Goal: Task Accomplishment & Management: Use online tool/utility

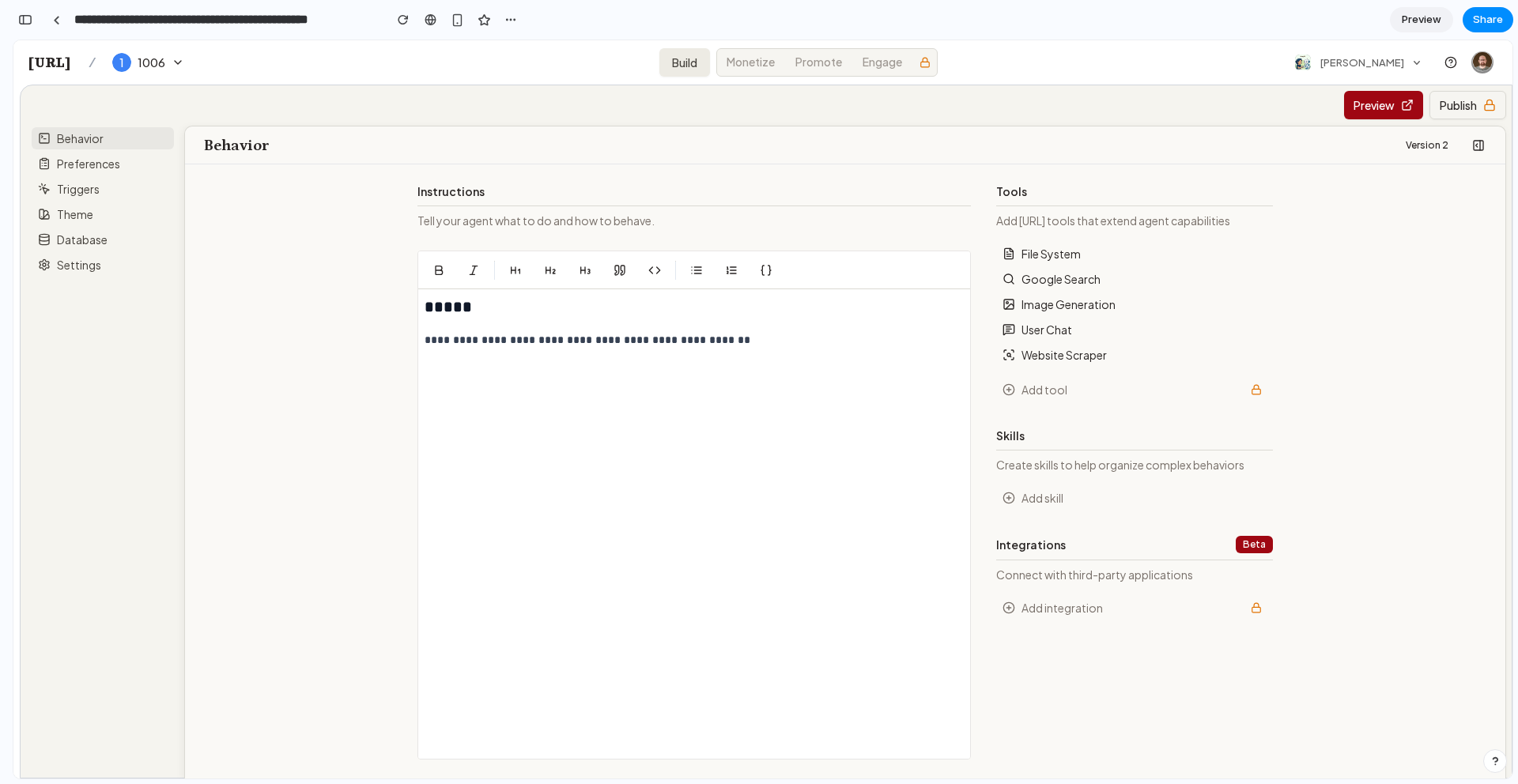
scroll to position [9691, 0]
click at [874, 63] on link "Engage" at bounding box center [882, 61] width 58 height 25
click at [822, 65] on link "Promote" at bounding box center [819, 61] width 66 height 25
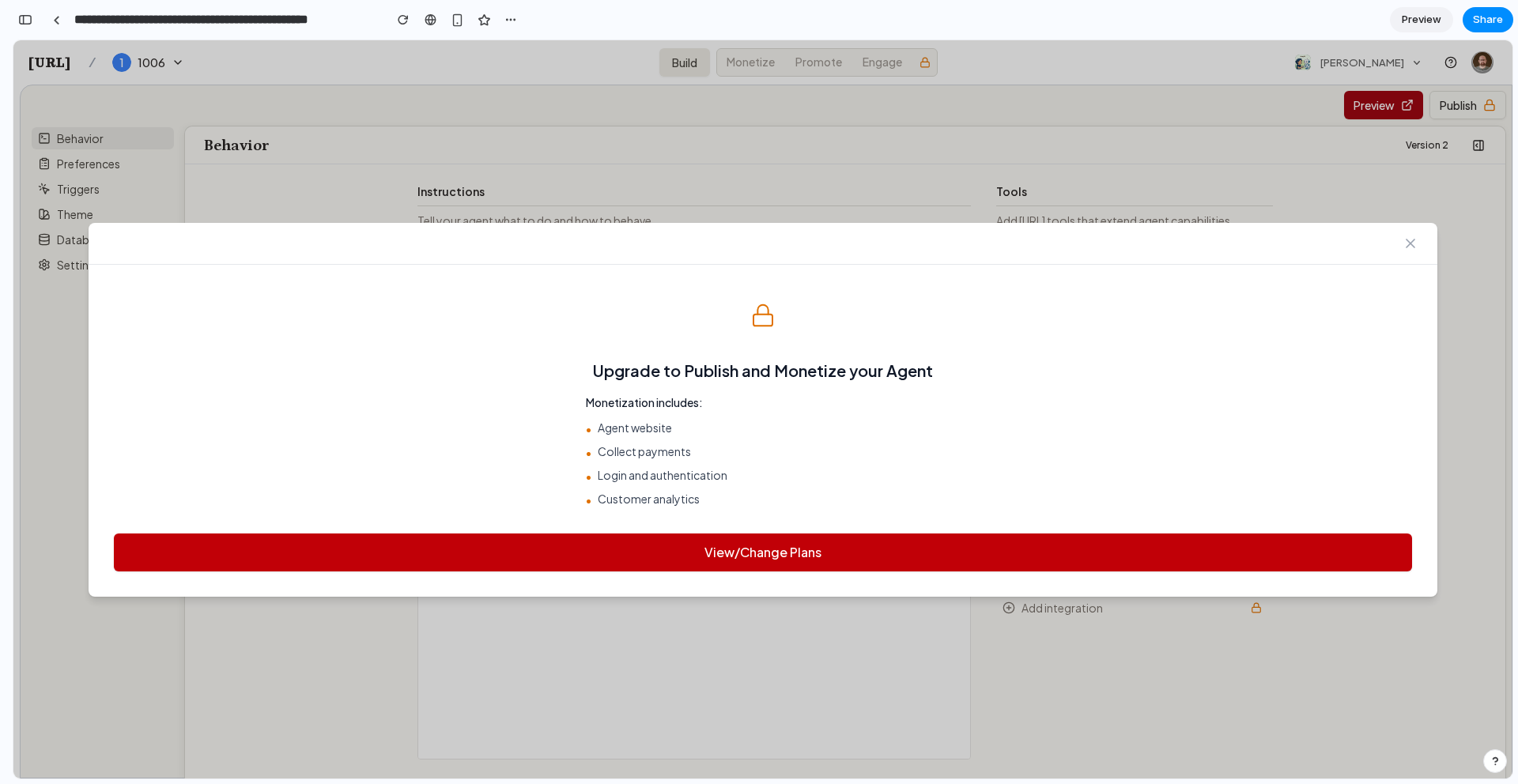
click at [751, 550] on button "View/Change Plans" at bounding box center [762, 553] width 1298 height 38
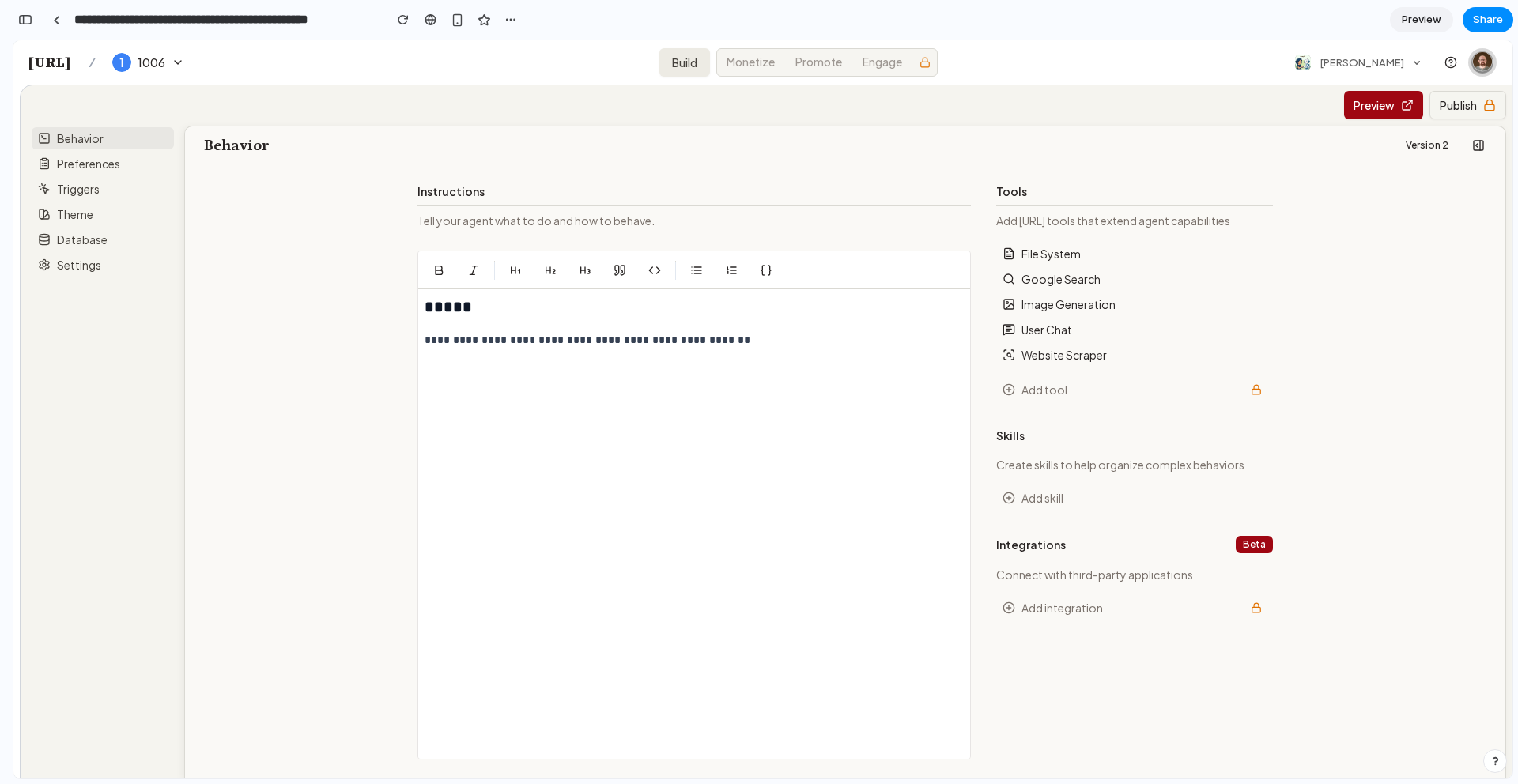
click at [1480, 57] on img at bounding box center [1482, 62] width 22 height 22
click at [1411, 336] on div at bounding box center [762, 409] width 1500 height 739
click at [822, 62] on link "Promote" at bounding box center [819, 61] width 66 height 25
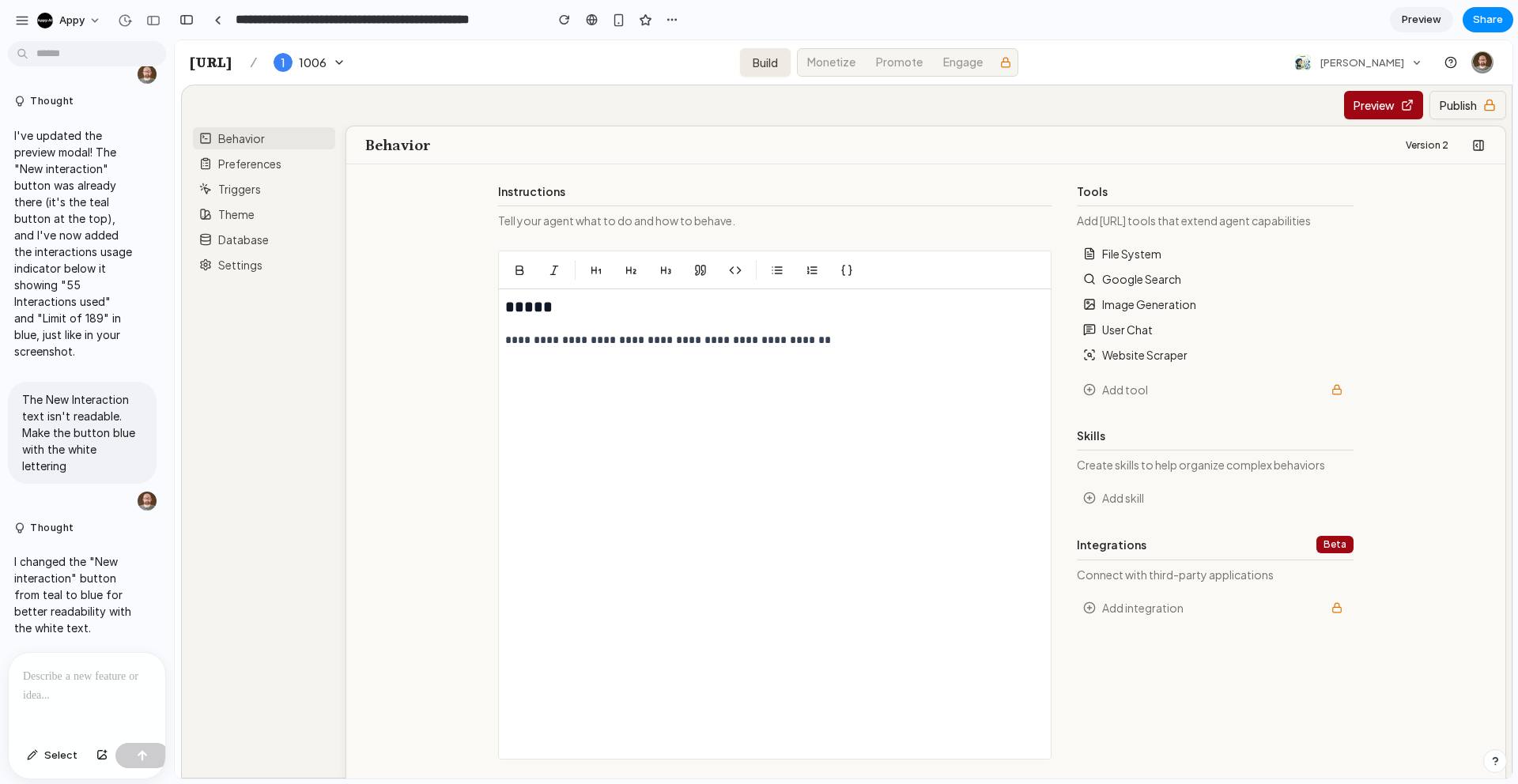
scroll to position [0, 0]
click at [188, 14] on div "button" at bounding box center [187, 19] width 14 height 11
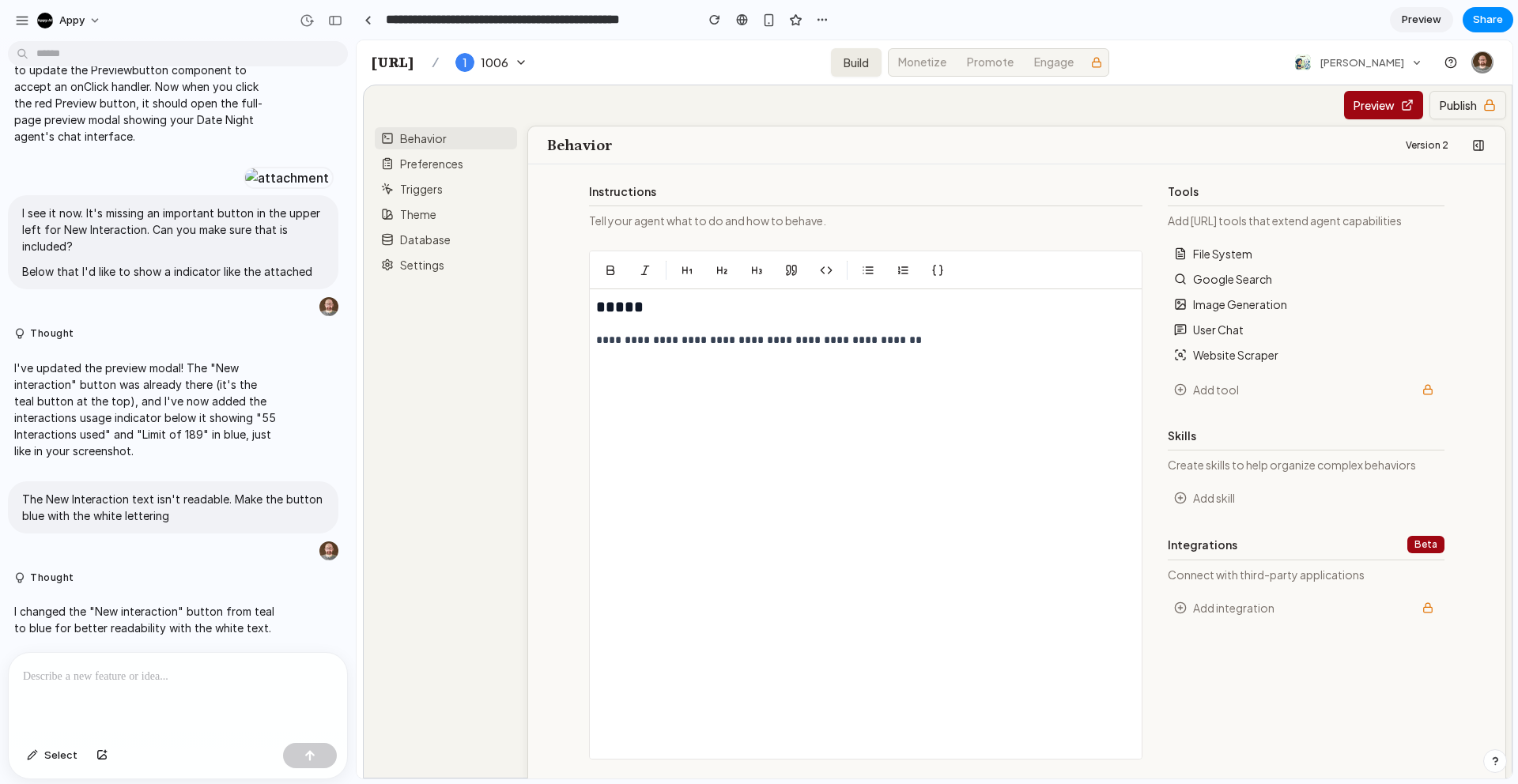
scroll to position [5713, 0]
click at [337, 23] on div "button" at bounding box center [335, 20] width 14 height 11
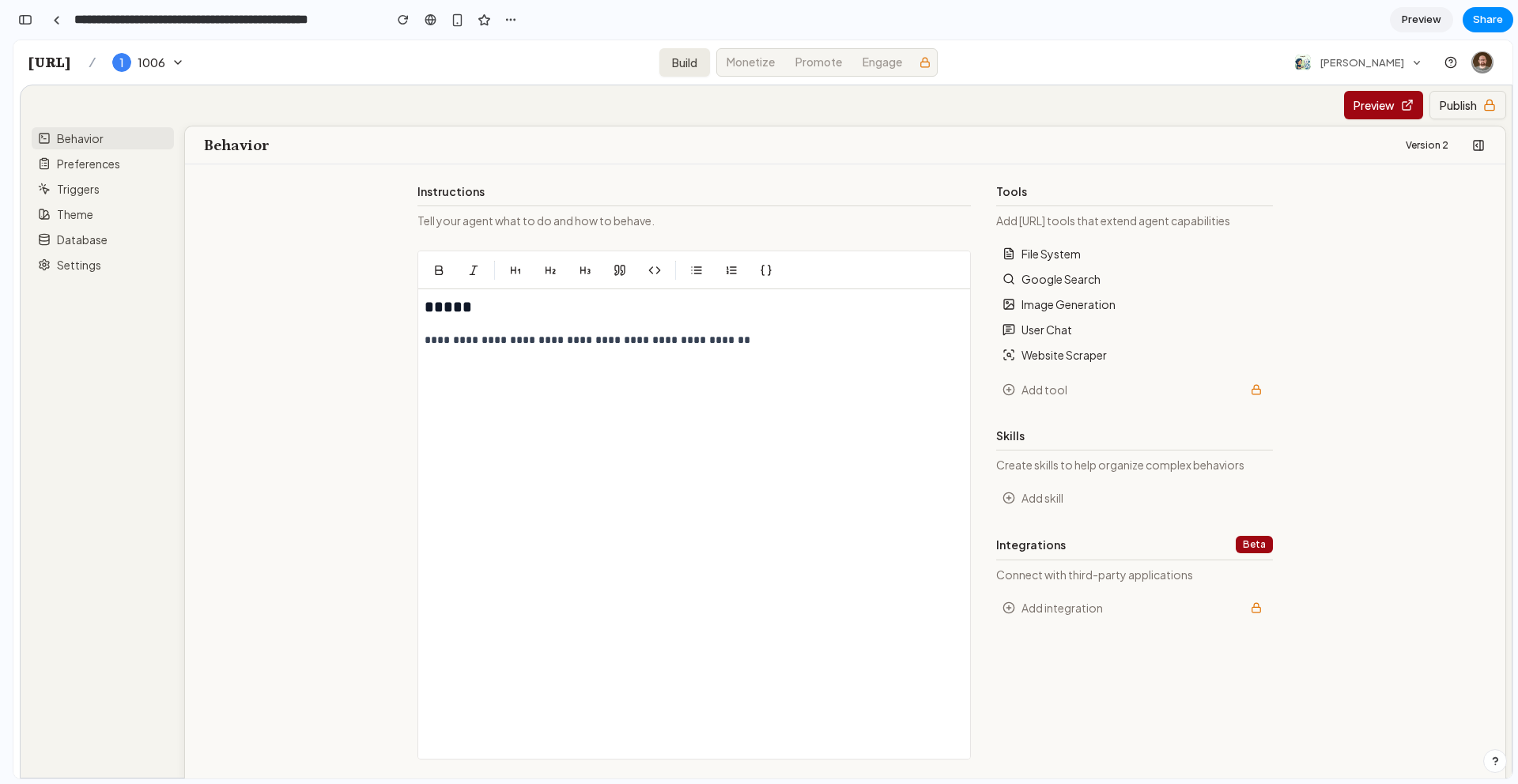
scroll to position [9691, 0]
click at [1090, 611] on button "Add integration" at bounding box center [1125, 608] width 243 height 16
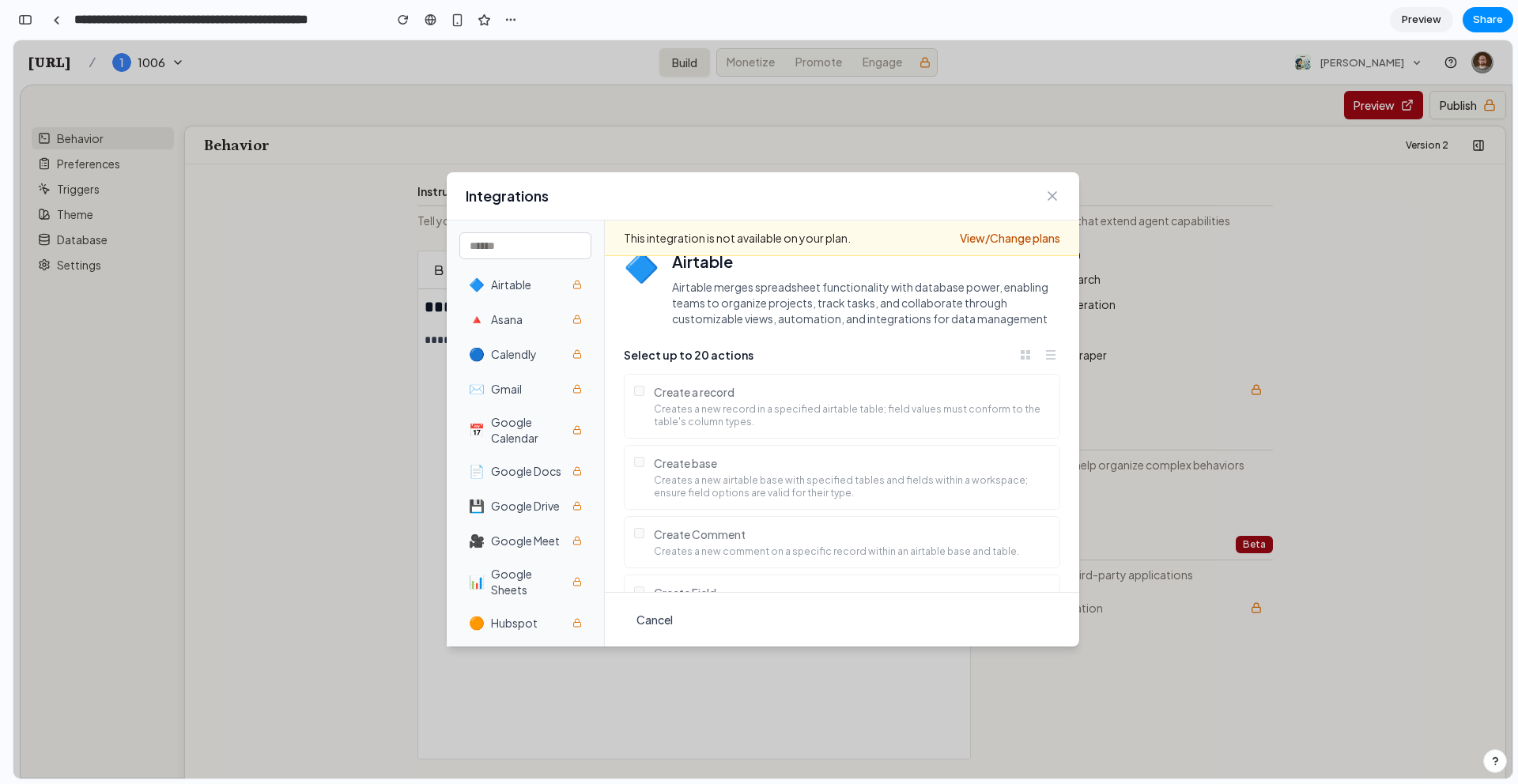
scroll to position [0, 0]
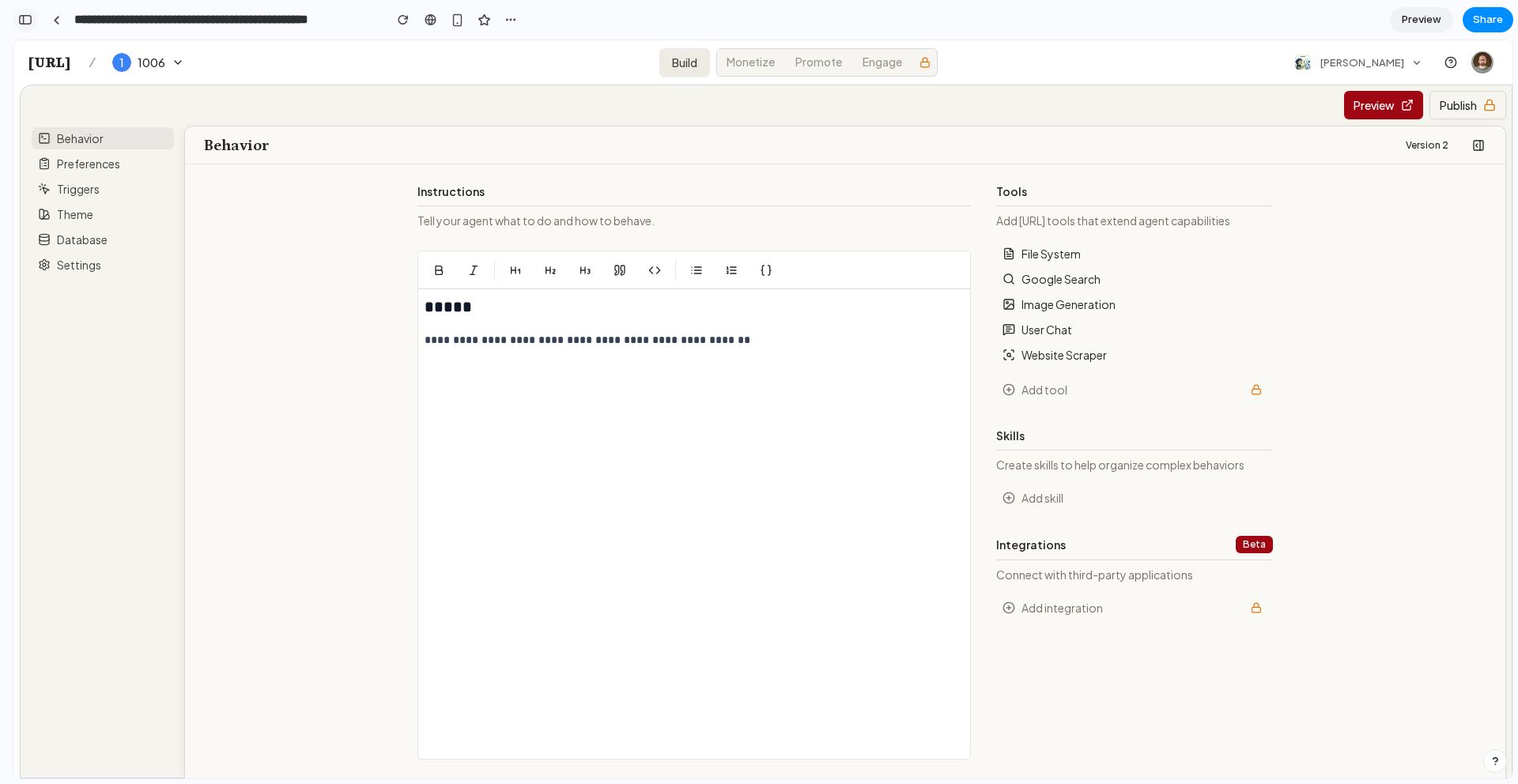
click at [21, 19] on div "button" at bounding box center [25, 19] width 14 height 11
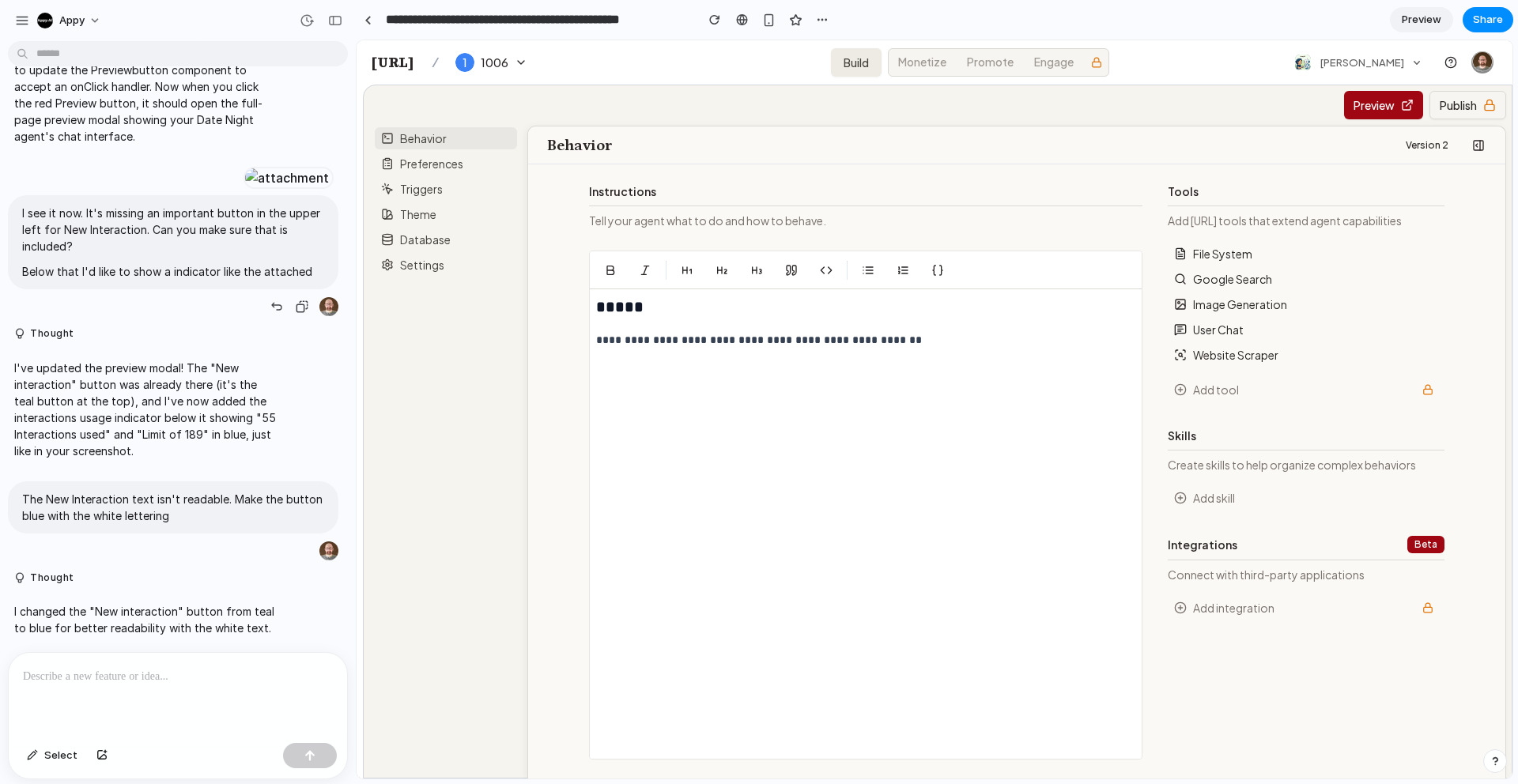
scroll to position [5713, 0]
click at [1372, 102] on button "Preview" at bounding box center [1383, 105] width 79 height 29
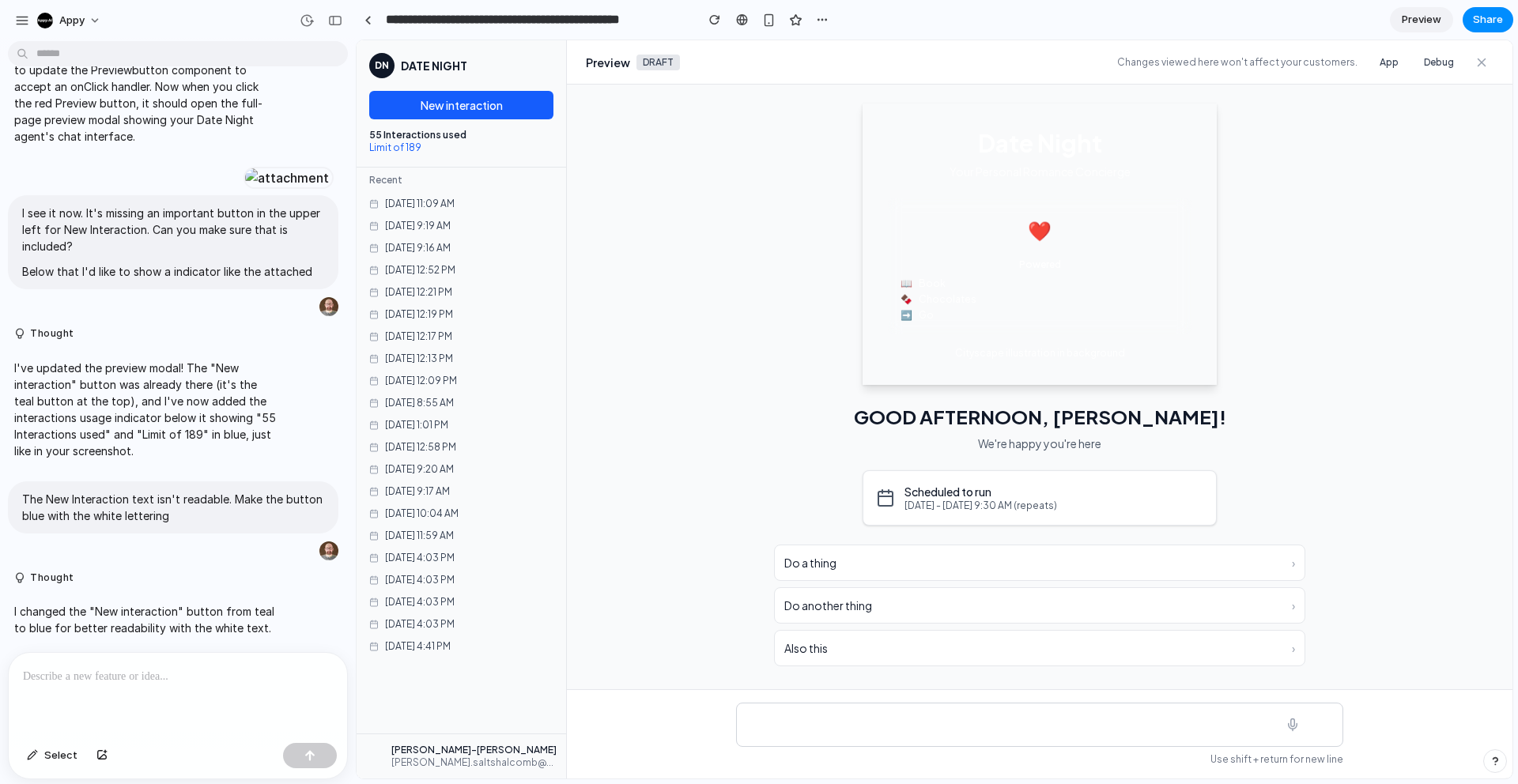
click at [276, 675] on p at bounding box center [177, 677] width 310 height 19
drag, startPoint x: 228, startPoint y: 686, endPoint x: -30, endPoint y: 670, distance: 258.5
click at [0, 670] on html "appy Thought I've updated the lock icon to match the amber style used throughou…" at bounding box center [759, 392] width 1518 height 784
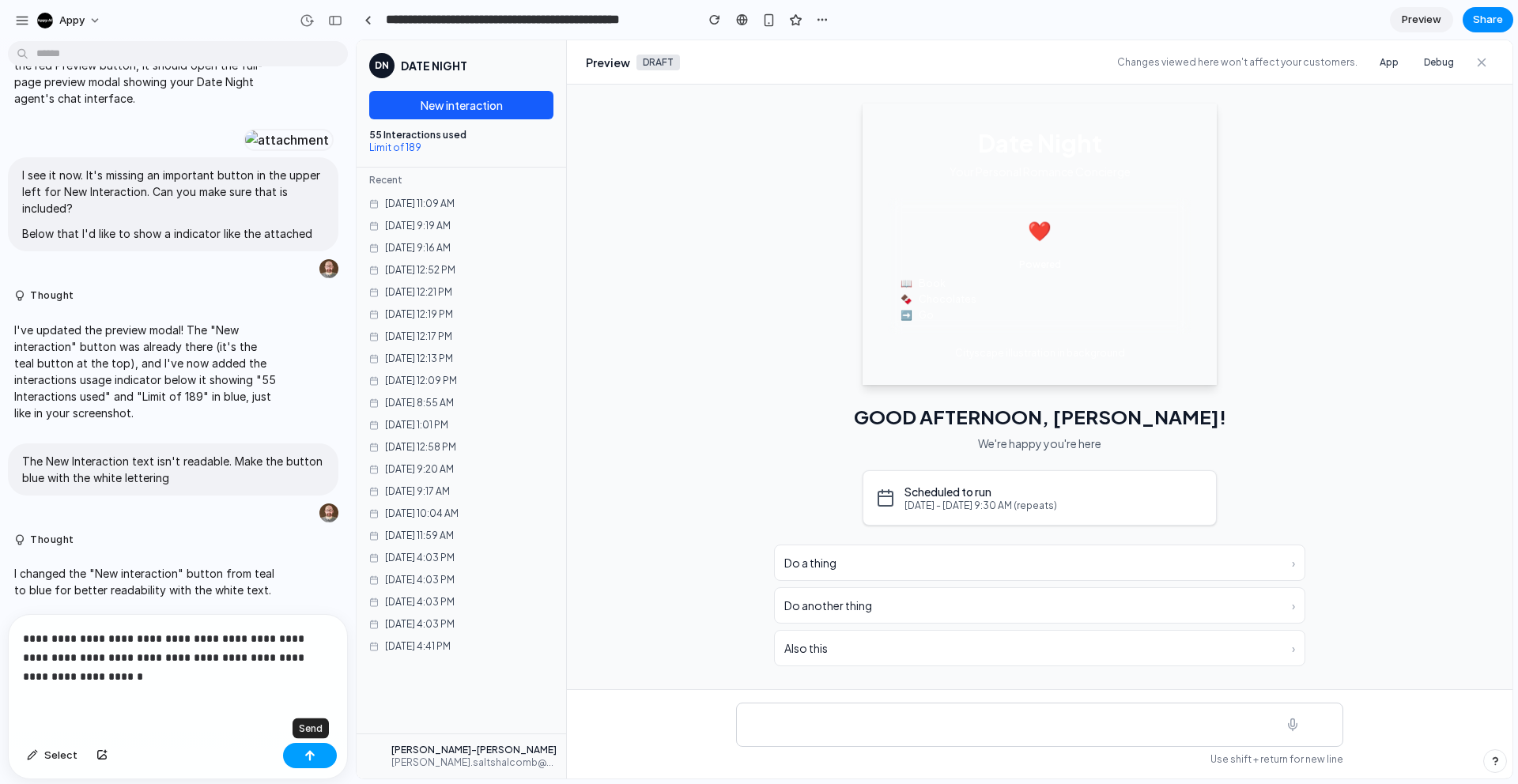
click at [323, 759] on button "button" at bounding box center [310, 755] width 54 height 25
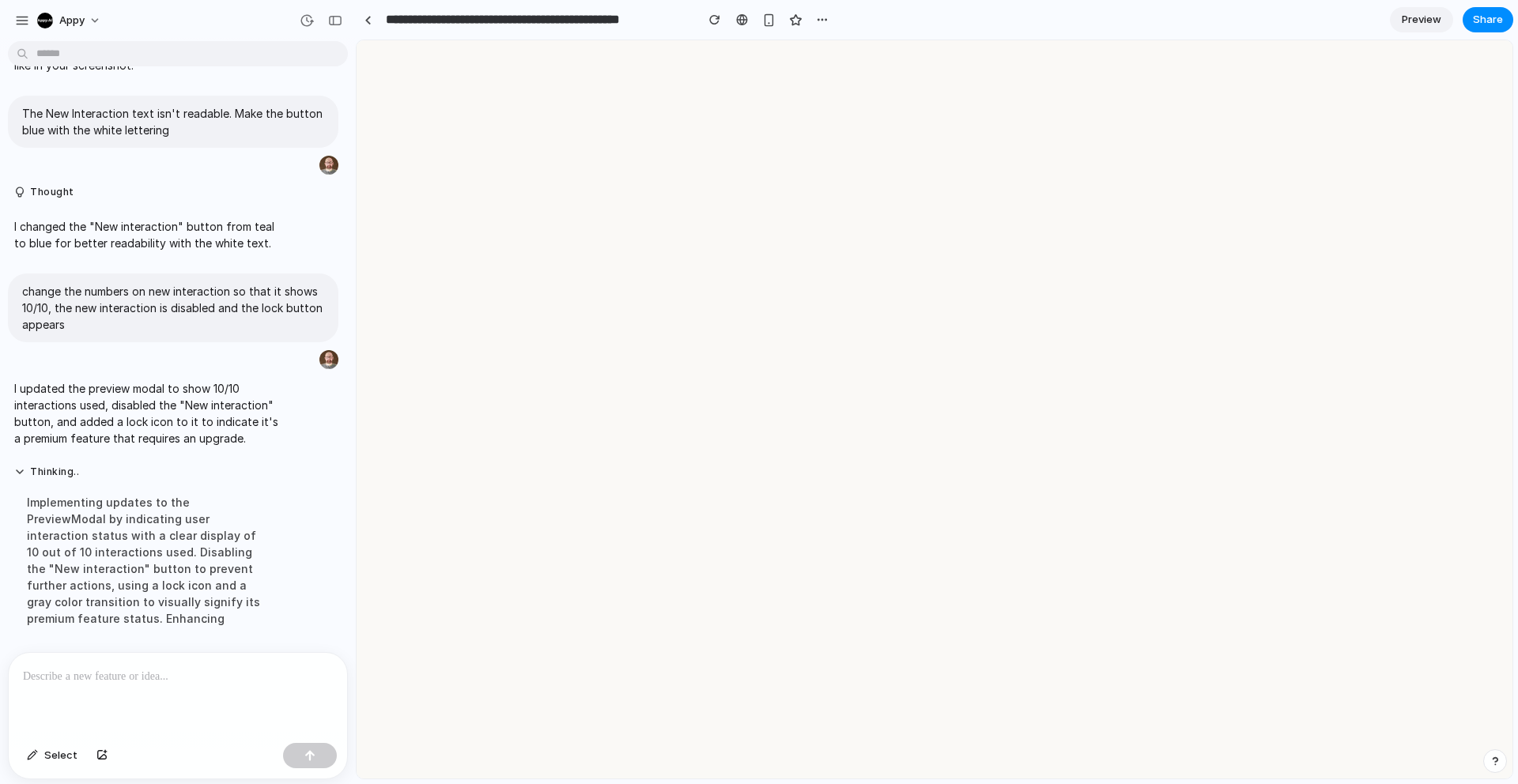
scroll to position [0, 0]
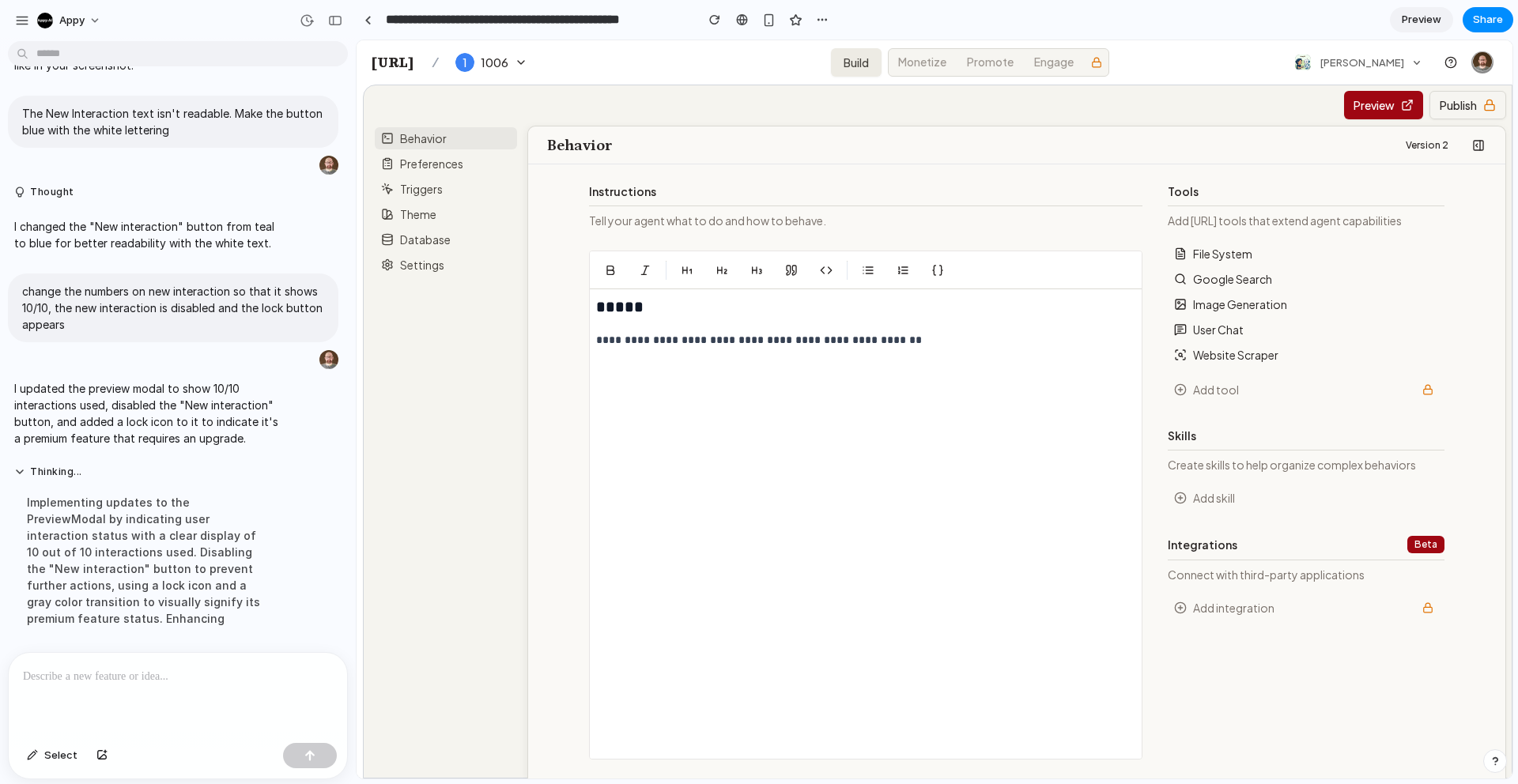
click at [1363, 102] on button "Preview" at bounding box center [1383, 105] width 79 height 29
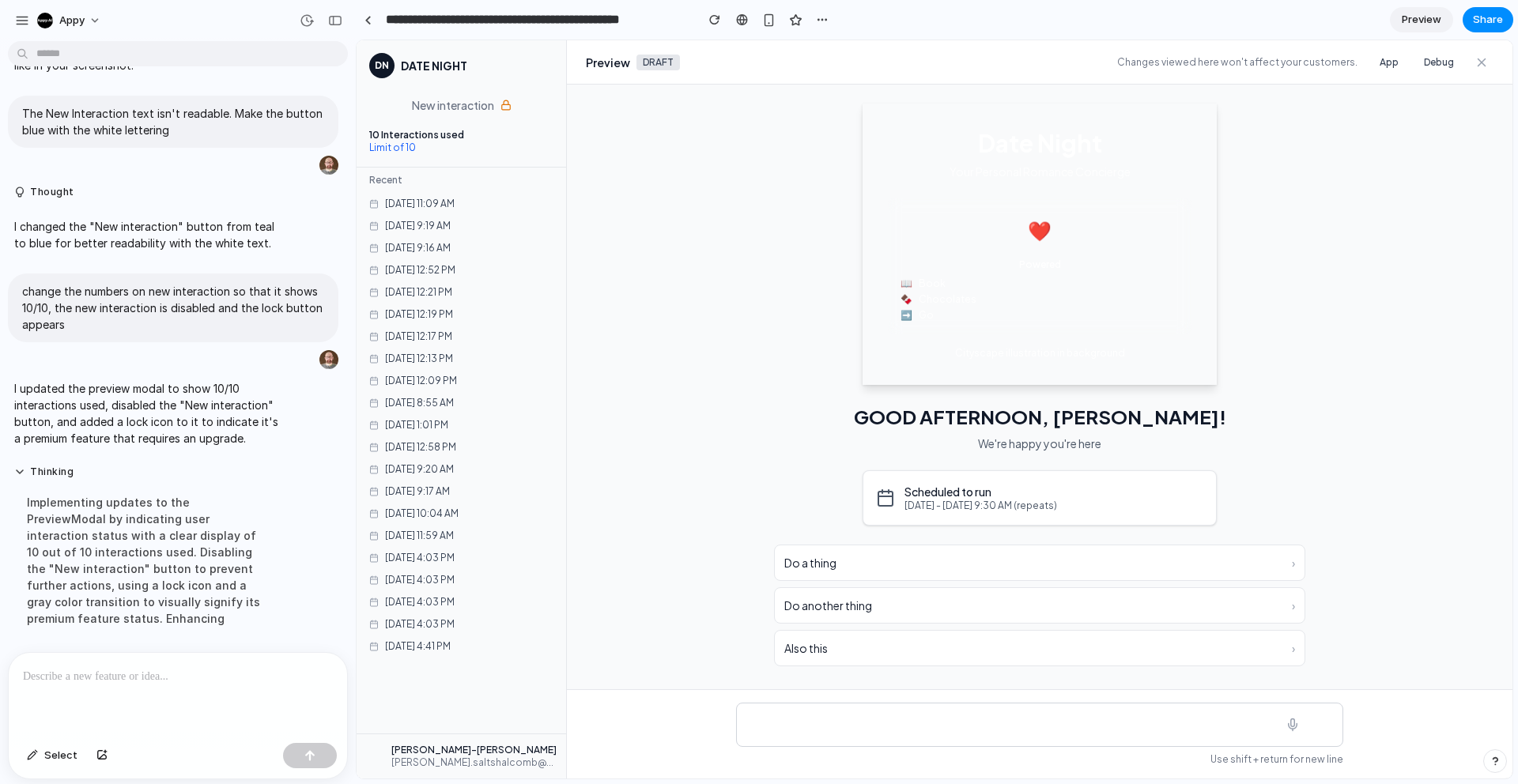
click at [164, 682] on p at bounding box center [177, 677] width 310 height 19
drag, startPoint x: 62, startPoint y: 679, endPoint x: 272, endPoint y: 699, distance: 211.0
click at [272, 699] on div "**********" at bounding box center [178, 695] width 339 height 84
click at [77, 675] on p "**********" at bounding box center [177, 677] width 310 height 19
drag, startPoint x: 326, startPoint y: 682, endPoint x: 277, endPoint y: 679, distance: 49.1
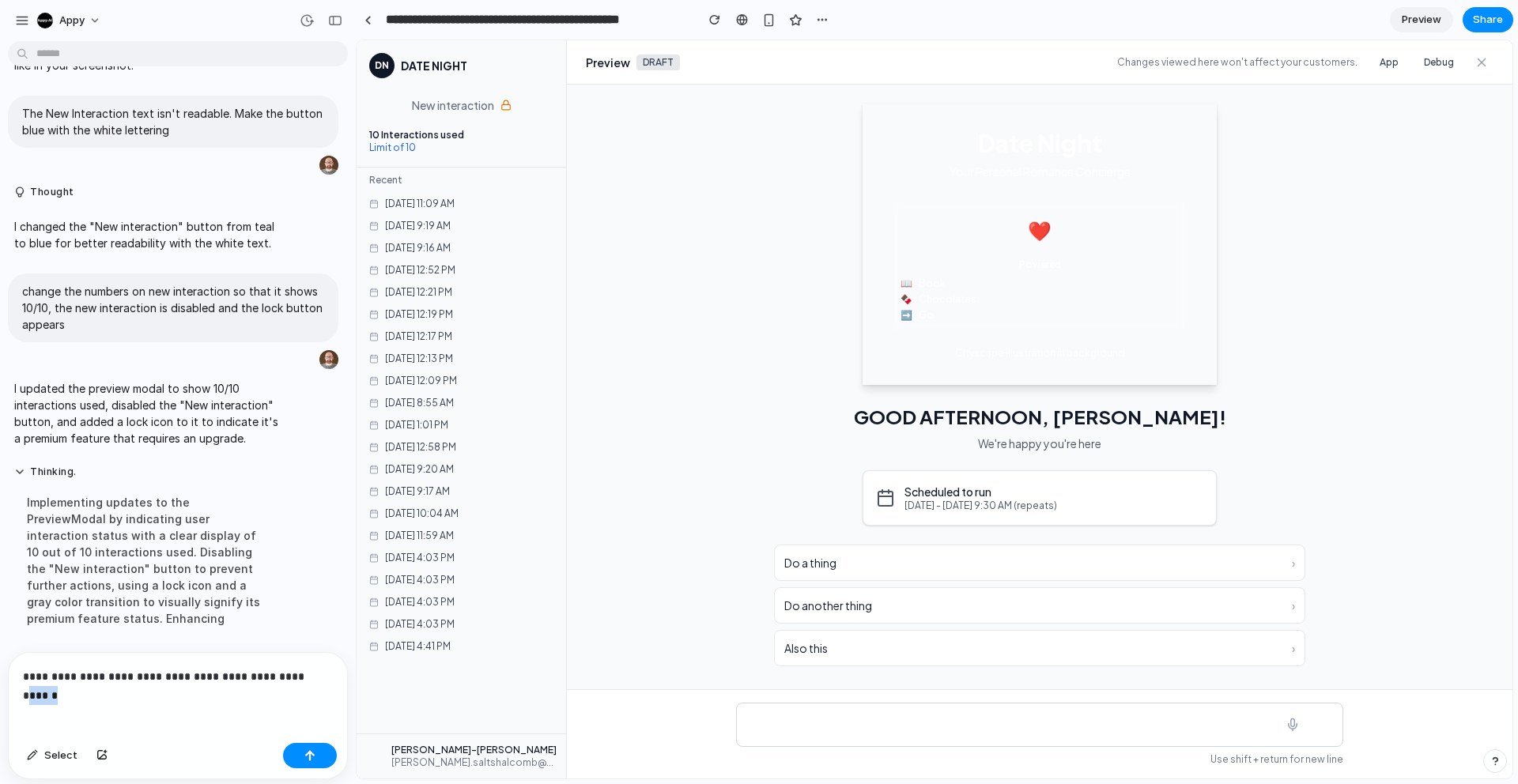
click at [277, 679] on p "**********" at bounding box center [177, 677] width 310 height 19
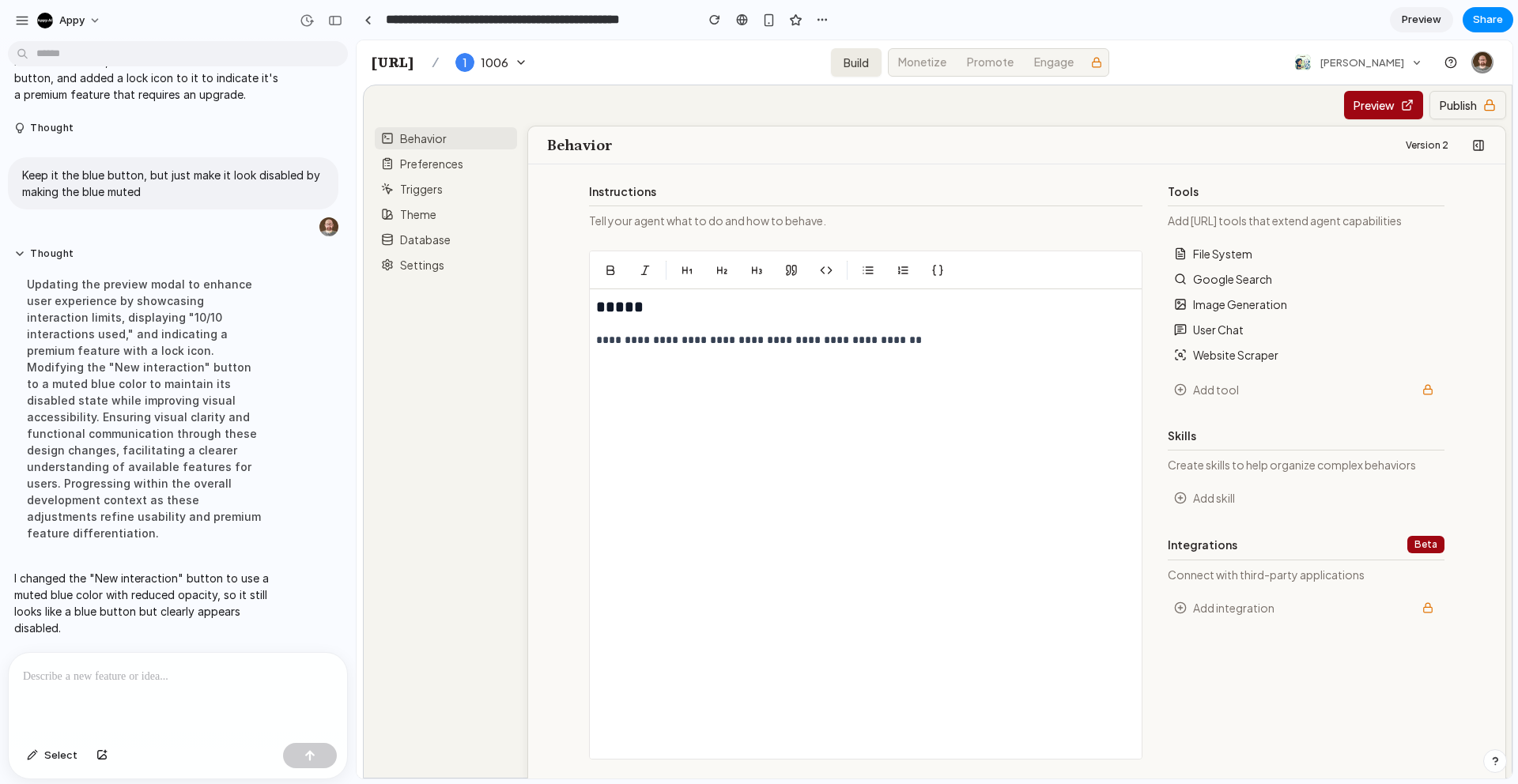
click at [1376, 102] on button "Preview" at bounding box center [1383, 105] width 79 height 29
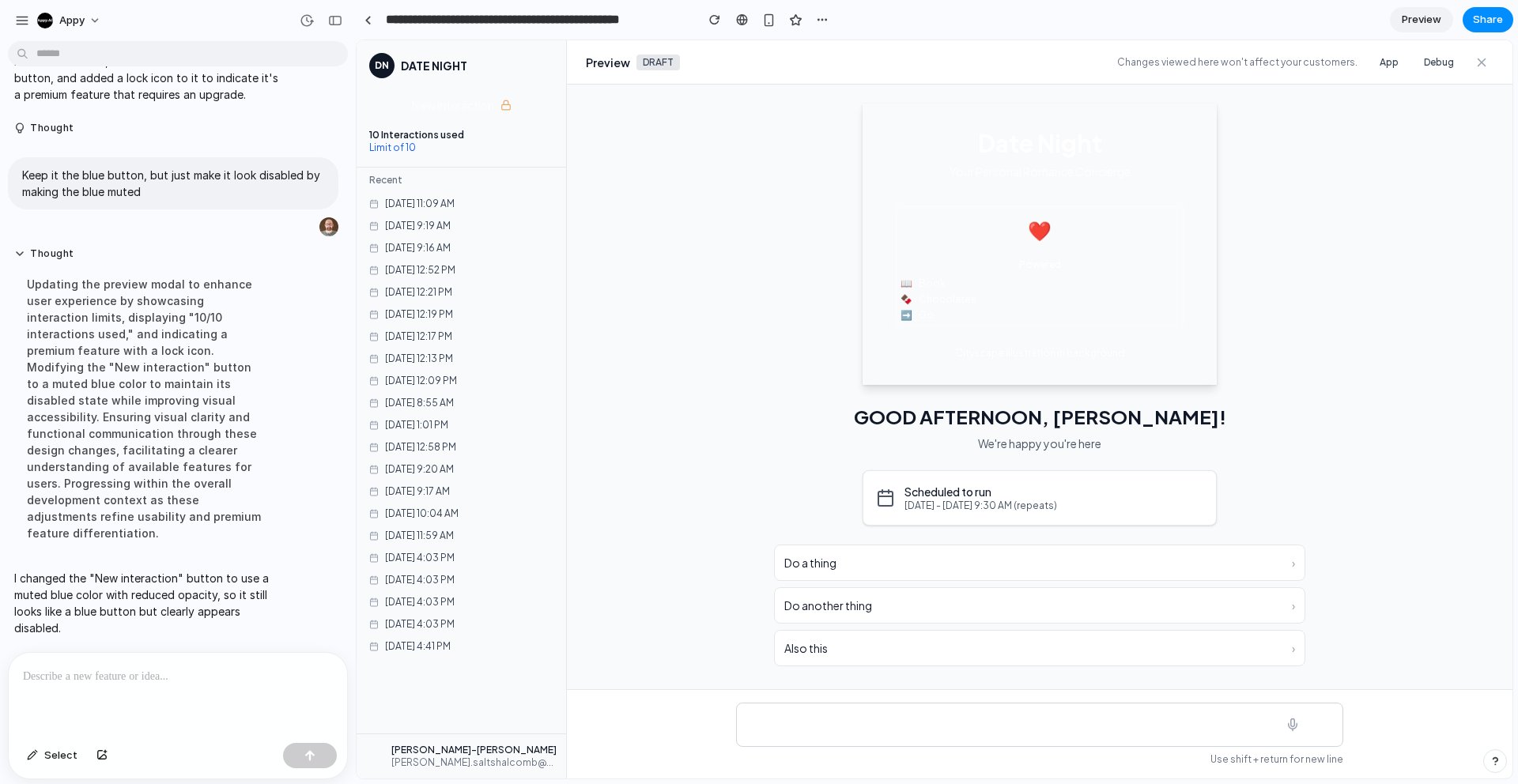
click at [146, 680] on p at bounding box center [177, 677] width 310 height 19
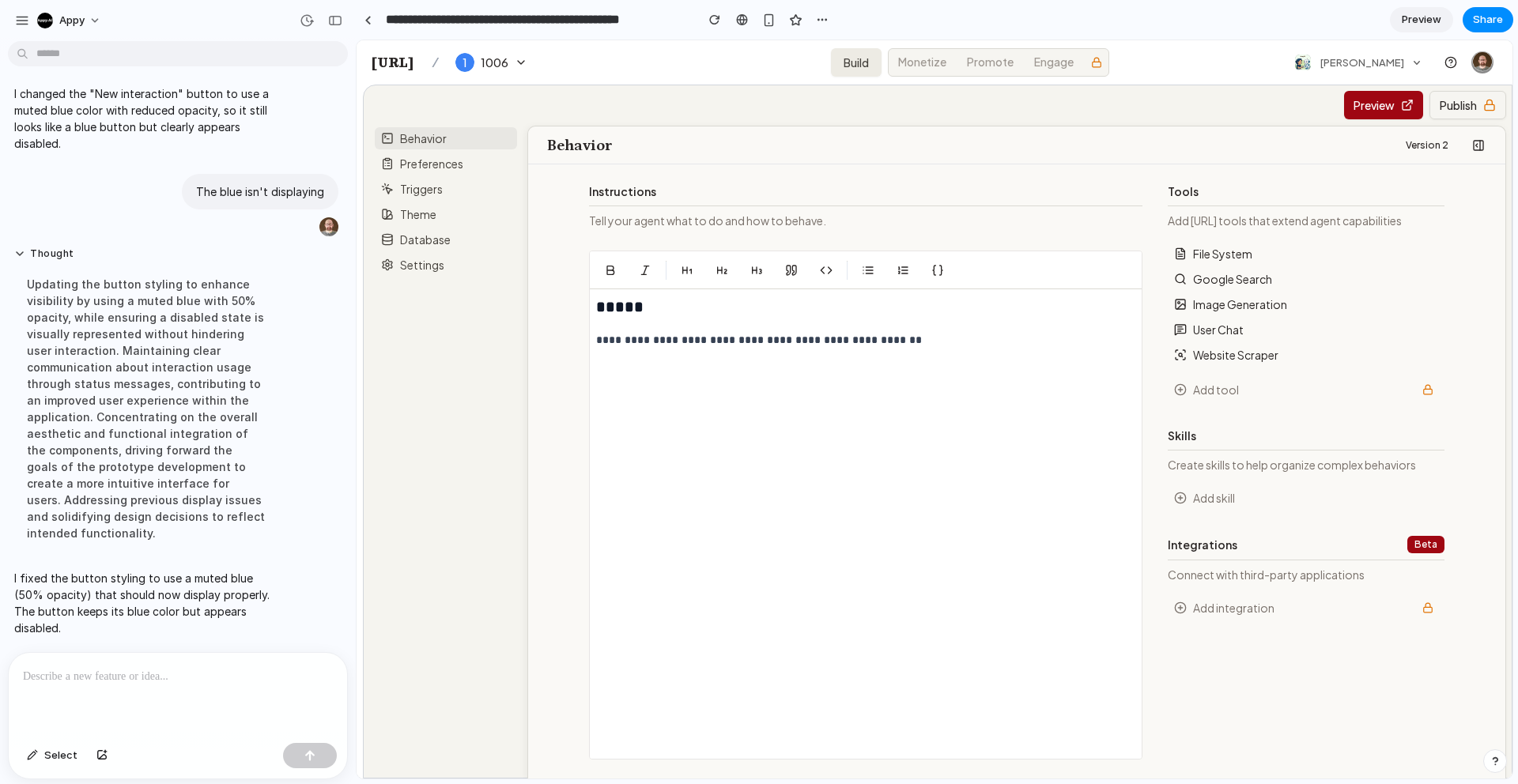
click at [1373, 109] on button "Preview" at bounding box center [1383, 105] width 79 height 29
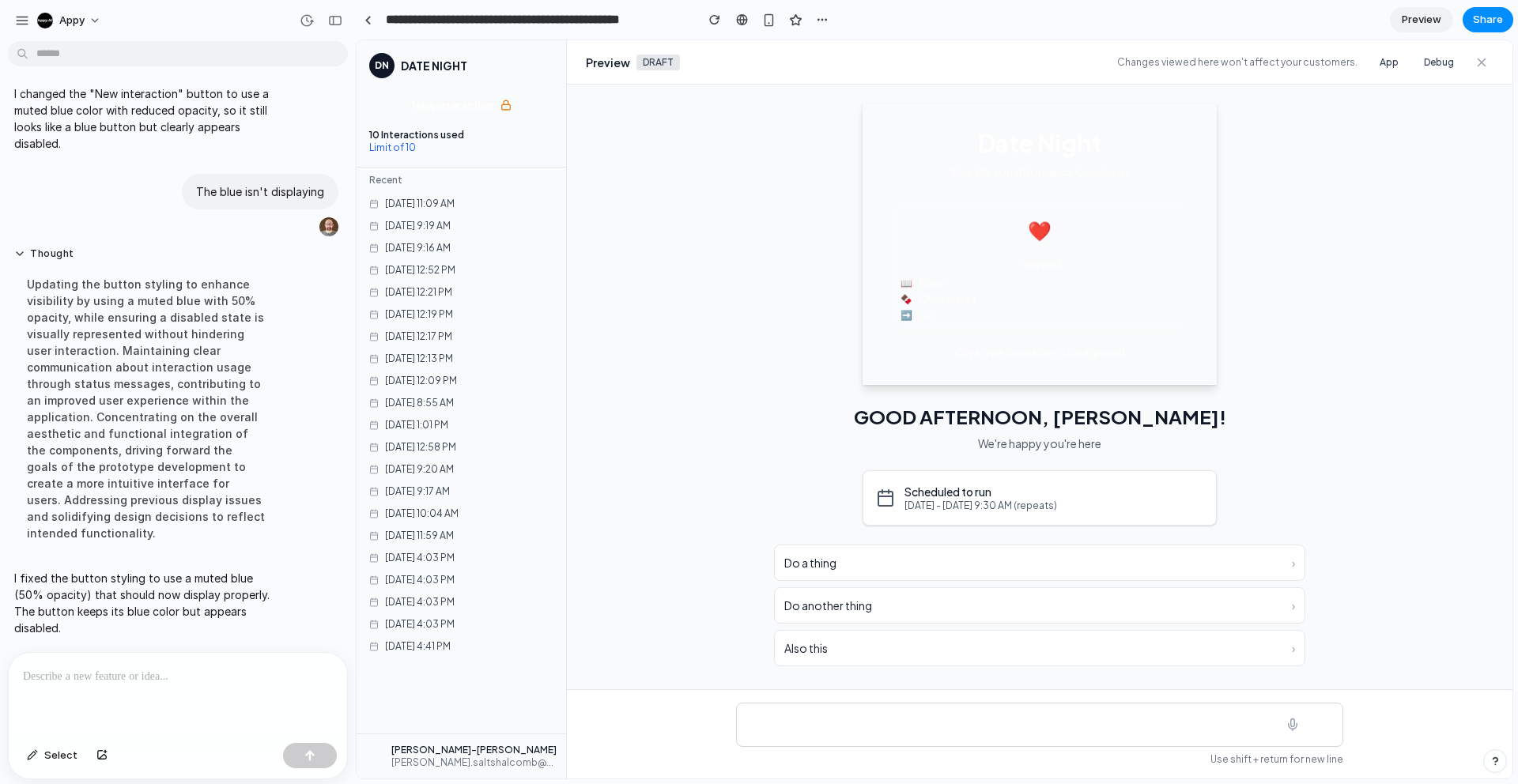
click at [440, 110] on span "New interaction" at bounding box center [452, 105] width 82 height 16
click at [223, 680] on p at bounding box center [177, 677] width 310 height 19
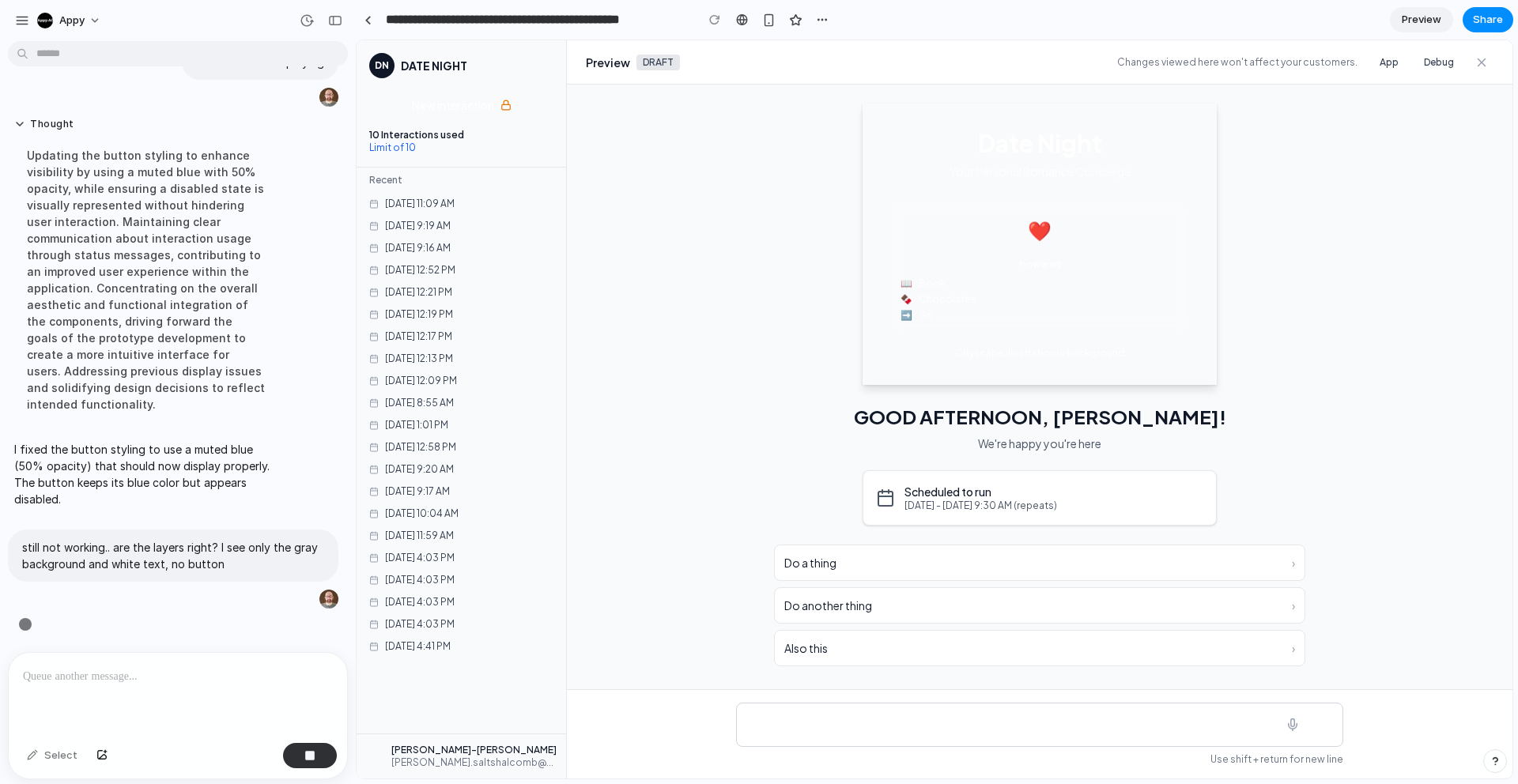
scroll to position [5261, 0]
click at [710, 20] on div at bounding box center [715, 19] width 23 height 23
click at [716, 22] on div at bounding box center [715, 19] width 23 height 23
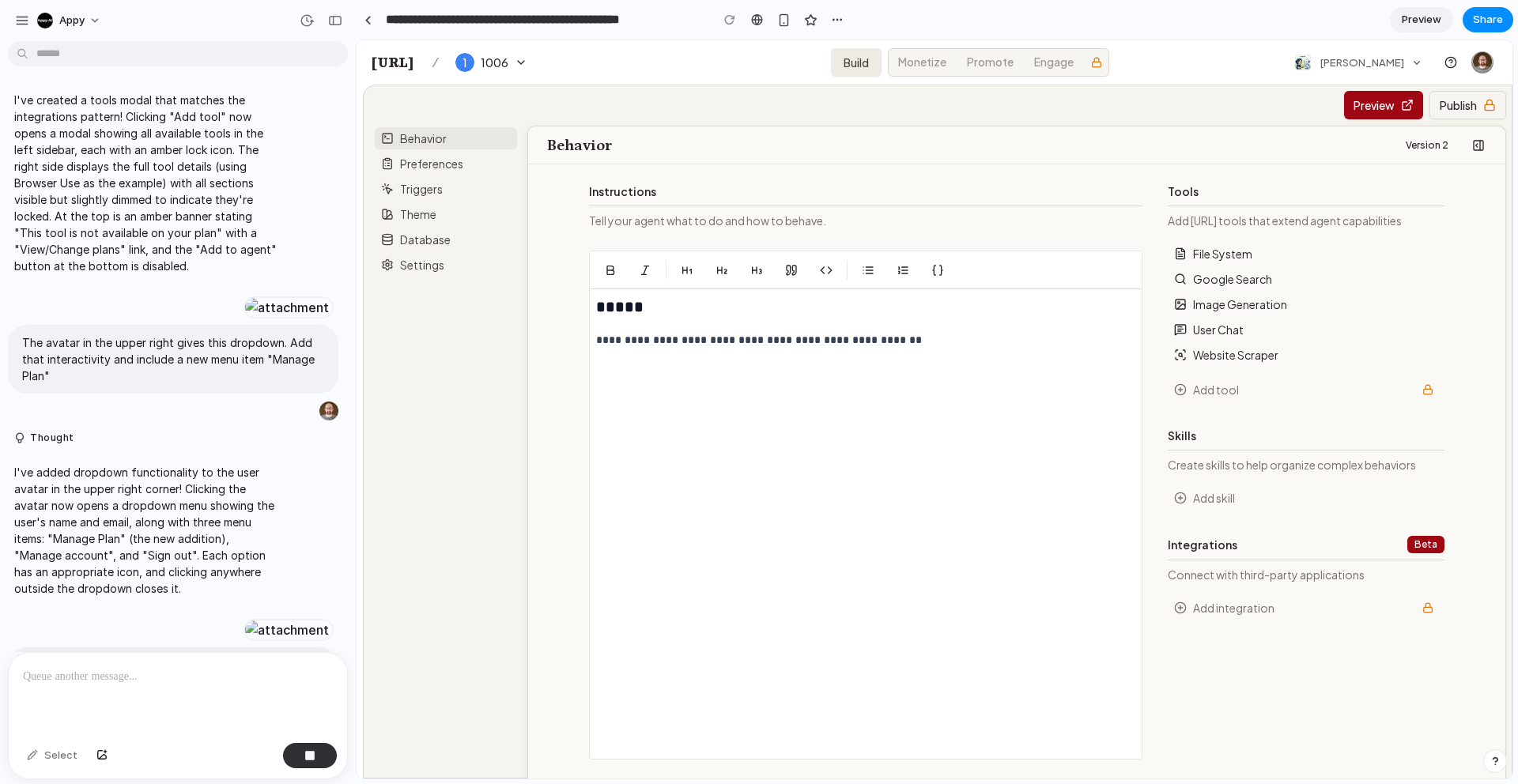
scroll to position [4987, 0]
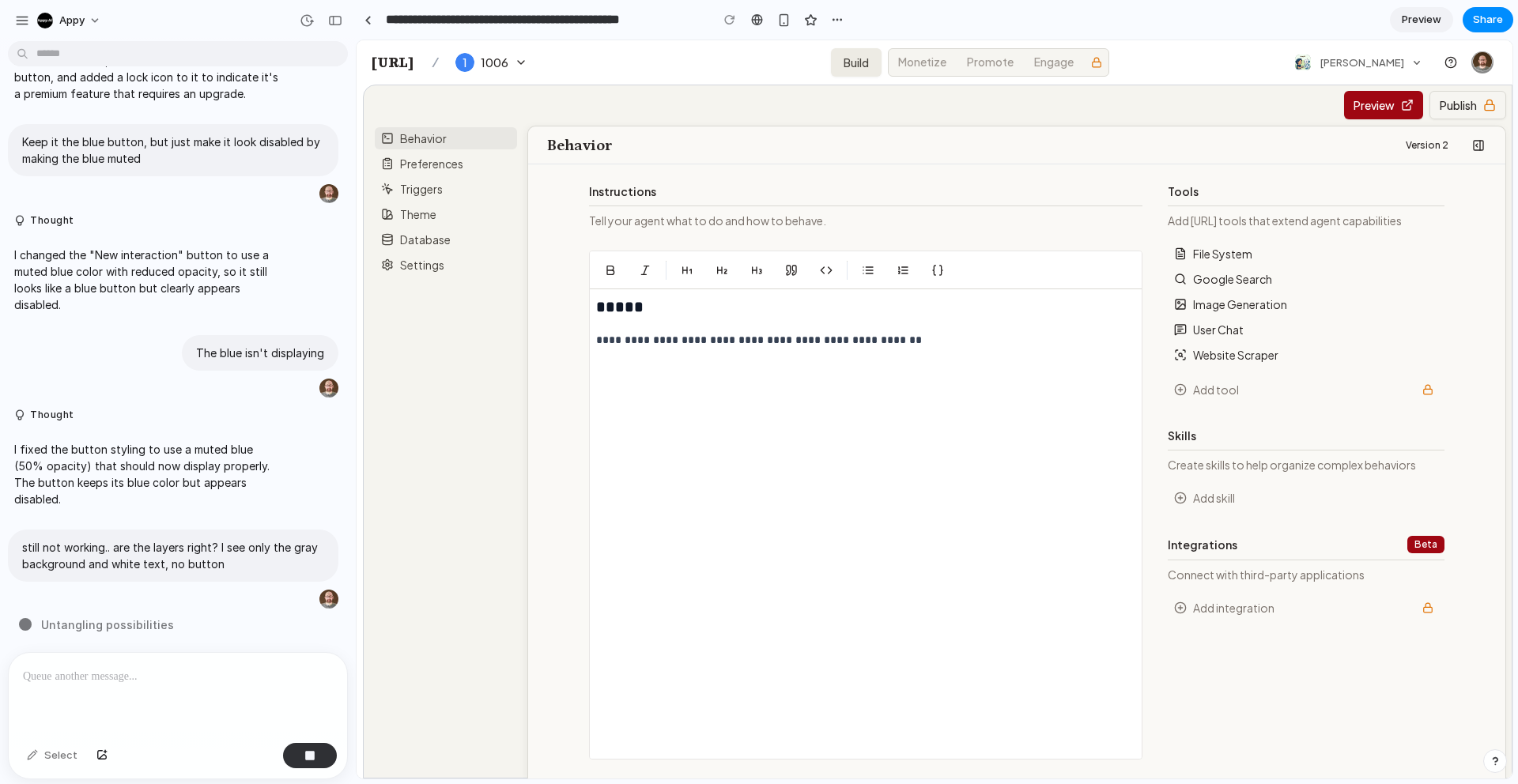
click at [1365, 114] on button "Preview" at bounding box center [1383, 105] width 79 height 29
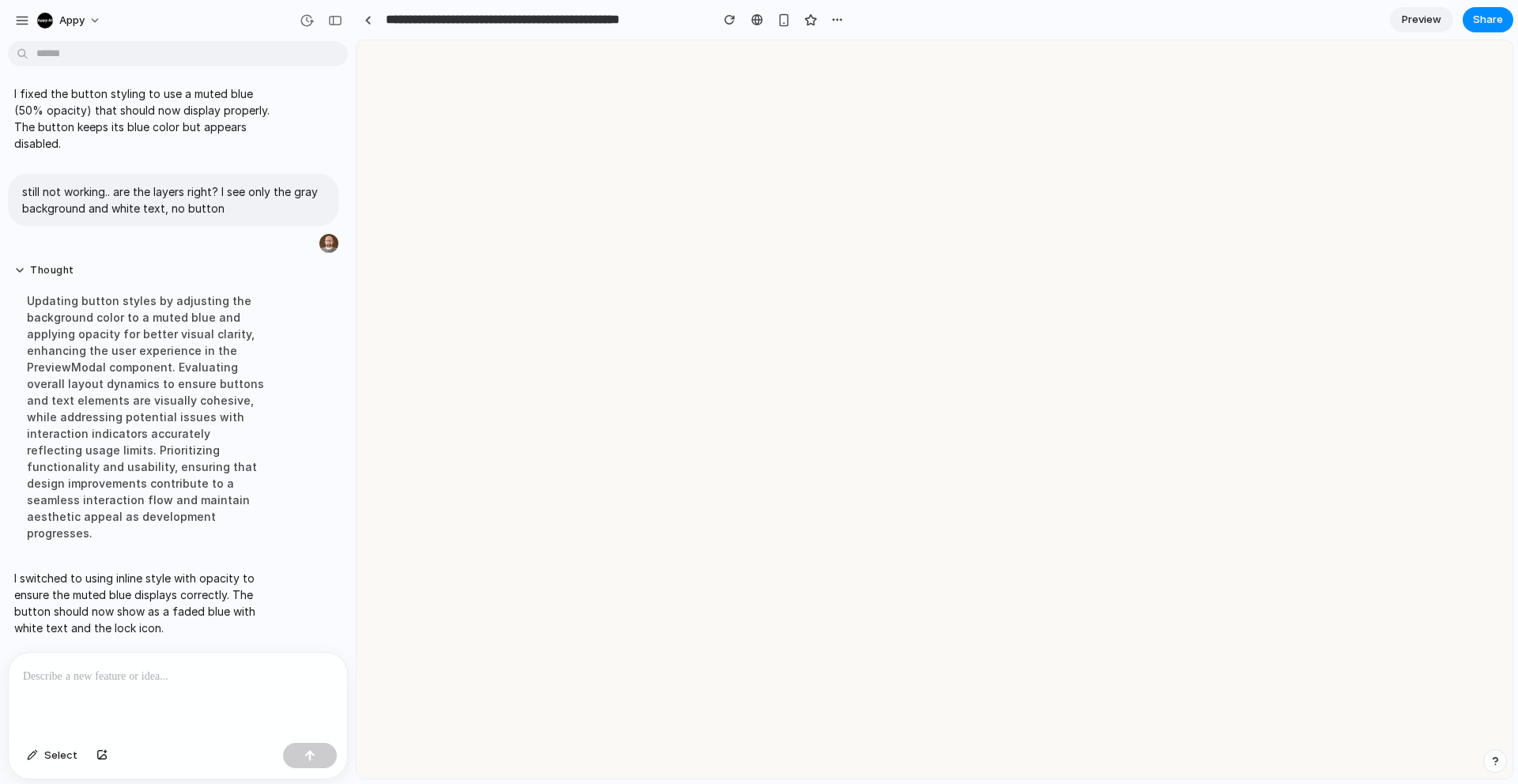
scroll to position [0, 0]
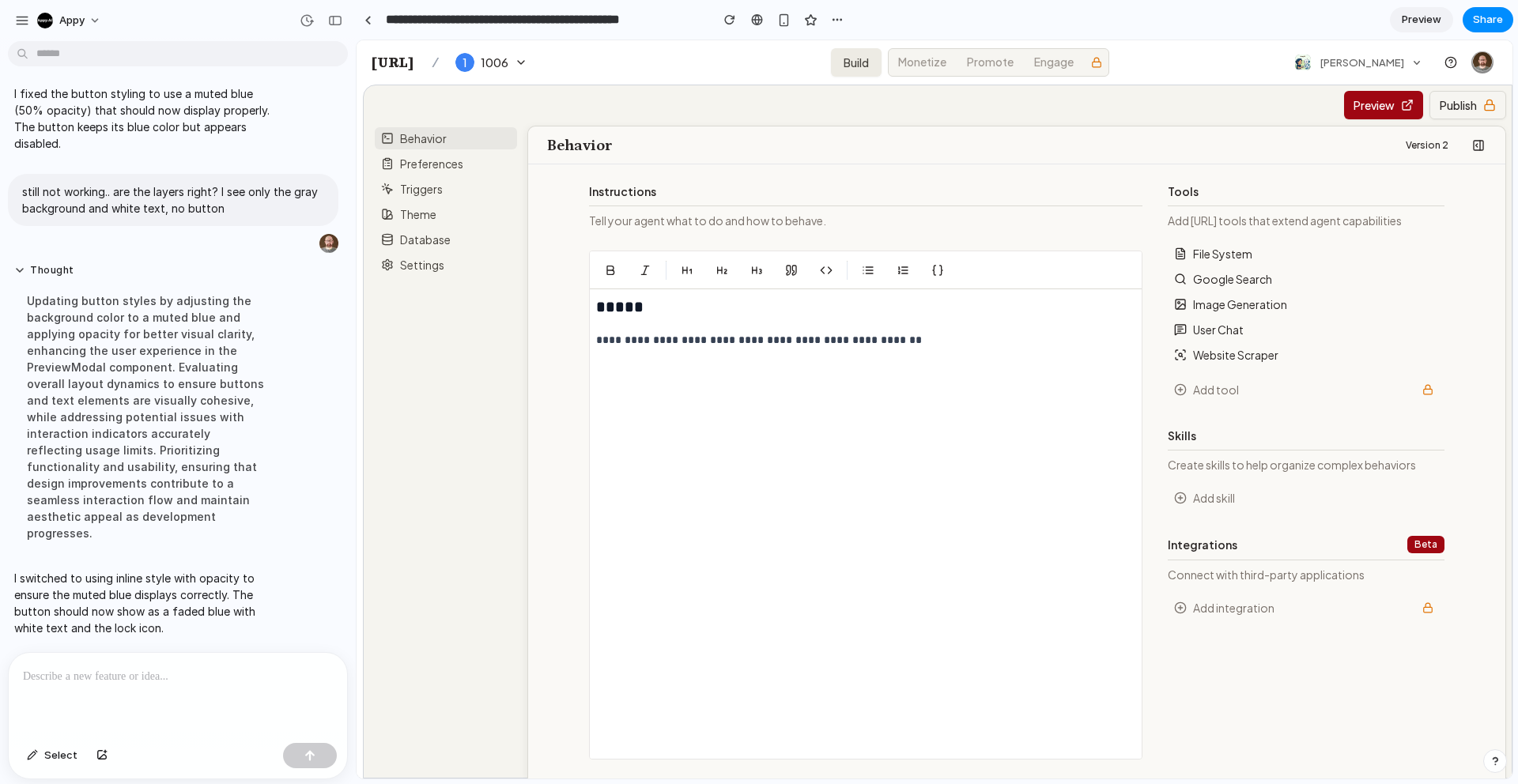
click at [1364, 103] on button "Preview" at bounding box center [1383, 105] width 79 height 29
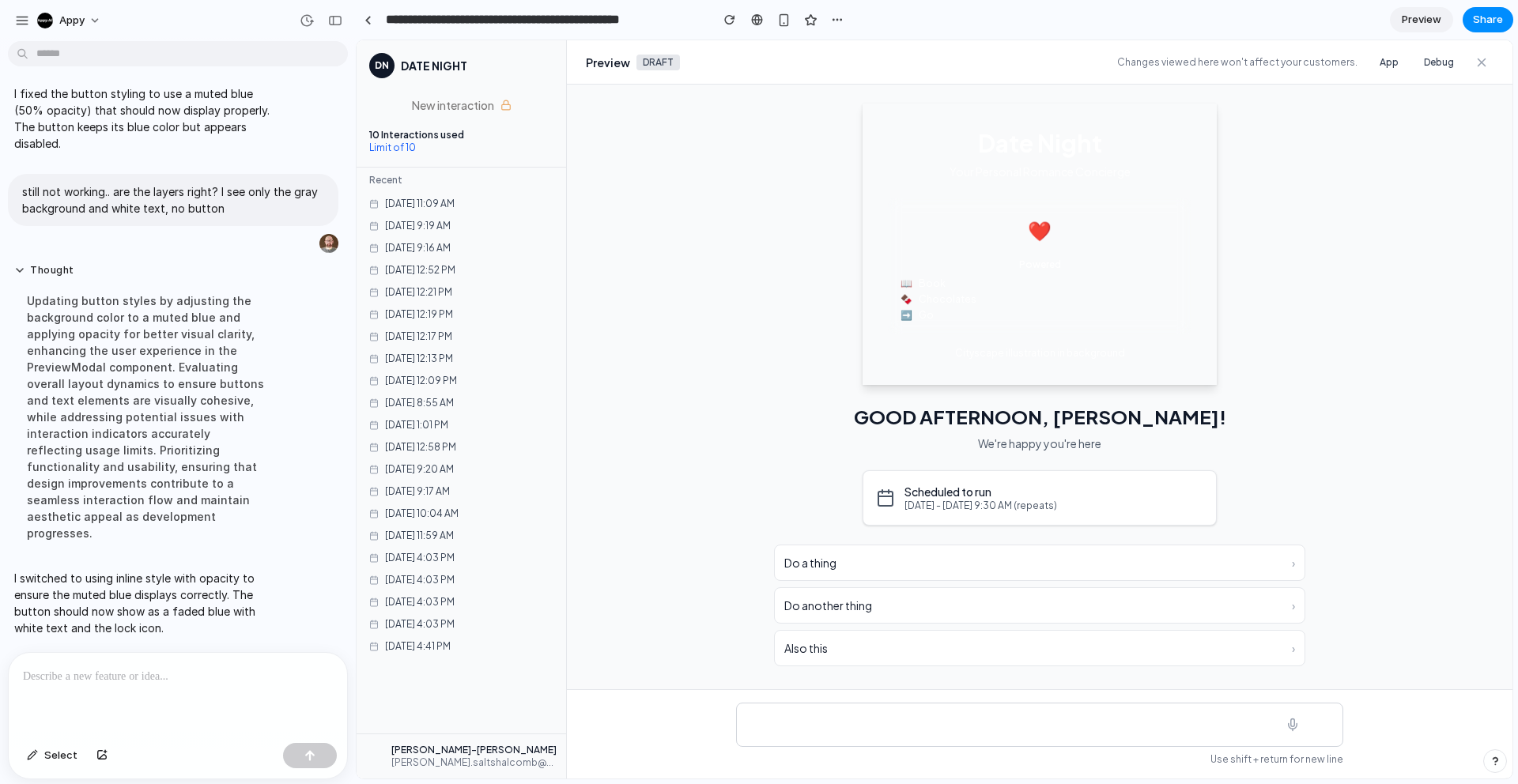
click at [148, 703] on div at bounding box center [178, 695] width 339 height 84
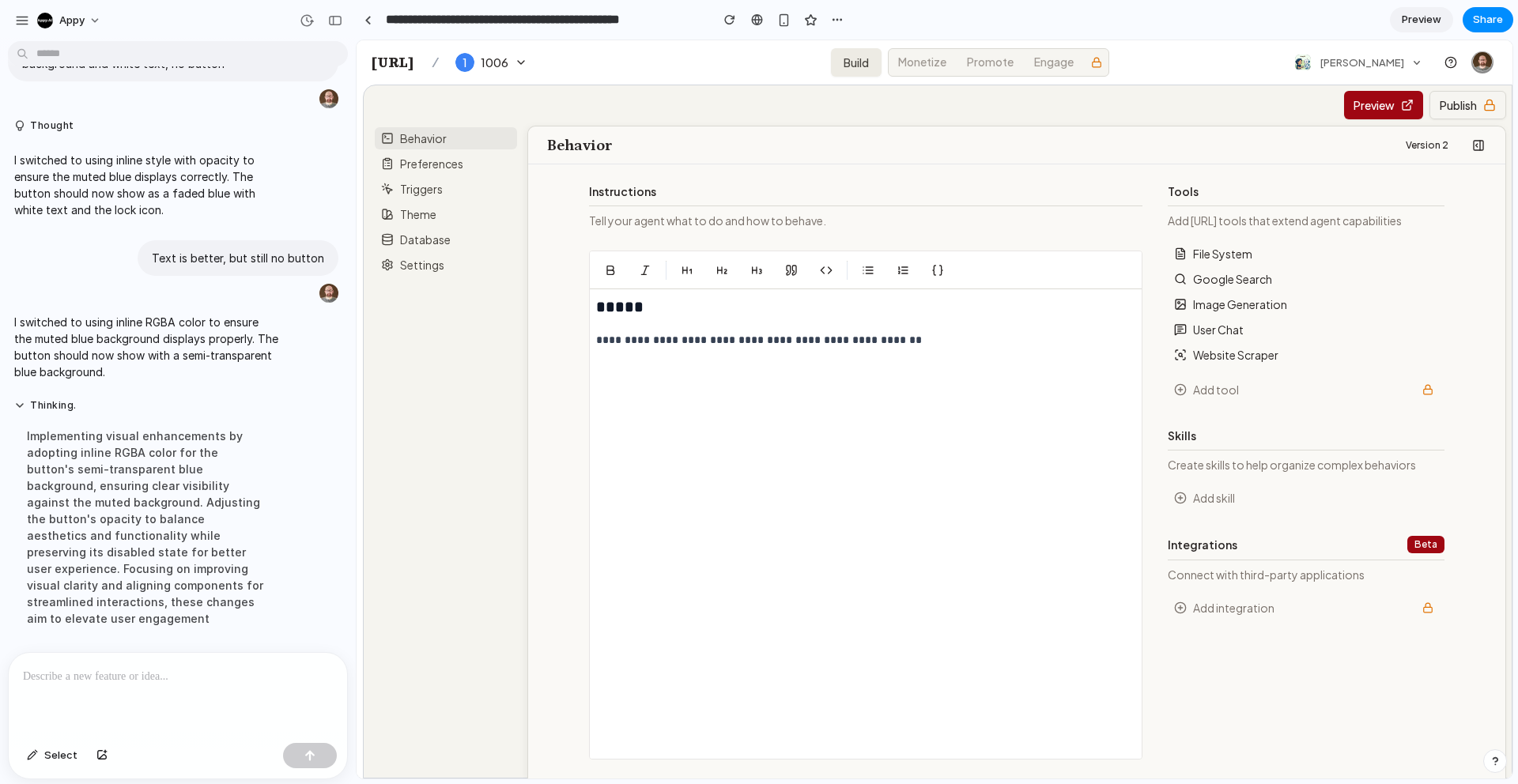
click at [1388, 98] on button "Preview" at bounding box center [1383, 105] width 79 height 29
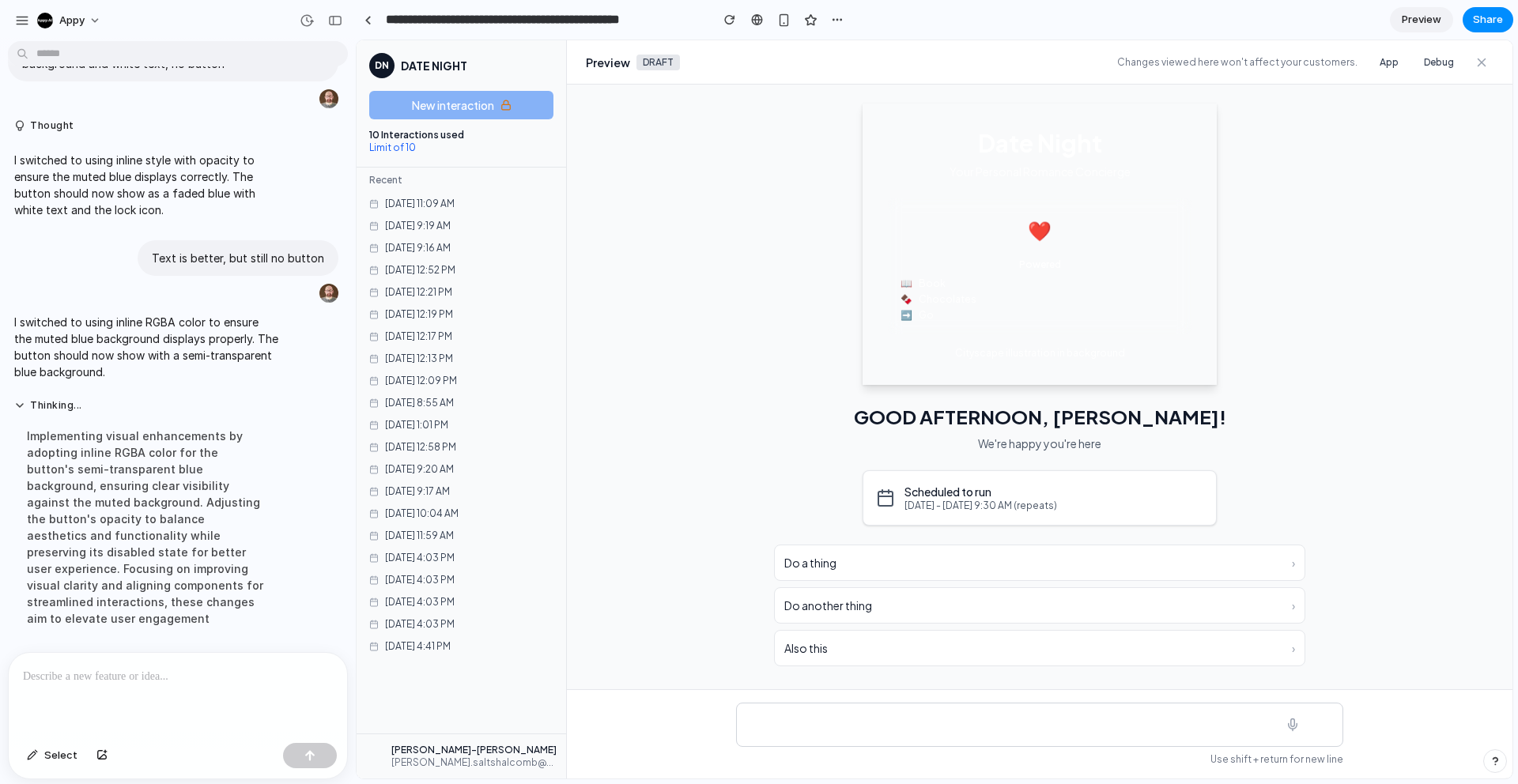
click at [175, 688] on div at bounding box center [178, 695] width 339 height 84
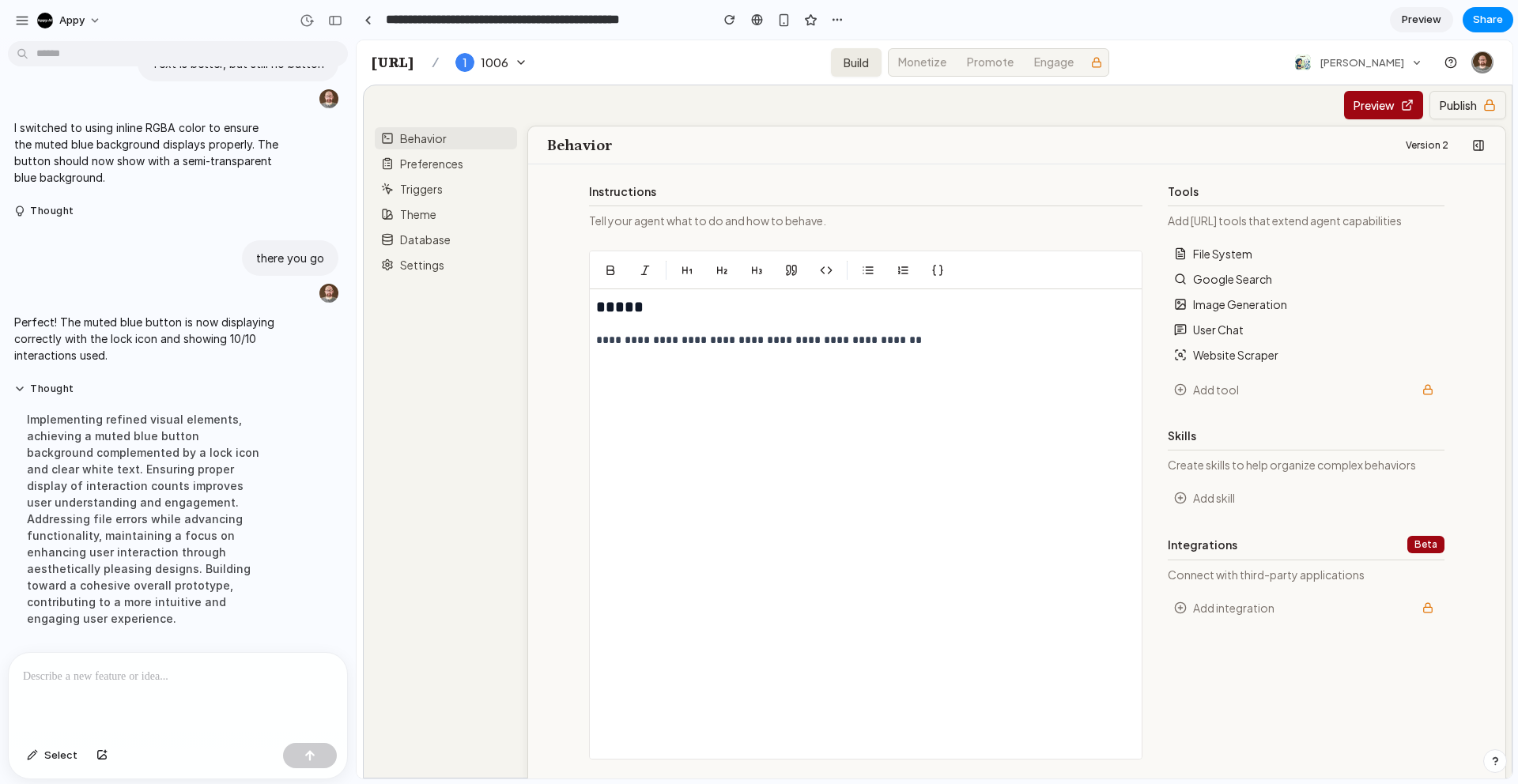
click at [1348, 104] on button "Preview" at bounding box center [1383, 105] width 79 height 29
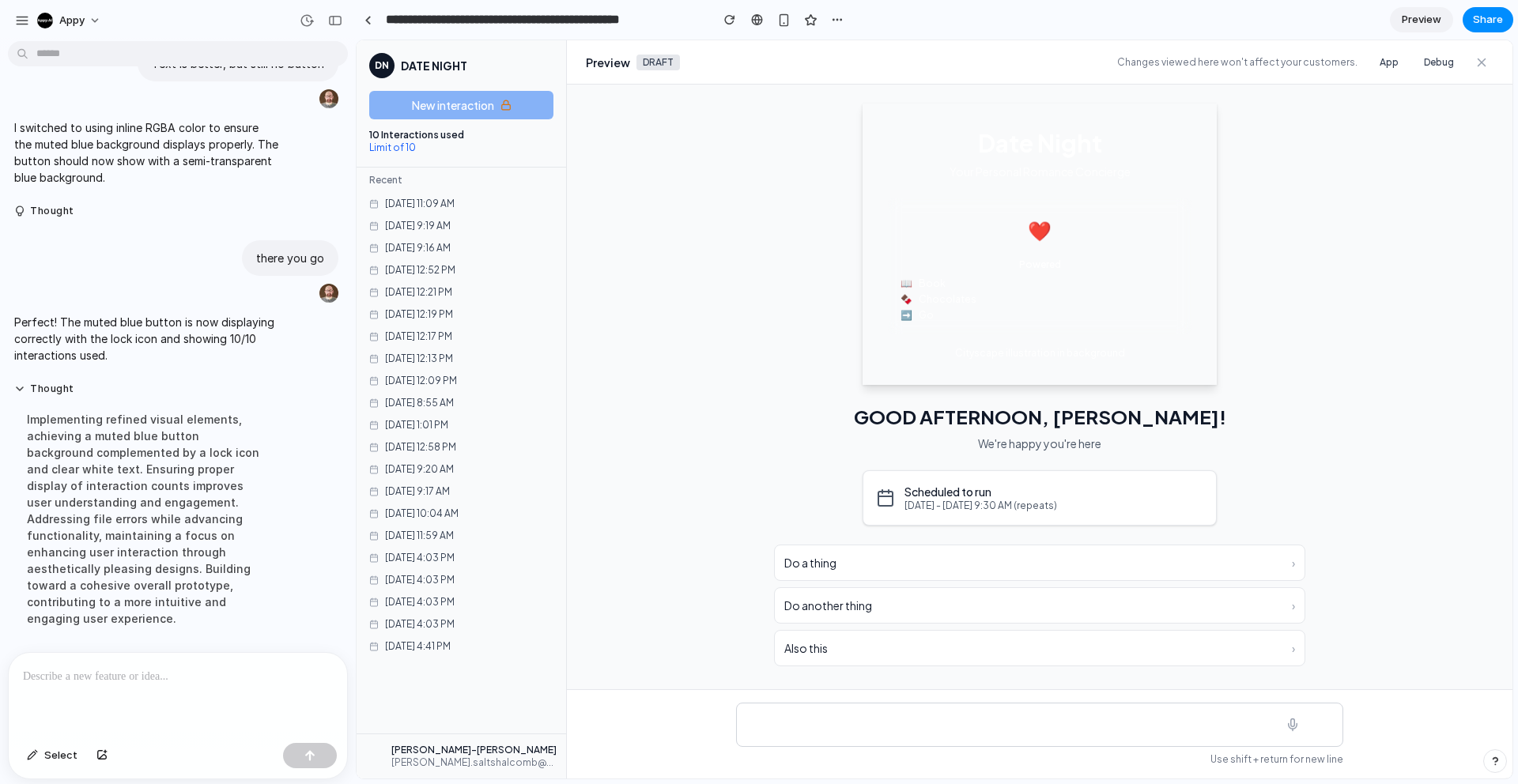
click at [1475, 63] on icon "Close" at bounding box center [1482, 63] width 14 height 14
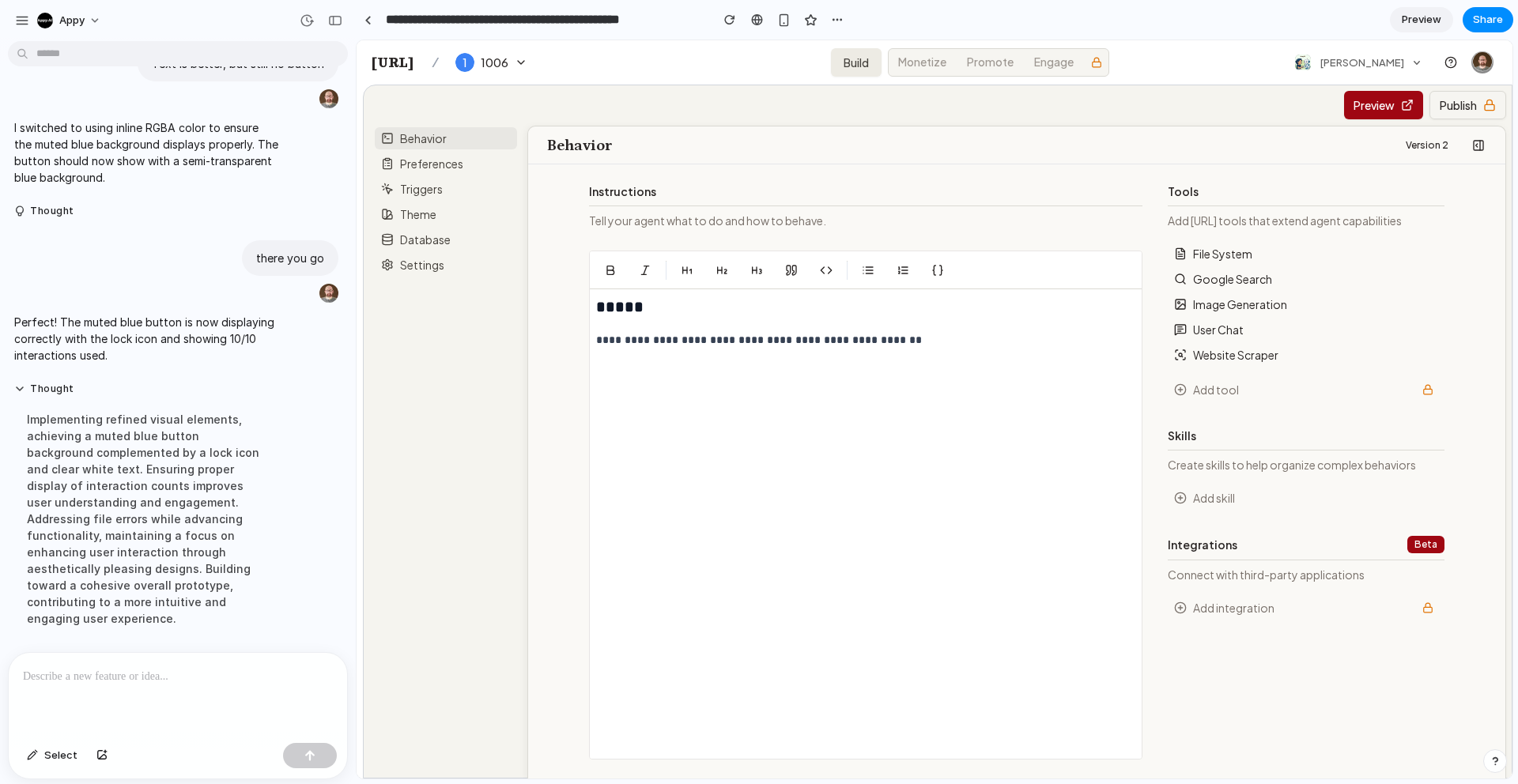
click at [226, 676] on p at bounding box center [177, 677] width 310 height 19
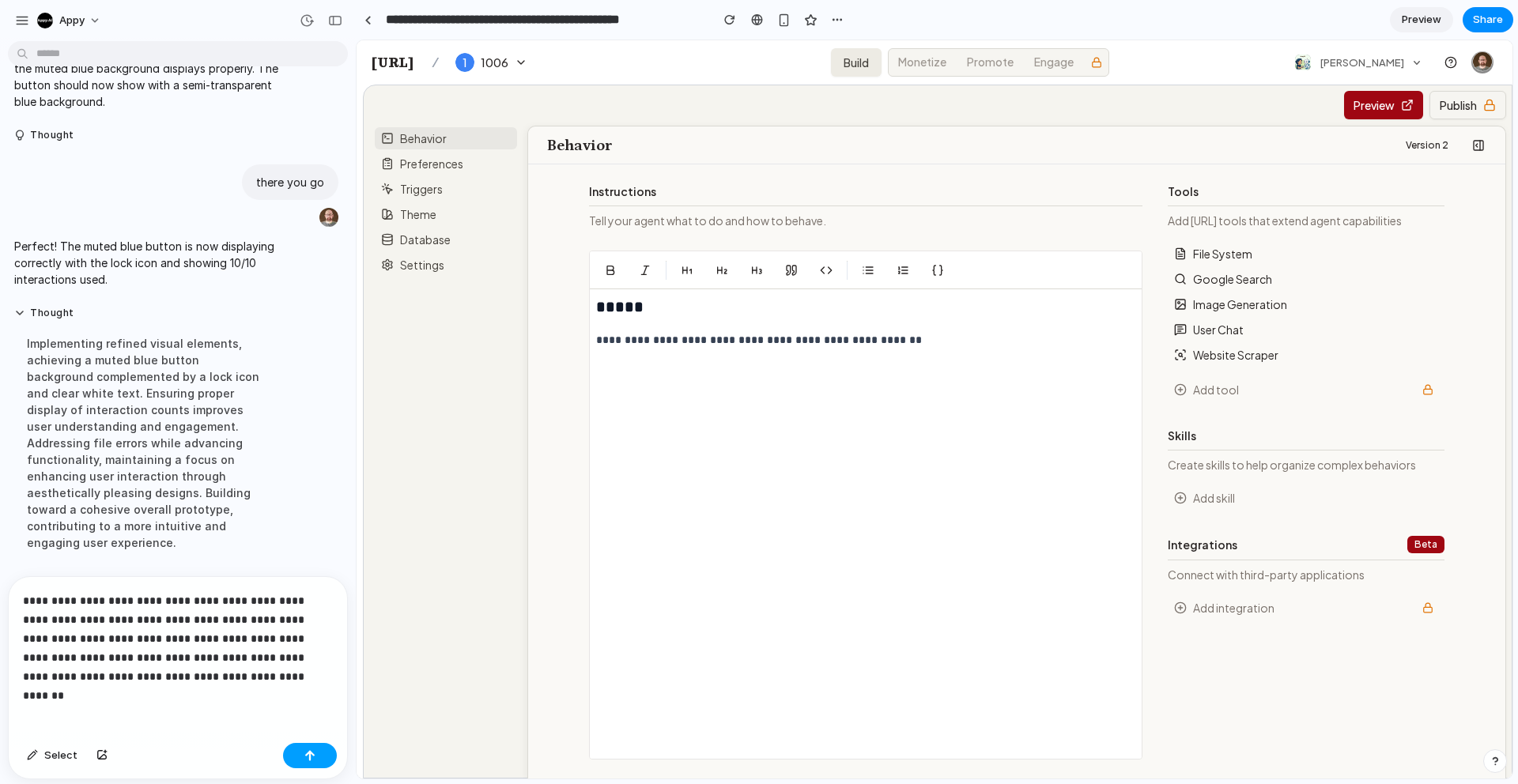
click at [319, 756] on button "button" at bounding box center [310, 755] width 54 height 25
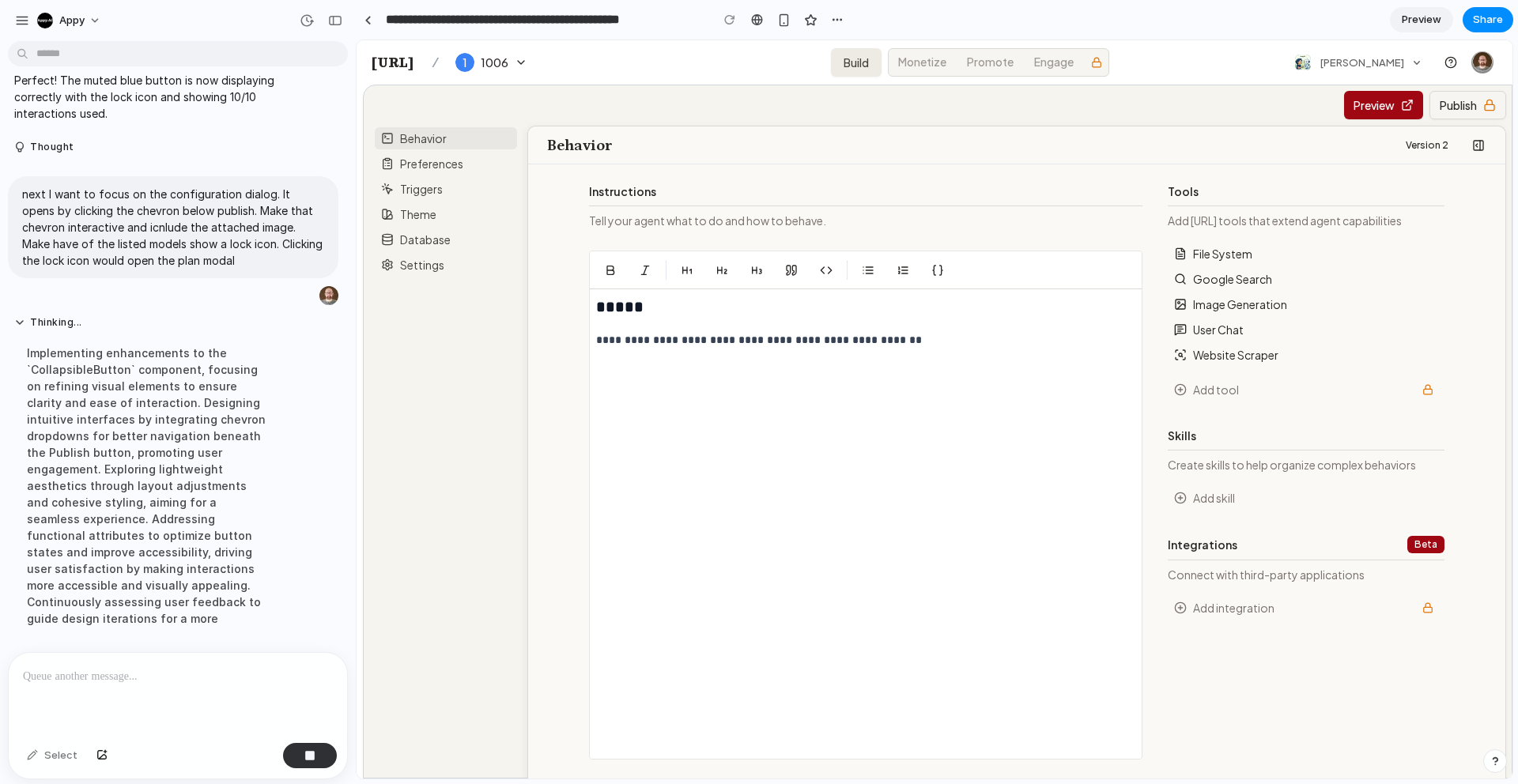
scroll to position [4486, 0]
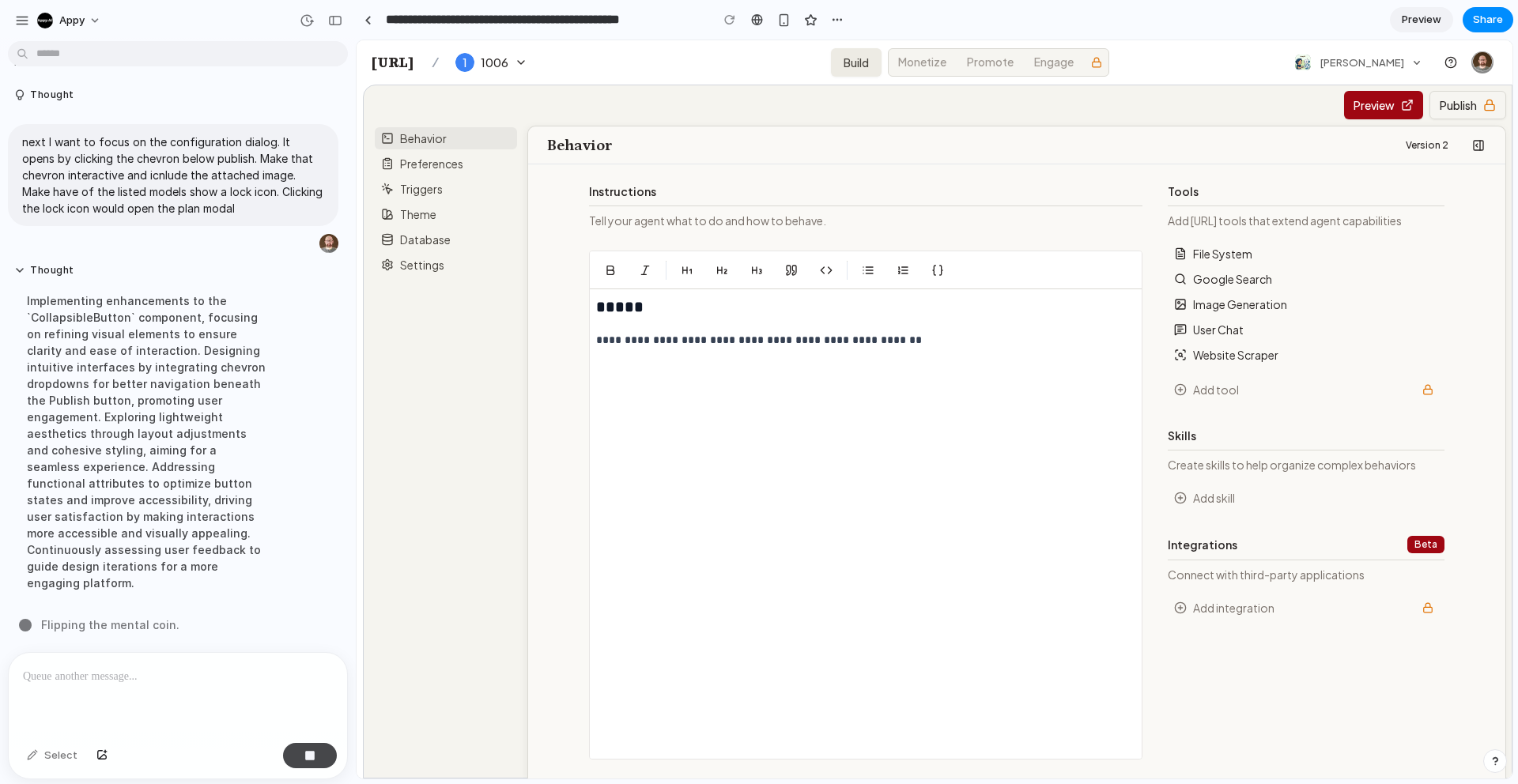
click at [323, 766] on button "button" at bounding box center [310, 755] width 54 height 25
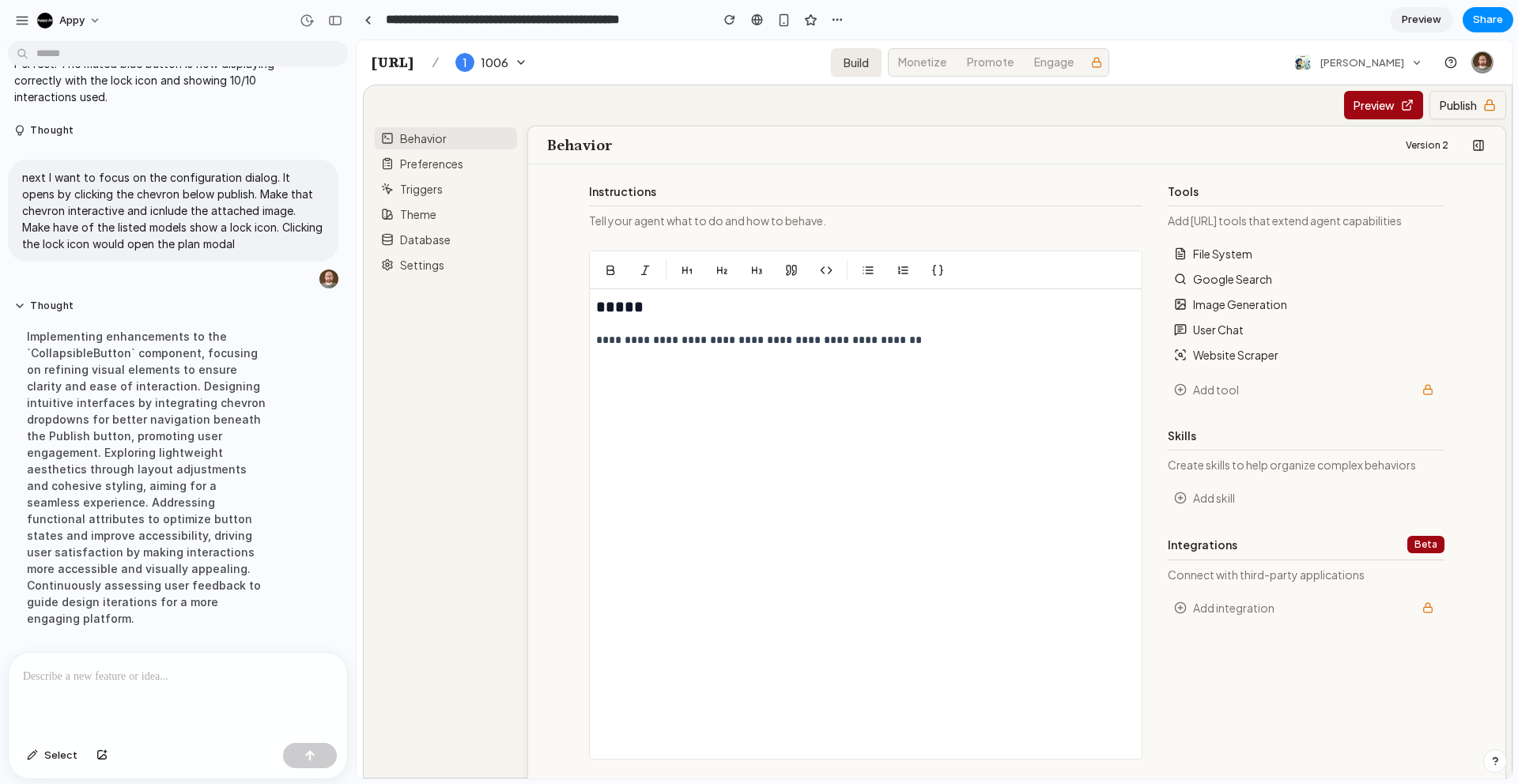
scroll to position [4282, 0]
click at [226, 677] on p at bounding box center [177, 677] width 310 height 19
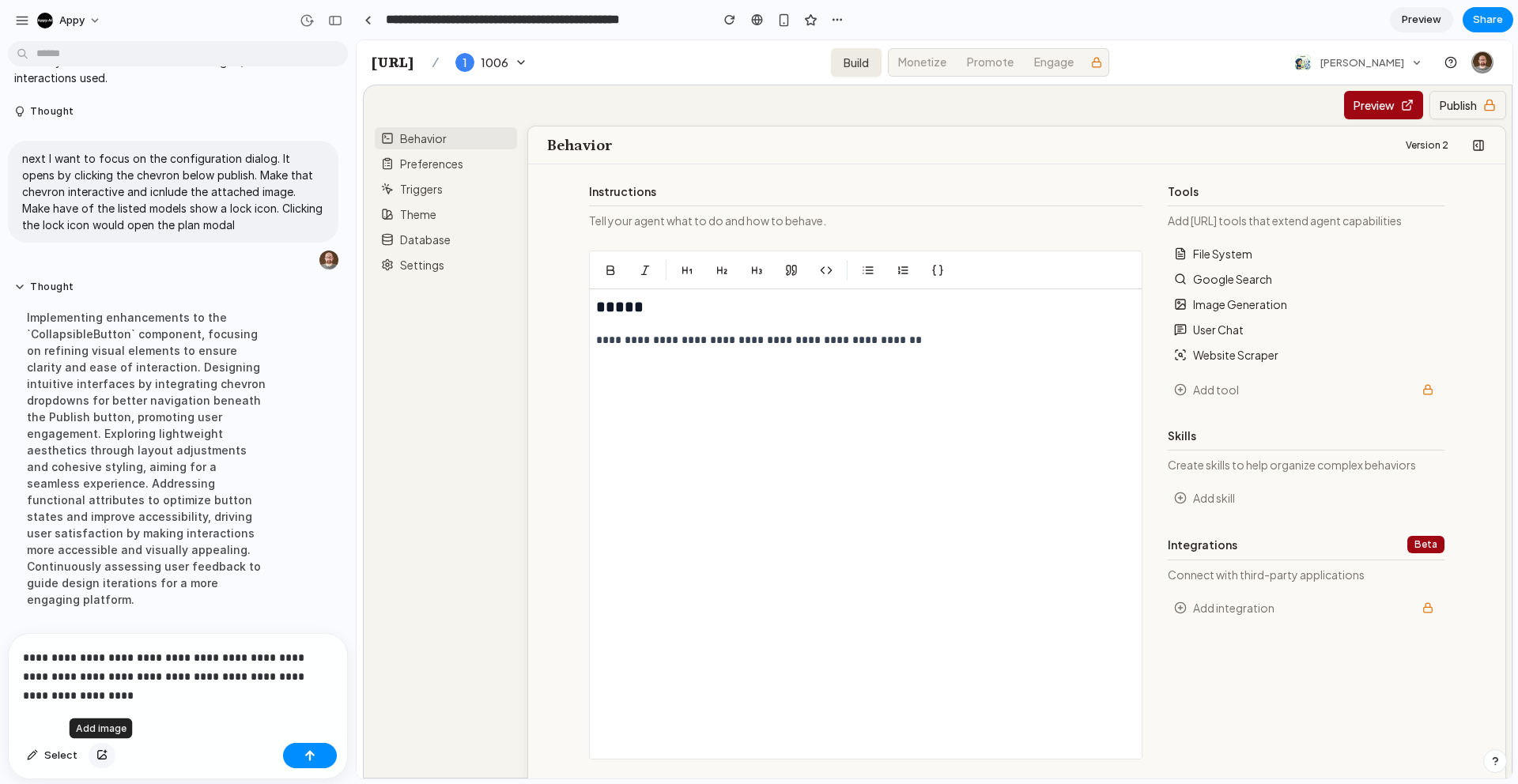
scroll to position [4318, 0]
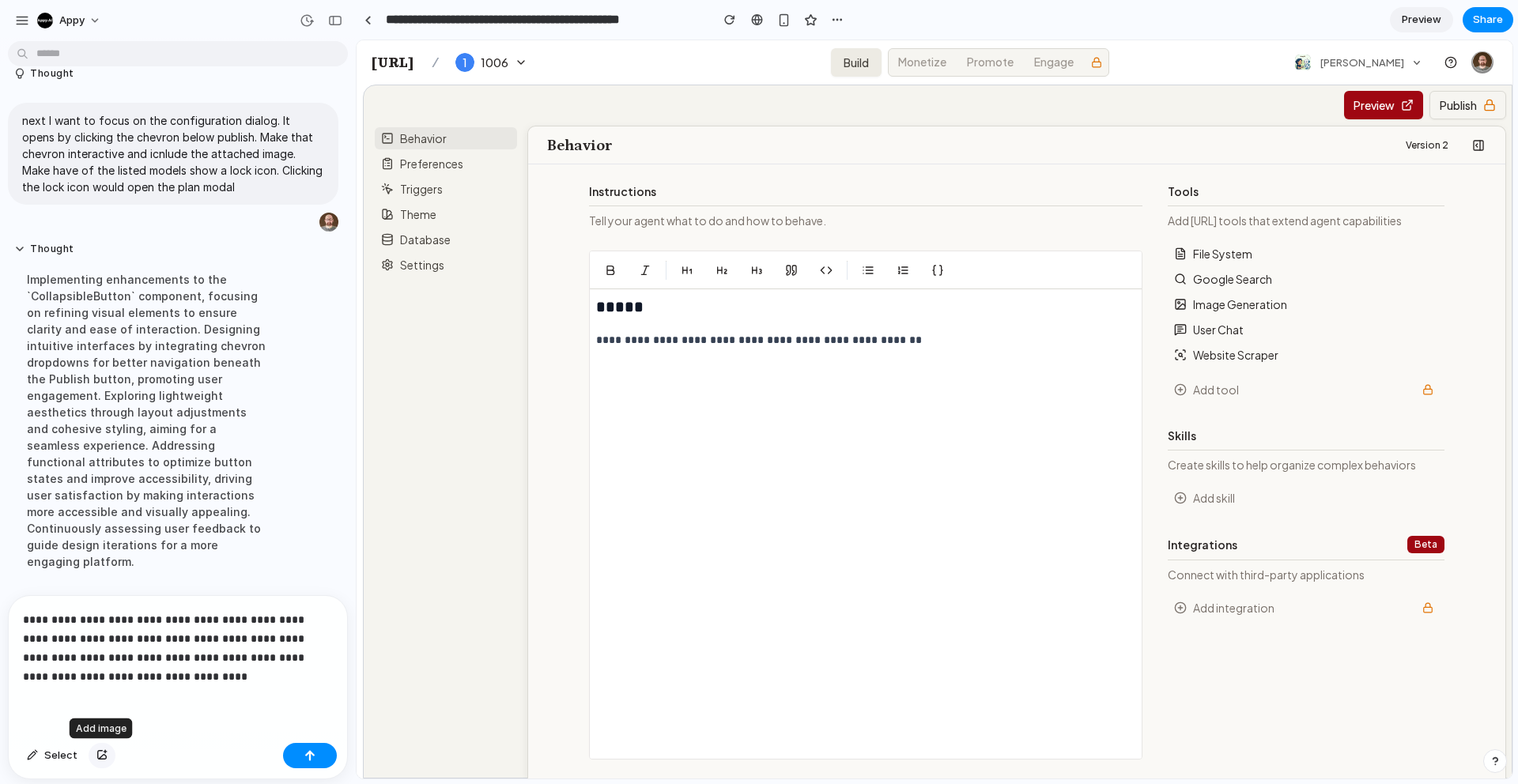
click at [97, 751] on div "button" at bounding box center [102, 755] width 11 height 10
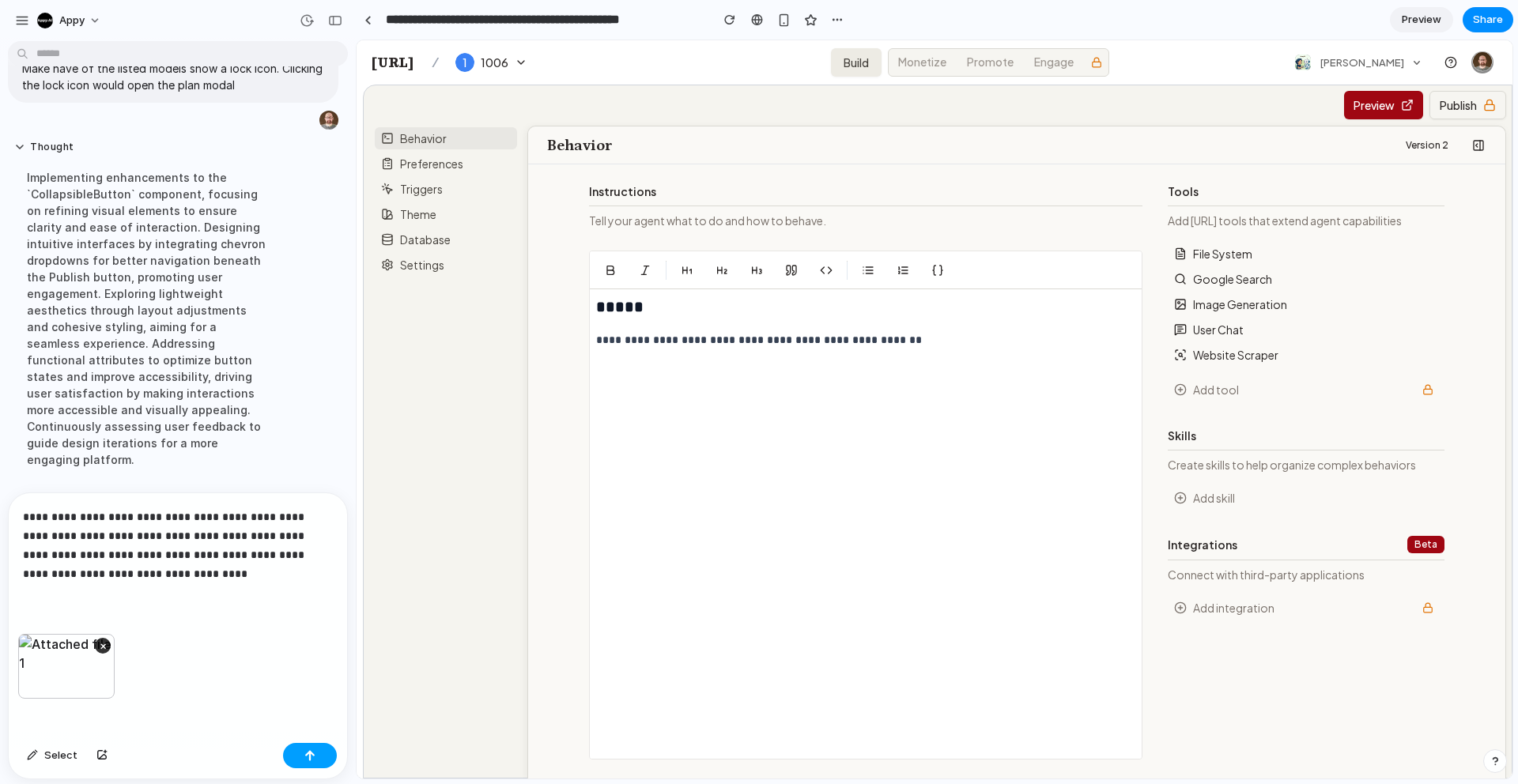
click at [303, 747] on button "button" at bounding box center [310, 755] width 54 height 25
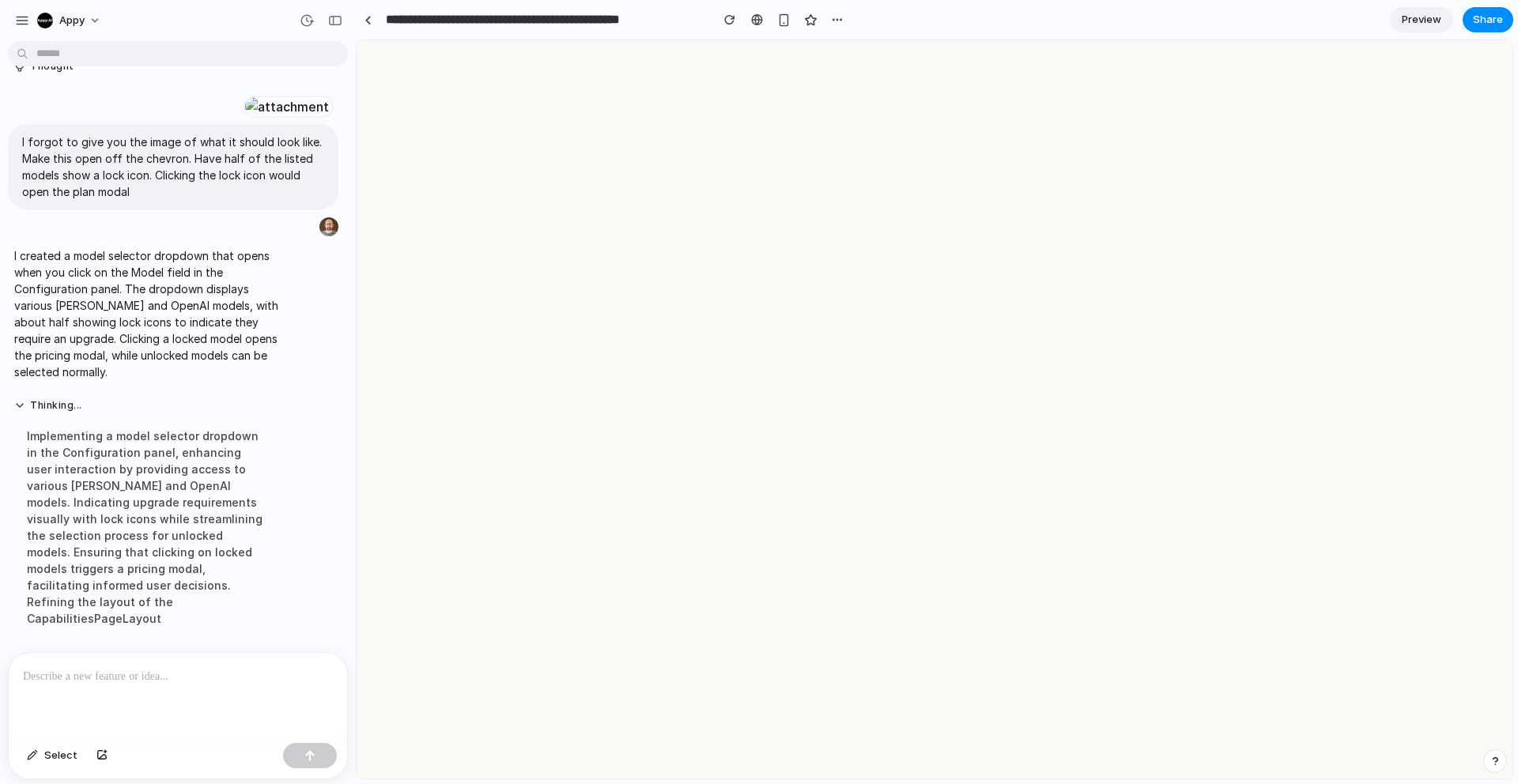
scroll to position [0, 0]
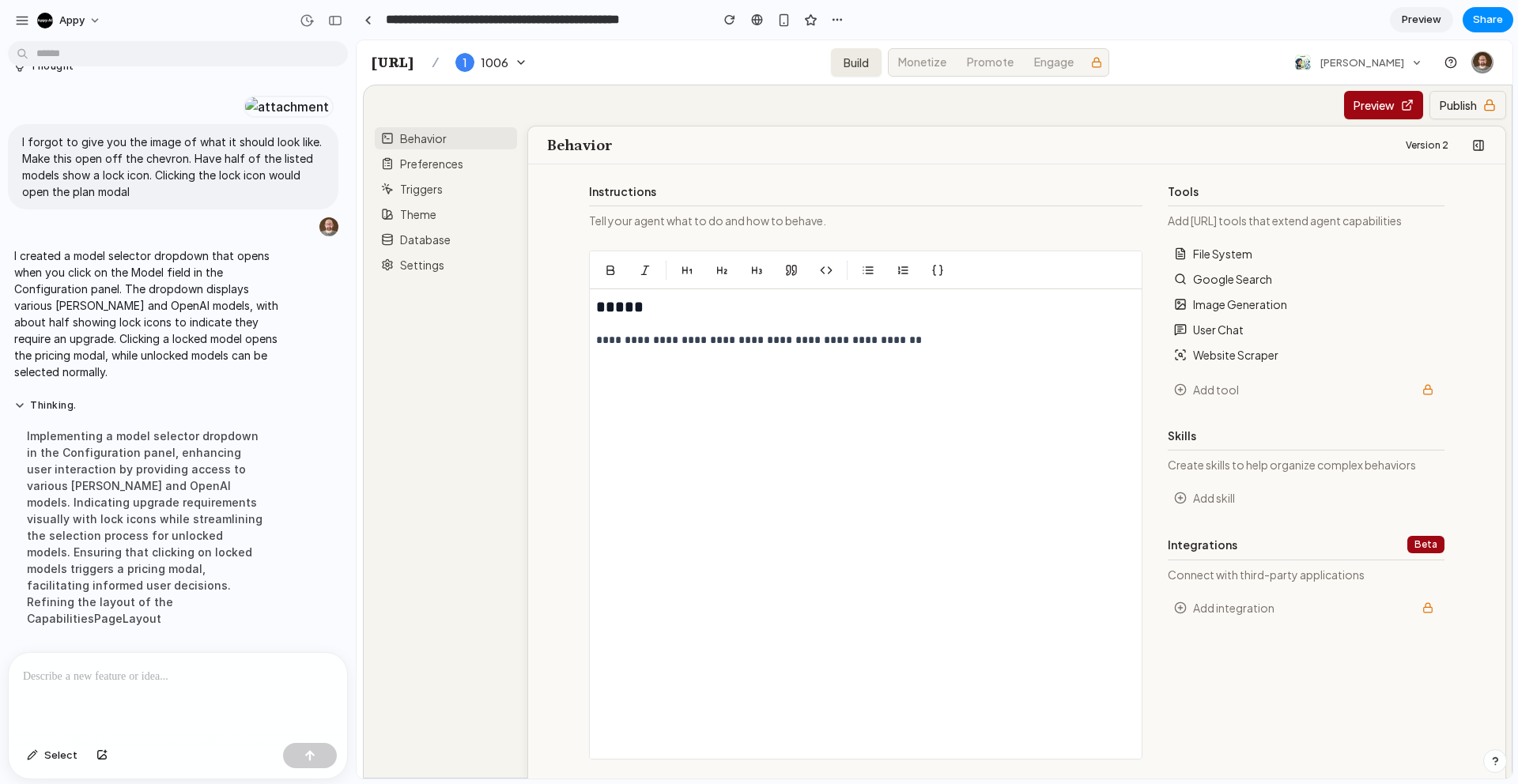
click at [1470, 148] on button at bounding box center [1479, 145] width 29 height 25
click at [1476, 146] on button at bounding box center [1479, 145] width 29 height 25
click at [206, 695] on div at bounding box center [178, 695] width 339 height 84
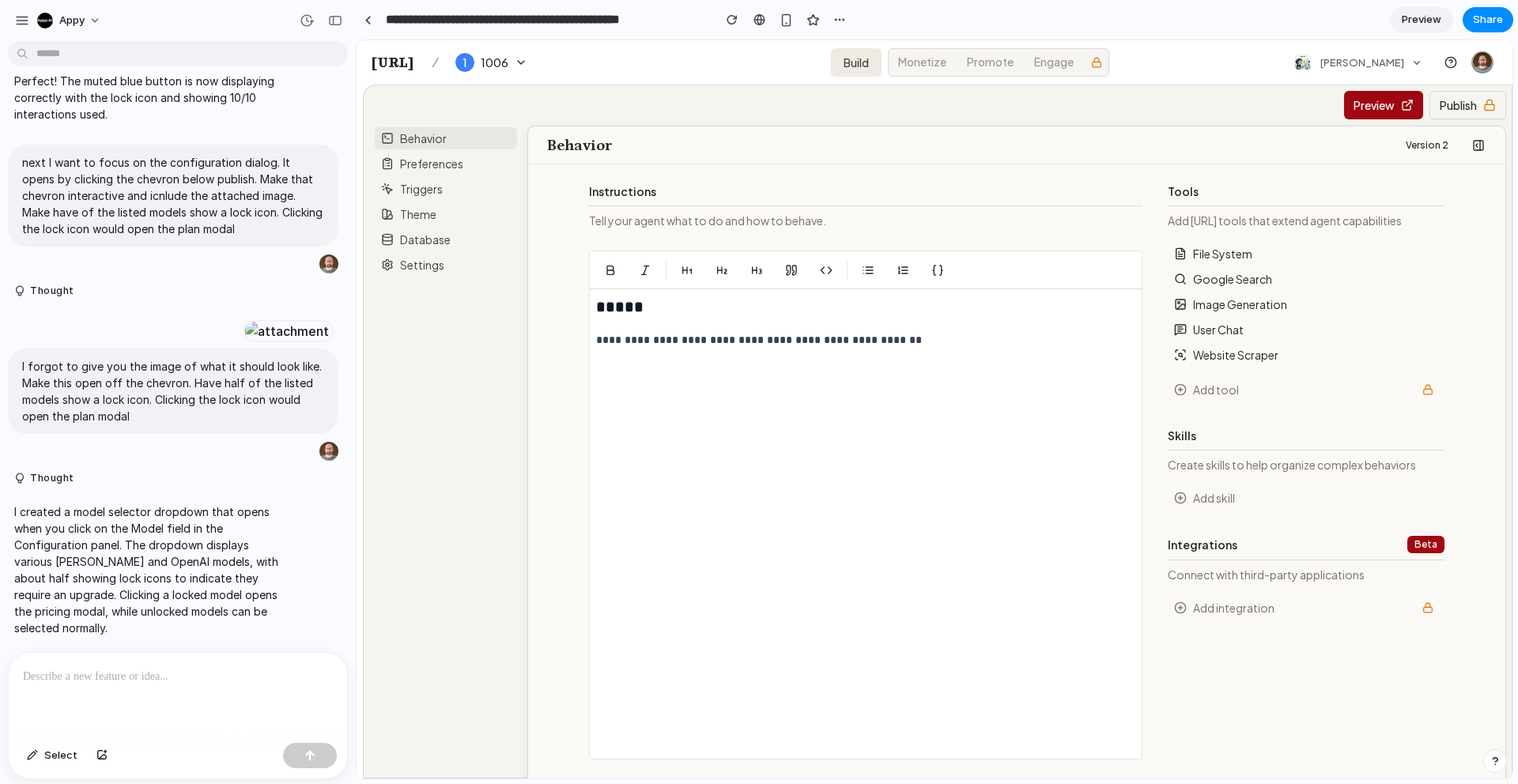
click at [1477, 141] on button at bounding box center [1479, 145] width 29 height 25
click at [251, 690] on div at bounding box center [178, 695] width 339 height 84
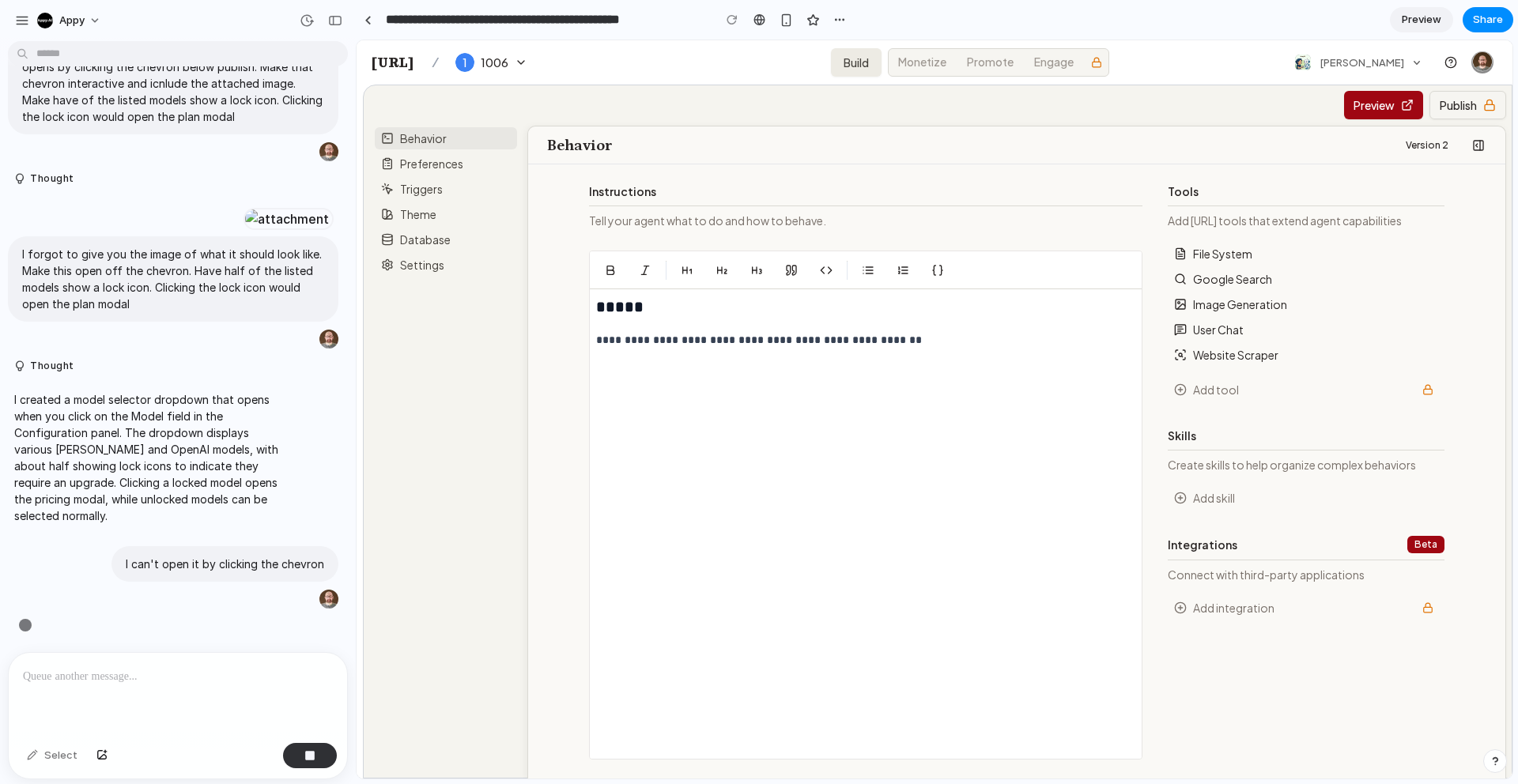
scroll to position [4159, 0]
click at [1442, 136] on button "Version 2" at bounding box center [1427, 146] width 62 height 19
drag, startPoint x: 1475, startPoint y: 146, endPoint x: 1474, endPoint y: 122, distance: 24.0
click at [1477, 146] on button at bounding box center [1479, 145] width 29 height 25
click at [1471, 108] on button "Publish" at bounding box center [1468, 105] width 76 height 29
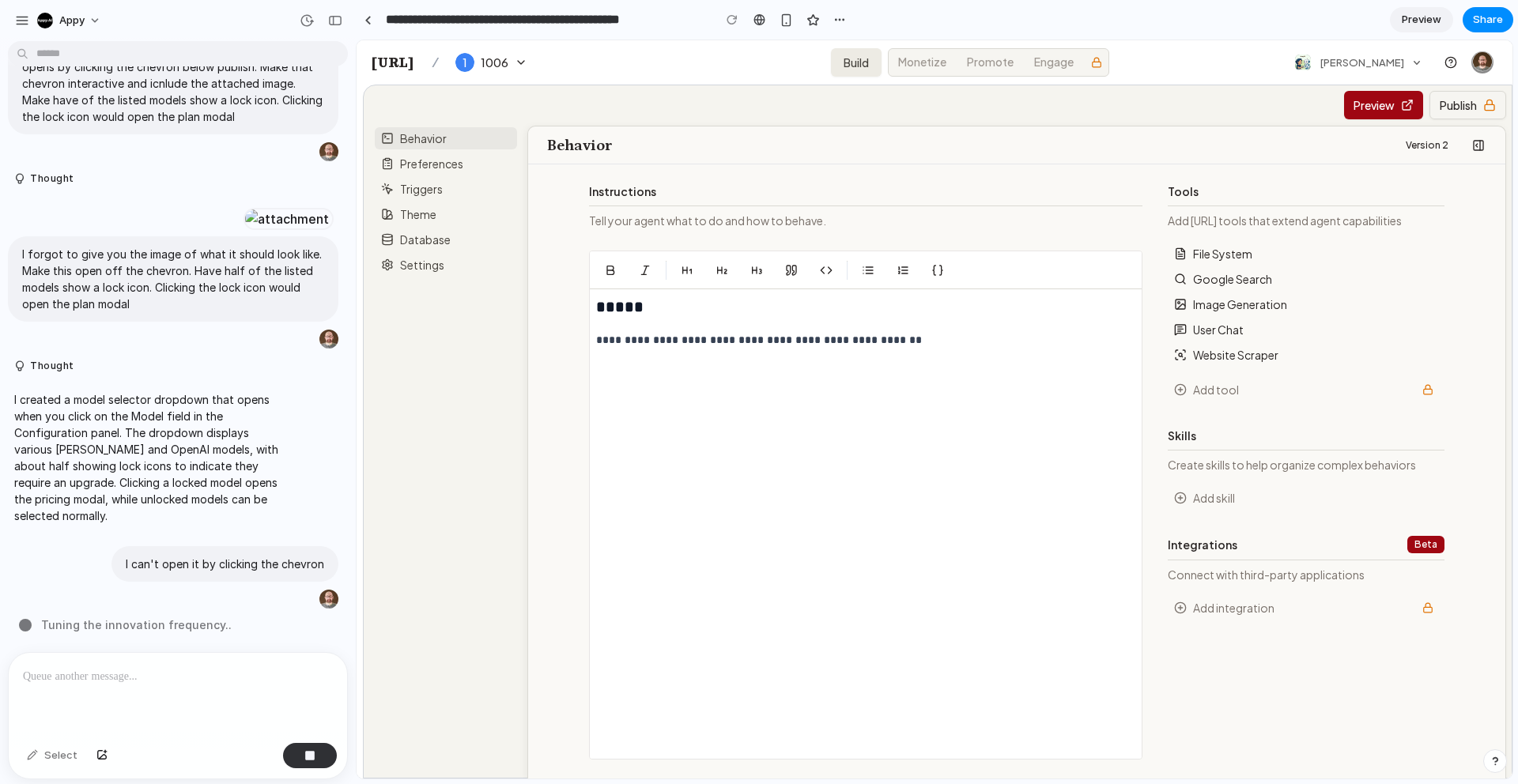
click at [1469, 146] on button at bounding box center [1479, 145] width 29 height 25
click at [1472, 109] on button "Publish" at bounding box center [1468, 105] width 76 height 29
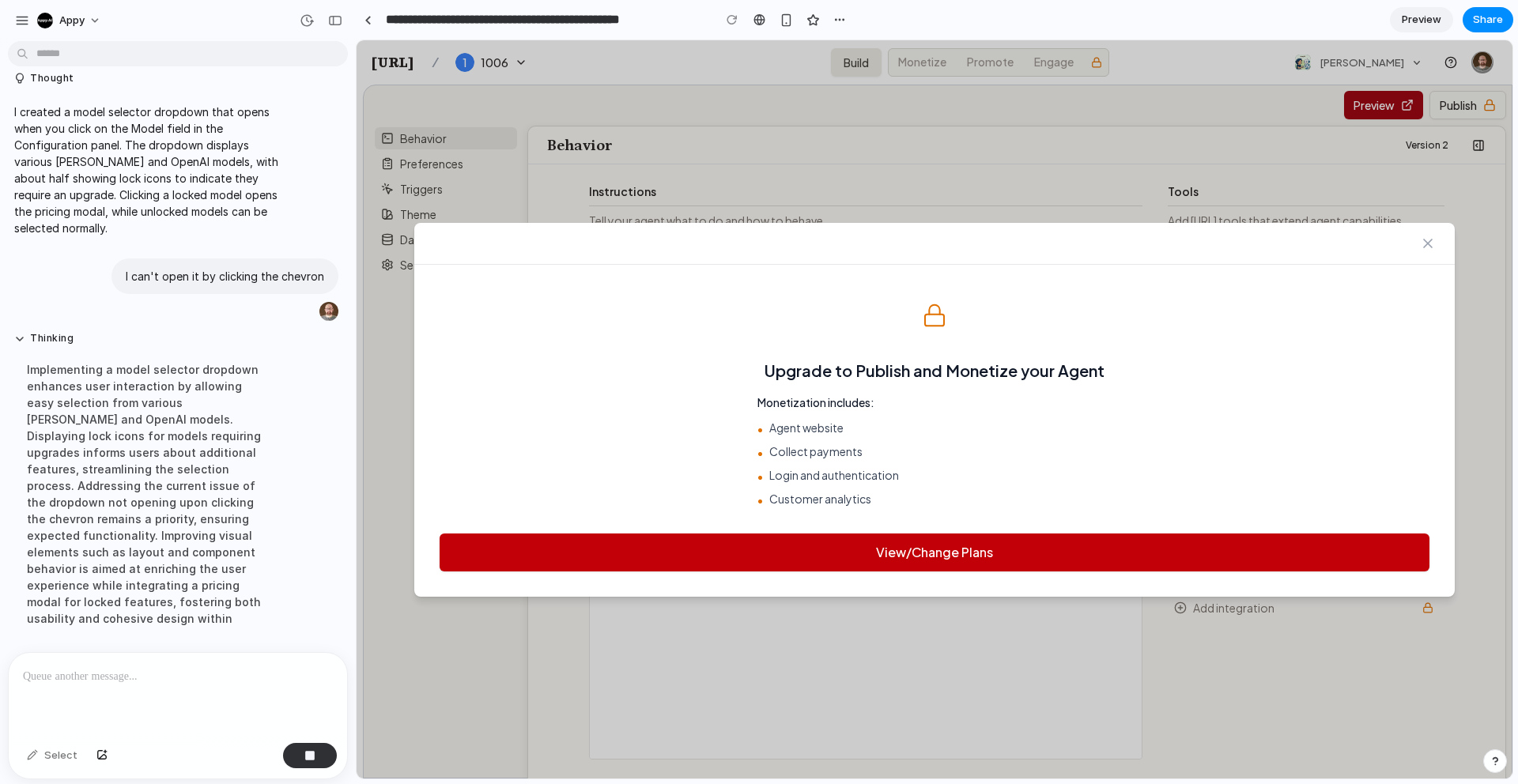
scroll to position [4483, 0]
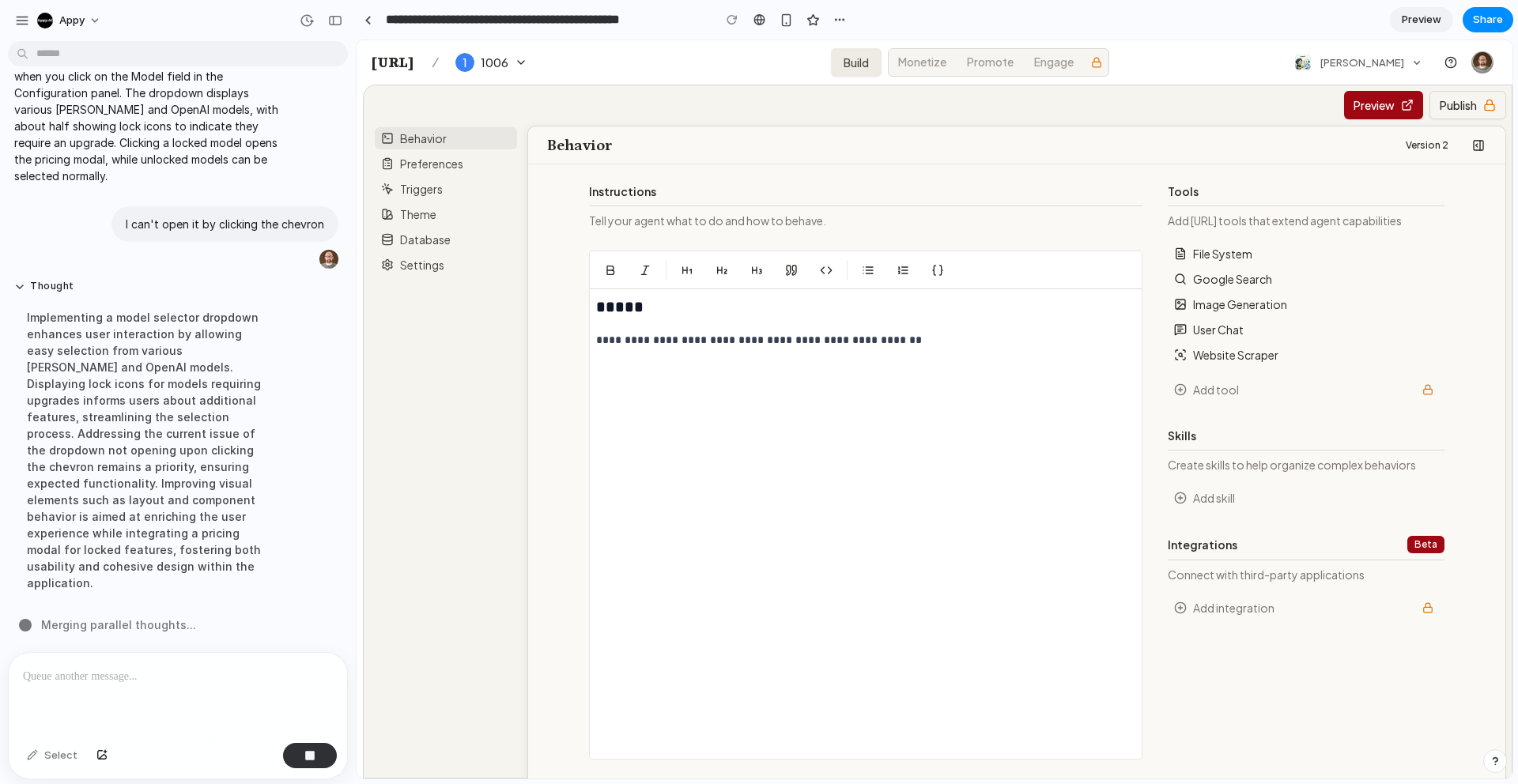
click at [993, 64] on link "Promote" at bounding box center [991, 61] width 66 height 25
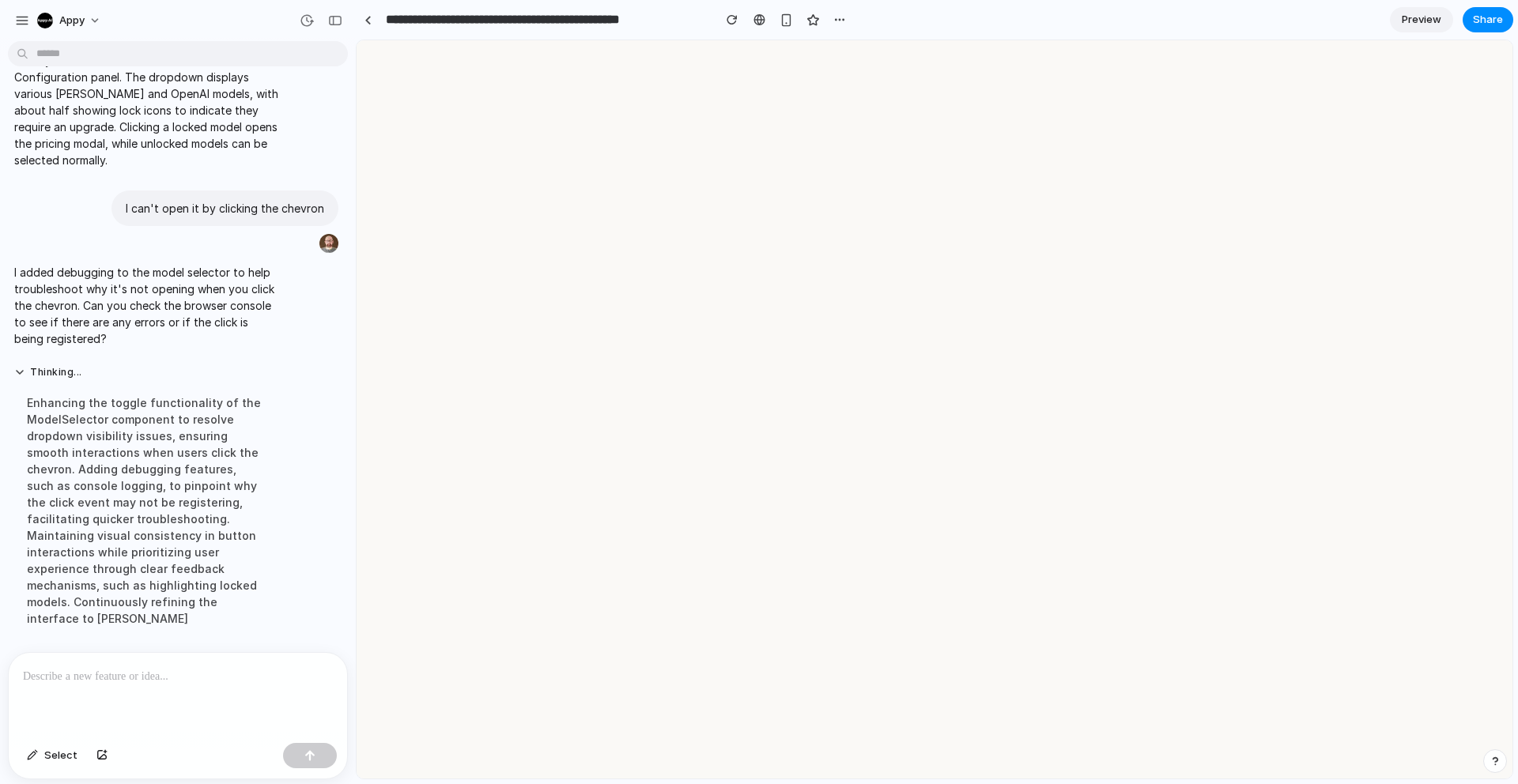
scroll to position [0, 0]
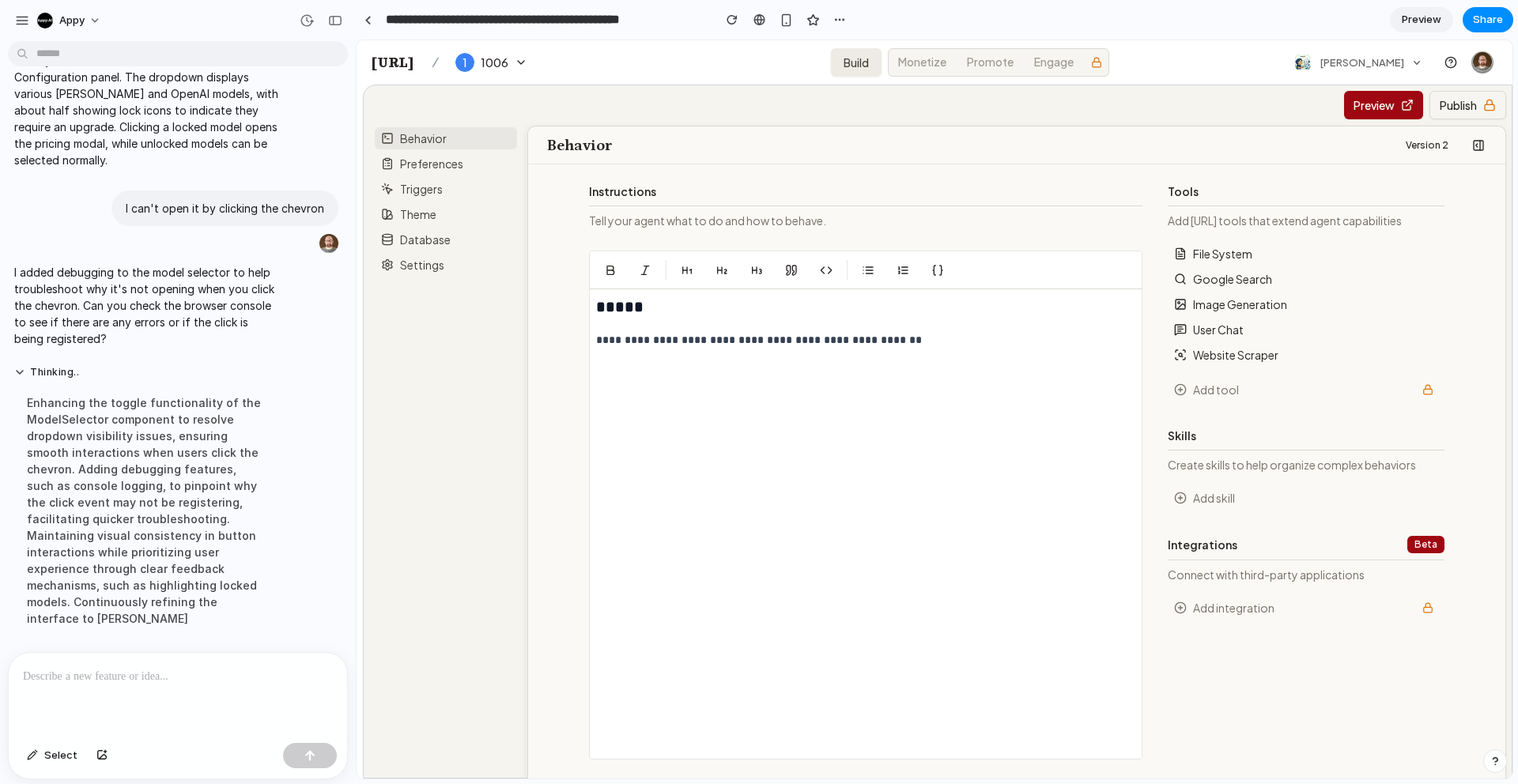
click at [1474, 146] on button at bounding box center [1479, 145] width 29 height 25
click at [246, 693] on div at bounding box center [178, 695] width 339 height 84
click at [1481, 148] on button at bounding box center [1479, 145] width 29 height 25
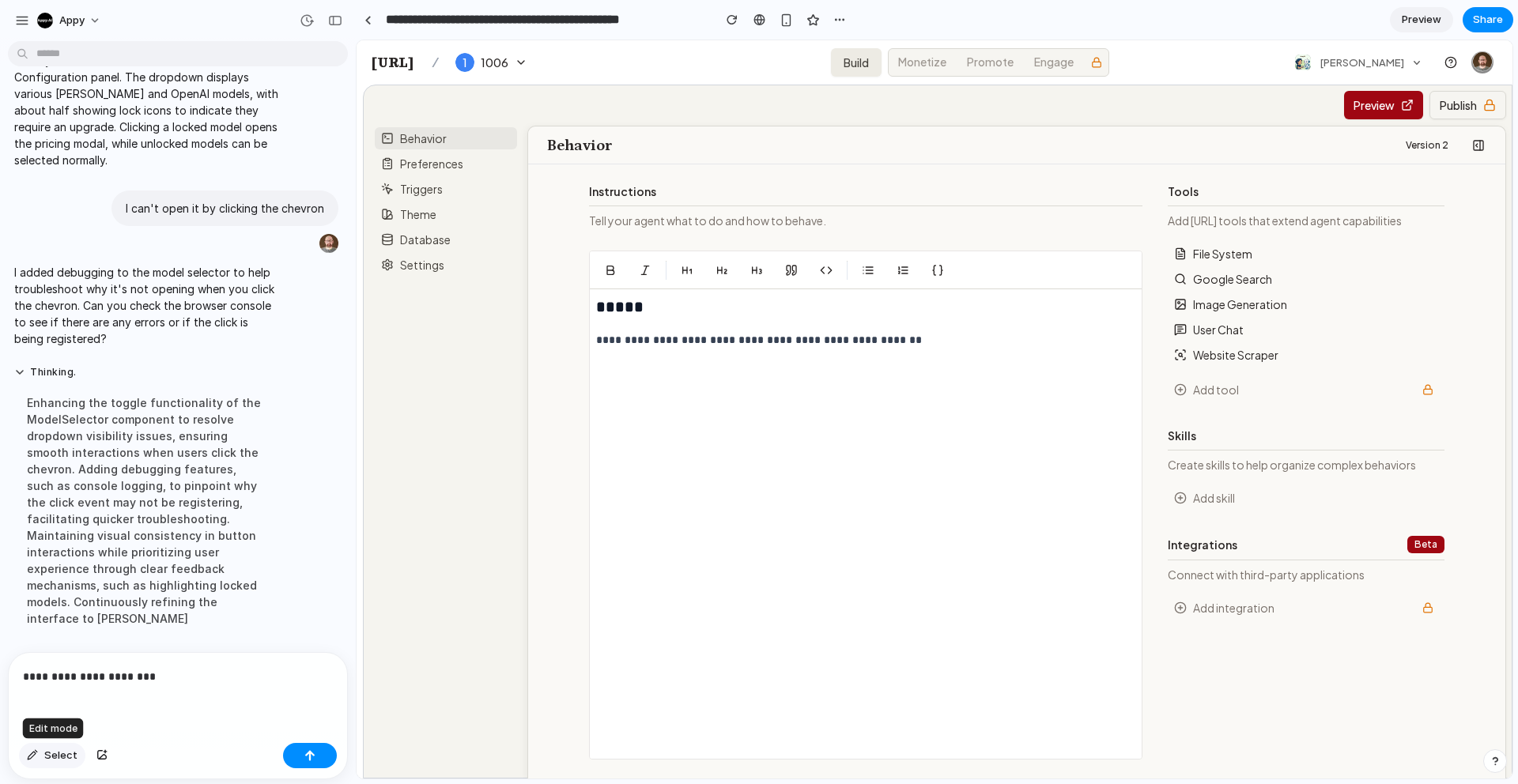
click at [50, 761] on span "Select" at bounding box center [61, 755] width 33 height 16
click at [1471, 147] on div at bounding box center [935, 410] width 1155 height 738
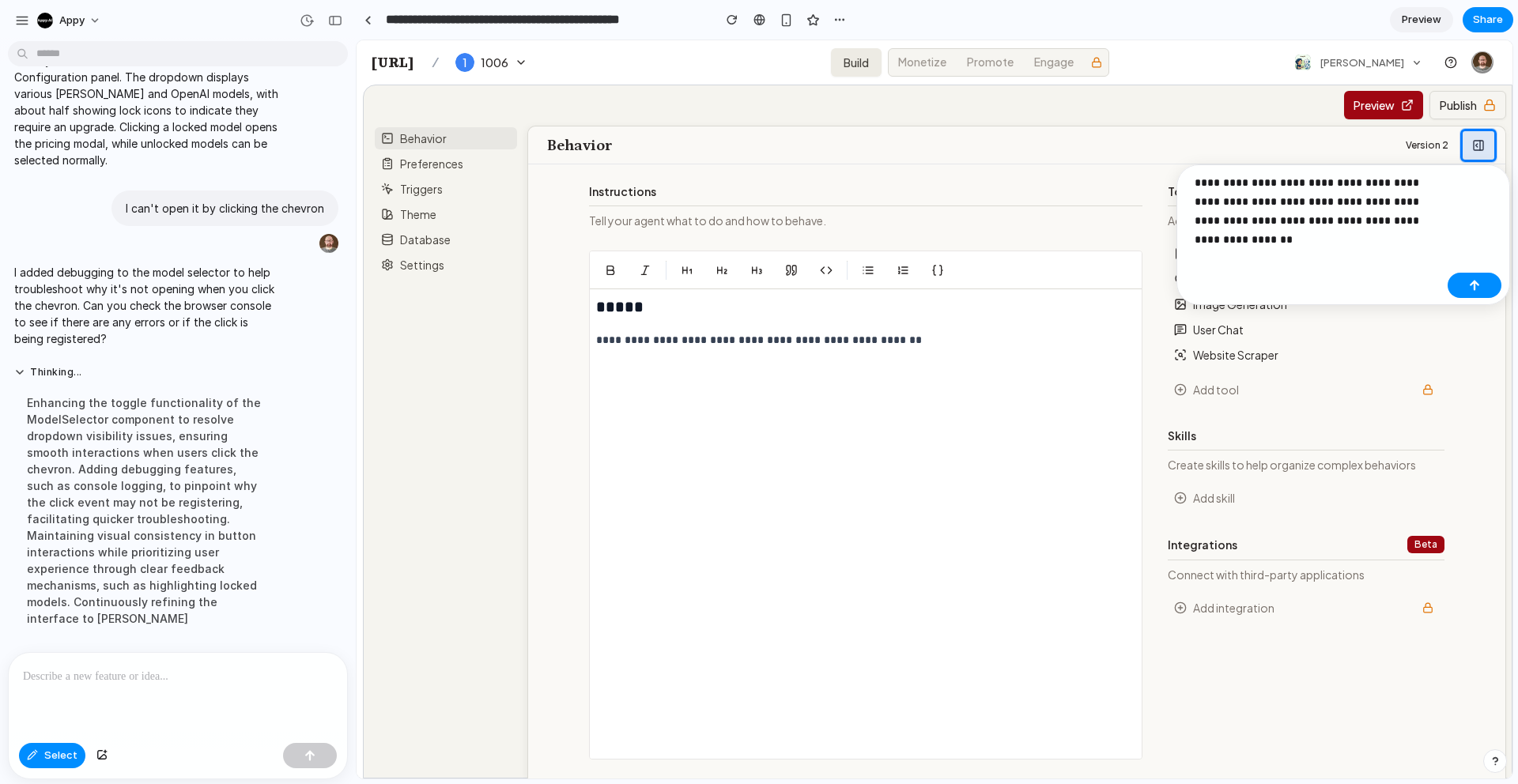
click at [1321, 225] on p "**********" at bounding box center [1318, 201] width 247 height 57
click at [1465, 280] on button "button" at bounding box center [1475, 285] width 54 height 25
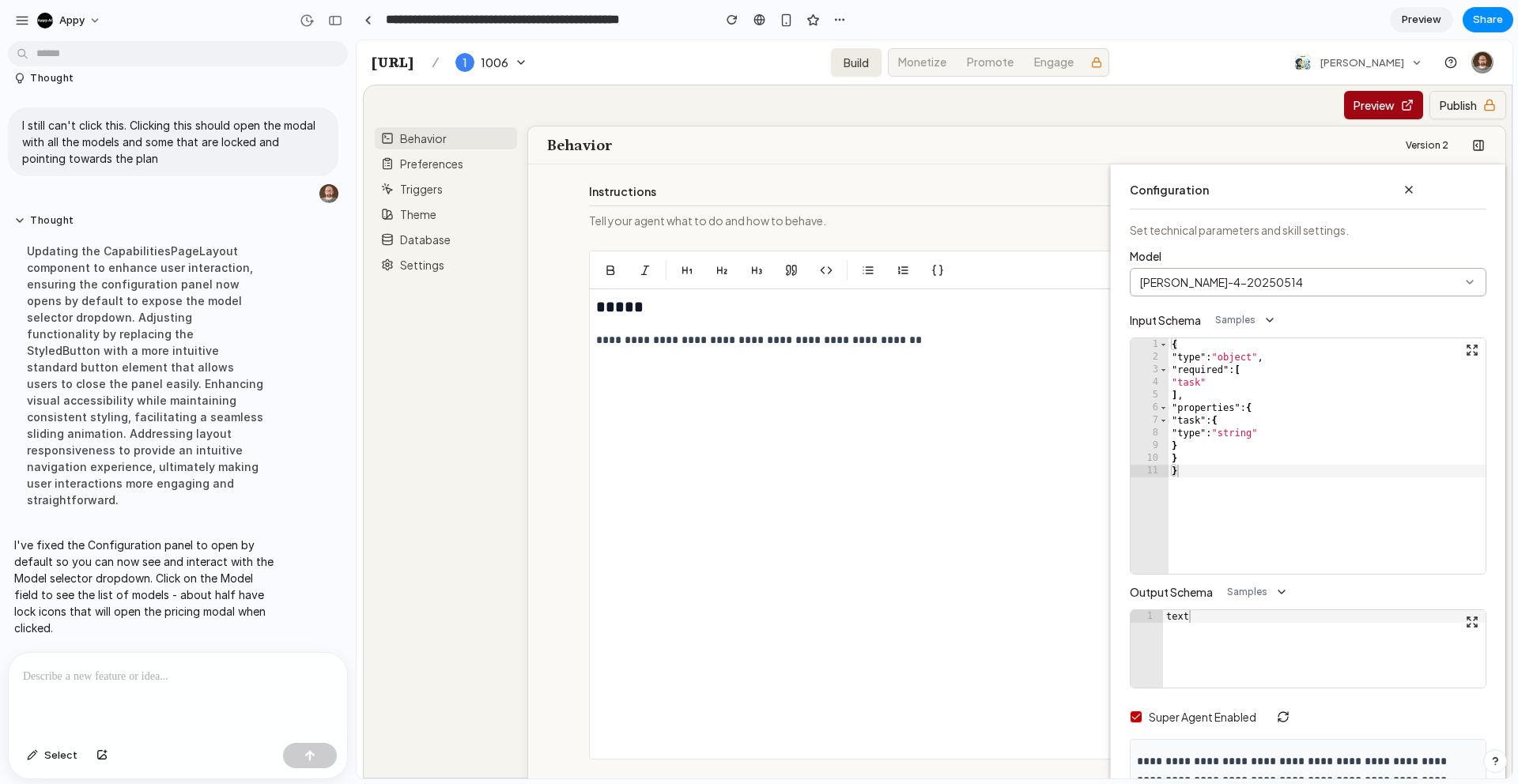
click at [1479, 143] on button at bounding box center [1479, 145] width 29 height 25
click at [1060, 228] on fieldset "**********" at bounding box center [865, 471] width 553 height 576
click at [1412, 189] on button at bounding box center [1409, 189] width 29 height 25
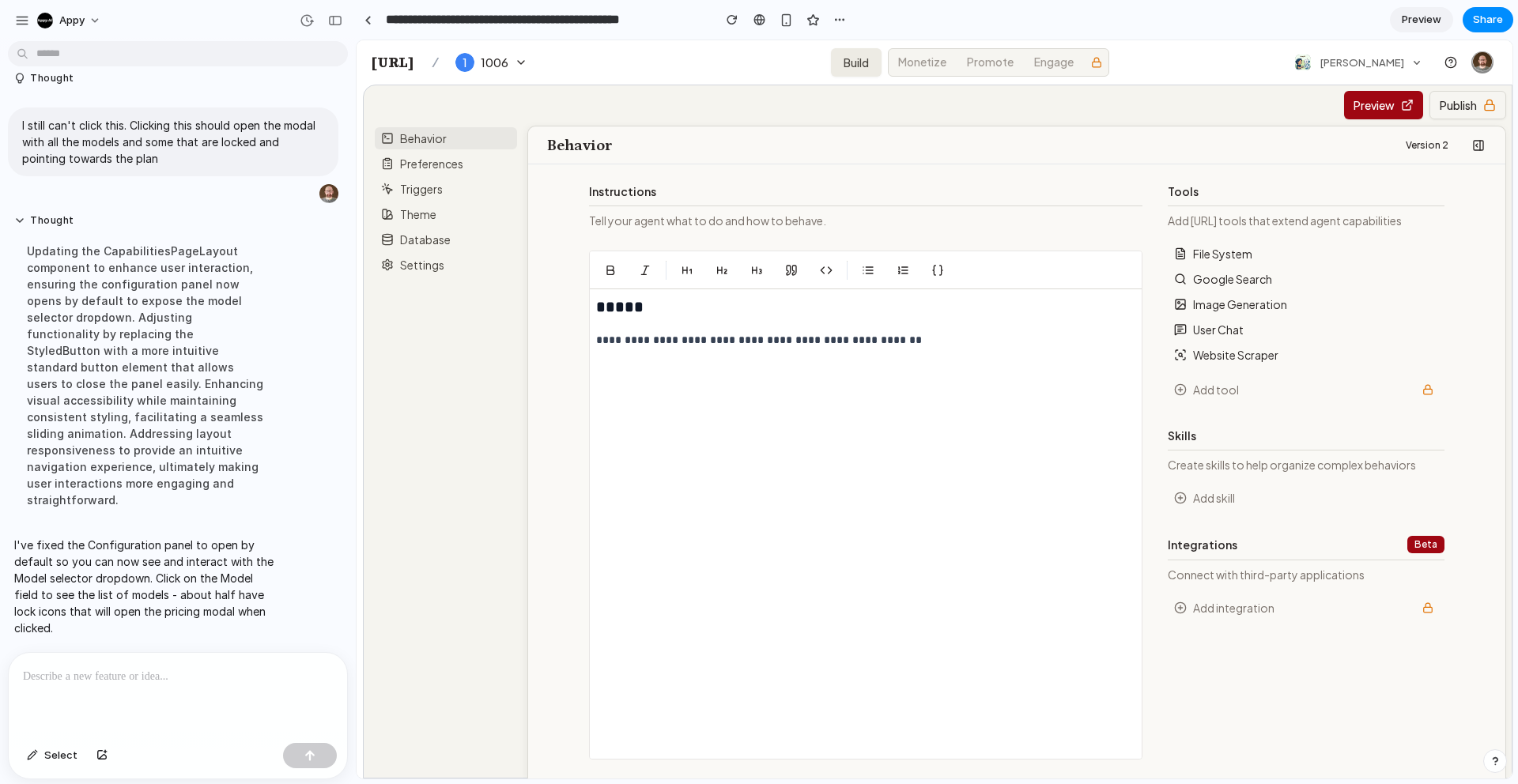
click at [1475, 152] on button at bounding box center [1479, 145] width 29 height 25
click at [1471, 144] on button at bounding box center [1479, 145] width 29 height 25
click at [163, 704] on div at bounding box center [178, 695] width 339 height 84
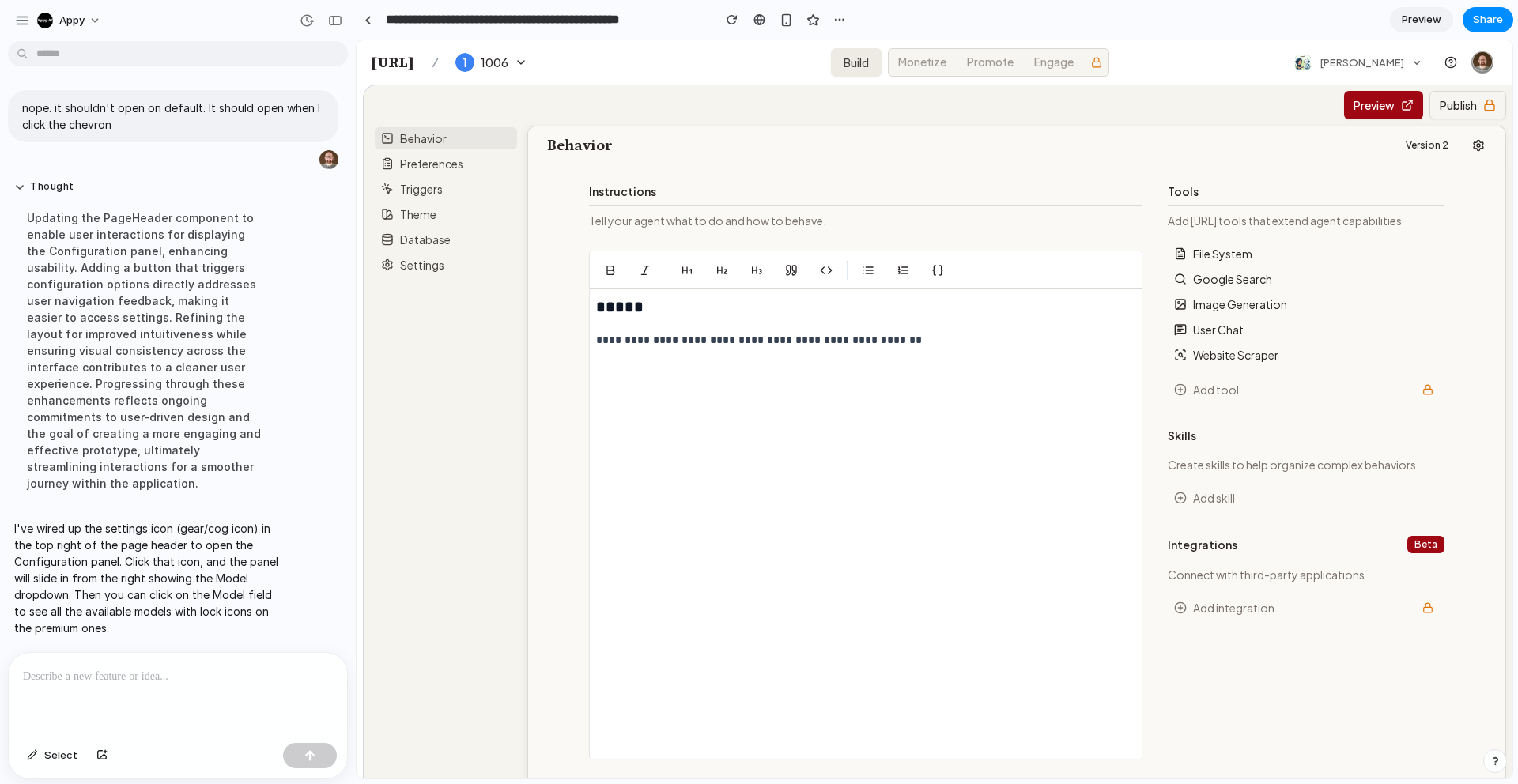
click at [1474, 144] on button at bounding box center [1479, 145] width 29 height 25
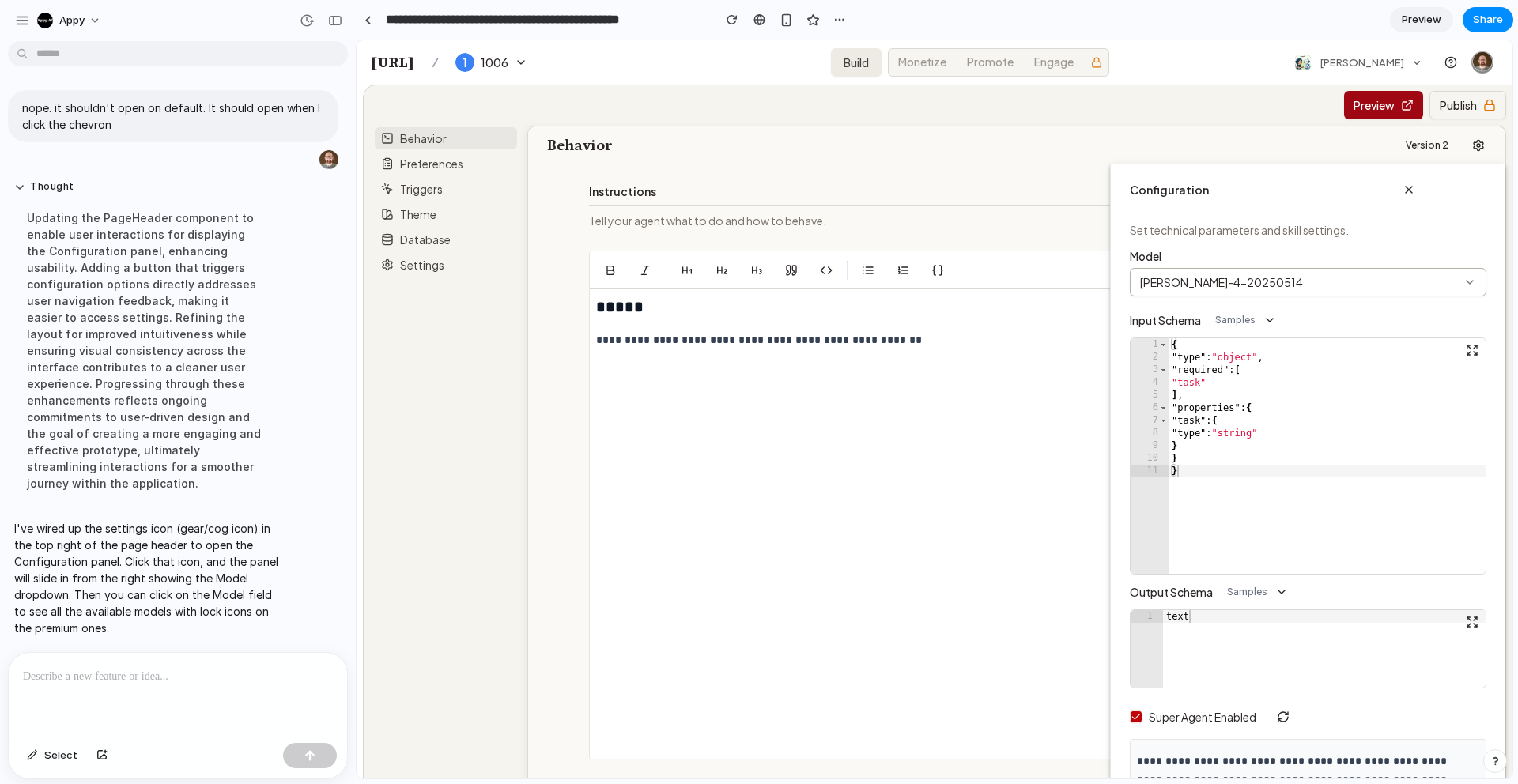
click at [1347, 280] on button "[PERSON_NAME]-4-20250514" at bounding box center [1308, 282] width 357 height 29
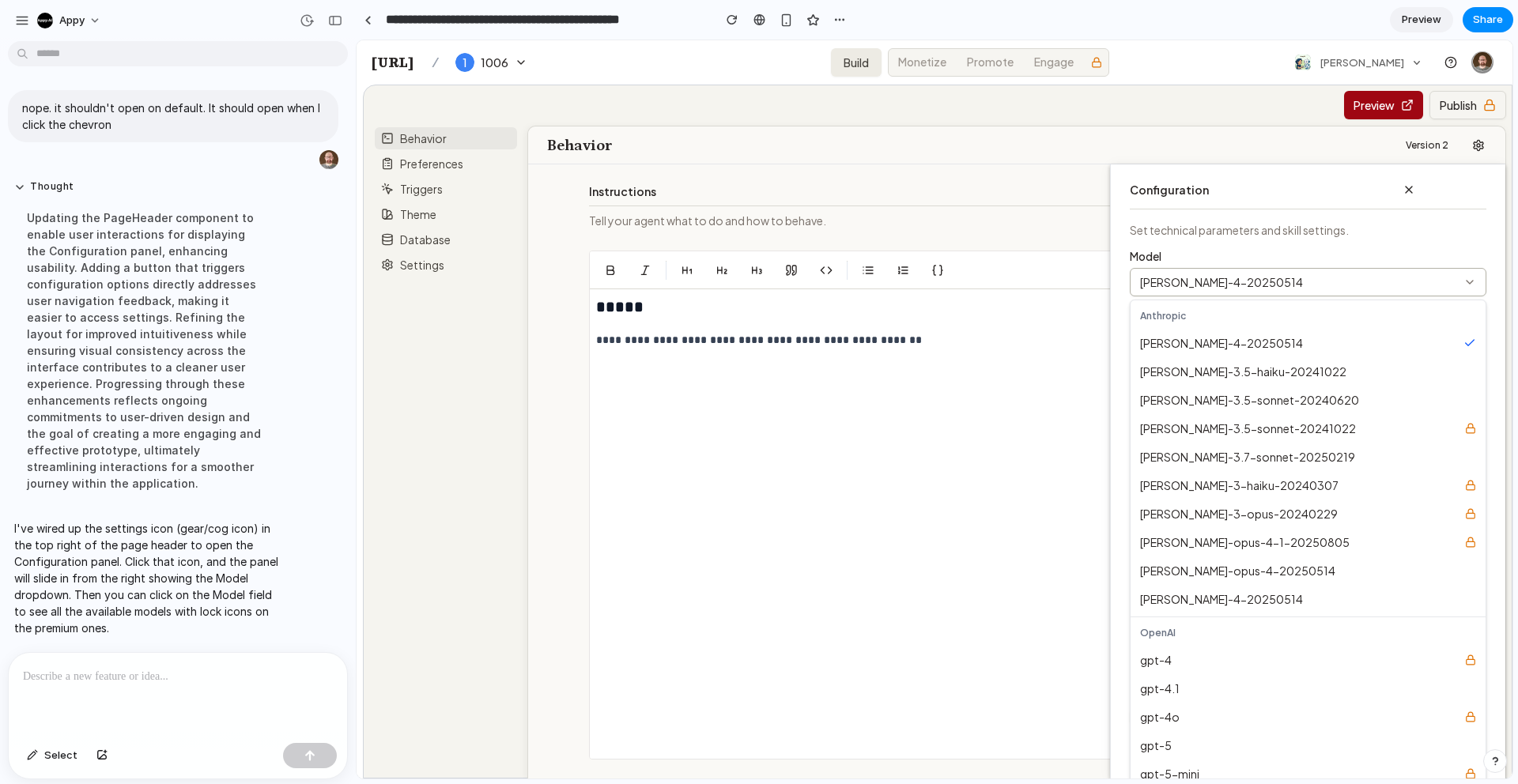
click at [1465, 431] on icon at bounding box center [1470, 428] width 11 height 11
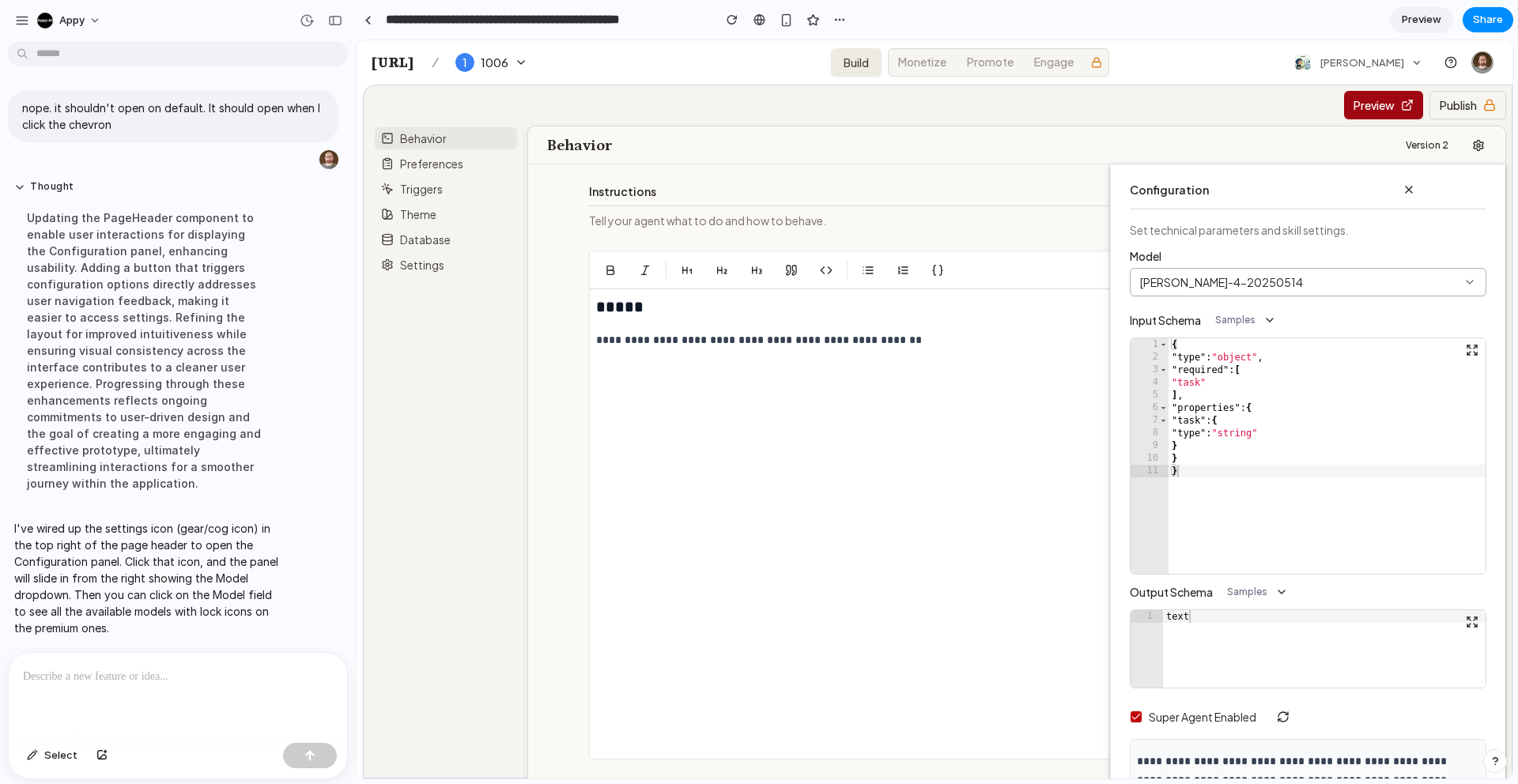
click at [1450, 290] on button "[PERSON_NAME]-4-20250514" at bounding box center [1308, 282] width 357 height 29
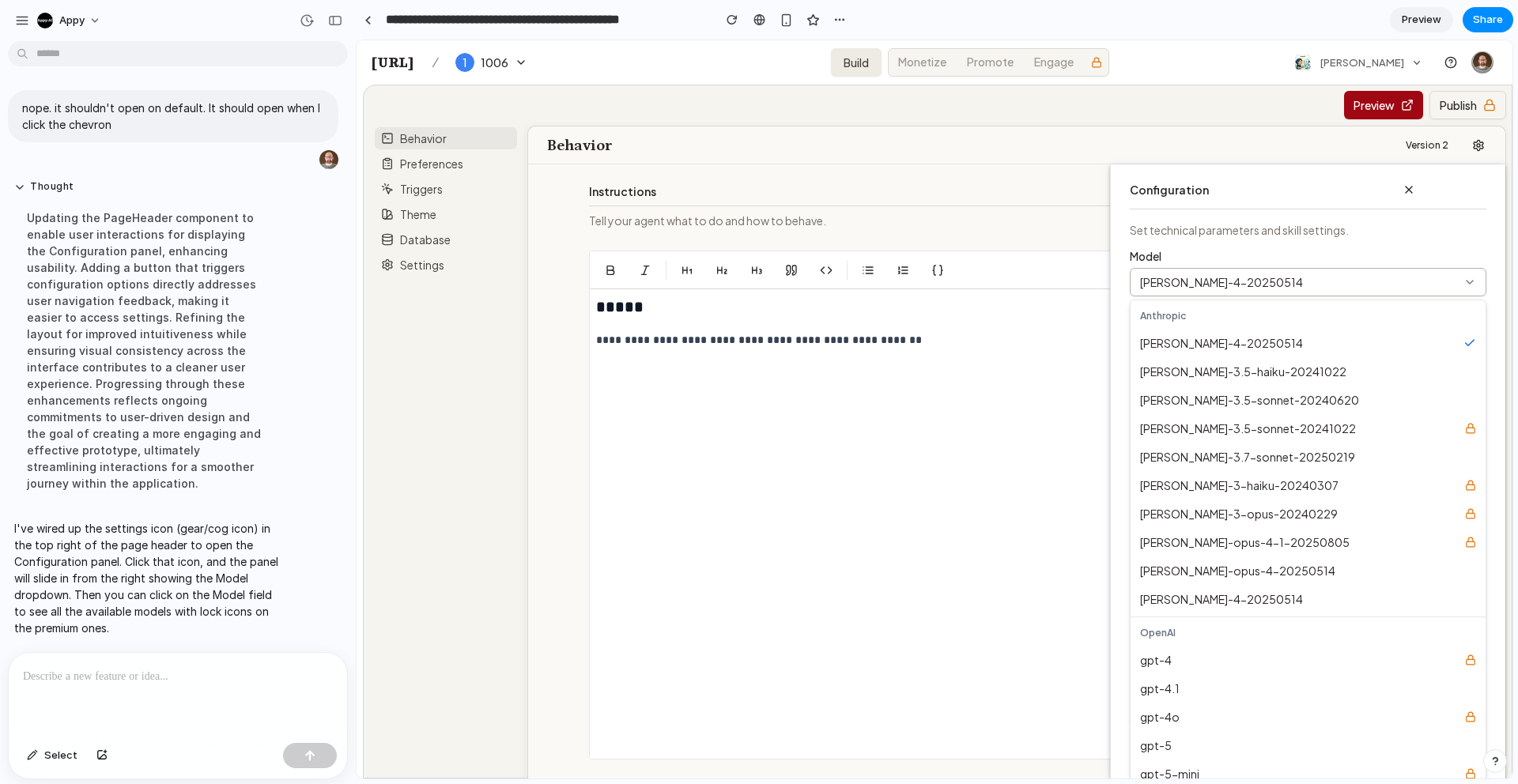
click at [1456, 423] on span "claude-3.5-sonnet-20241022" at bounding box center [1303, 428] width 325 height 16
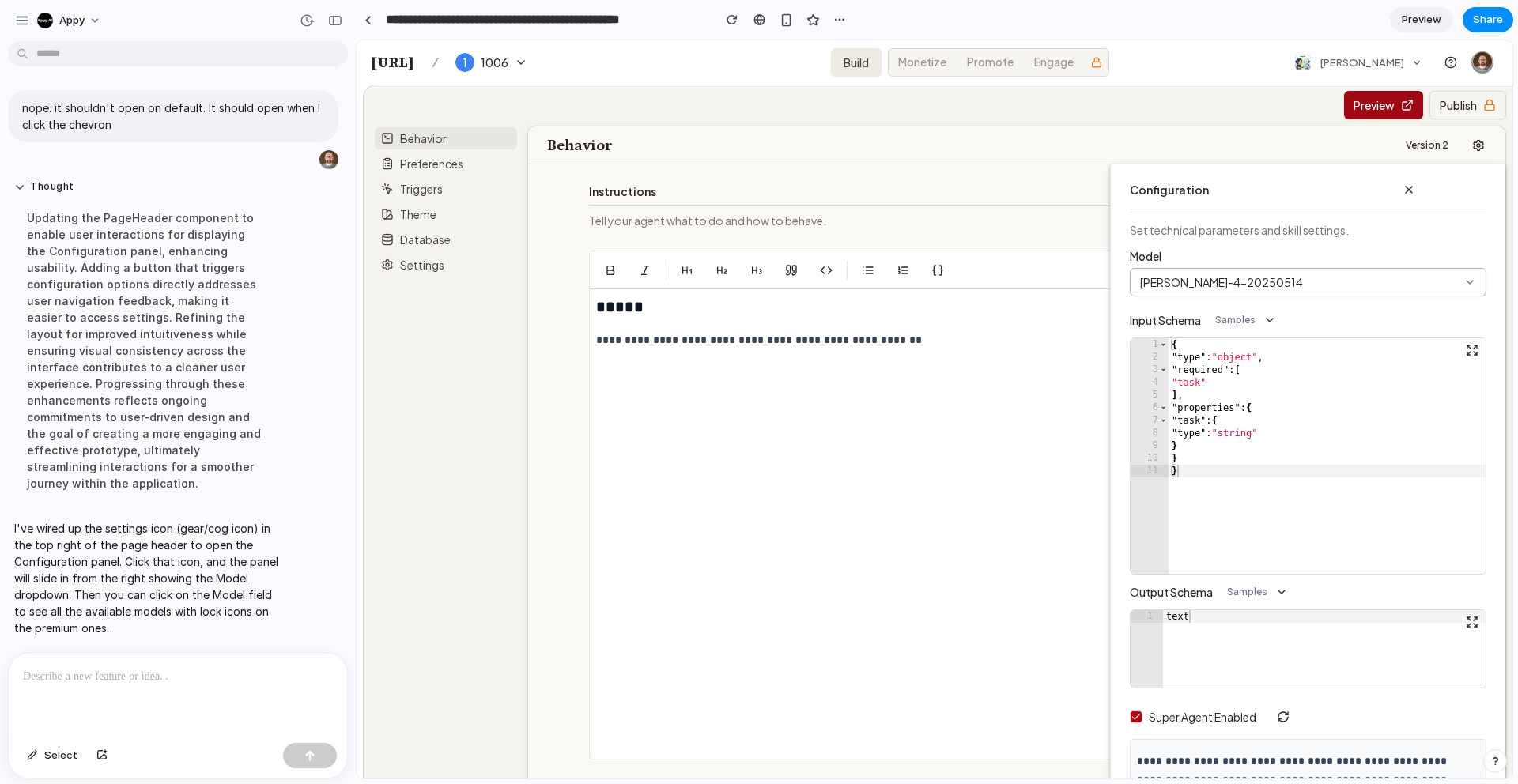
click at [1412, 192] on button at bounding box center [1409, 189] width 29 height 25
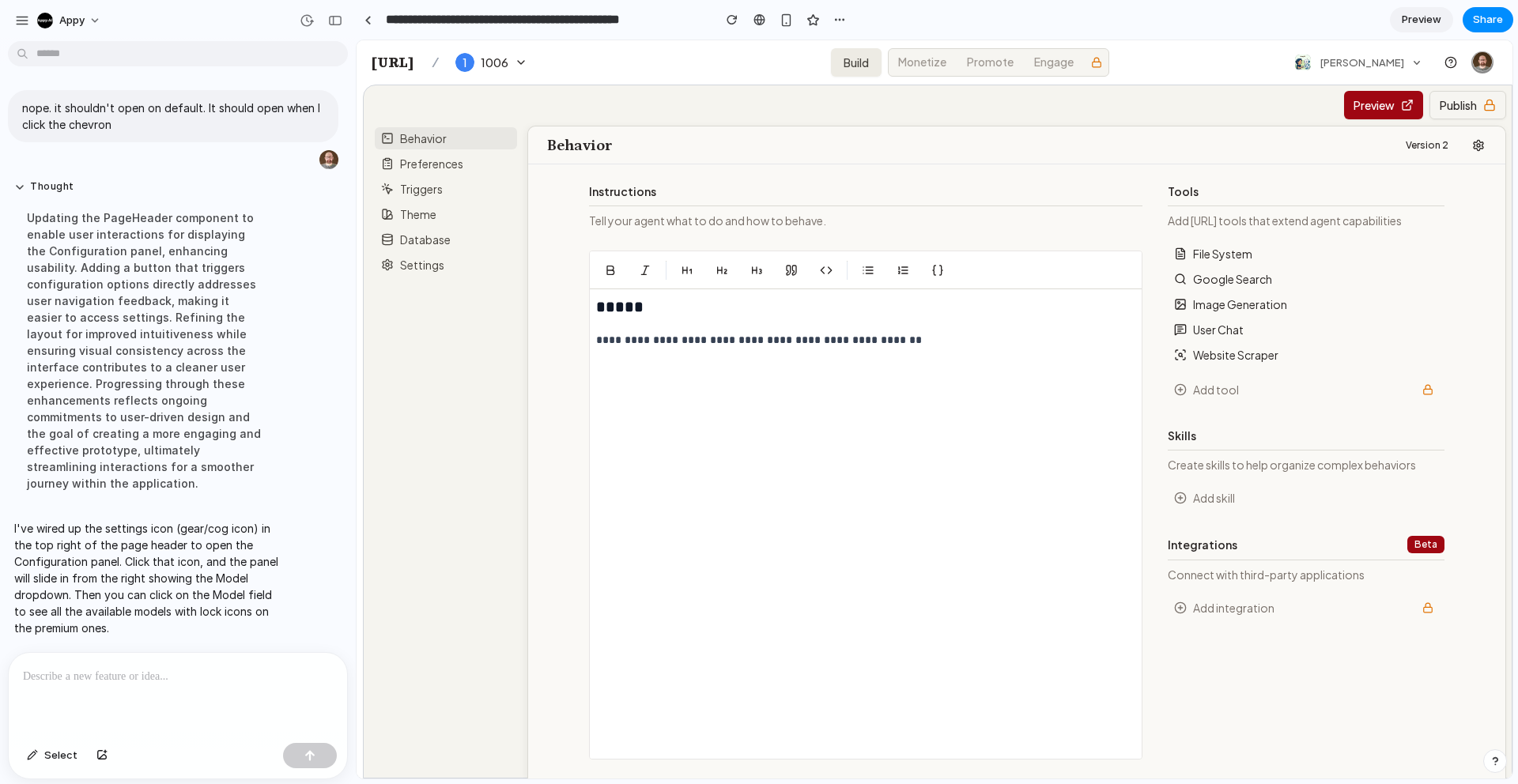
click at [60, 677] on p at bounding box center [177, 677] width 310 height 19
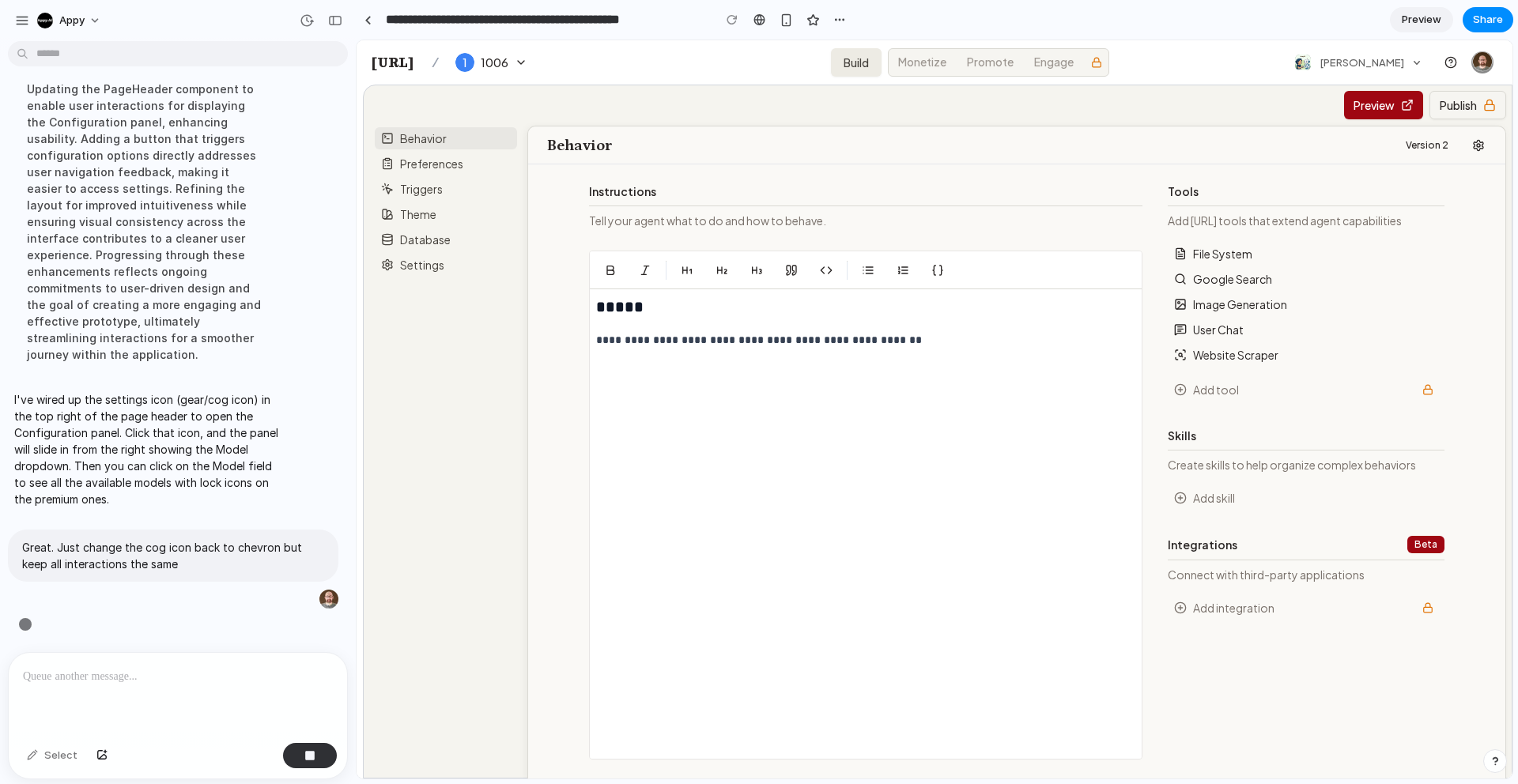
scroll to position [4125, 0]
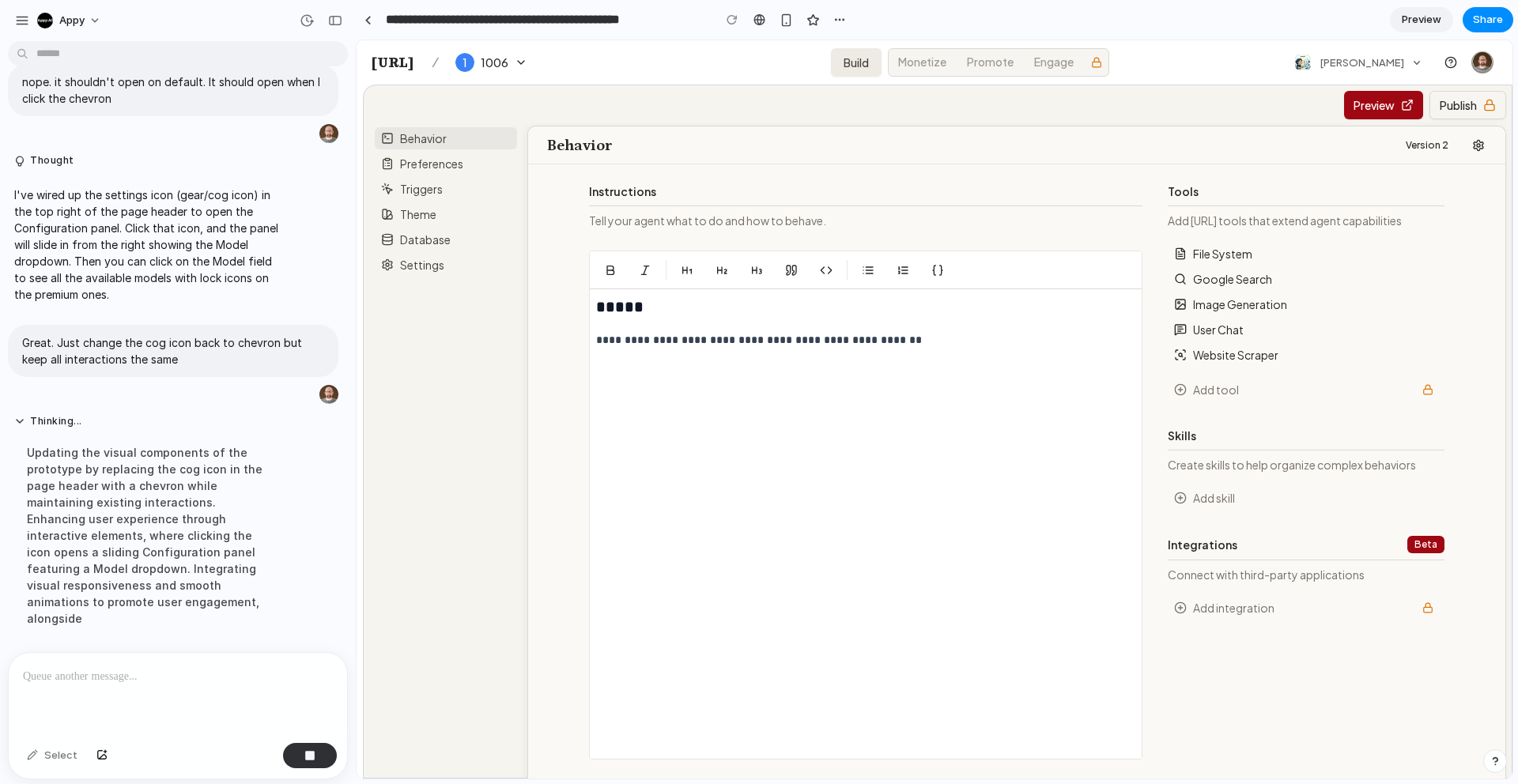
click at [1478, 151] on button at bounding box center [1479, 145] width 29 height 25
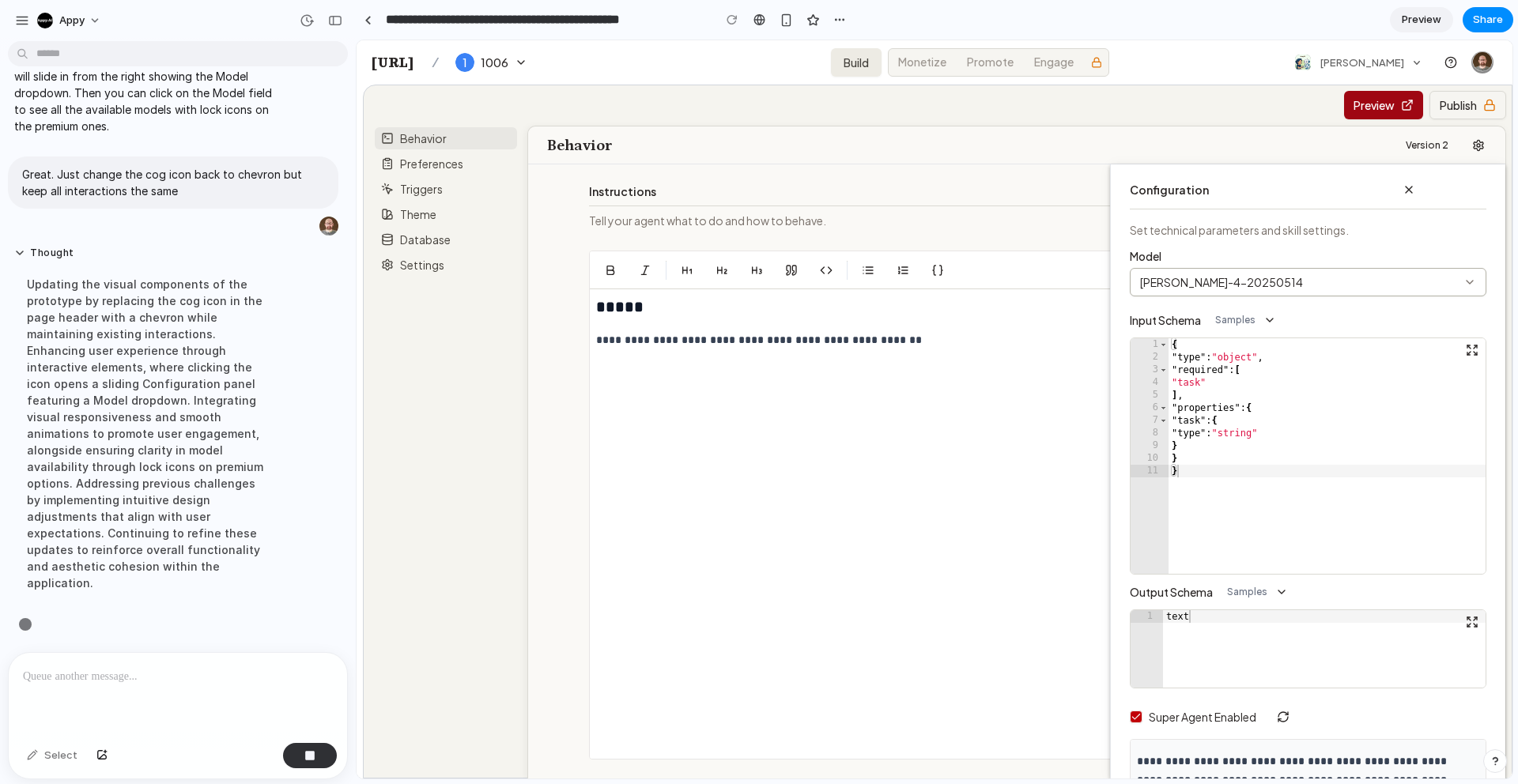
click at [1368, 283] on button "[PERSON_NAME]-4-20250514" at bounding box center [1308, 282] width 357 height 29
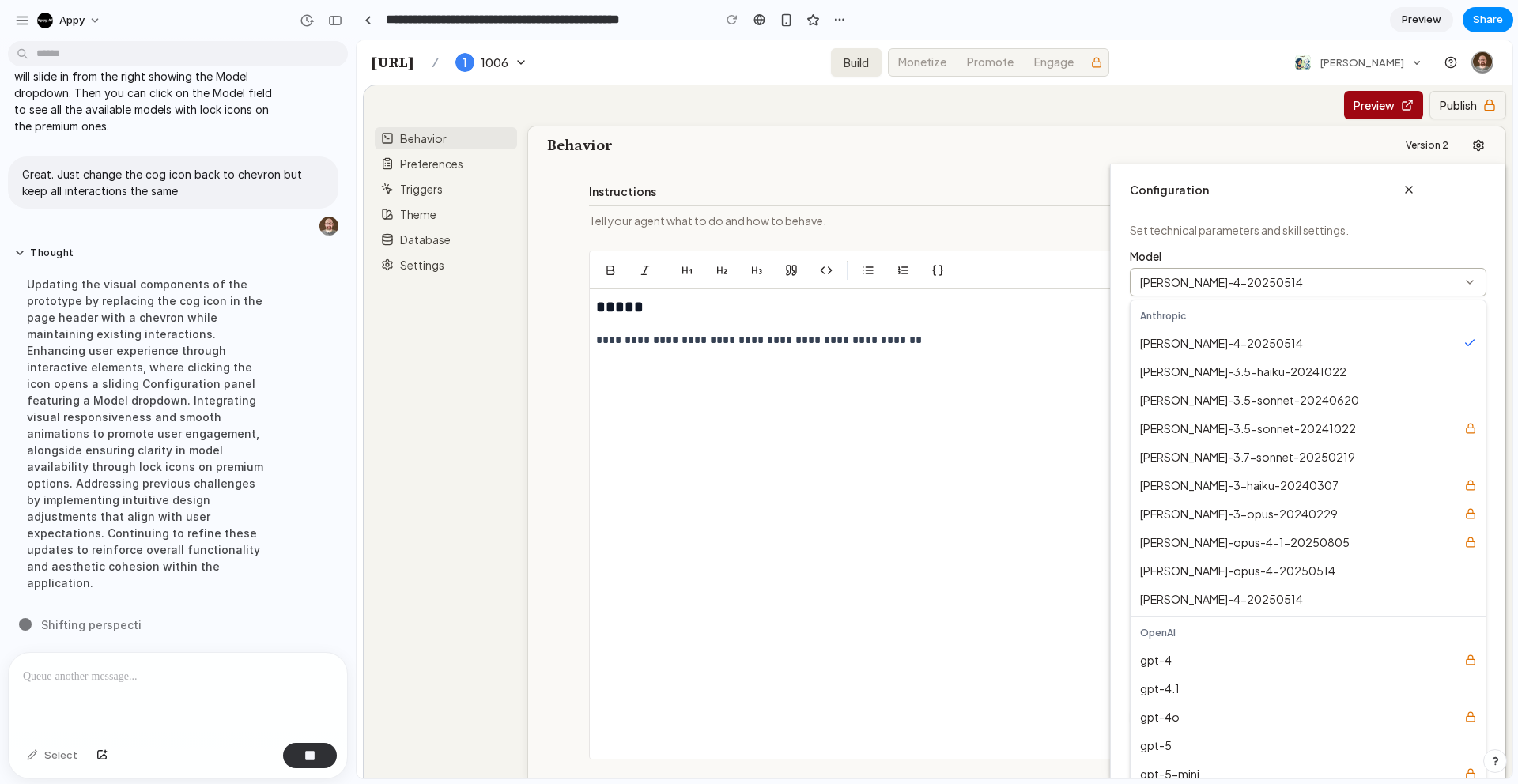
click at [1352, 481] on span "claude-3-haiku-20240307" at bounding box center [1303, 485] width 325 height 16
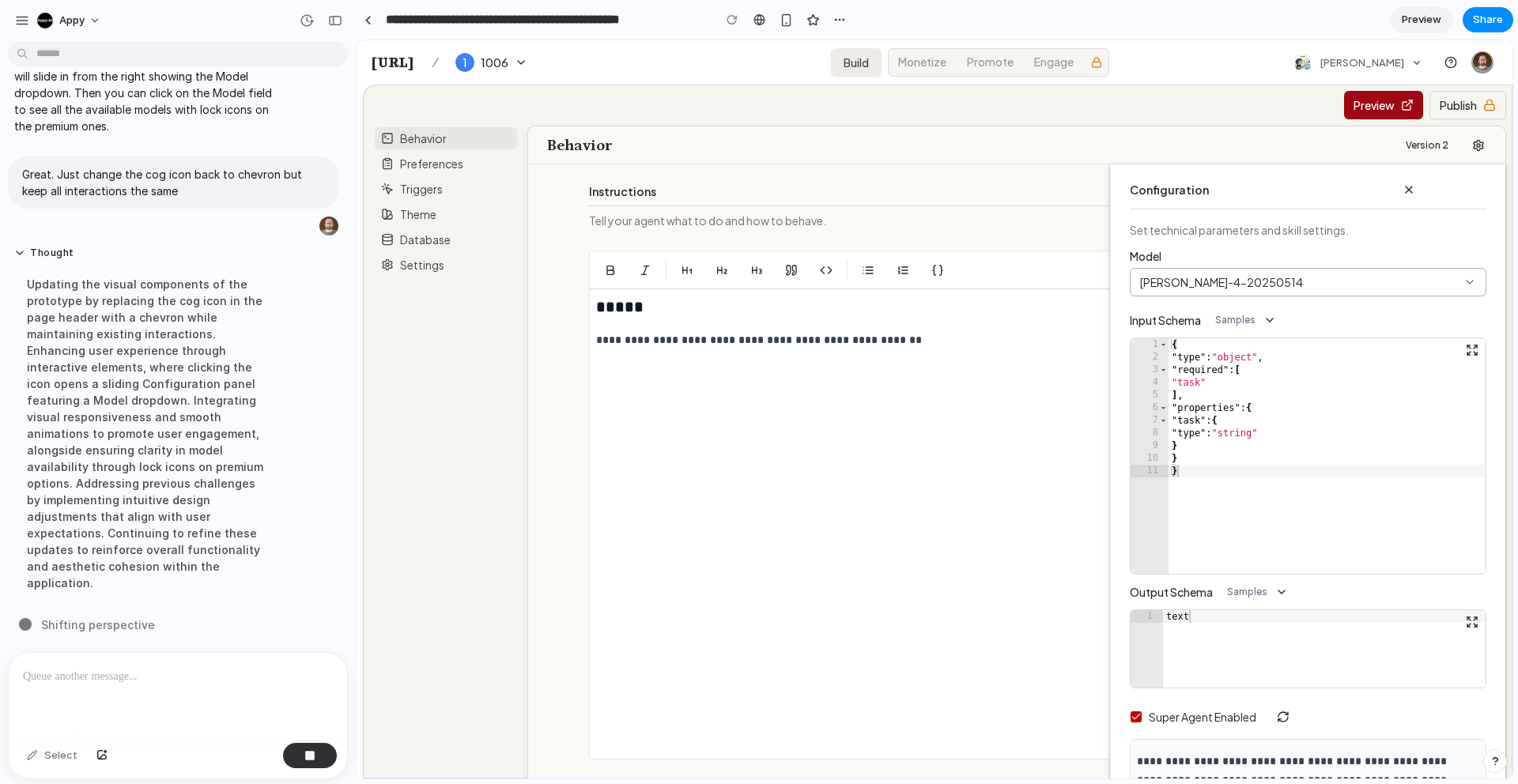
click at [1428, 288] on button "[PERSON_NAME]-4-20250514" at bounding box center [1308, 282] width 357 height 29
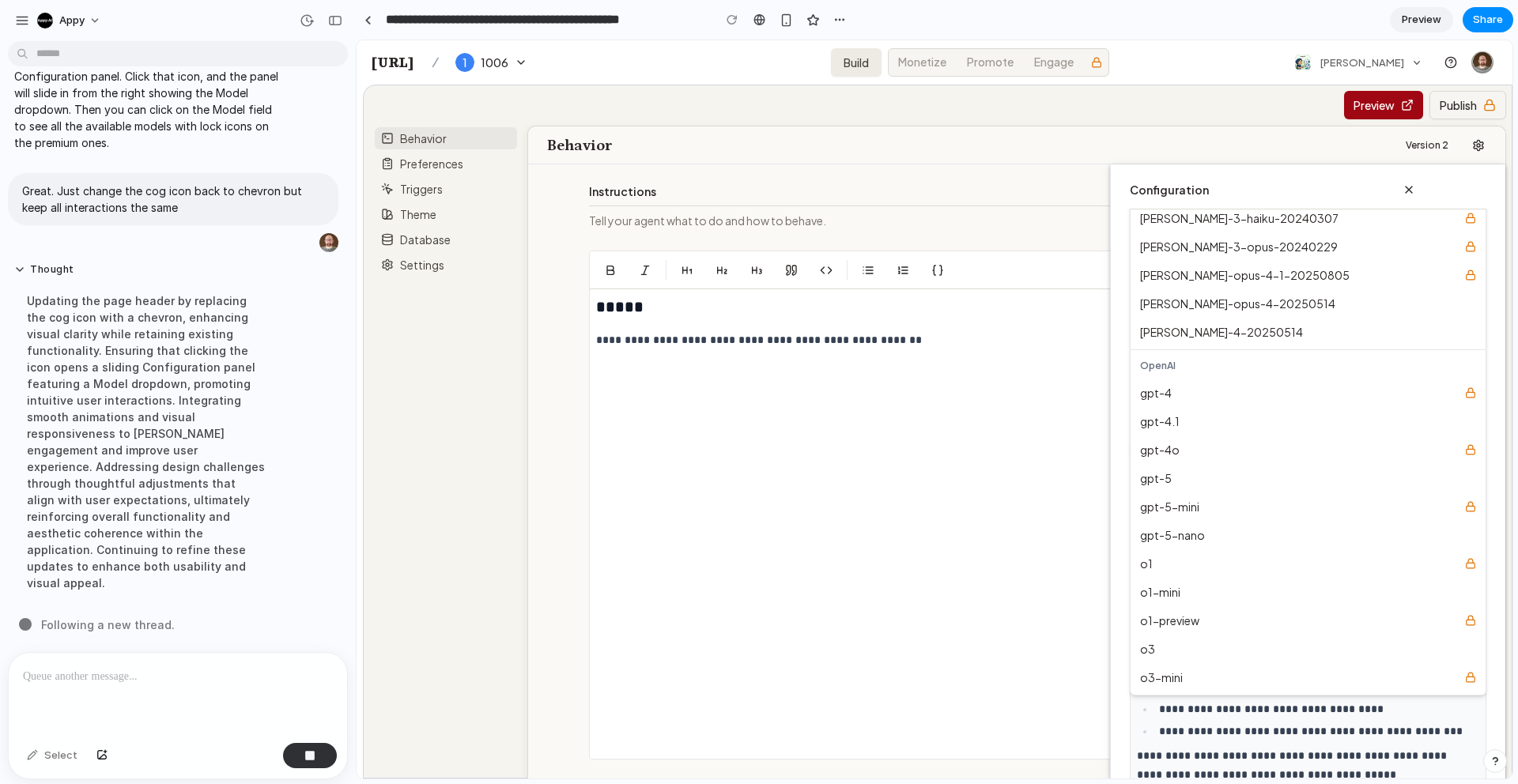
scroll to position [328, 0]
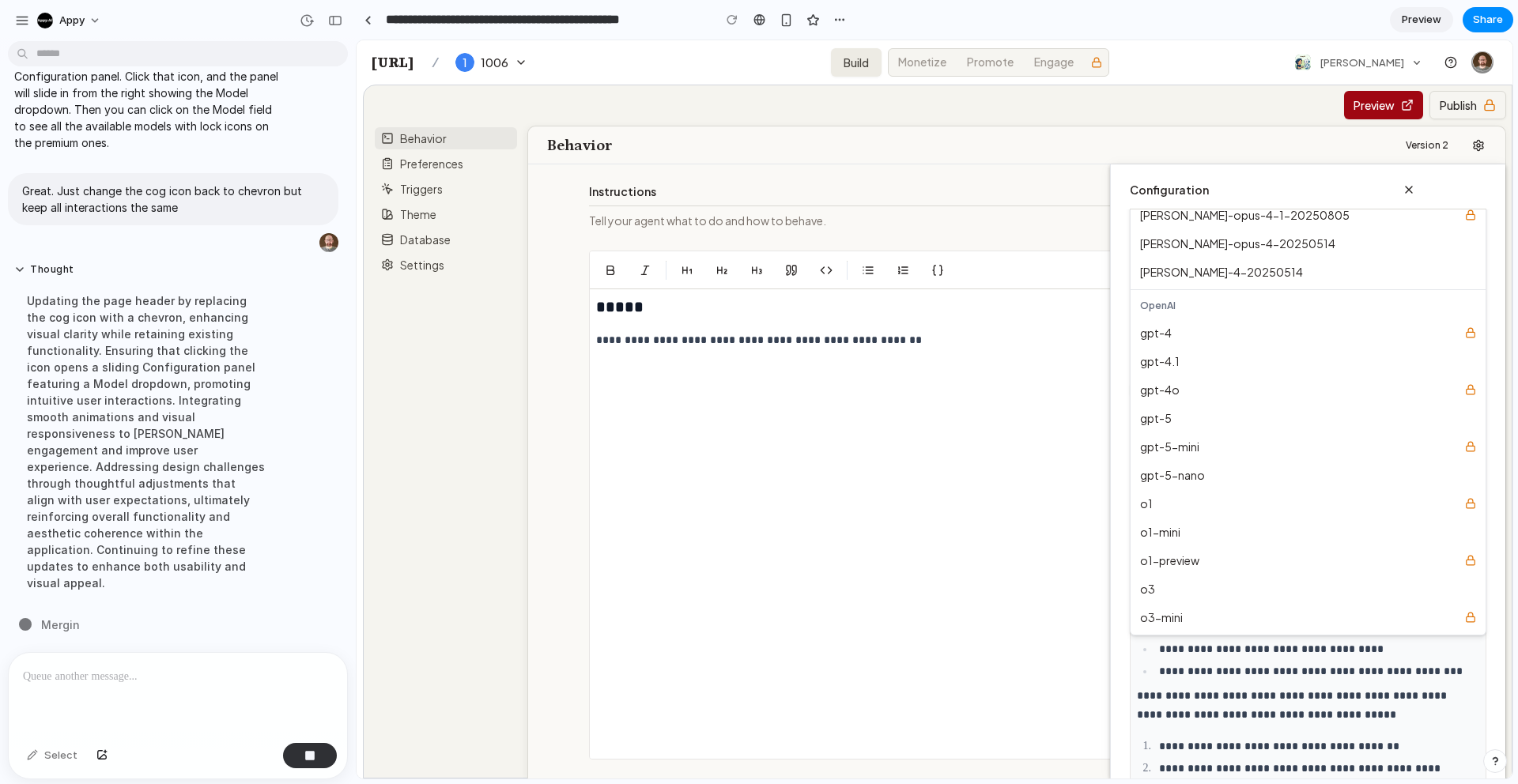
click at [1404, 192] on div at bounding box center [1308, 471] width 395 height 615
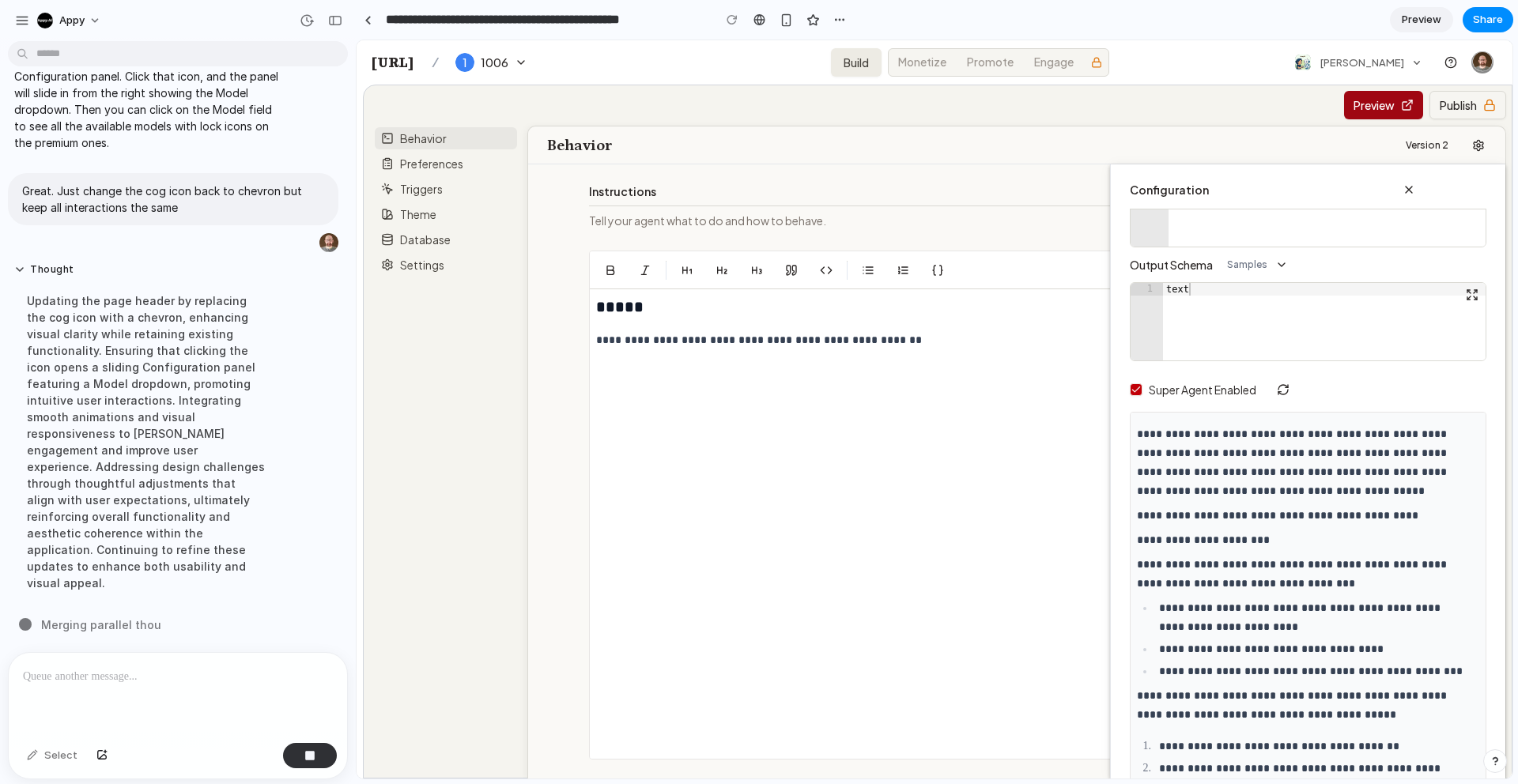
click at [1409, 190] on button at bounding box center [1409, 189] width 29 height 25
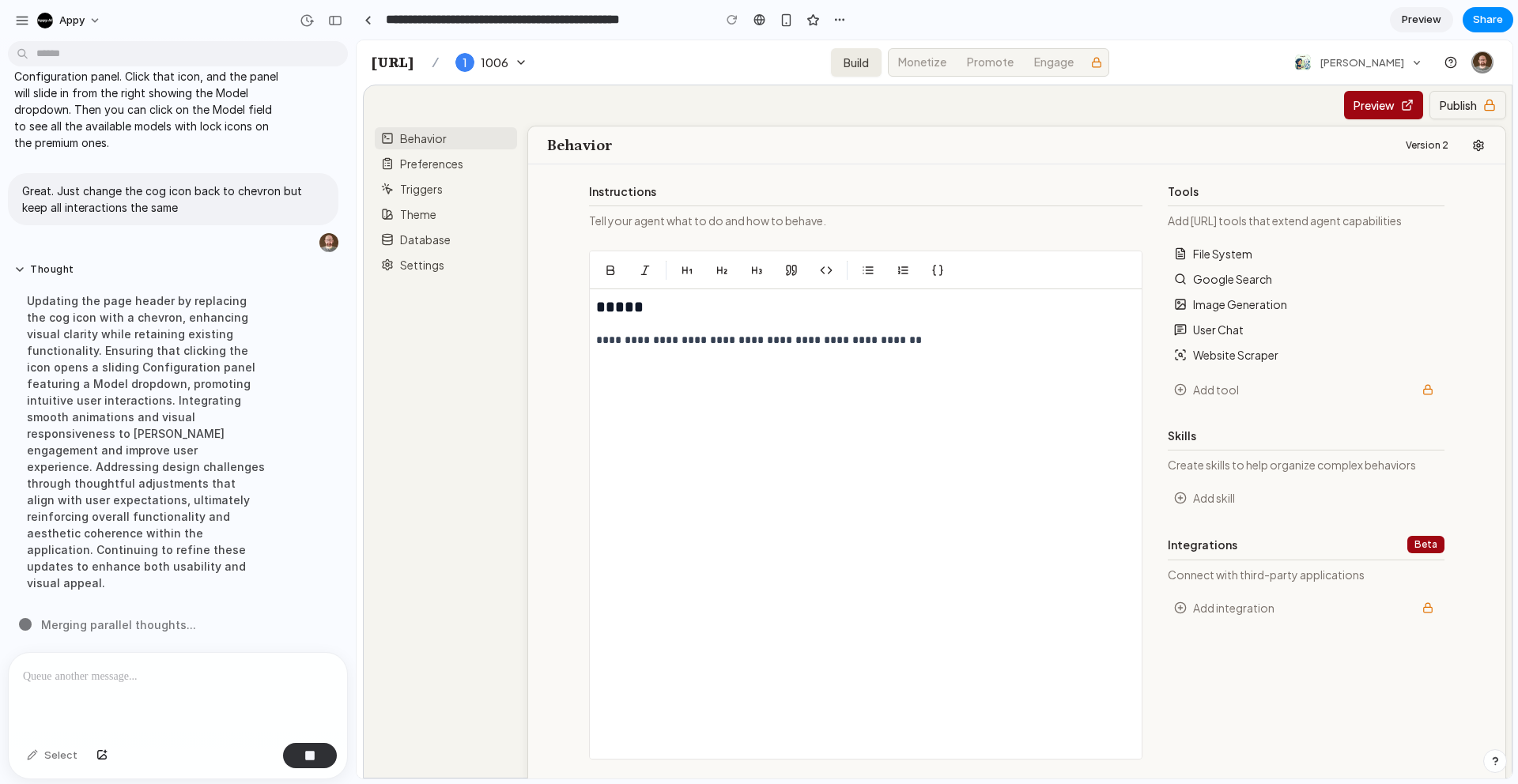
click at [1482, 146] on button at bounding box center [1479, 145] width 29 height 25
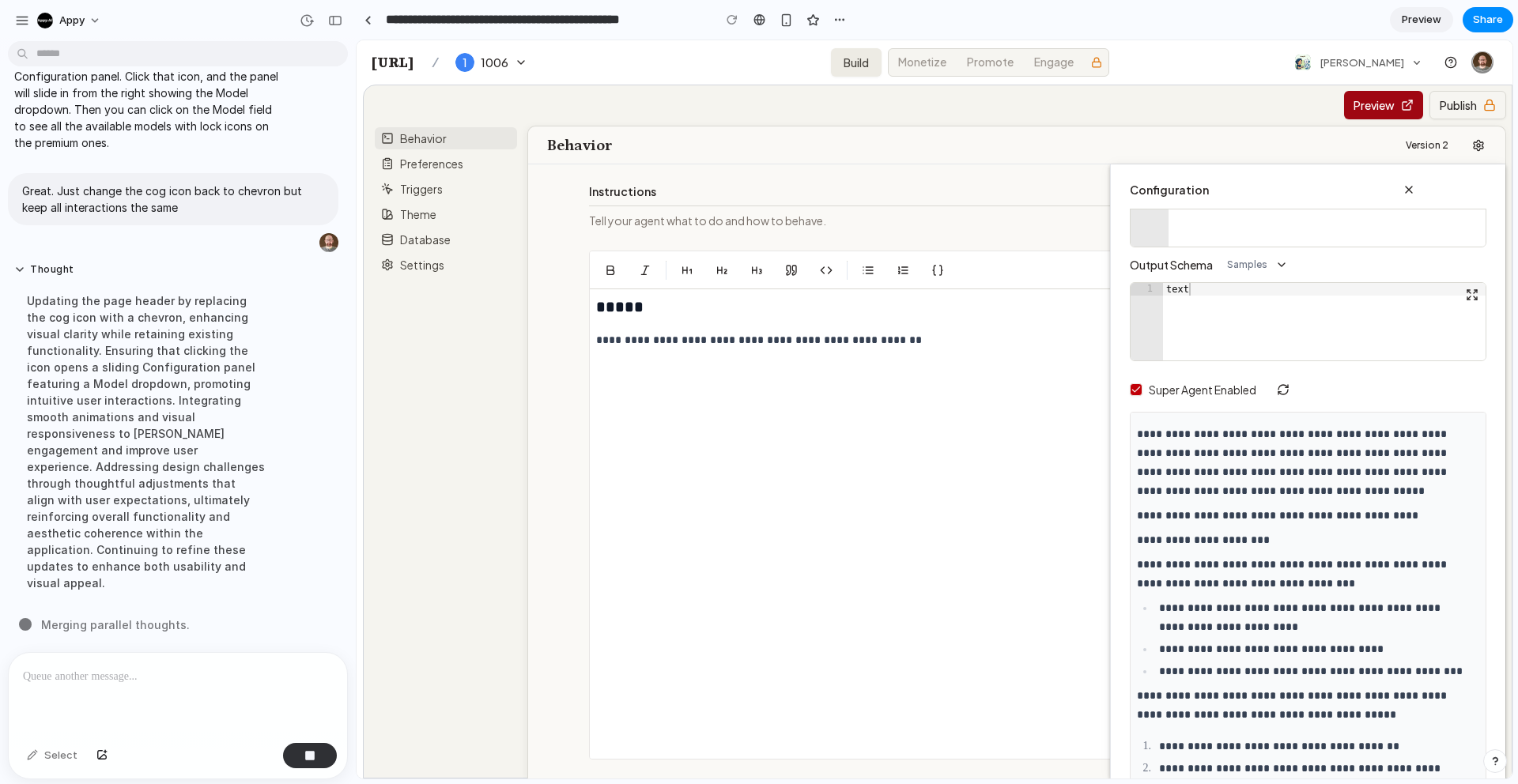
click at [1482, 146] on button at bounding box center [1479, 145] width 29 height 25
click at [1412, 187] on button at bounding box center [1409, 189] width 29 height 25
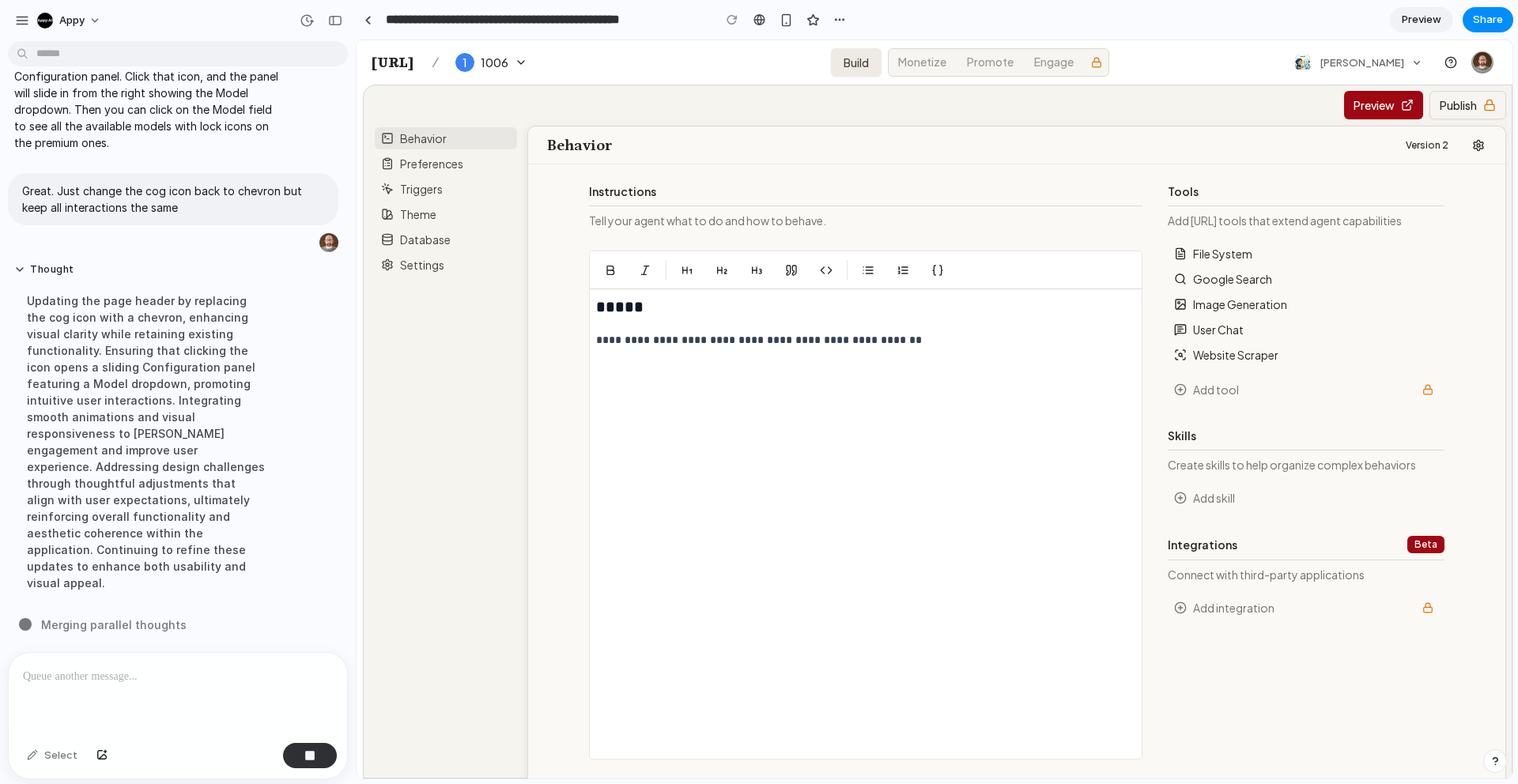
scroll to position [4156, 0]
click at [1481, 140] on button at bounding box center [1479, 145] width 29 height 25
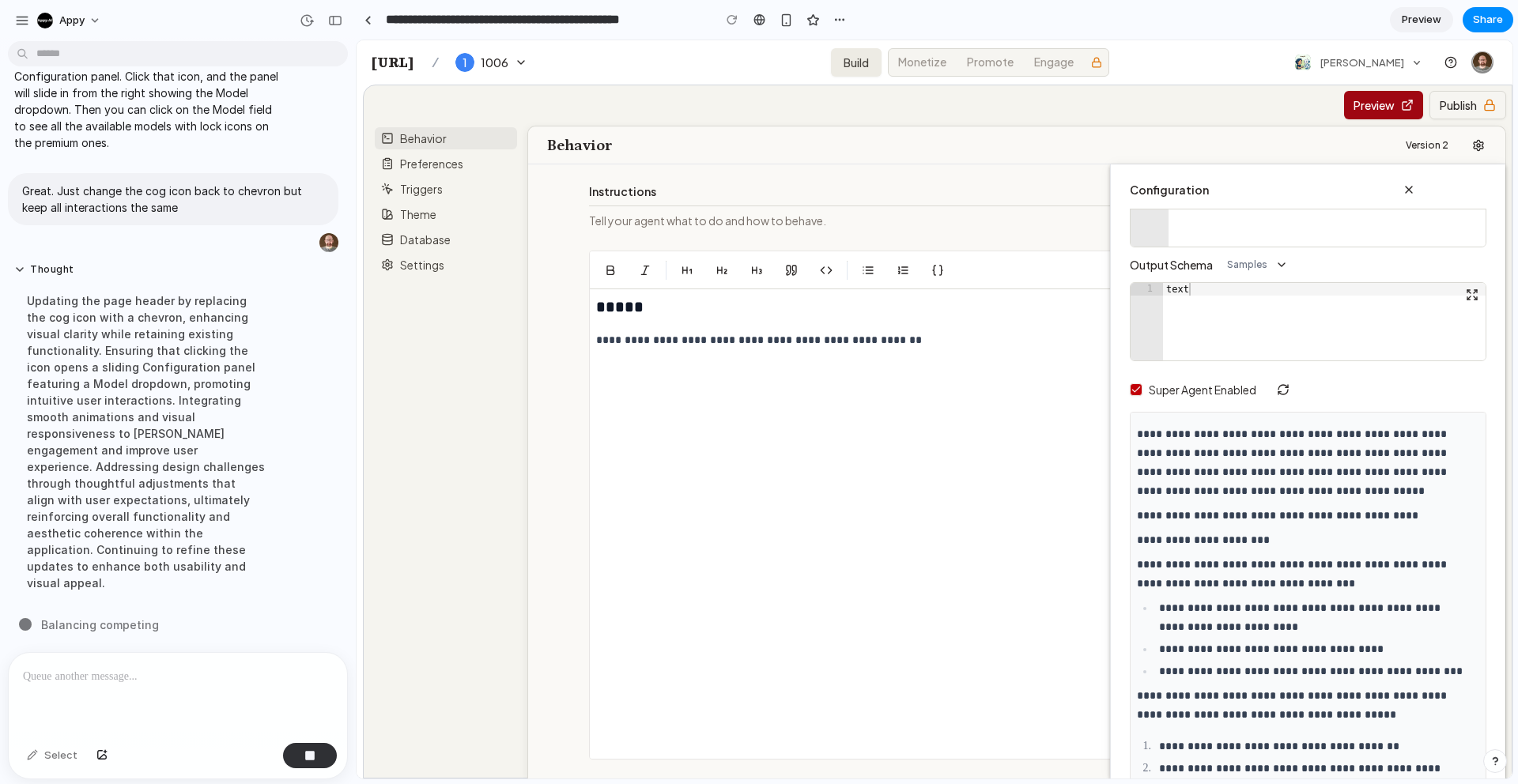
scroll to position [0, 0]
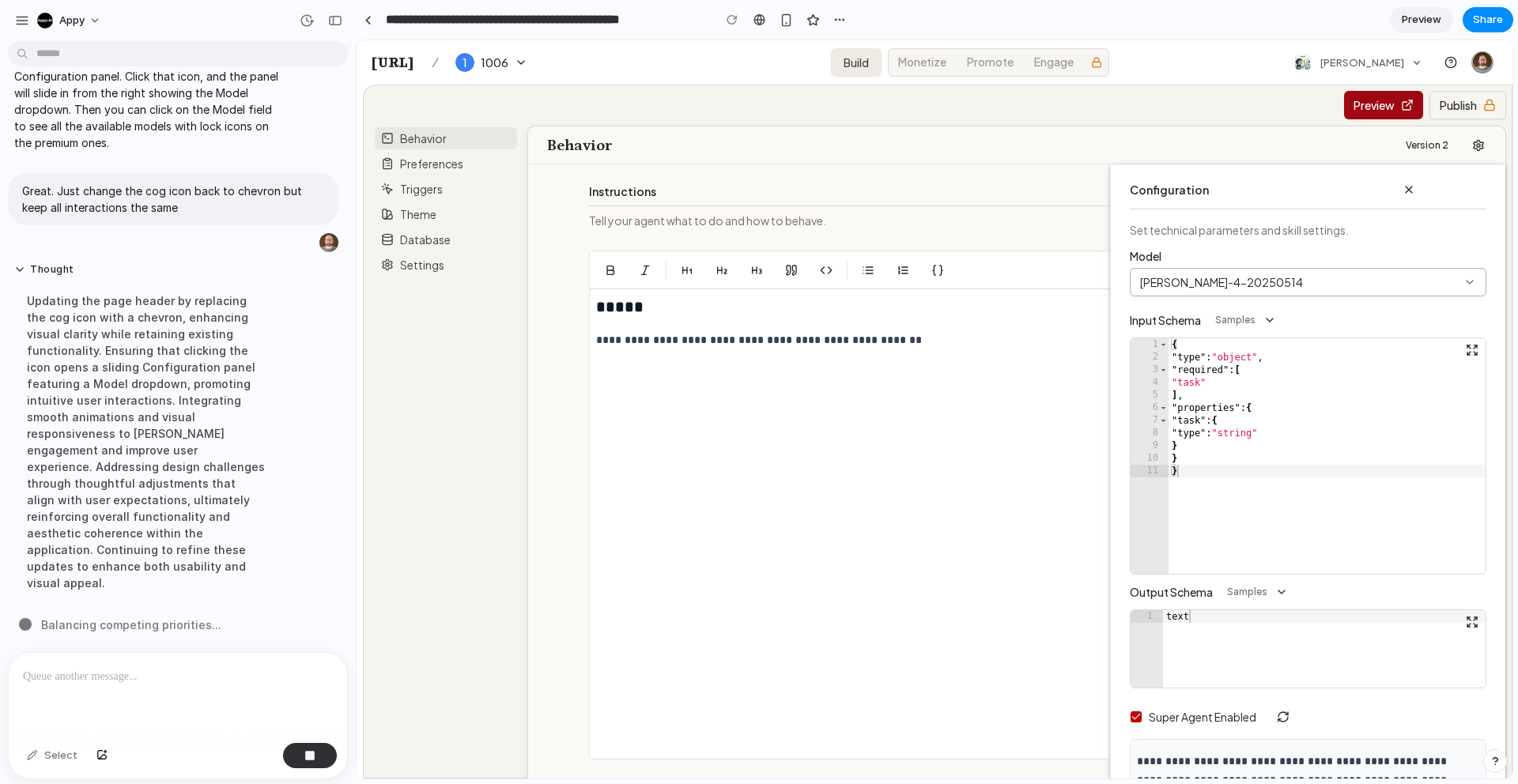
click at [1270, 279] on span "[PERSON_NAME]-4-20250514" at bounding box center [1222, 282] width 163 height 16
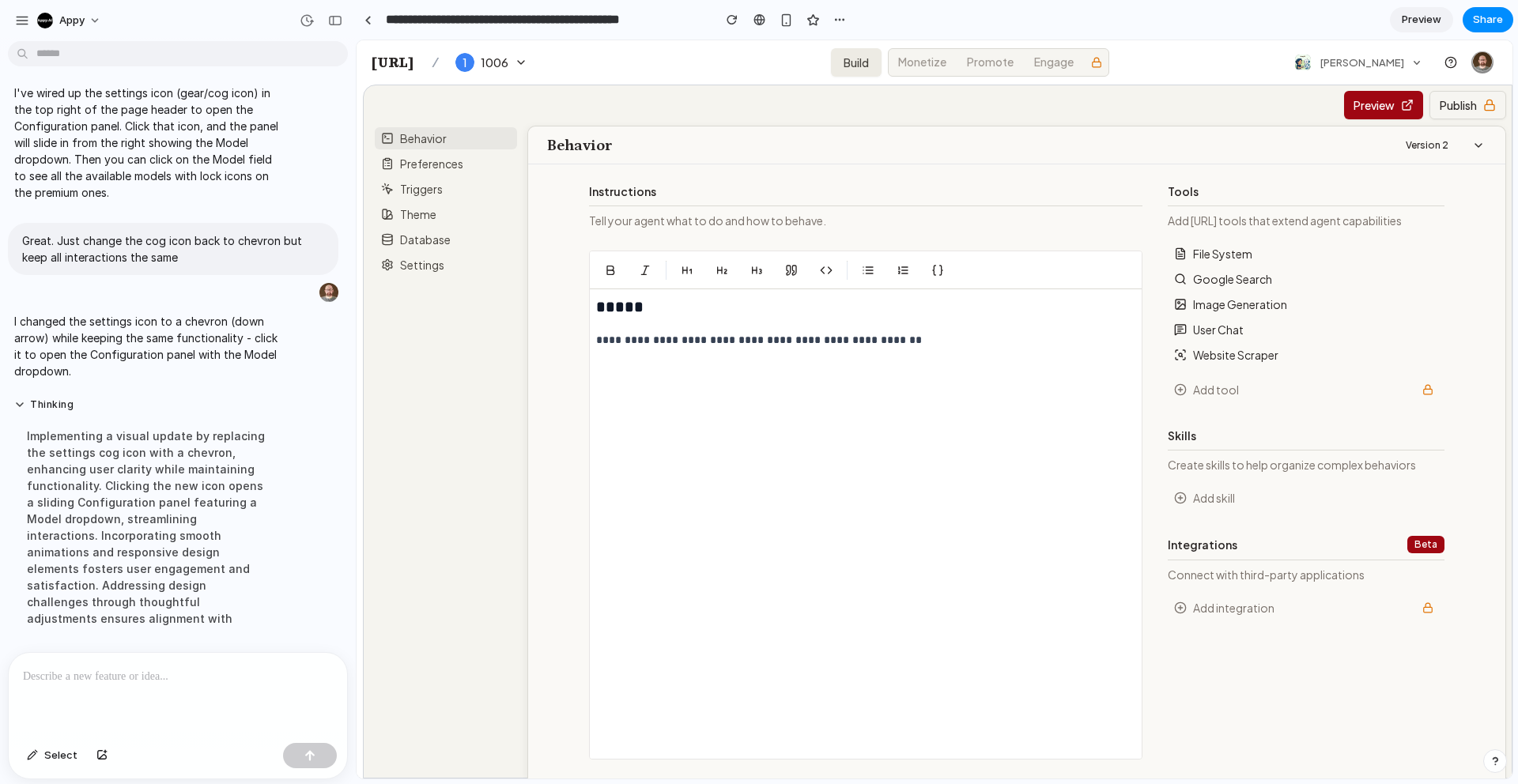
click at [1478, 144] on button at bounding box center [1479, 145] width 29 height 25
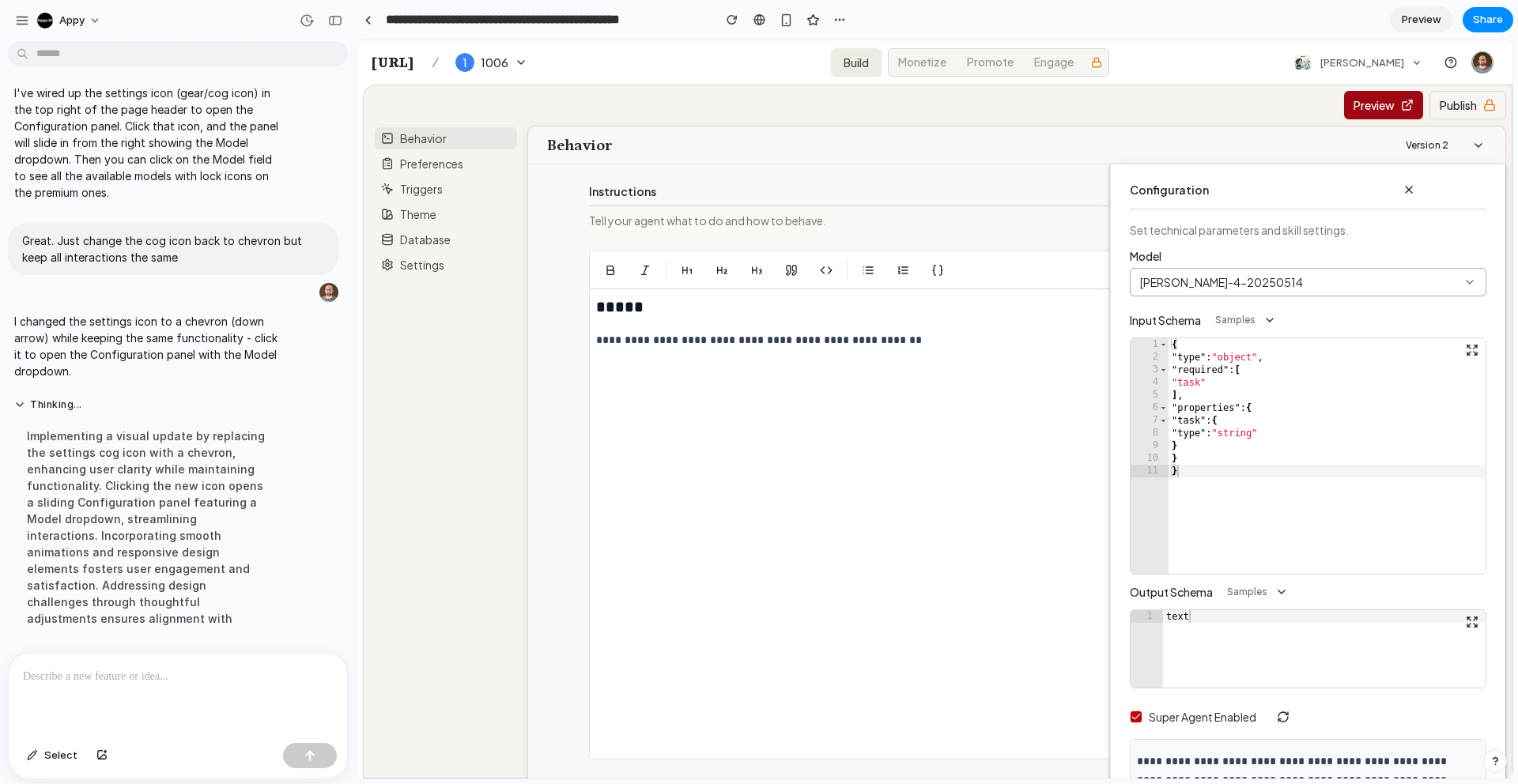
click at [1478, 144] on button at bounding box center [1479, 145] width 29 height 25
click at [1402, 191] on button at bounding box center [1409, 189] width 29 height 25
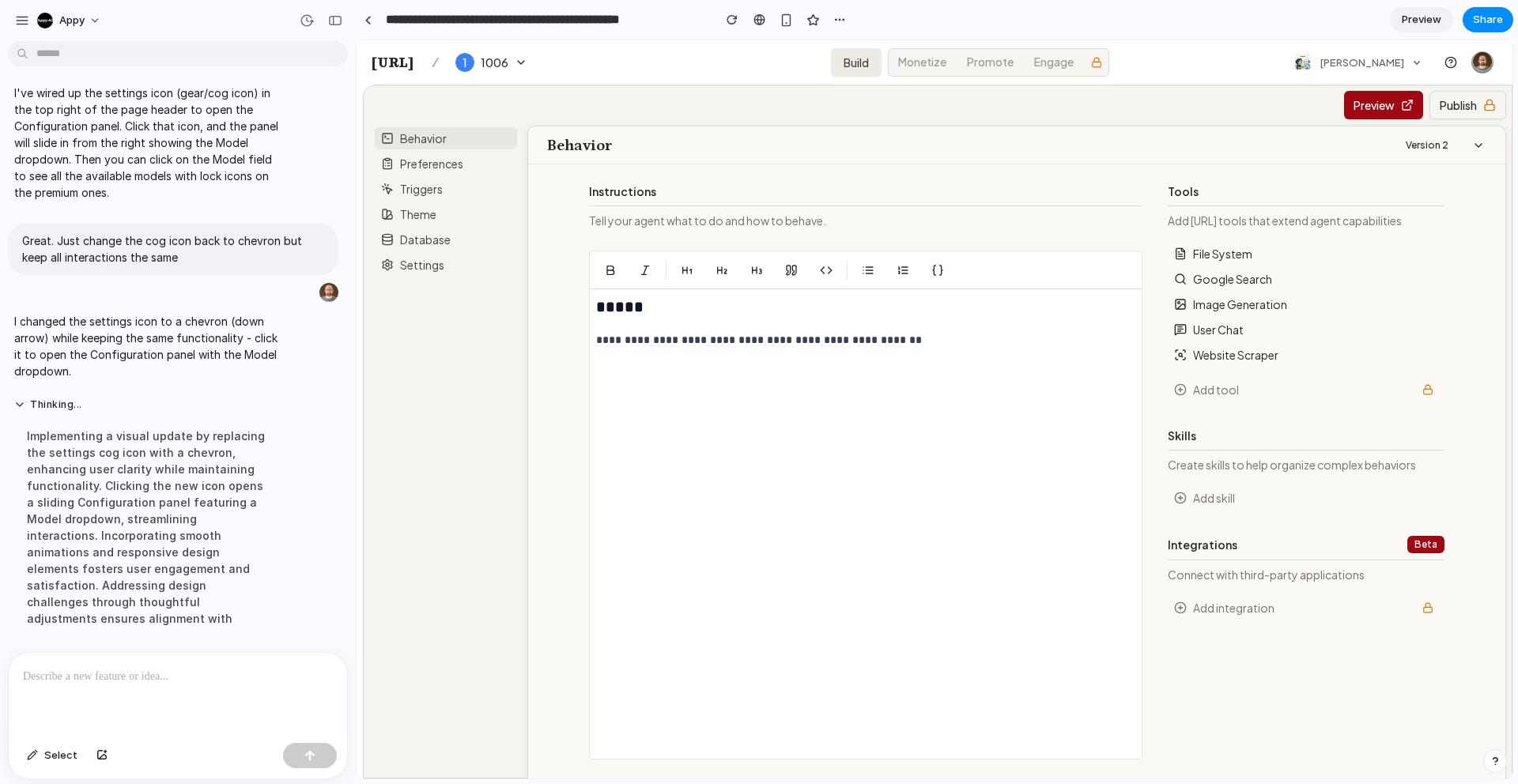
click at [227, 673] on p at bounding box center [177, 677] width 310 height 19
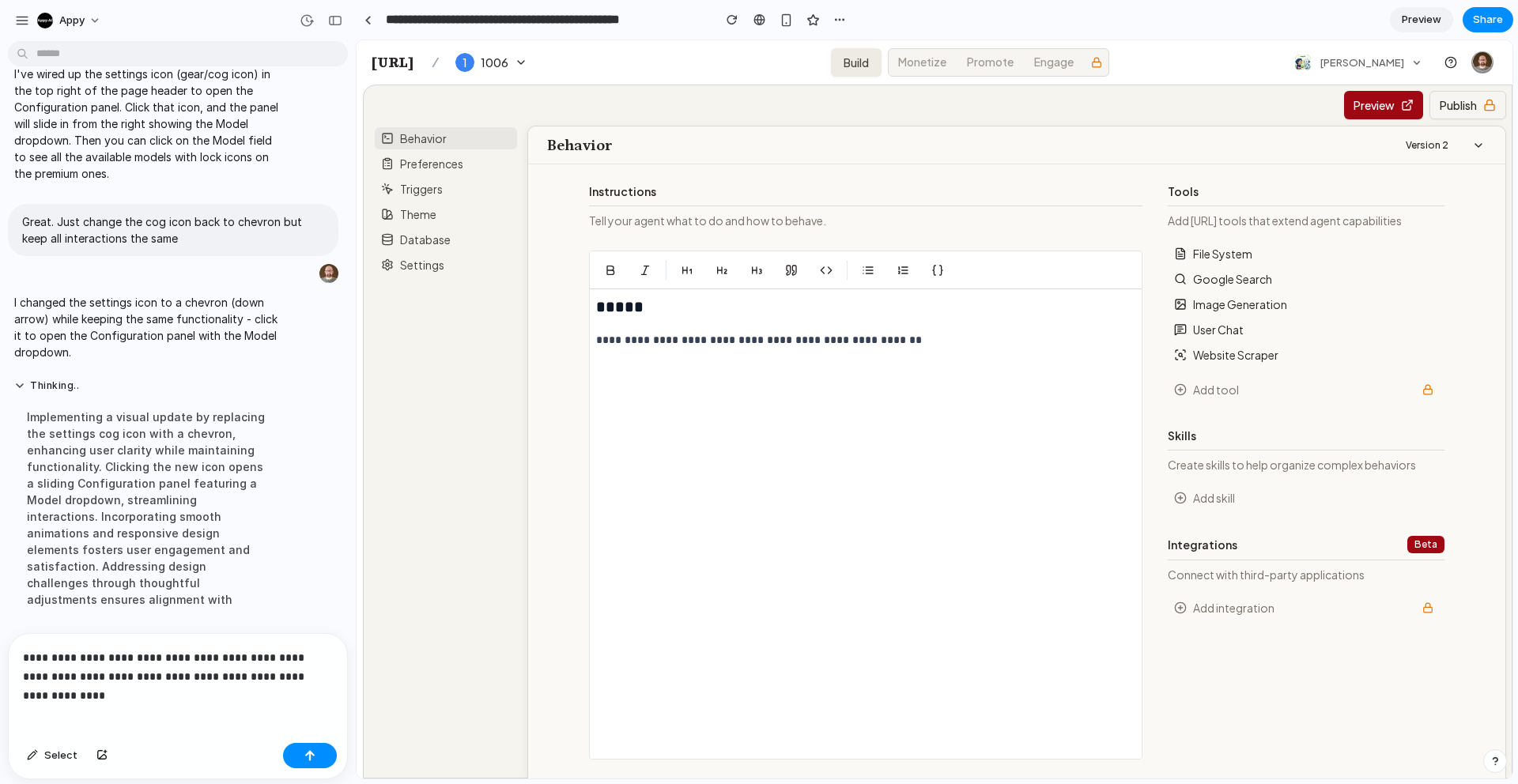
scroll to position [3980, 0]
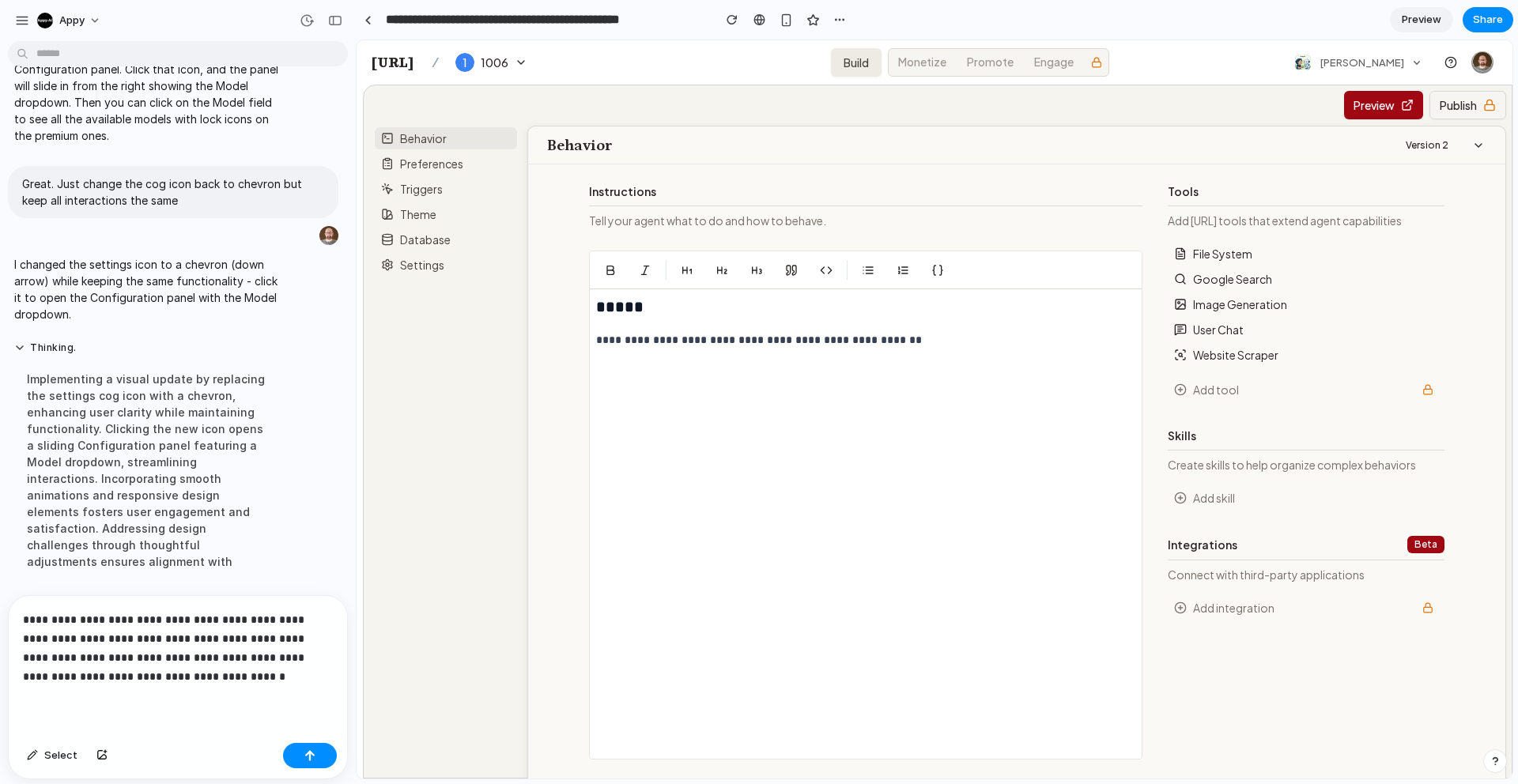
click at [1484, 148] on button at bounding box center [1479, 145] width 29 height 25
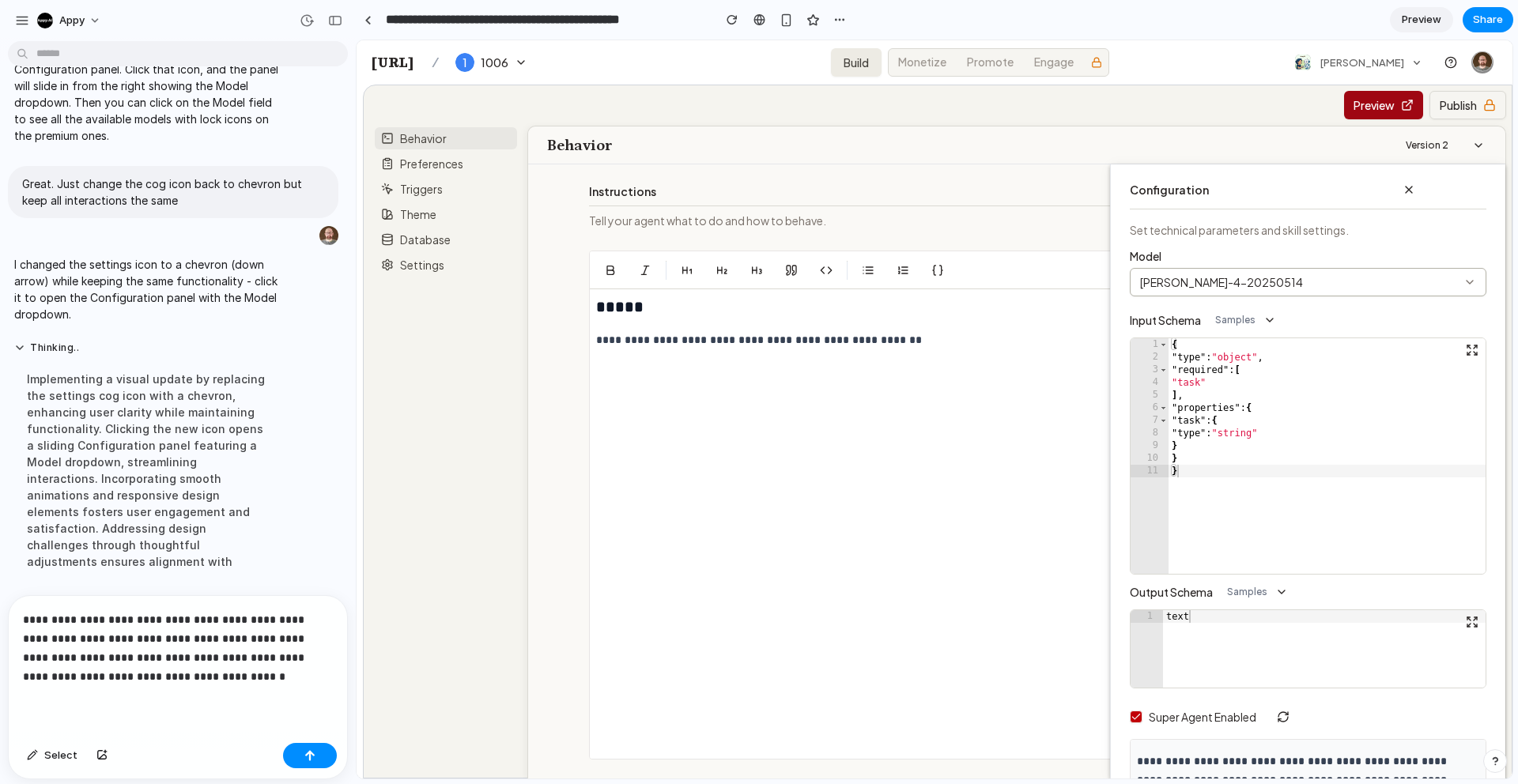
click at [1402, 278] on button "[PERSON_NAME]-4-20250514" at bounding box center [1308, 282] width 357 height 29
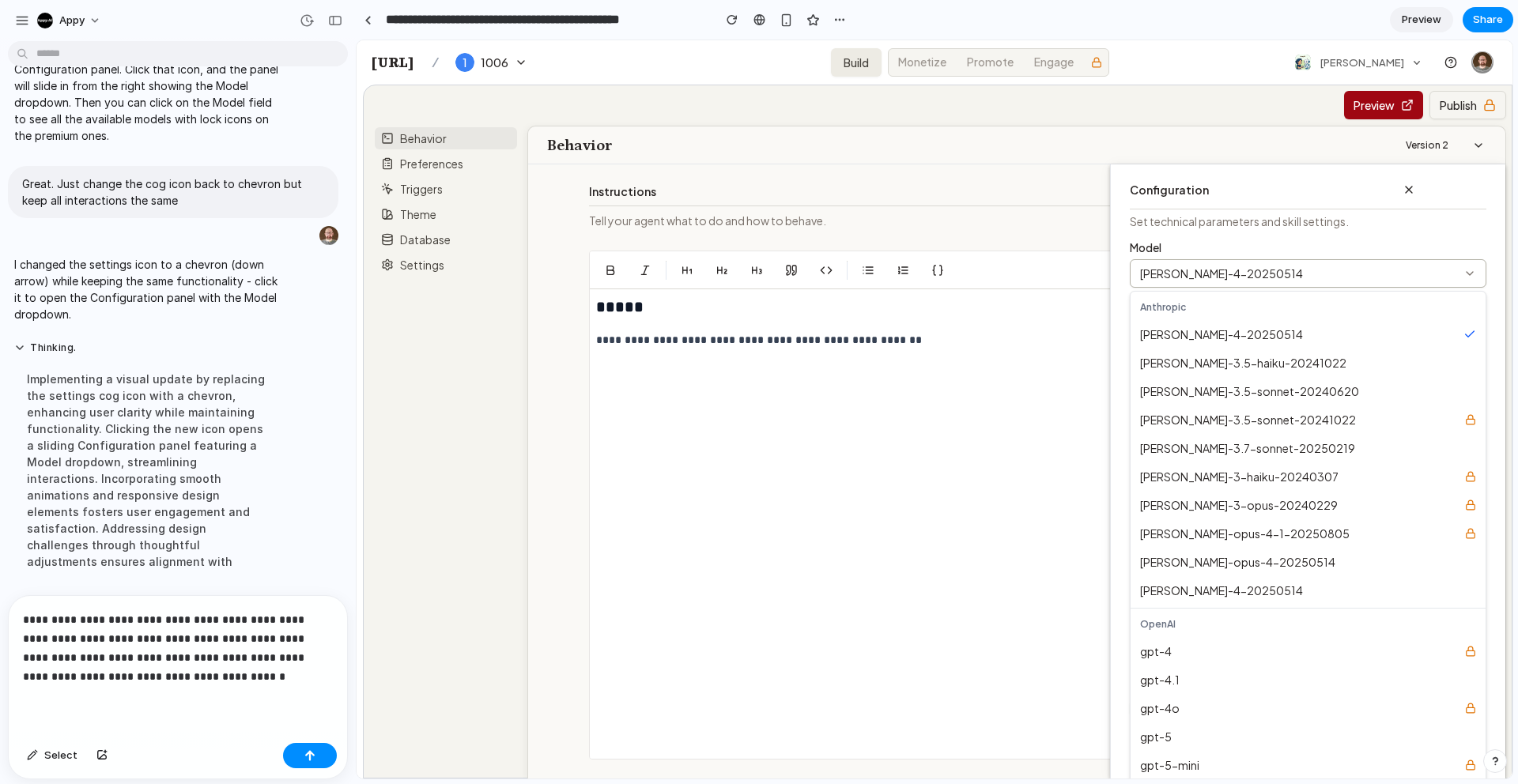
scroll to position [4, 0]
click at [190, 670] on p "**********" at bounding box center [177, 648] width 310 height 76
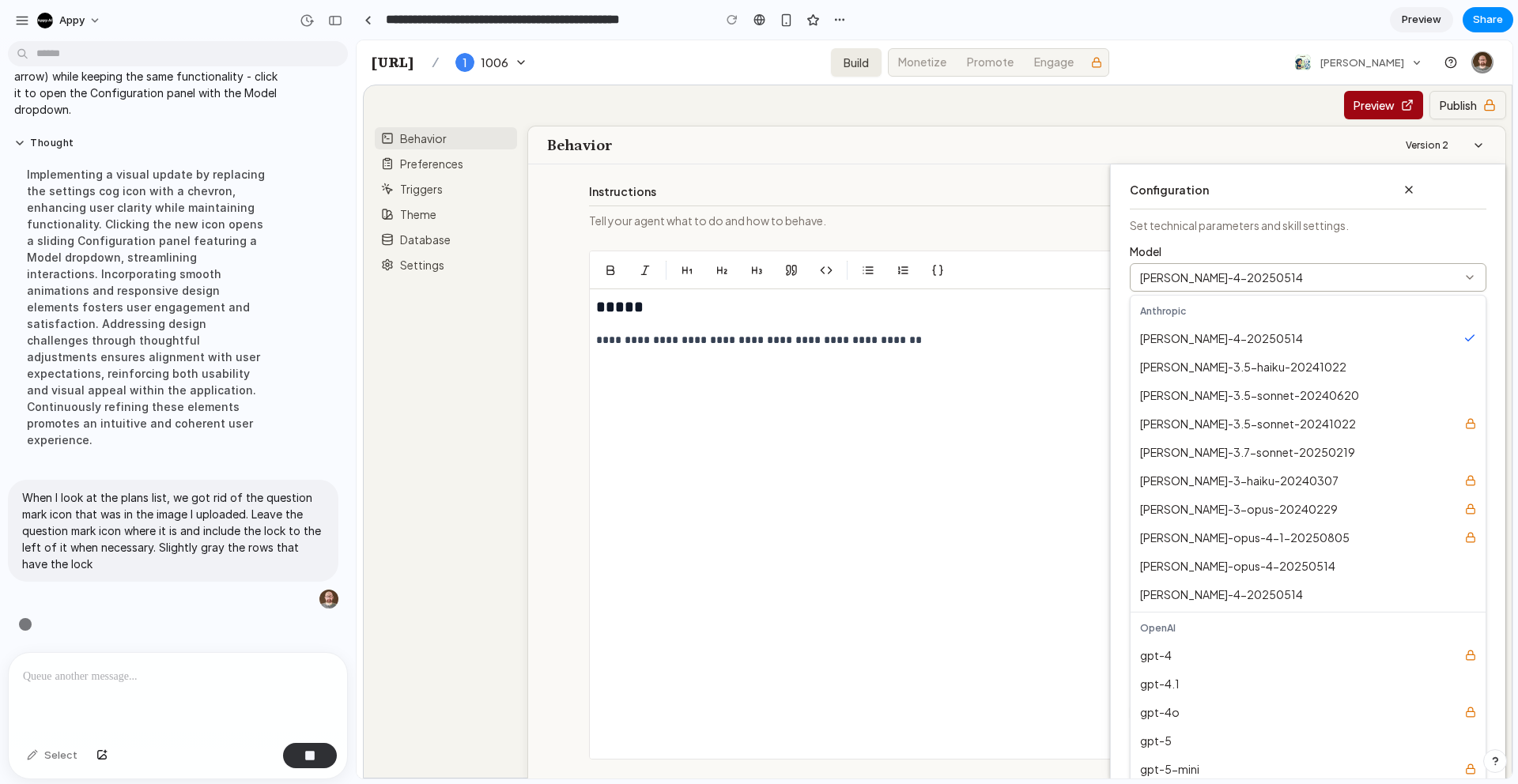
scroll to position [3950, 0]
click at [1407, 186] on div at bounding box center [1308, 471] width 395 height 615
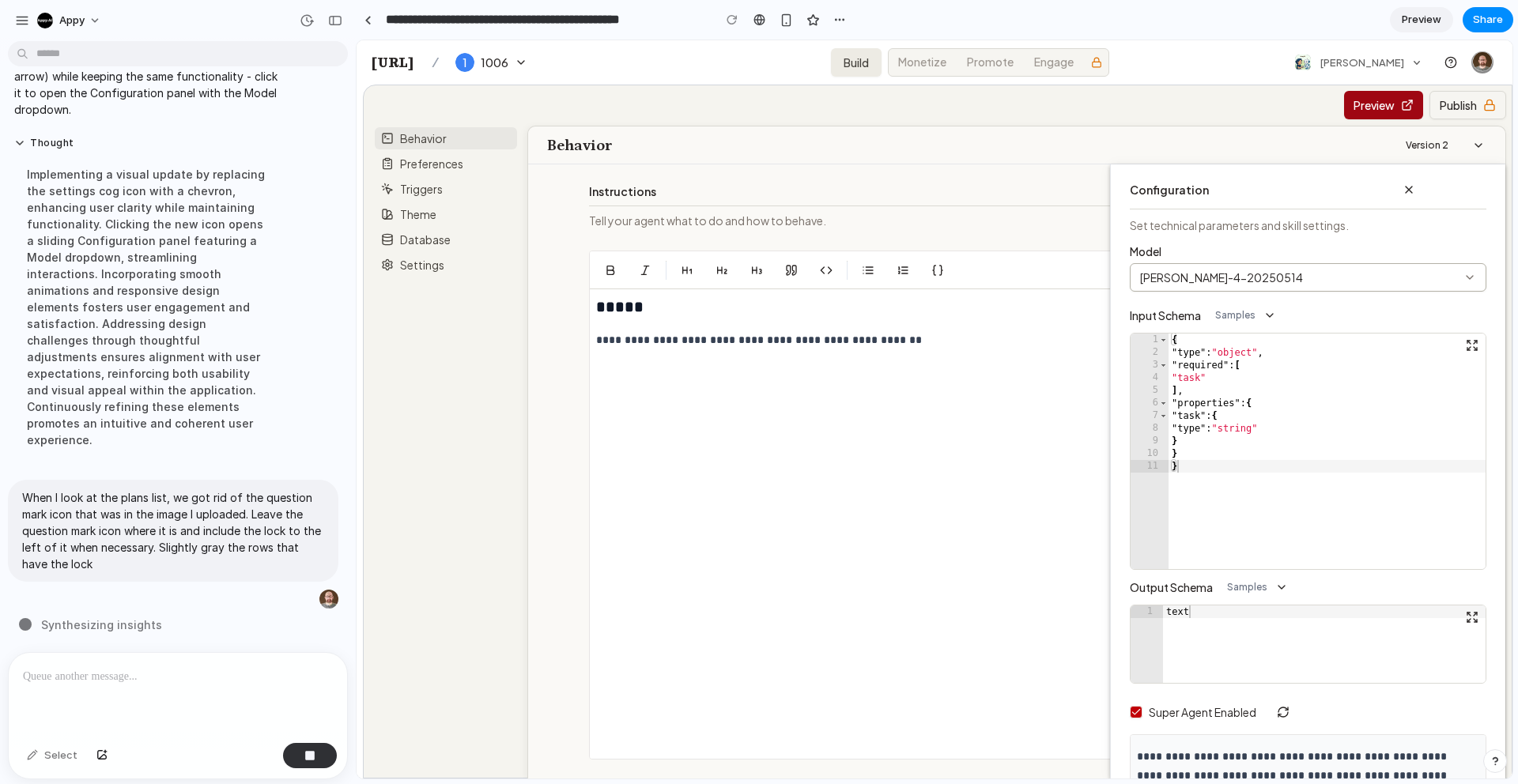
click at [1352, 146] on div "Version 2" at bounding box center [1257, 145] width 473 height 25
click at [1480, 137] on button at bounding box center [1479, 145] width 29 height 25
click at [1480, 142] on button at bounding box center [1479, 145] width 29 height 25
click at [1409, 188] on button at bounding box center [1409, 189] width 29 height 25
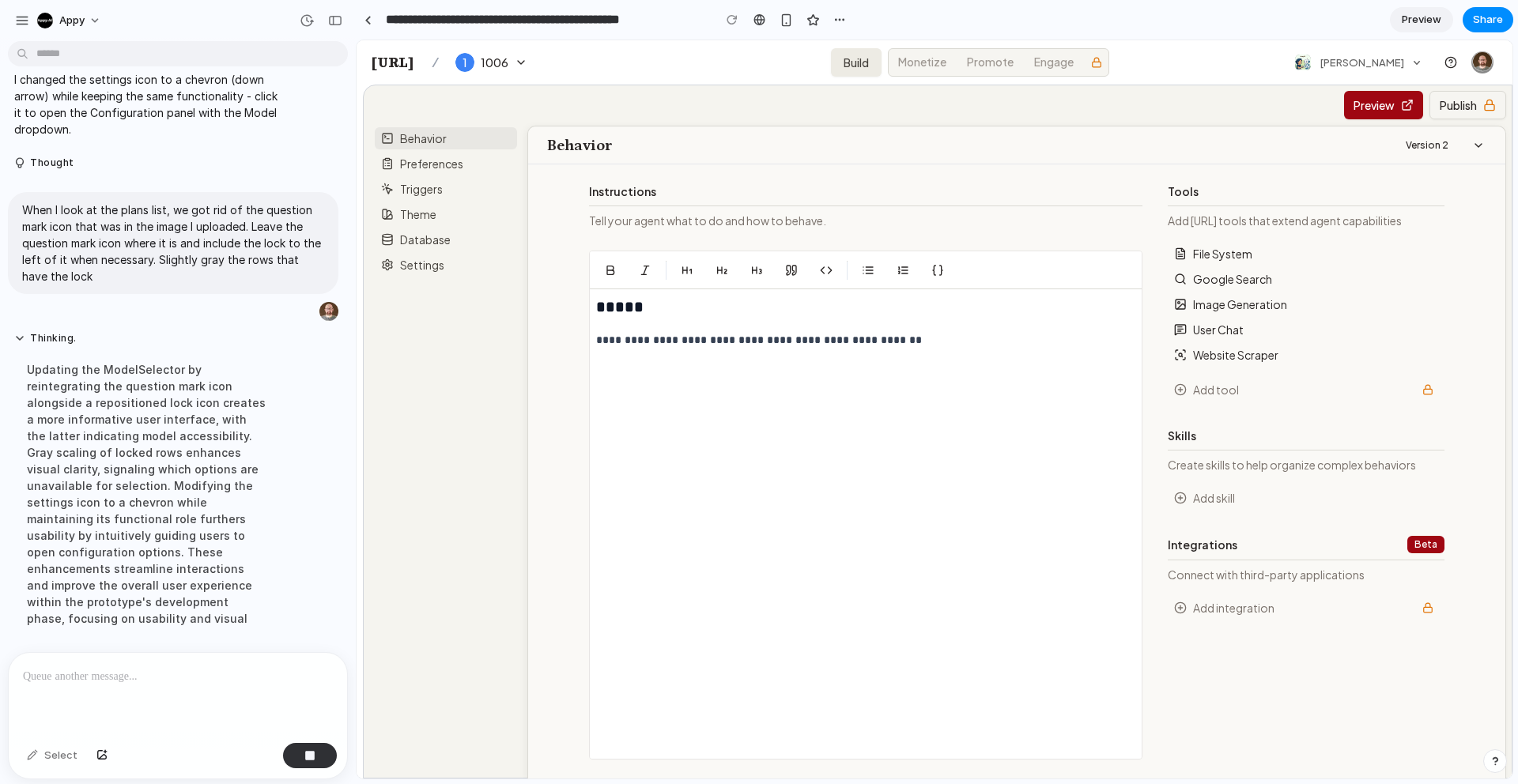
scroll to position [3964, 0]
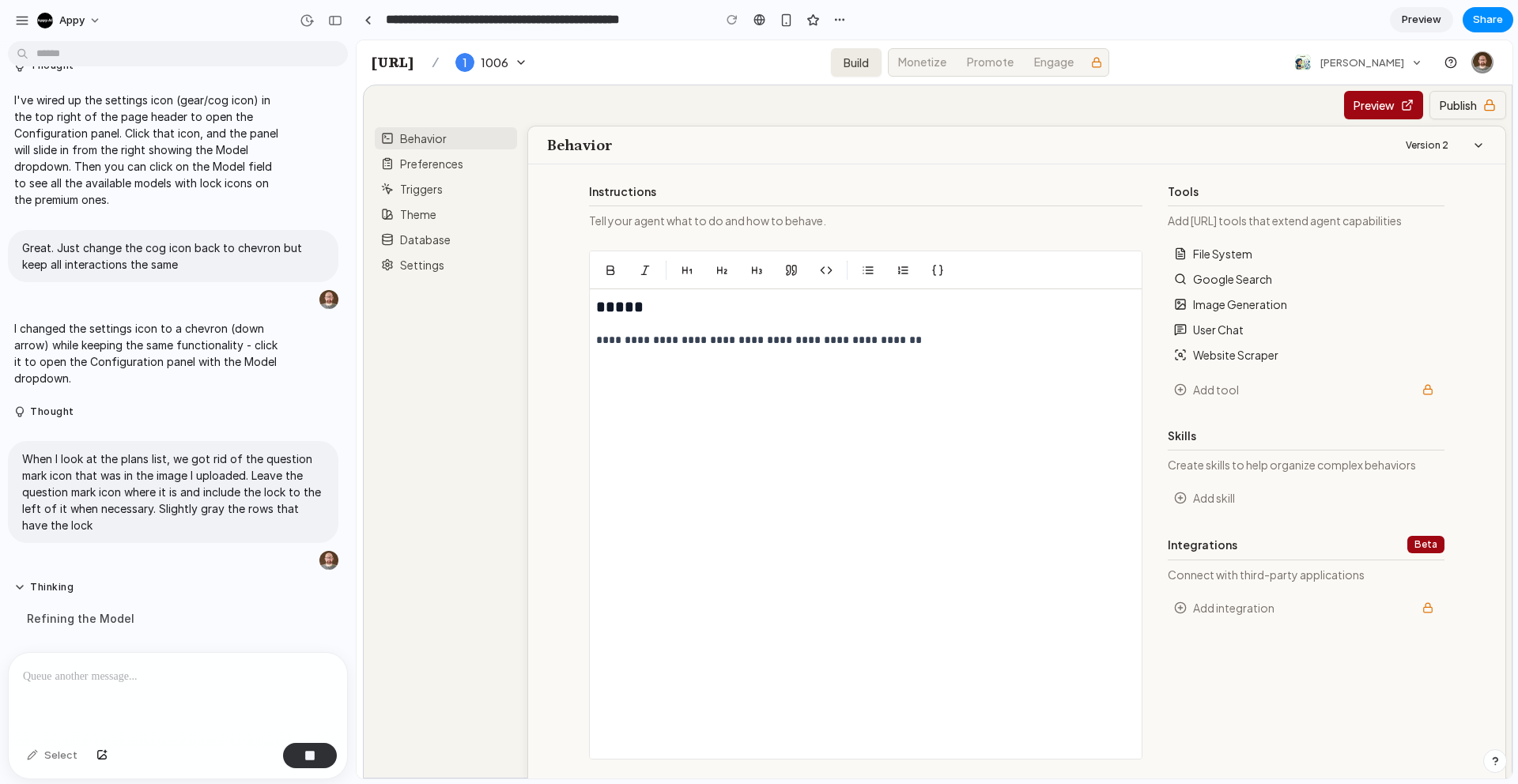
click at [1482, 142] on button at bounding box center [1479, 145] width 29 height 25
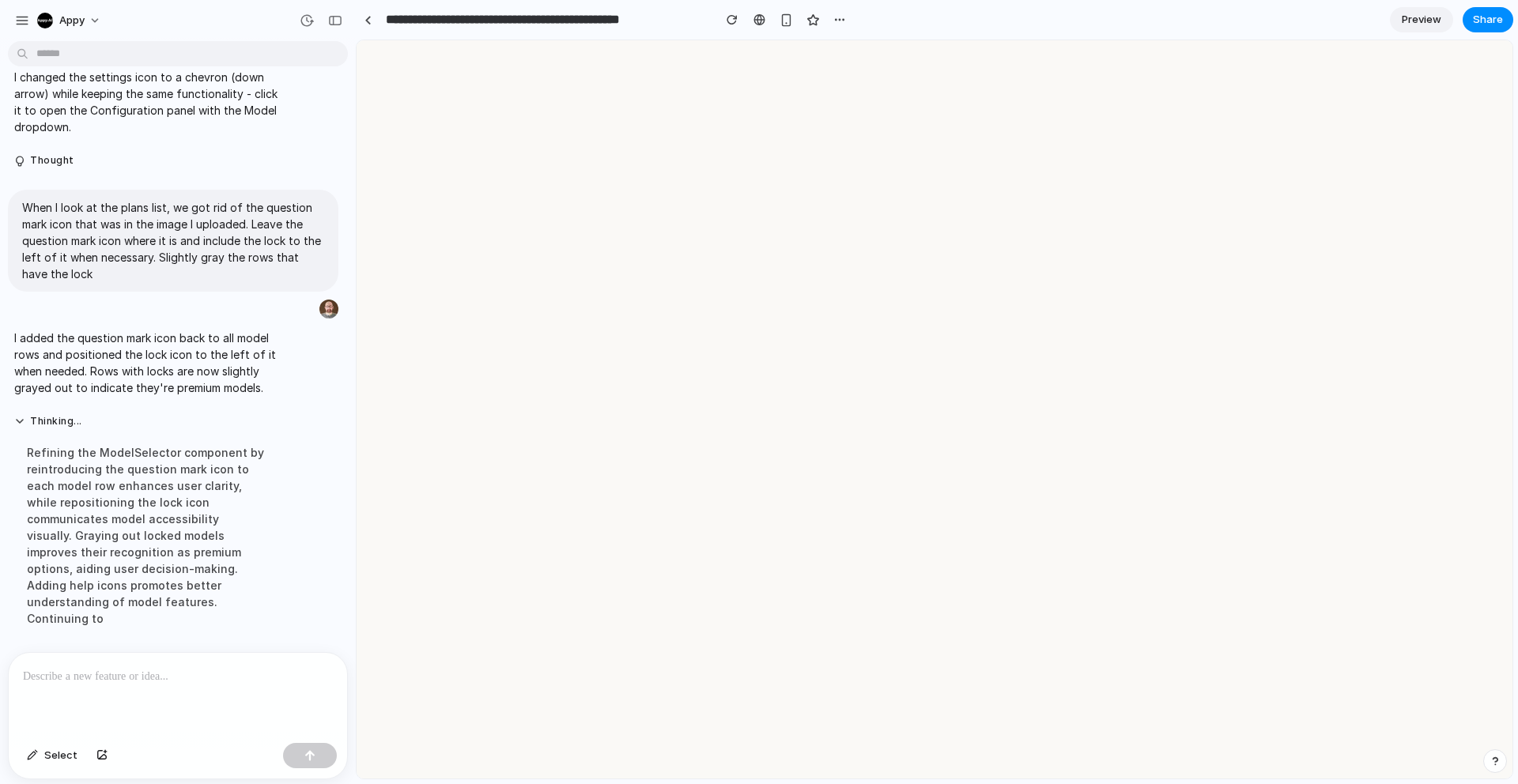
scroll to position [0, 0]
click at [1482, 40] on html at bounding box center [934, 40] width 1156 height 0
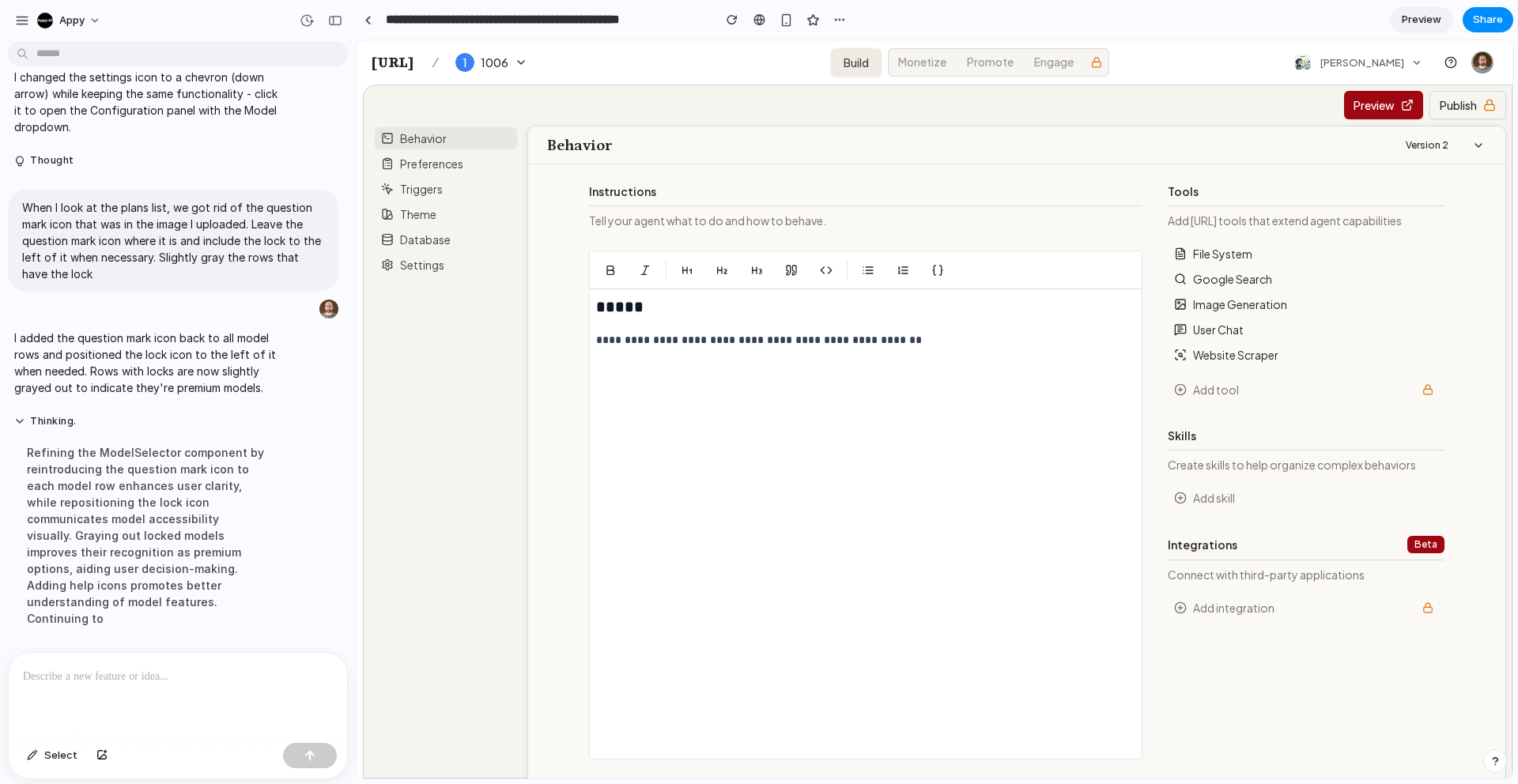
click at [1479, 146] on button at bounding box center [1479, 145] width 29 height 25
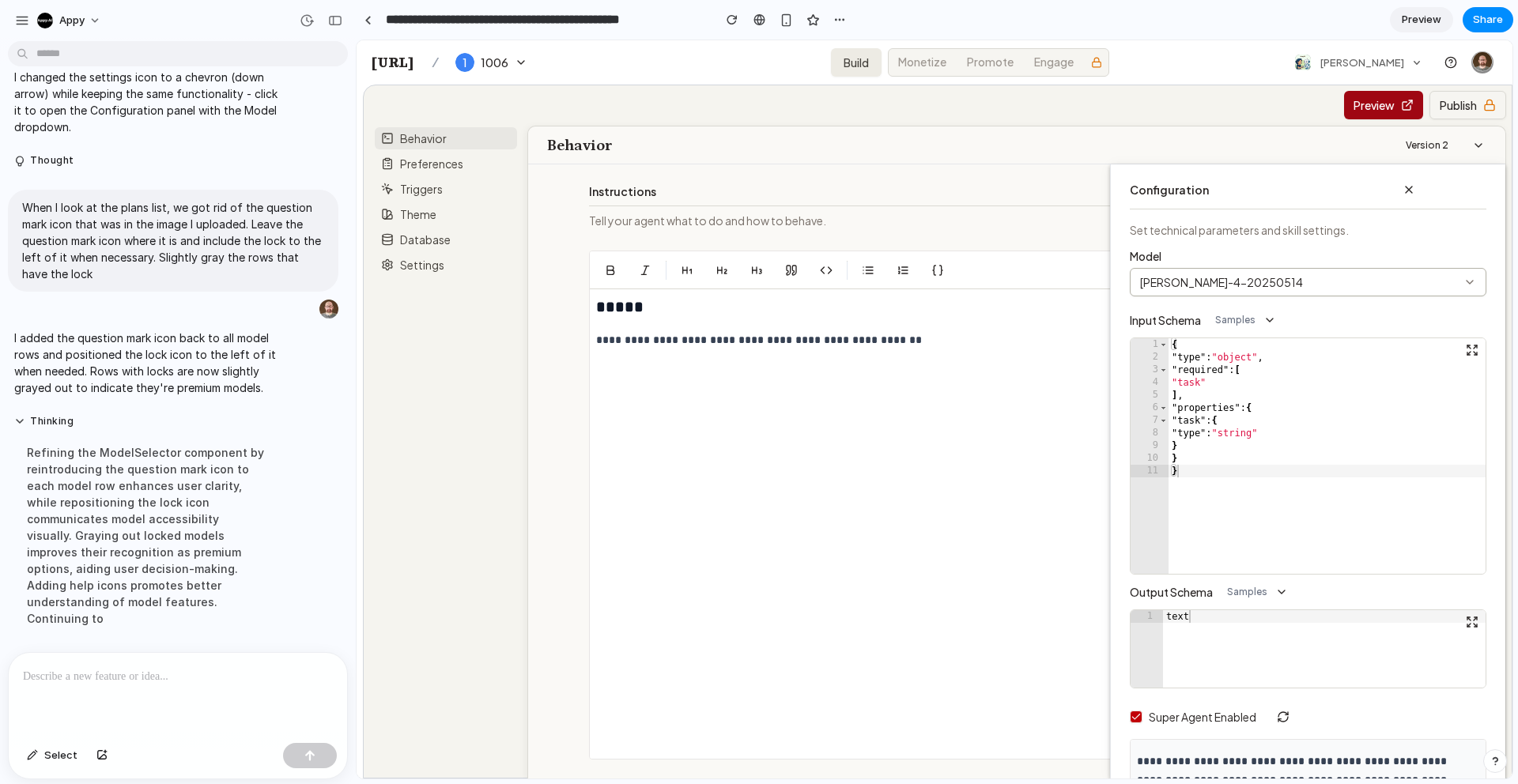
click at [1464, 276] on icon "button" at bounding box center [1470, 282] width 13 height 13
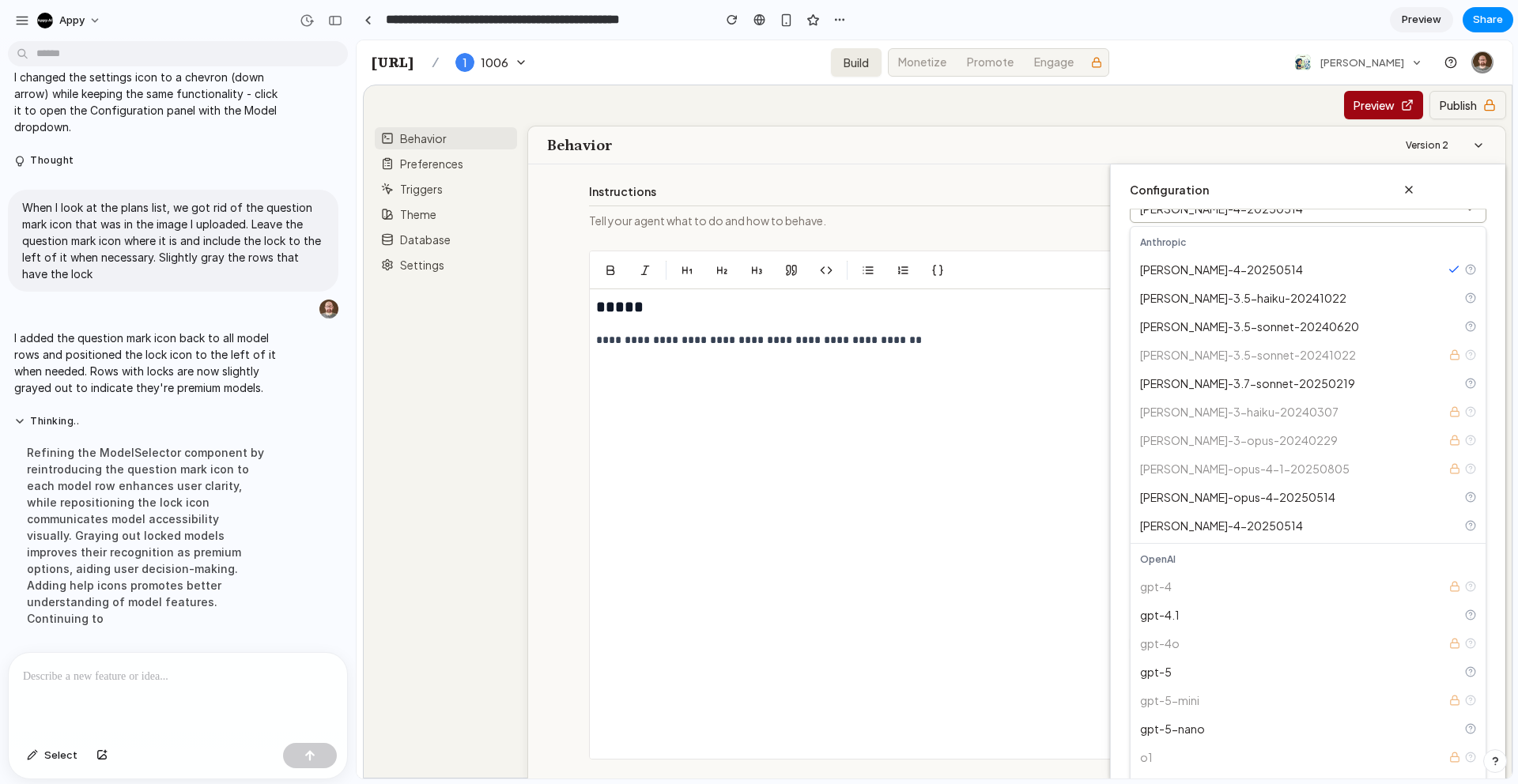
scroll to position [90, 0]
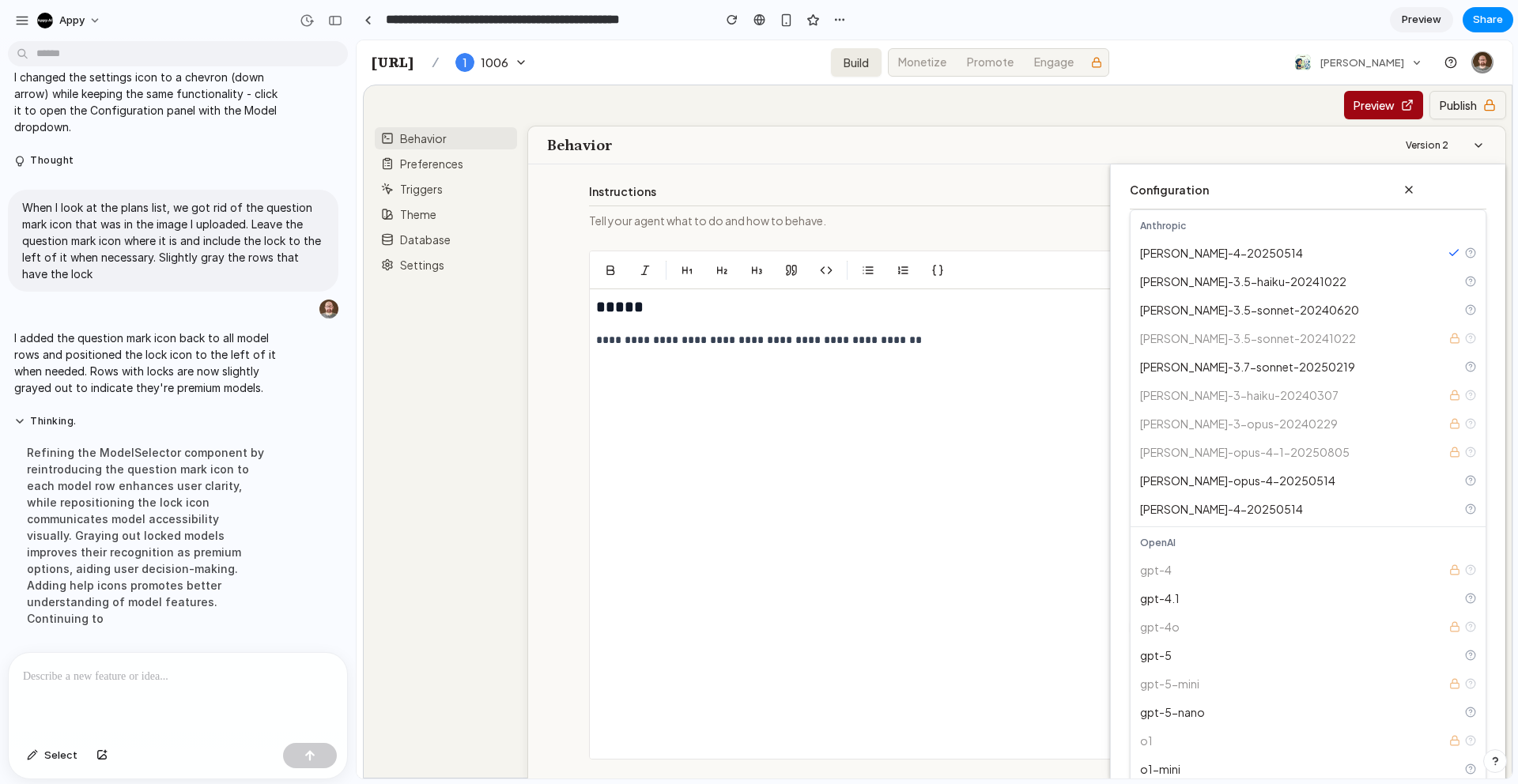
click at [1405, 192] on div at bounding box center [1308, 471] width 395 height 615
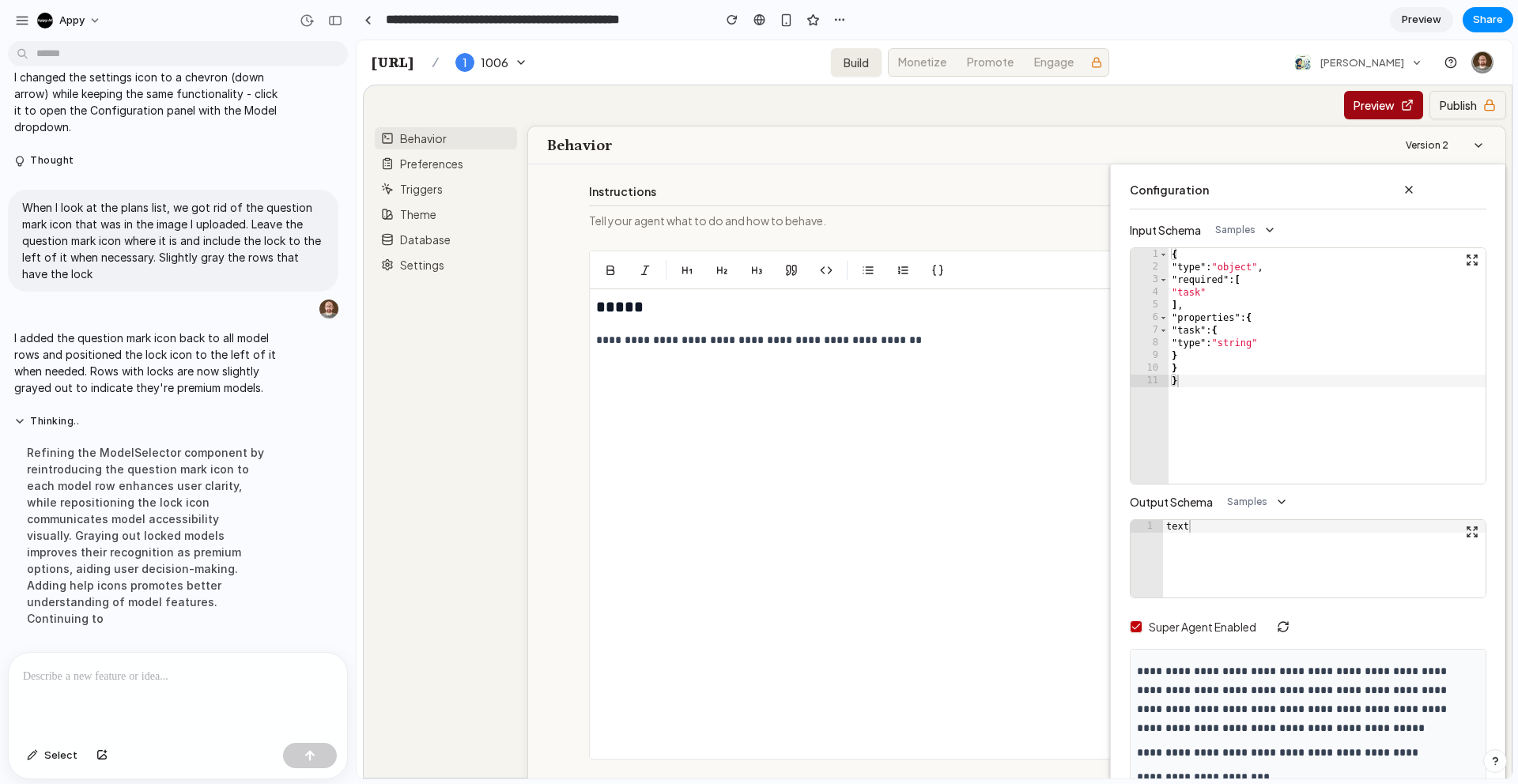
click at [1412, 189] on button at bounding box center [1409, 189] width 29 height 25
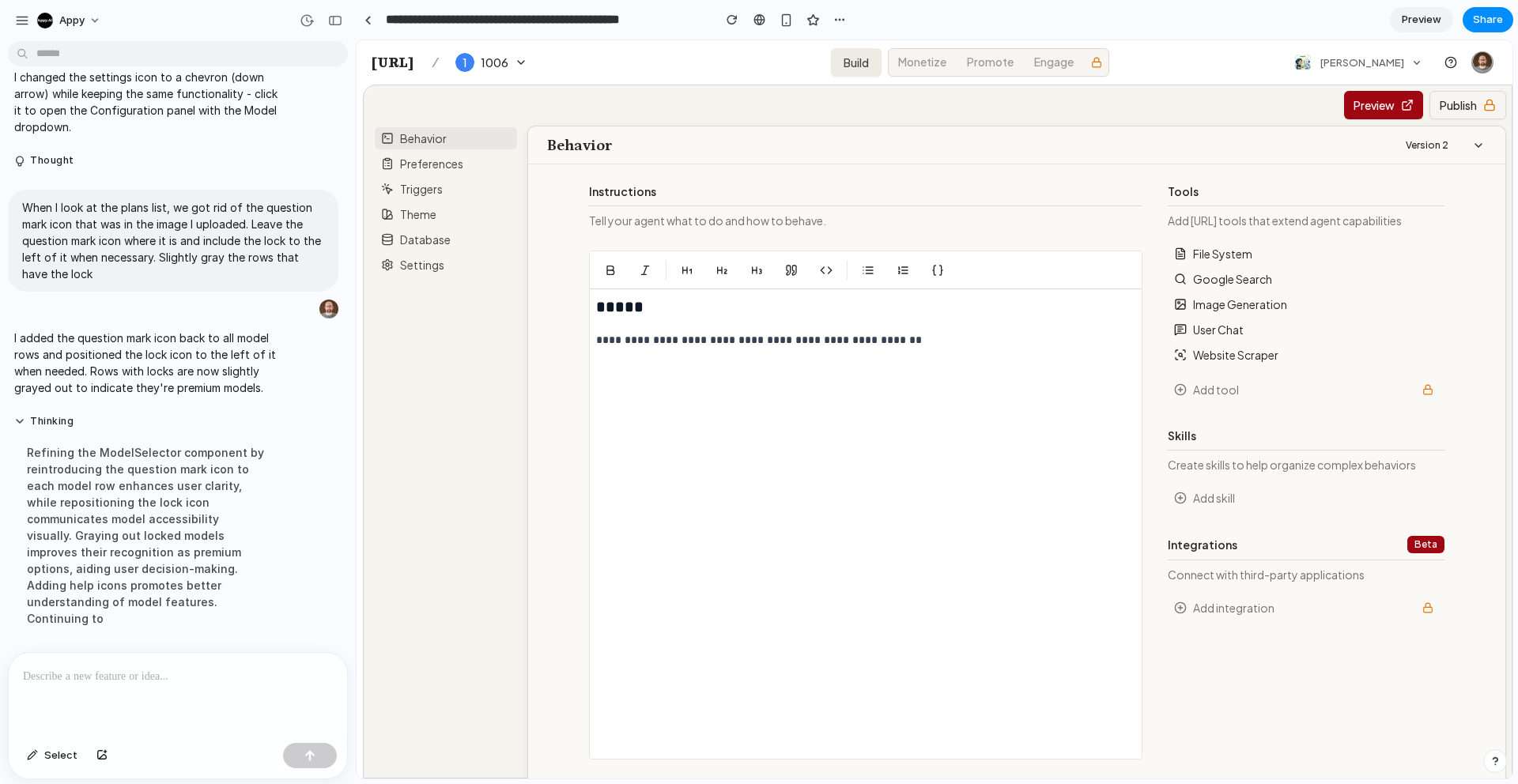
click at [1232, 617] on li "Add integration" at bounding box center [1306, 608] width 277 height 25
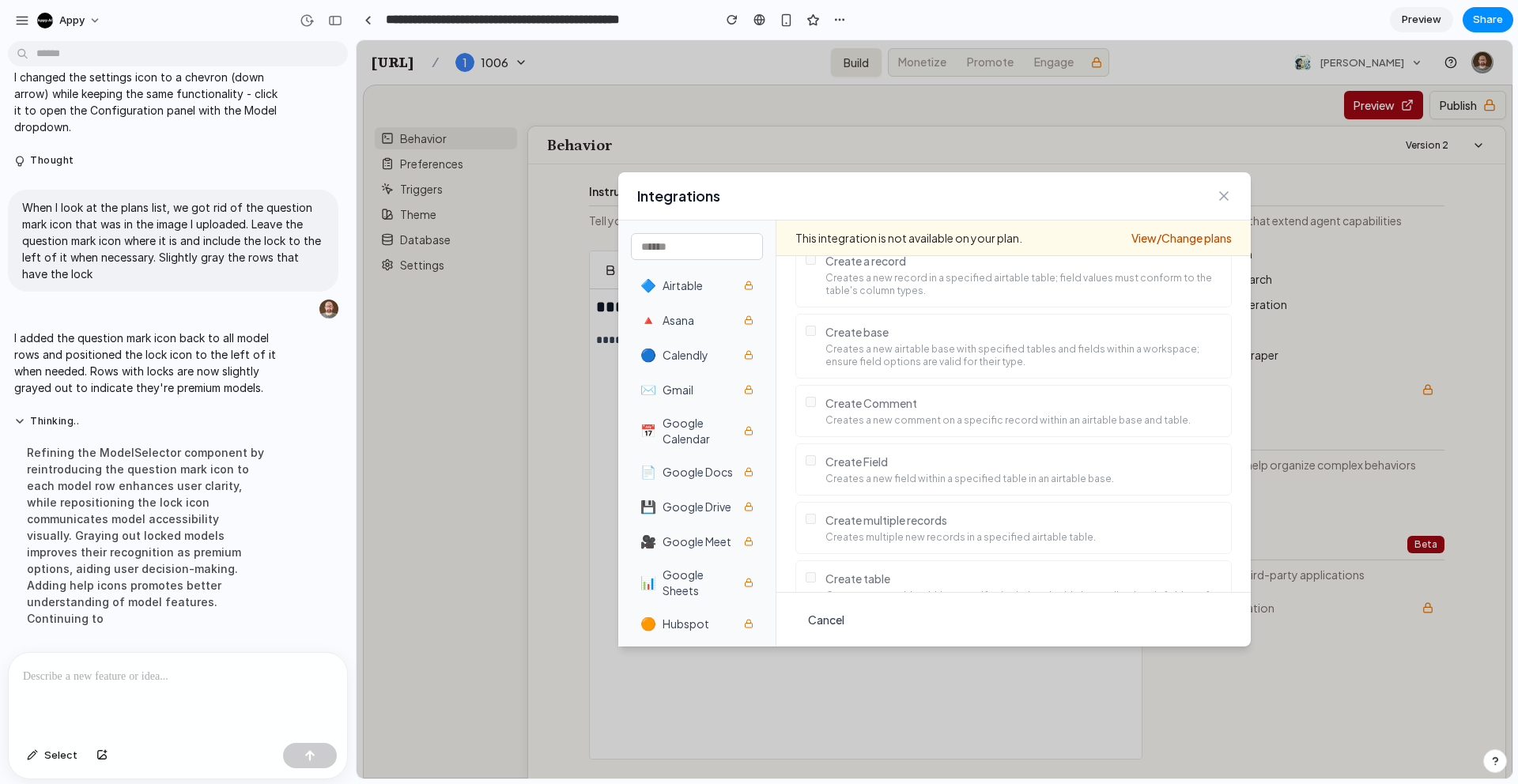
scroll to position [137, 0]
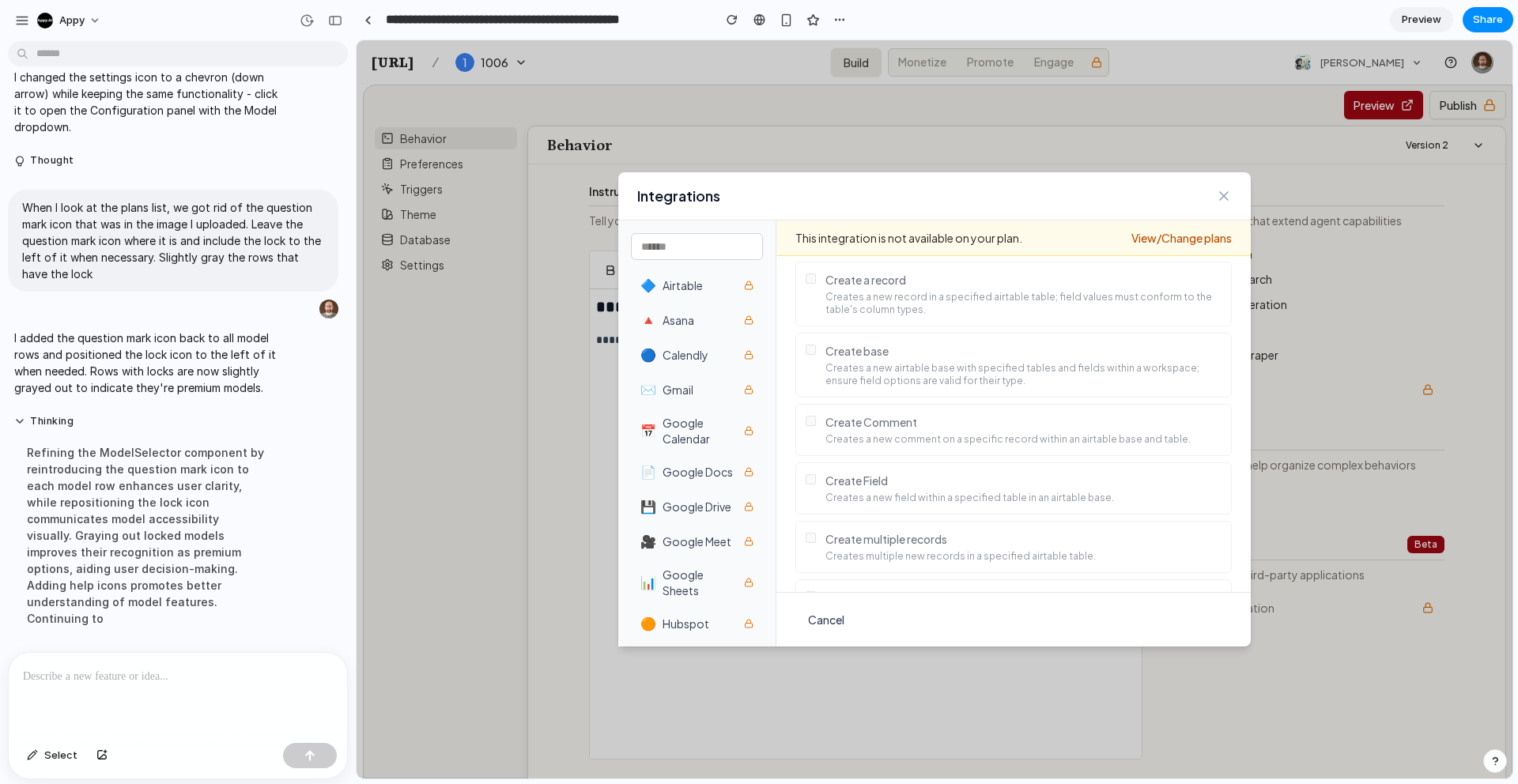
click at [1226, 199] on icon "Close" at bounding box center [1224, 195] width 8 height 8
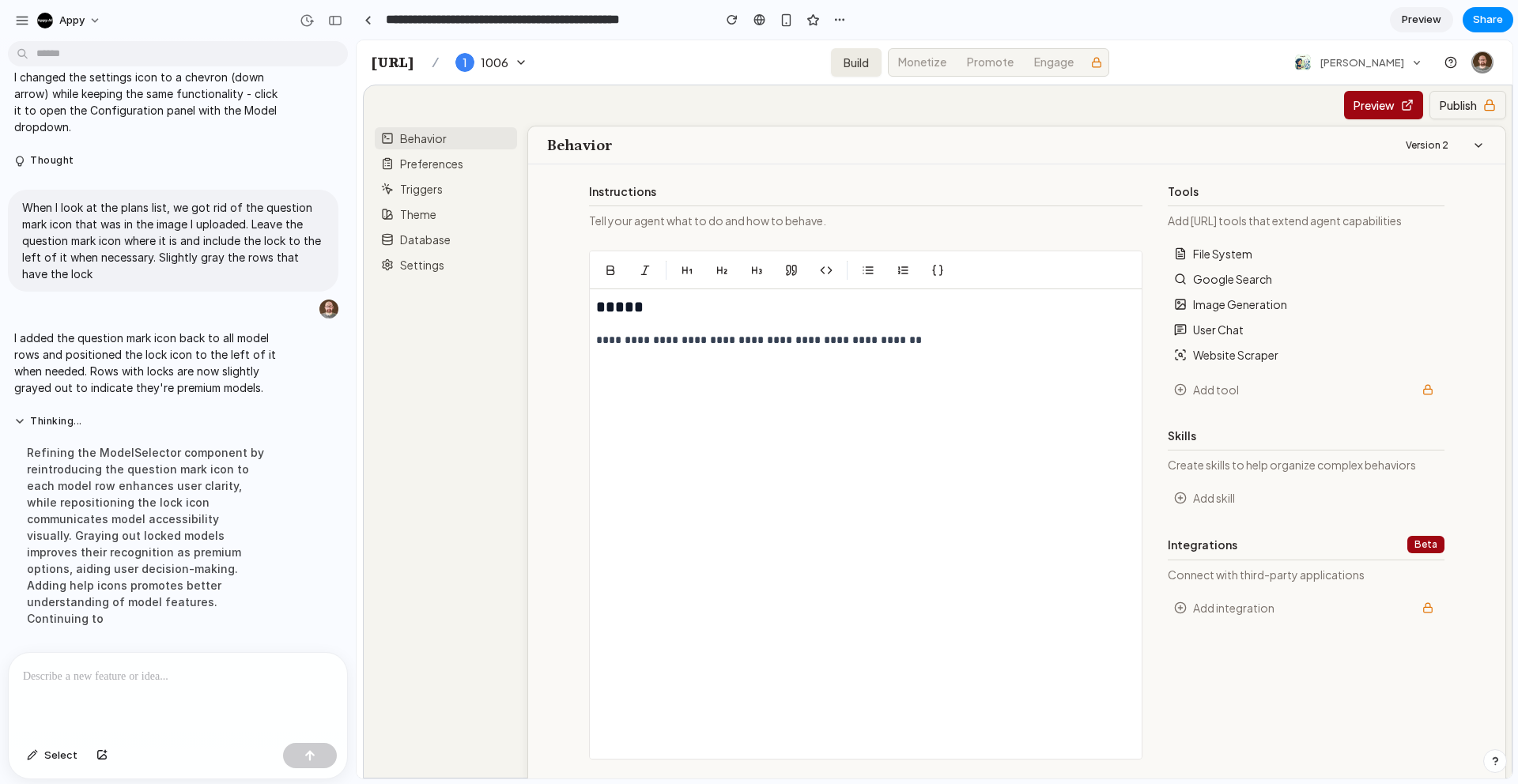
click at [1348, 385] on button "Add tool" at bounding box center [1296, 390] width 243 height 16
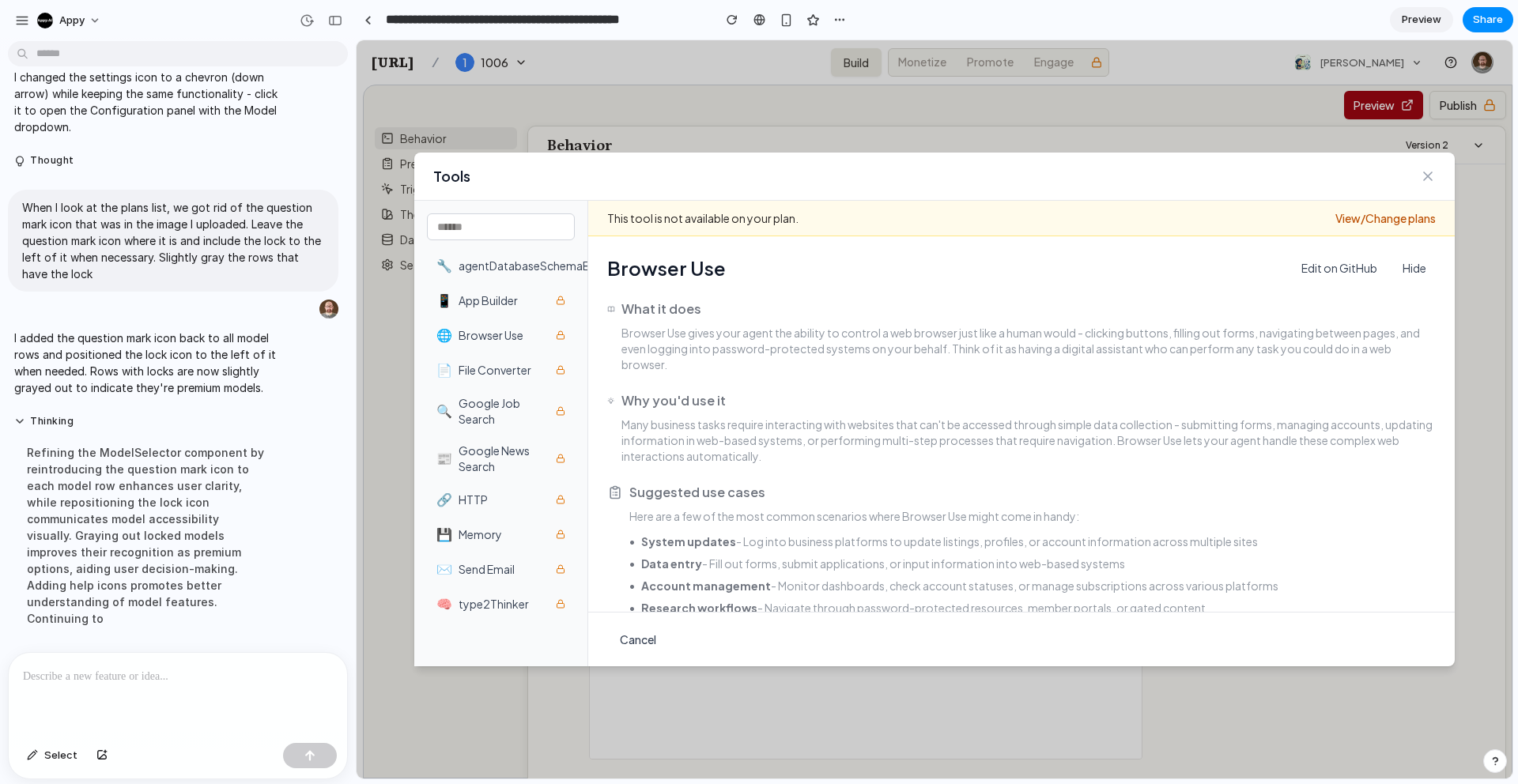
click at [1422, 174] on icon "Close" at bounding box center [1429, 176] width 16 height 16
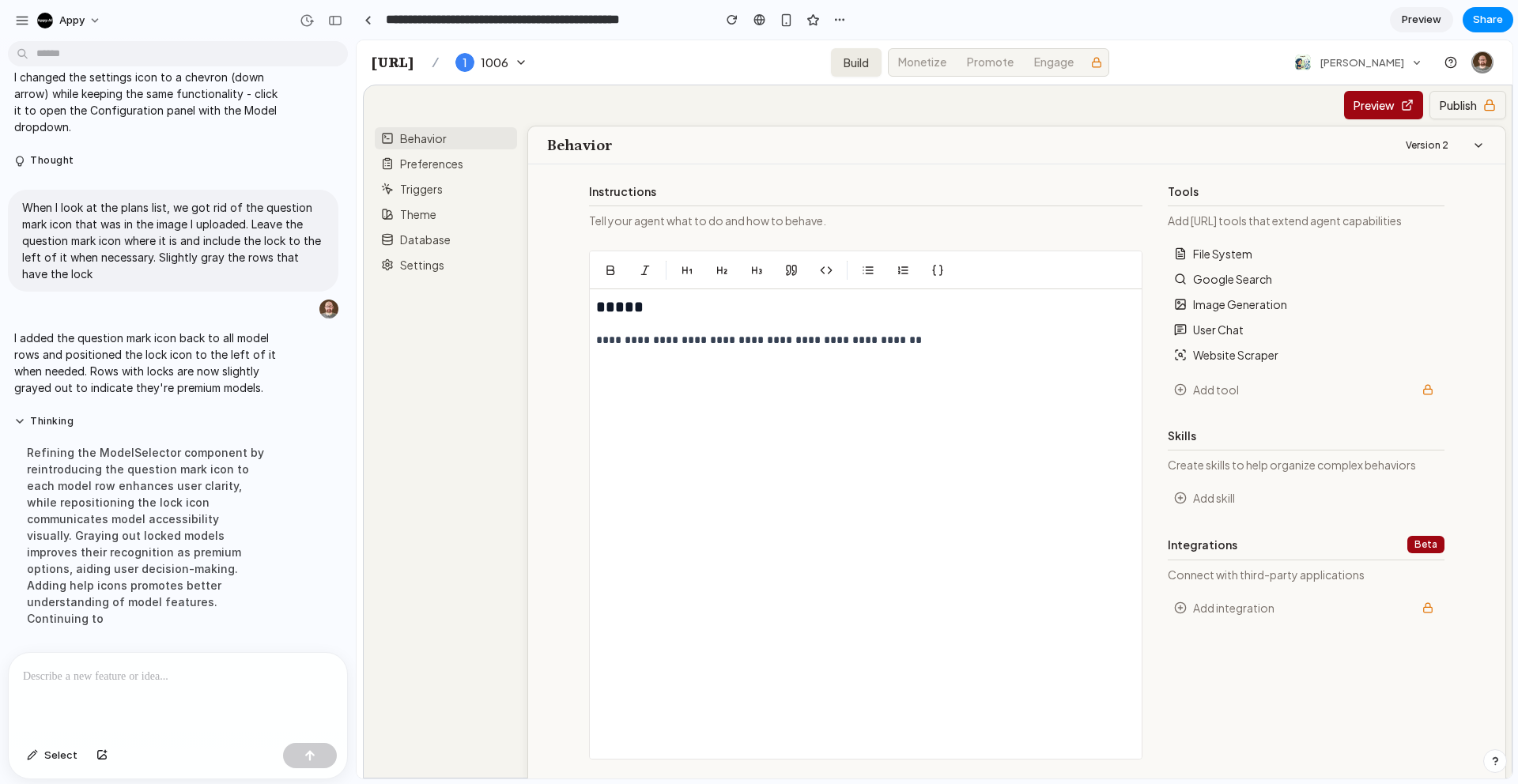
click at [220, 682] on p at bounding box center [177, 677] width 310 height 19
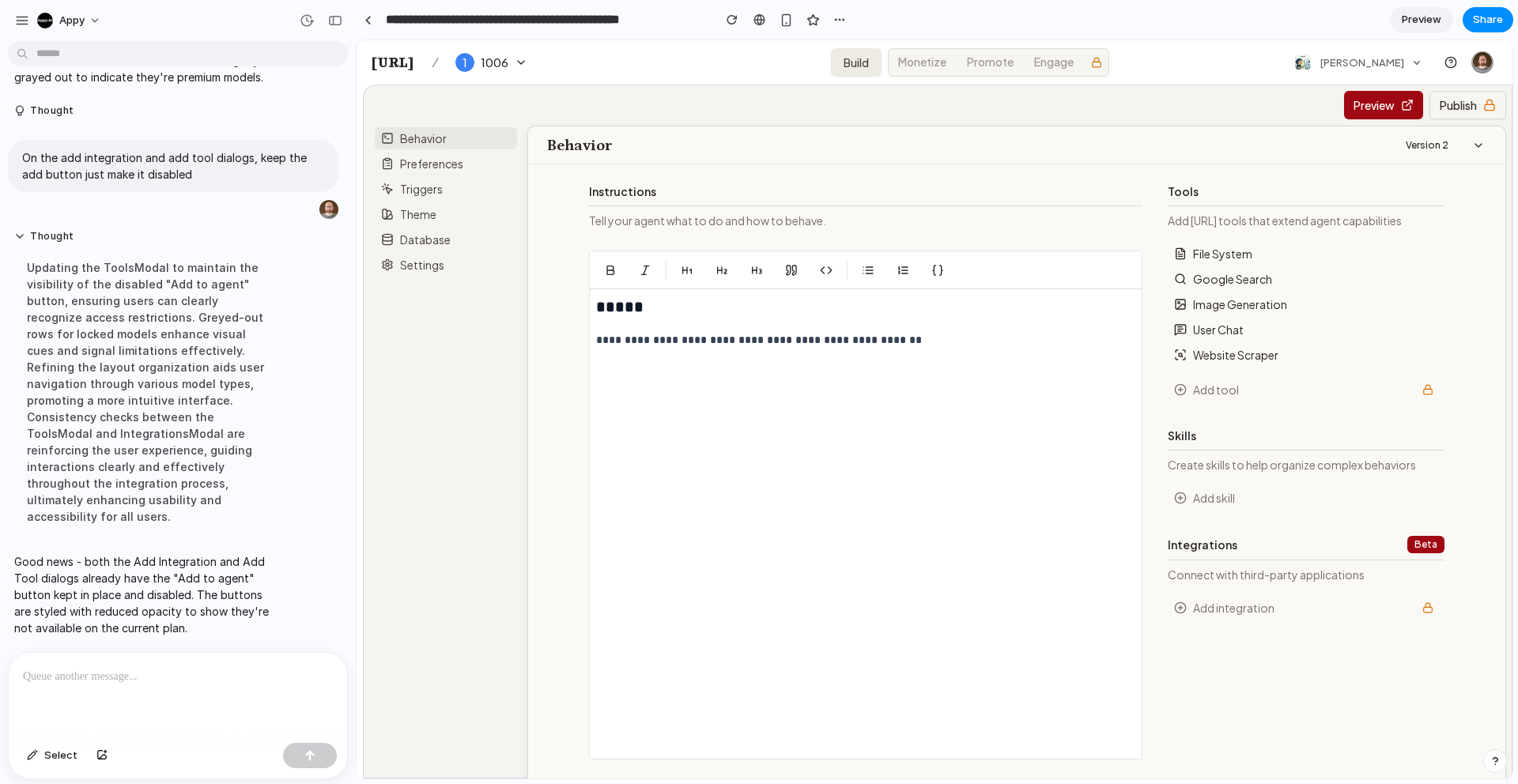
scroll to position [3781, 0]
click at [1272, 378] on li "Add tool" at bounding box center [1306, 389] width 277 height 25
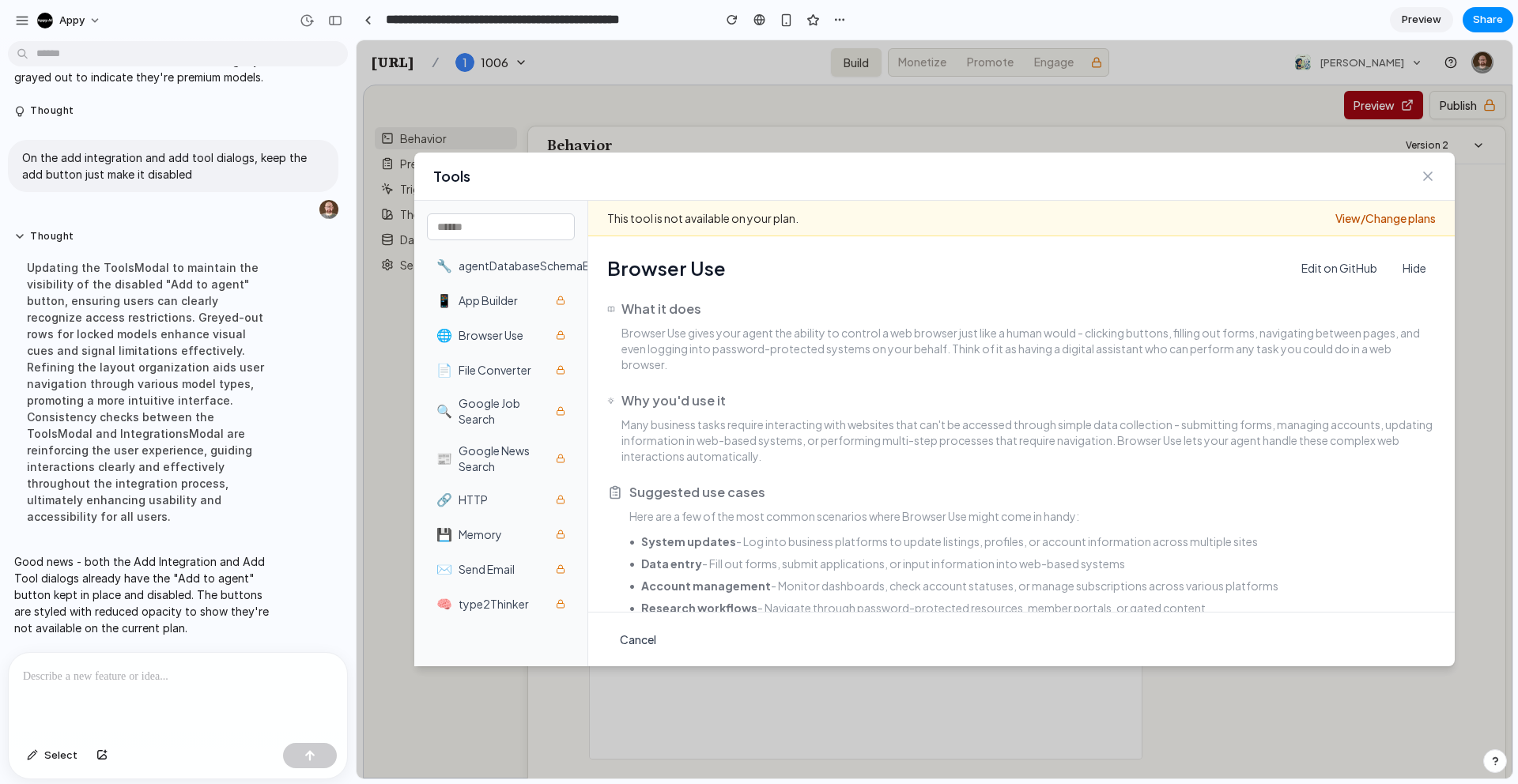
scroll to position [140, 0]
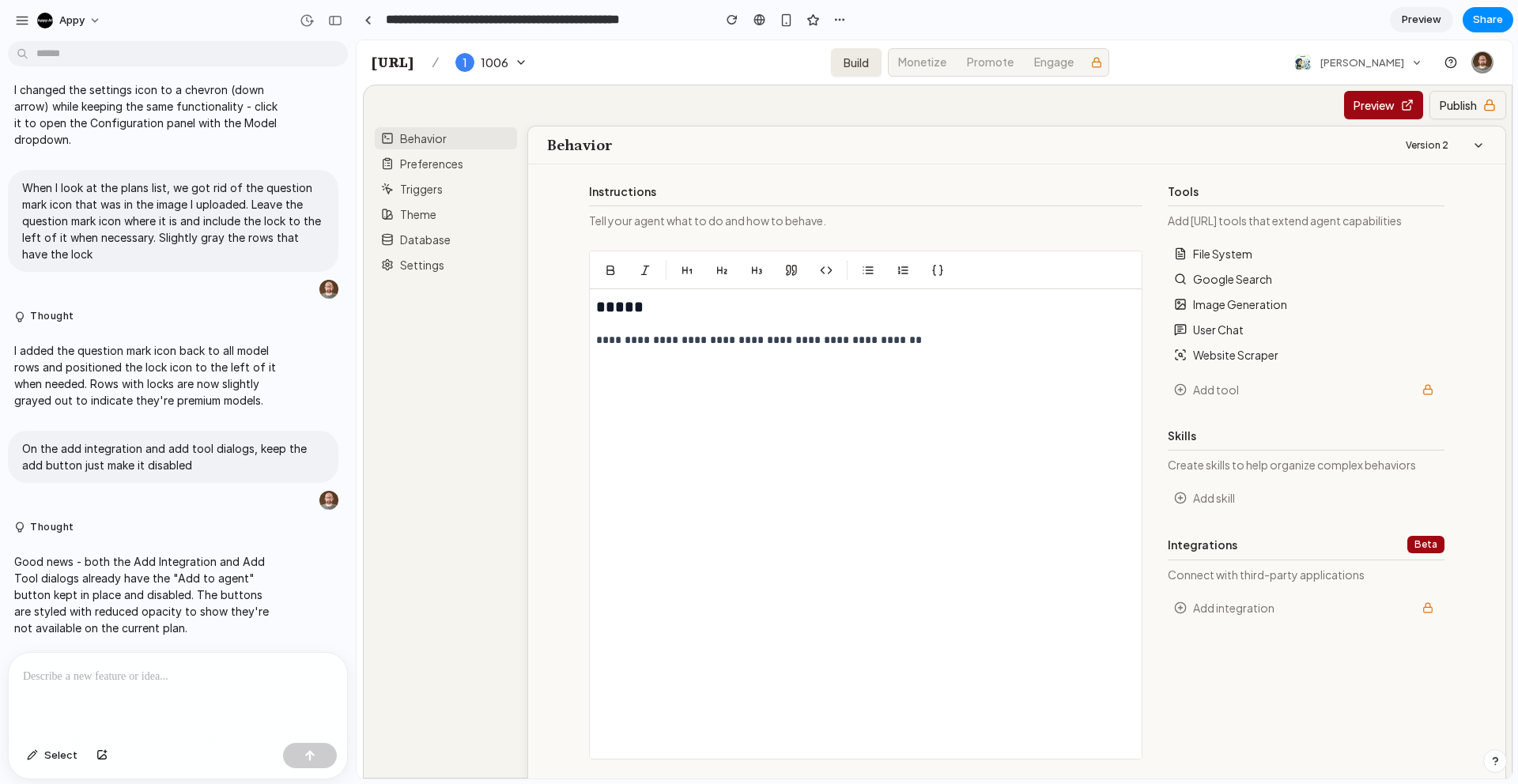
click at [1373, 387] on button "Add tool" at bounding box center [1296, 390] width 243 height 16
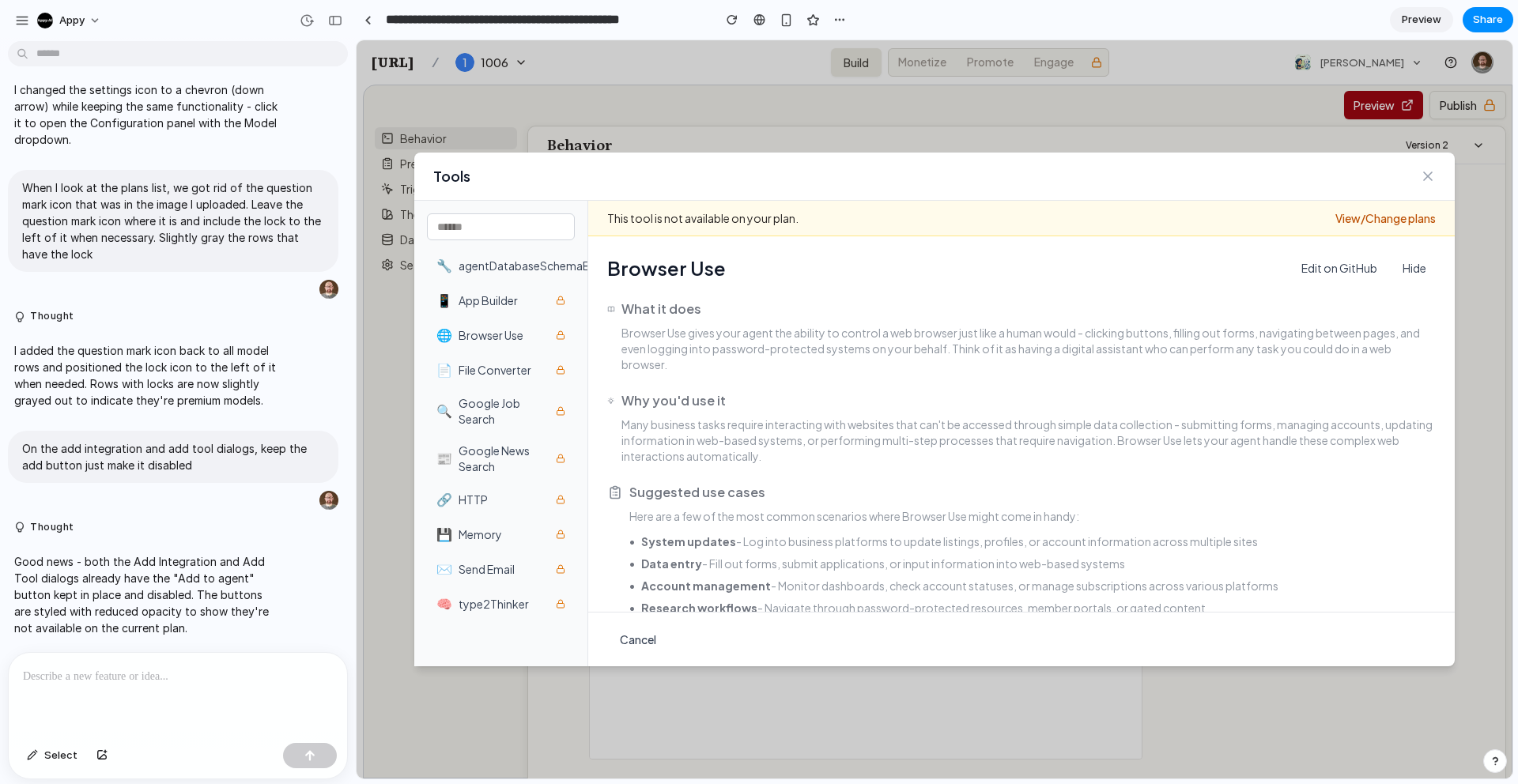
scroll to position [140, 0]
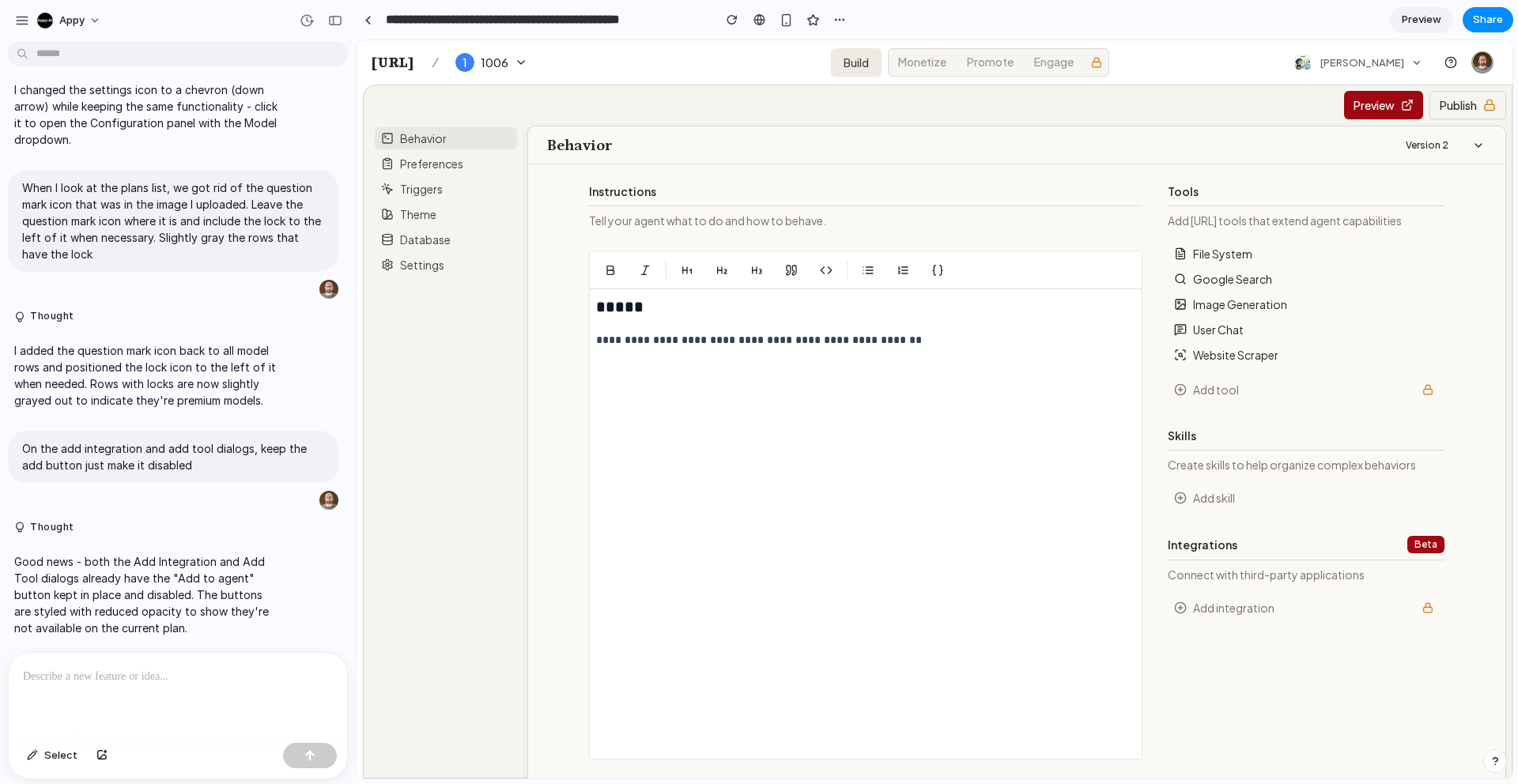
click at [219, 686] on div at bounding box center [178, 695] width 339 height 84
click at [189, 686] on p at bounding box center [177, 677] width 310 height 19
click at [96, 754] on div "button" at bounding box center [102, 755] width 11 height 10
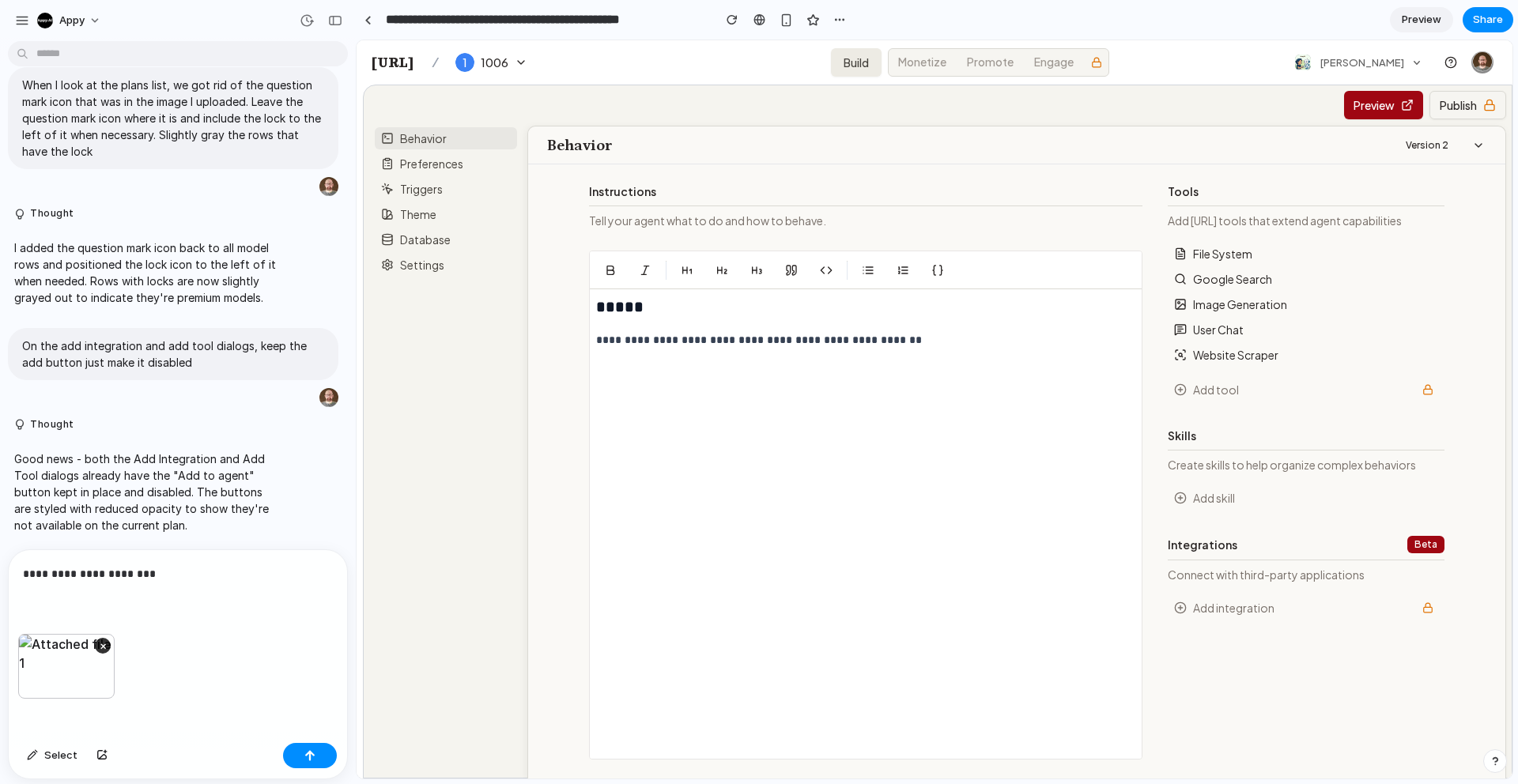
click at [148, 565] on p "**********" at bounding box center [177, 574] width 310 height 19
click at [1305, 610] on button "Add integration" at bounding box center [1296, 608] width 243 height 16
click at [303, 570] on p "**********" at bounding box center [177, 574] width 310 height 19
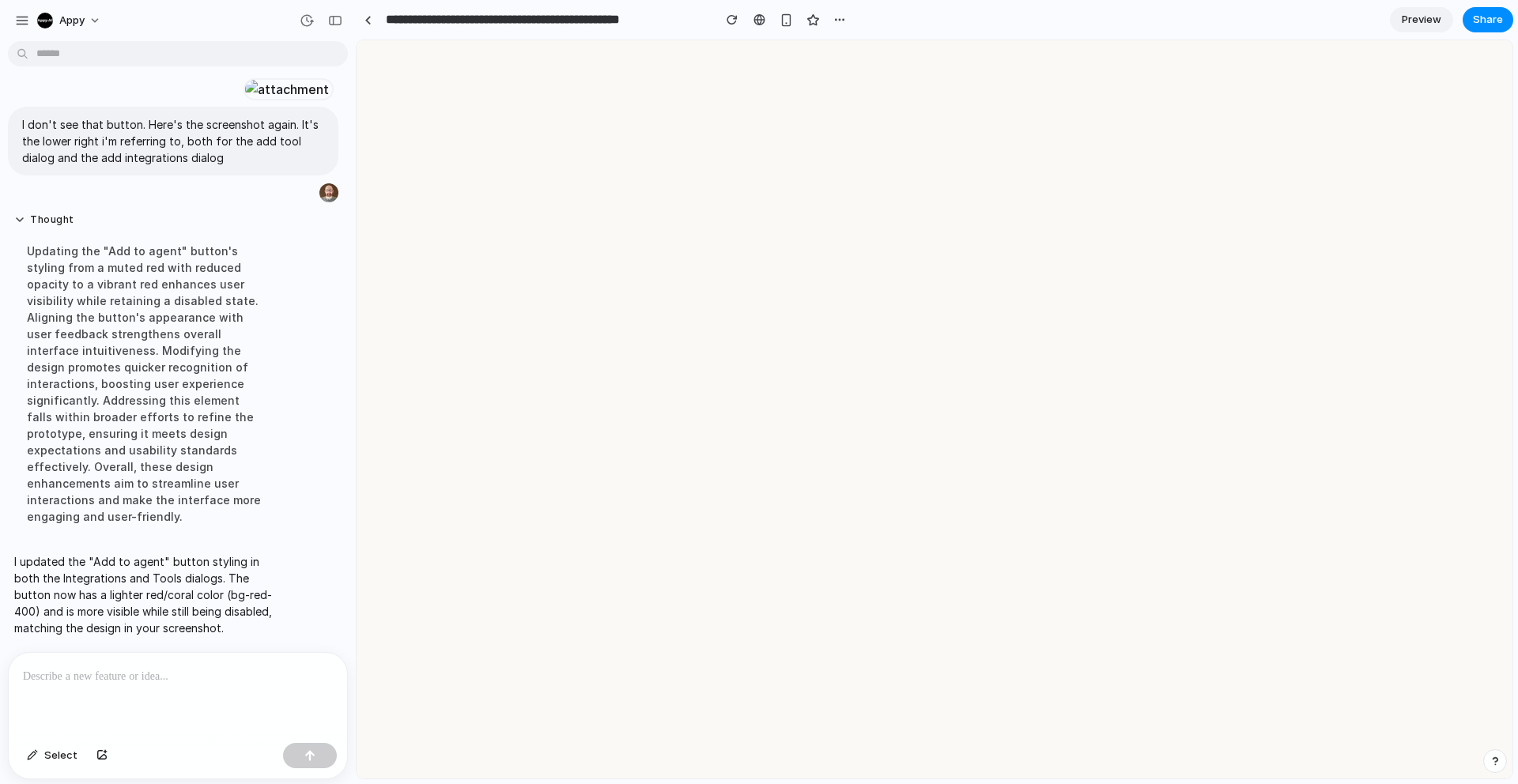
scroll to position [0, 0]
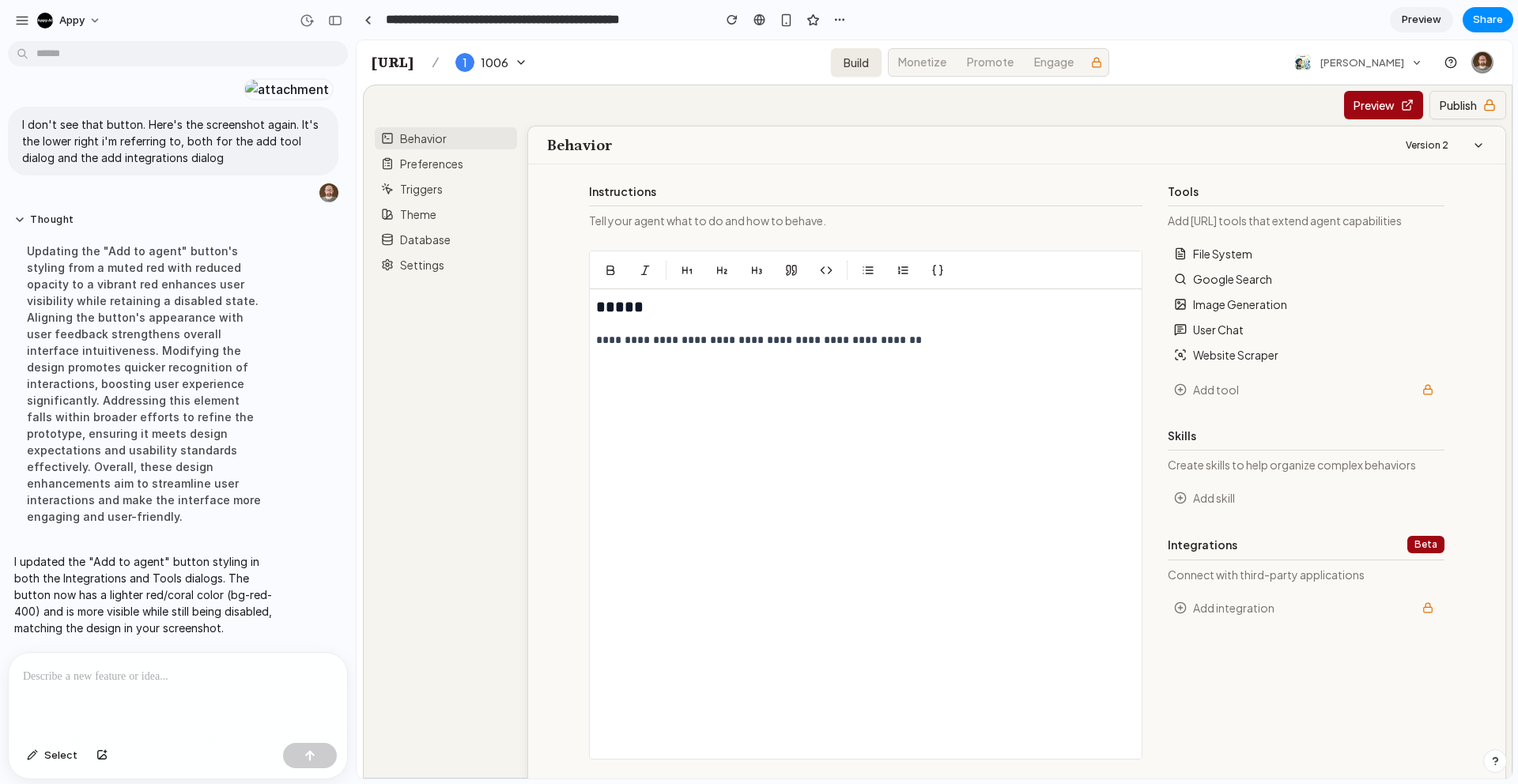
click at [1290, 617] on li "Add integration" at bounding box center [1306, 608] width 277 height 25
click at [1258, 401] on li "Add tool" at bounding box center [1306, 389] width 277 height 25
click at [242, 675] on p at bounding box center [177, 677] width 310 height 19
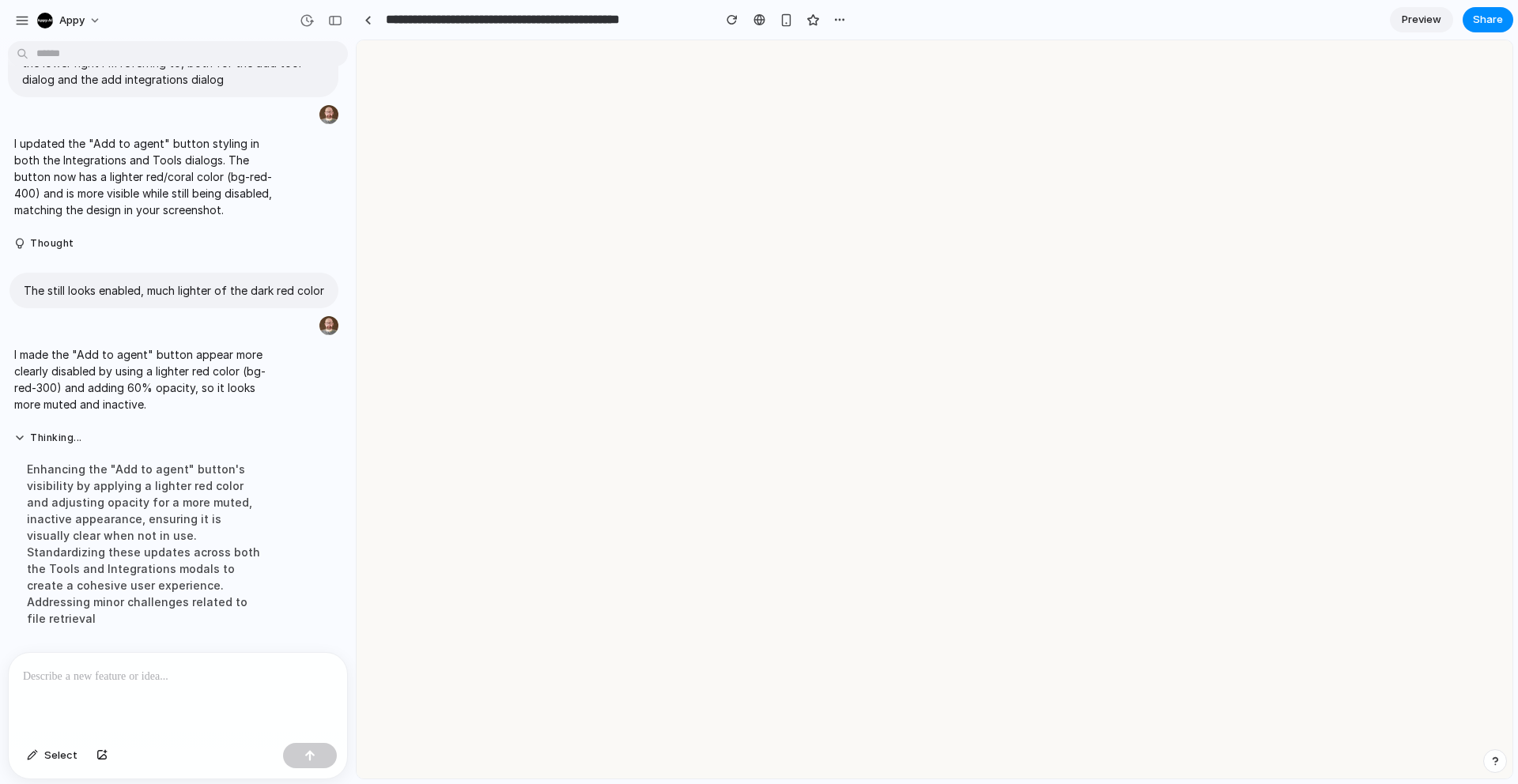
scroll to position [3818, 0]
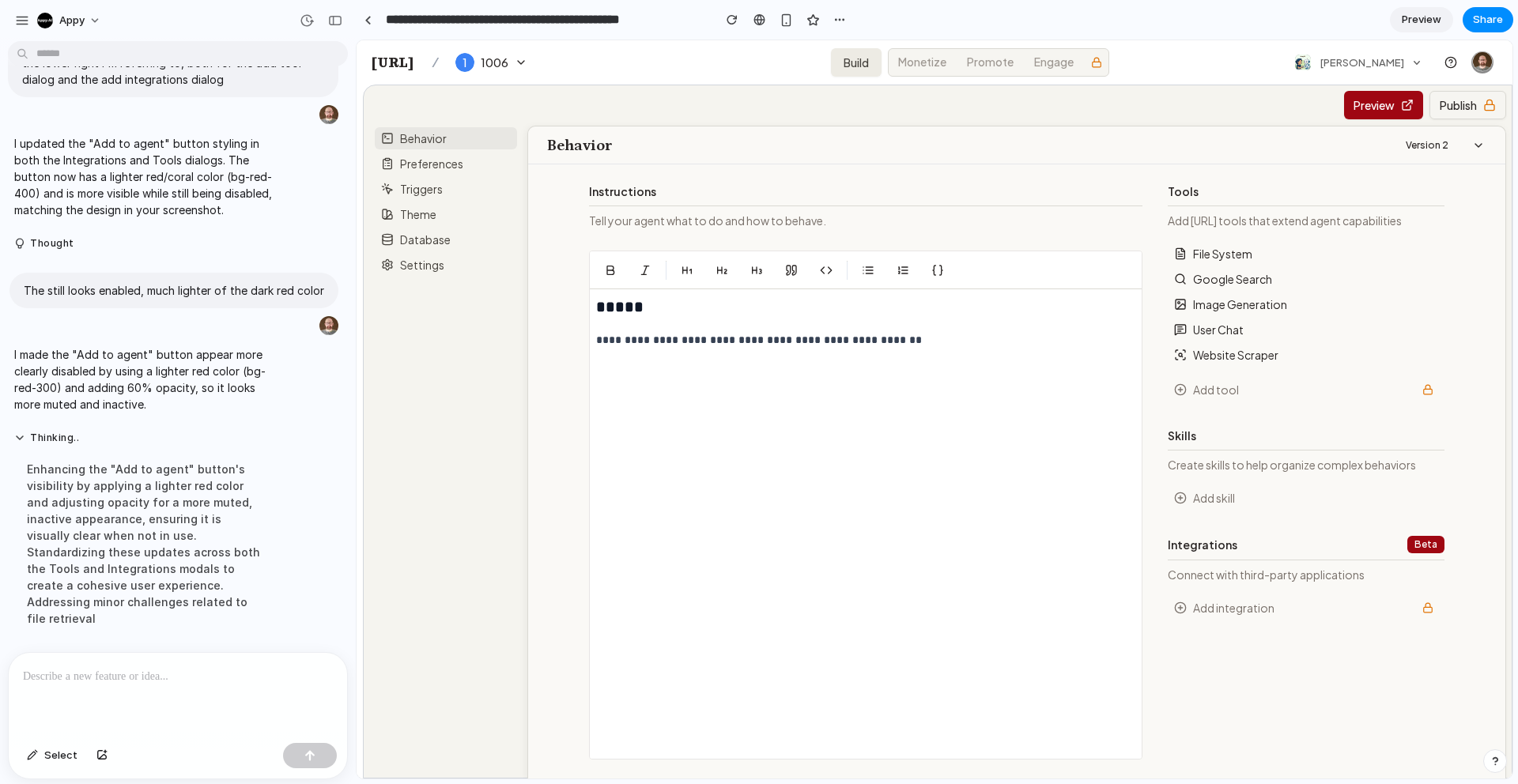
click at [1267, 614] on button "Add integration" at bounding box center [1296, 608] width 243 height 16
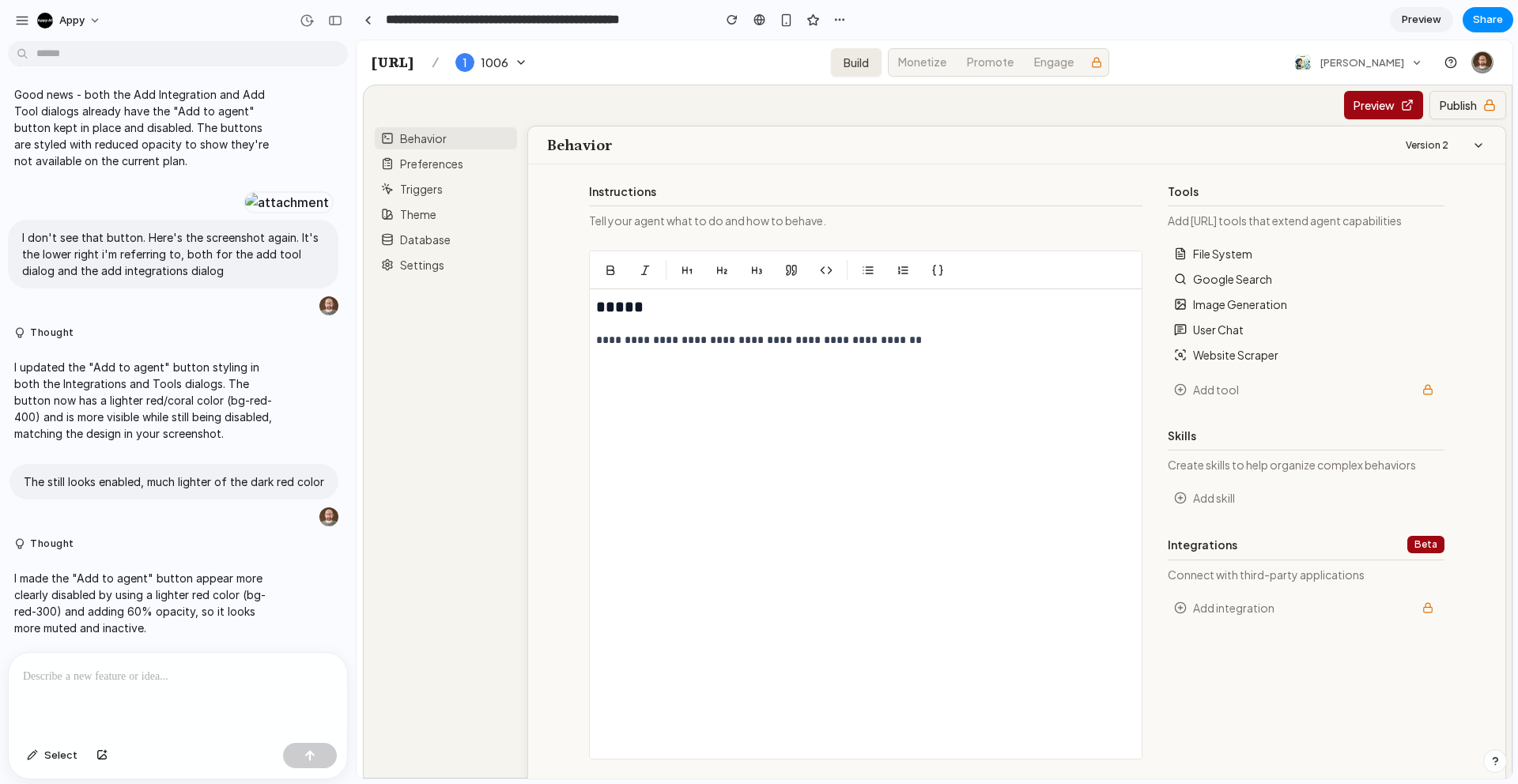
click at [1323, 399] on li "Add tool" at bounding box center [1306, 389] width 277 height 25
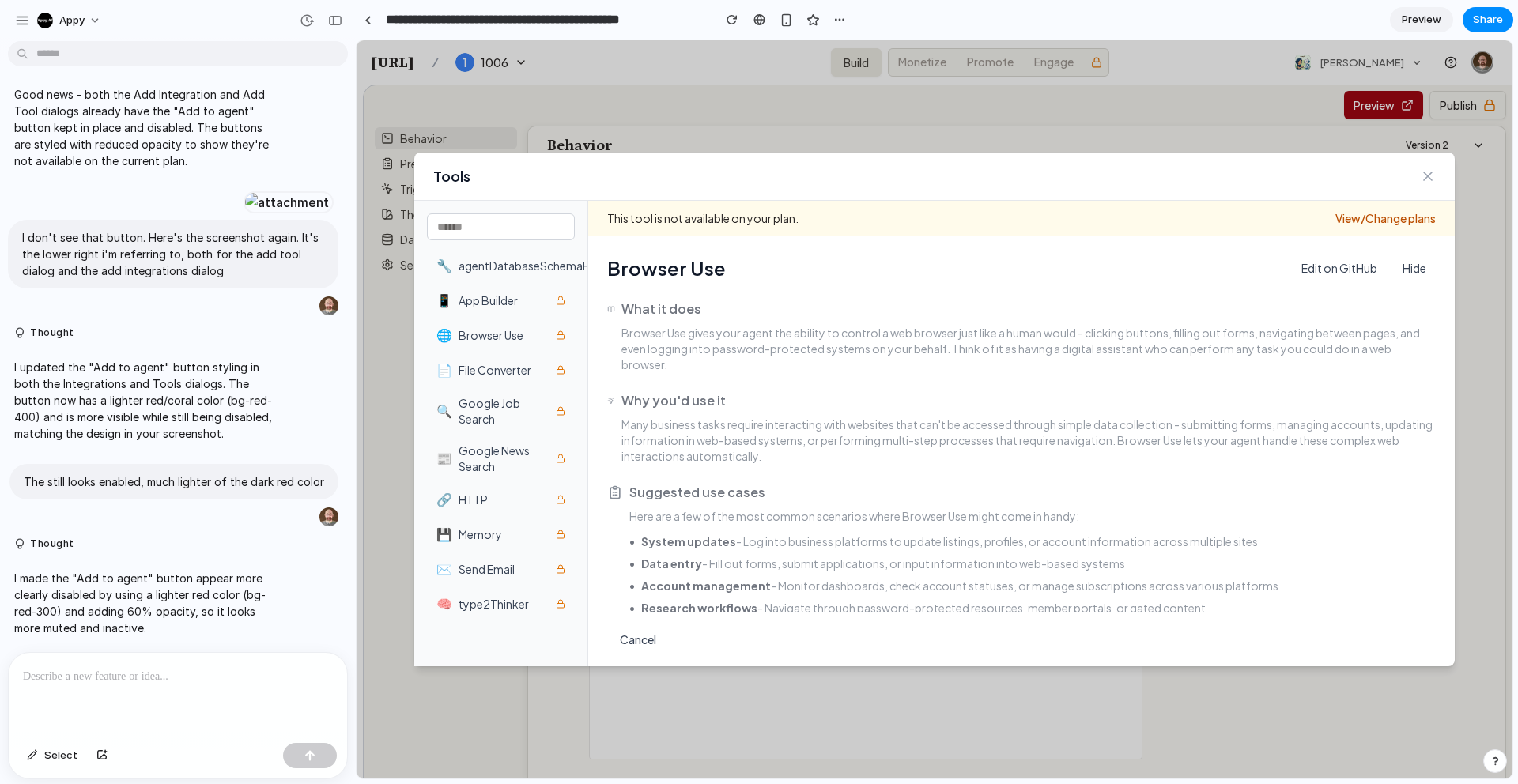
scroll to position [140, 0]
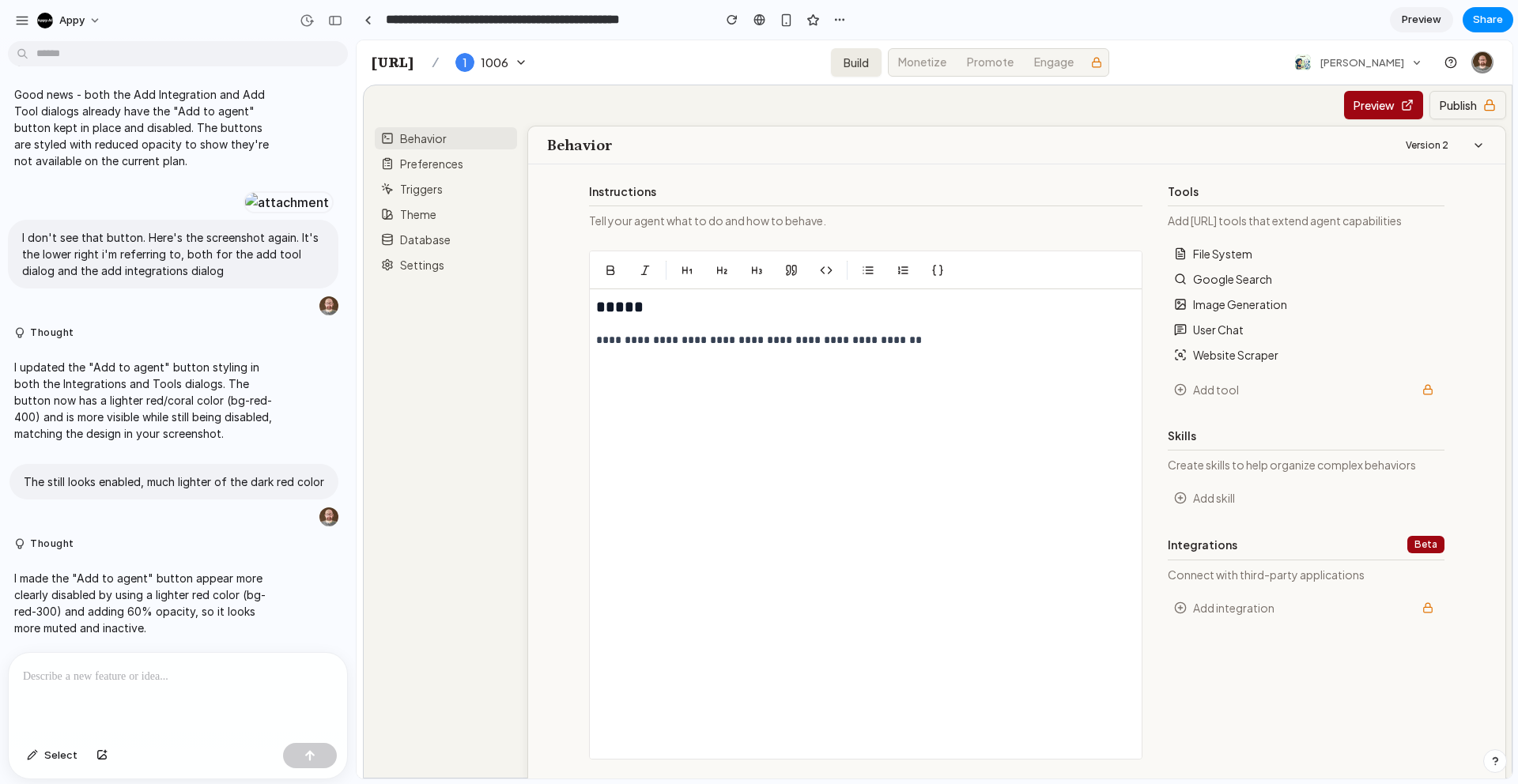
click at [175, 676] on p at bounding box center [177, 677] width 310 height 19
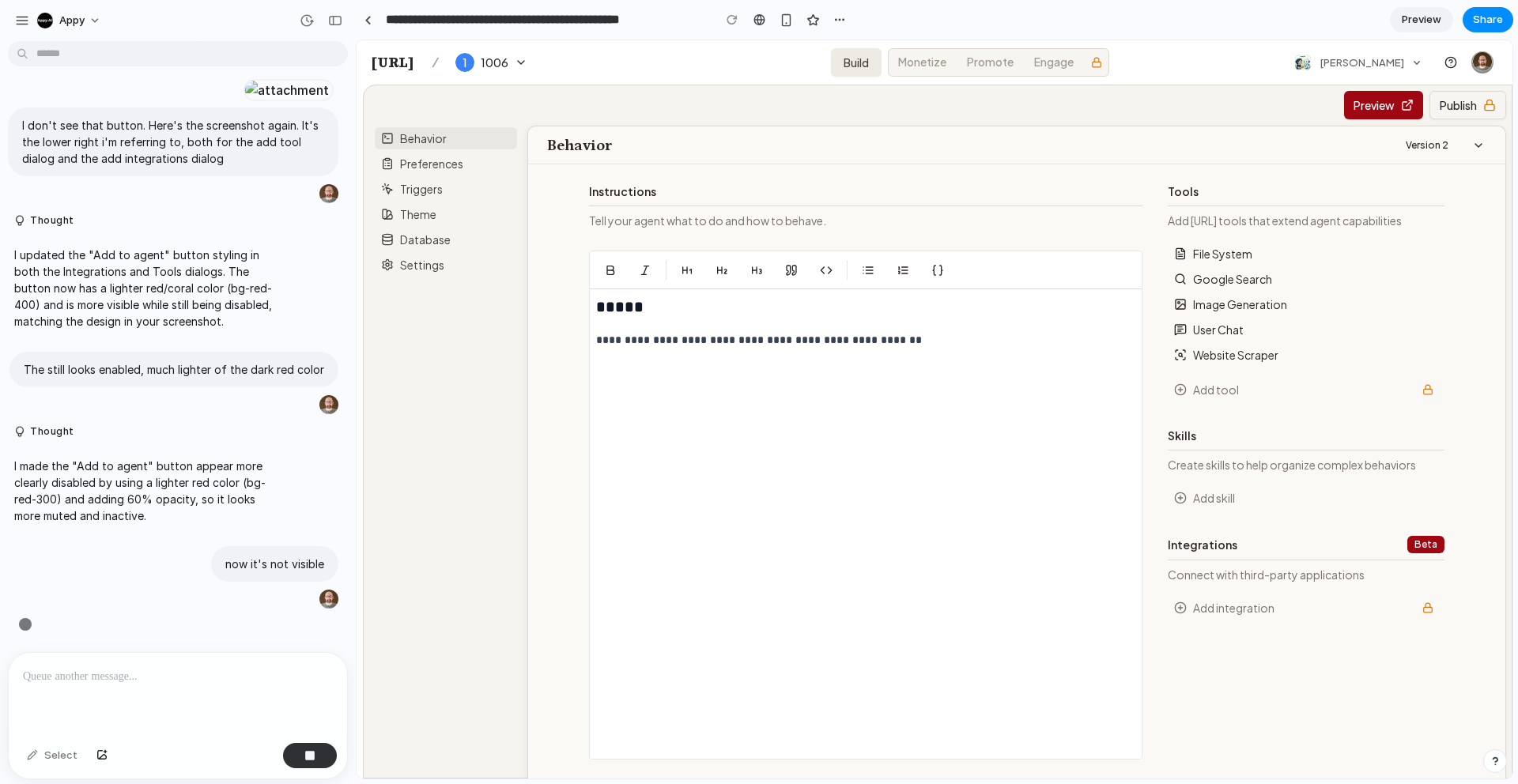
scroll to position [3663, 0]
click at [1413, 609] on button "Add integration" at bounding box center [1296, 608] width 243 height 16
click at [1388, 604] on button "Add integration" at bounding box center [1296, 608] width 243 height 16
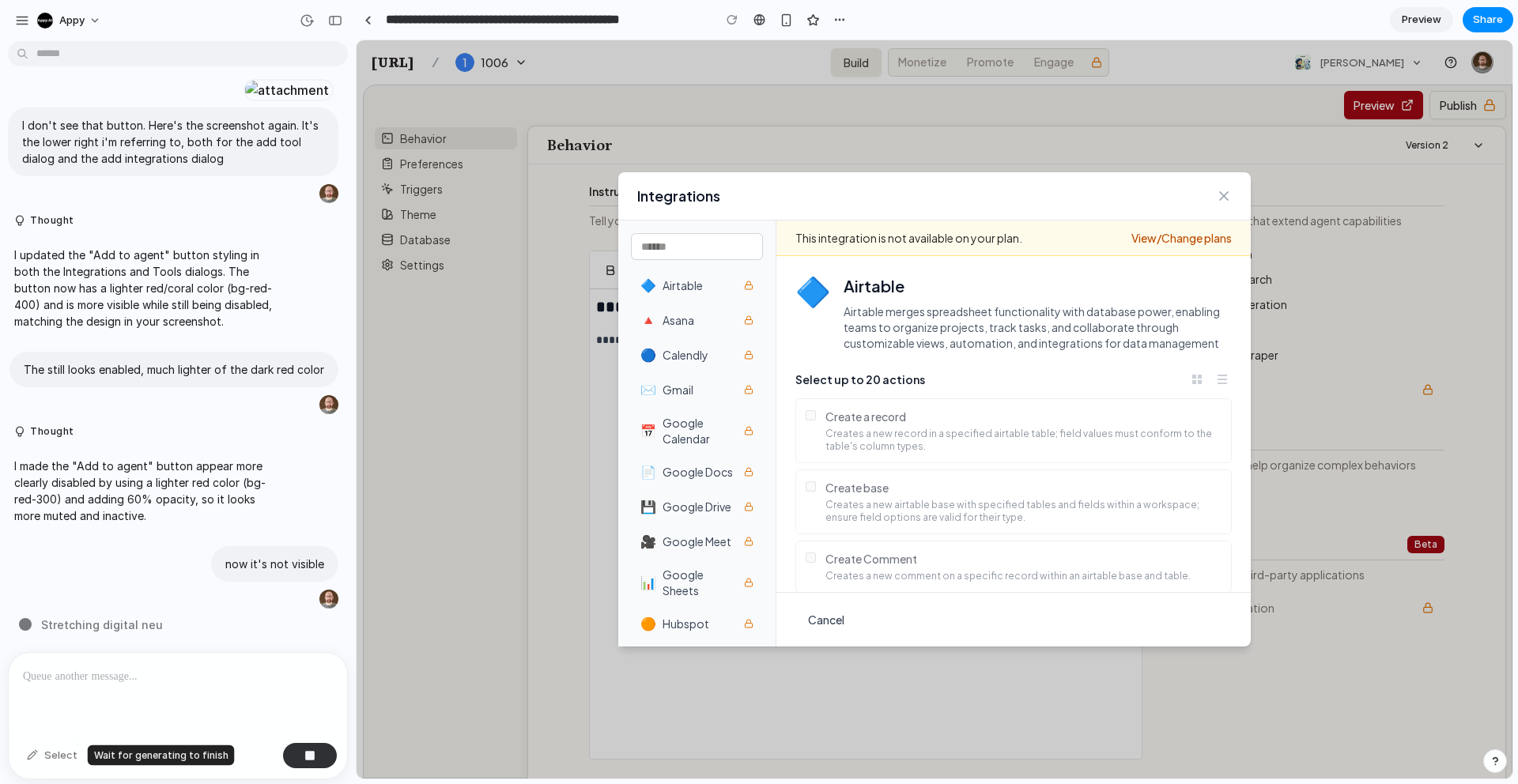
click at [50, 757] on div "Select" at bounding box center [52, 755] width 66 height 25
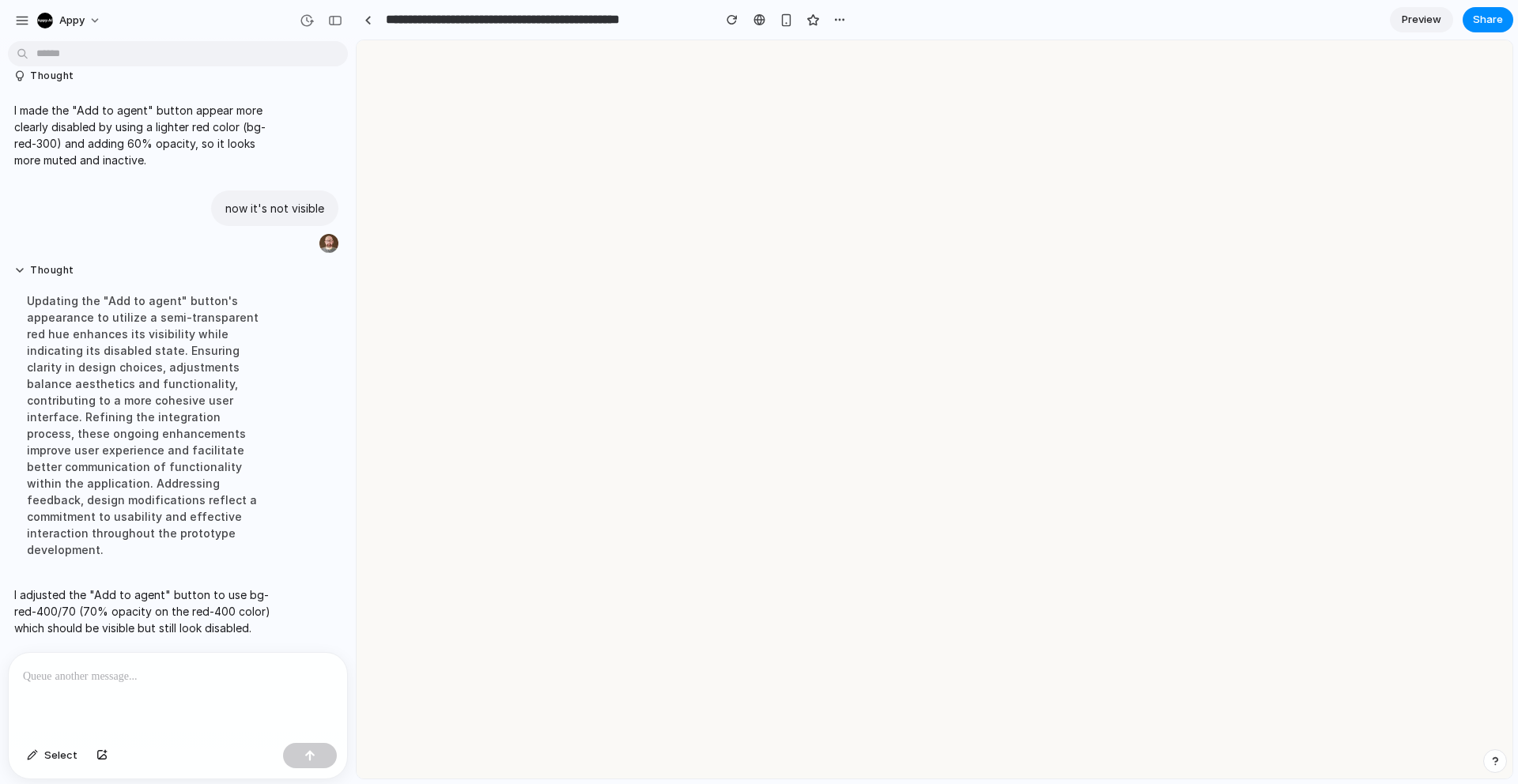
scroll to position [3918, 0]
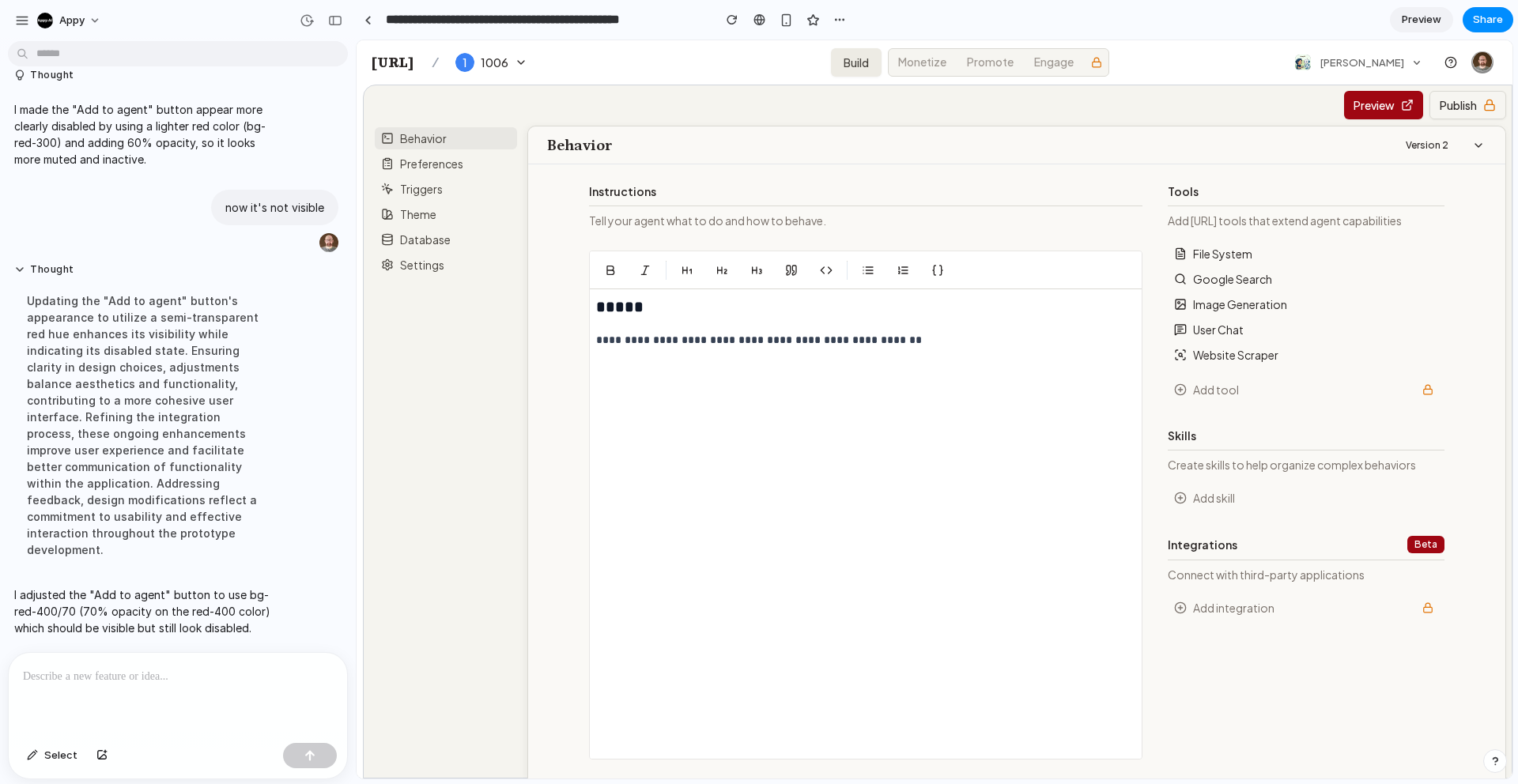
click at [1427, 605] on icon at bounding box center [1428, 608] width 11 height 11
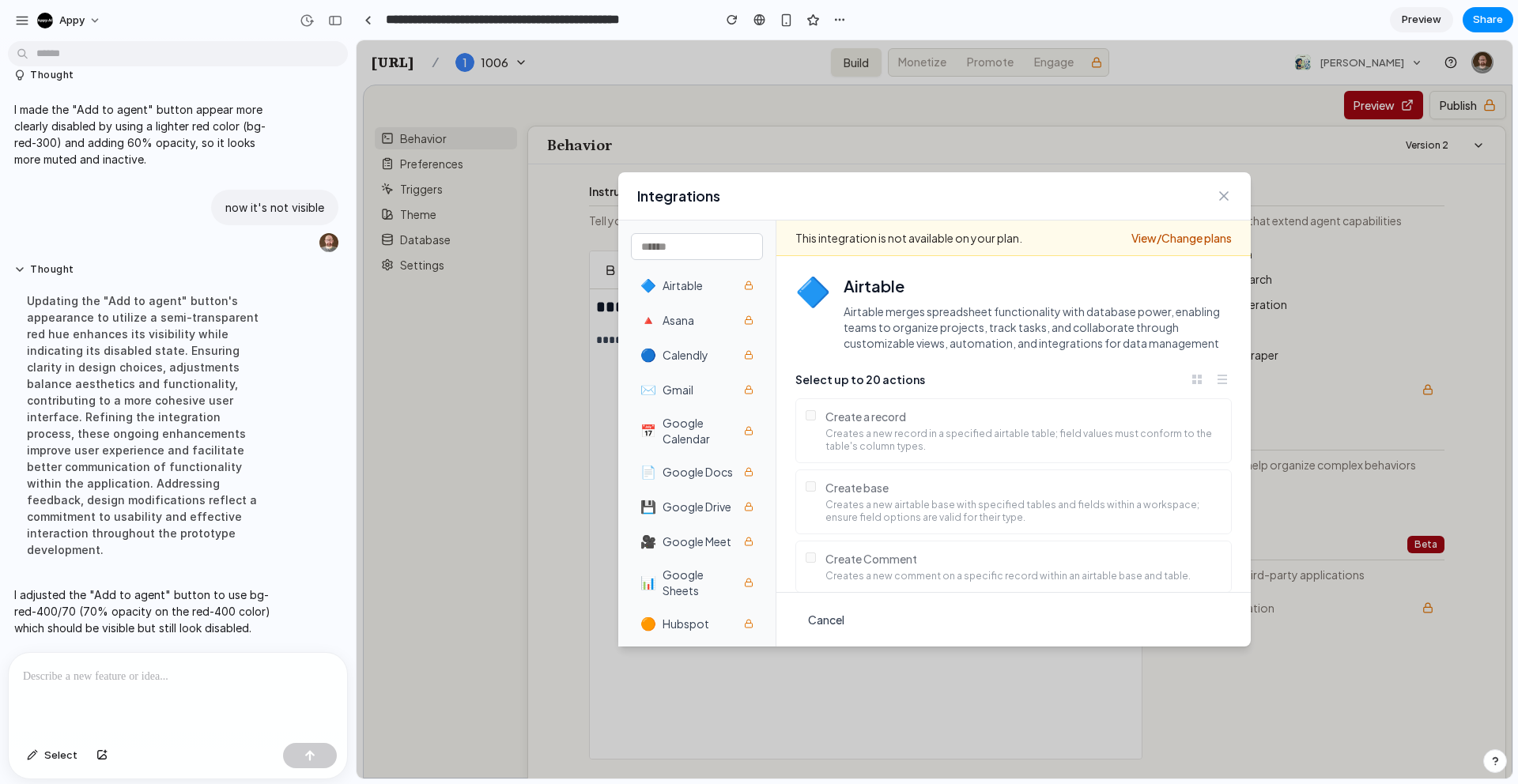
click at [1244, 630] on div "Cancel Add to agent" at bounding box center [1013, 619] width 474 height 55
click at [56, 760] on span "Select" at bounding box center [61, 755] width 33 height 16
click at [1193, 616] on div at bounding box center [935, 410] width 1155 height 738
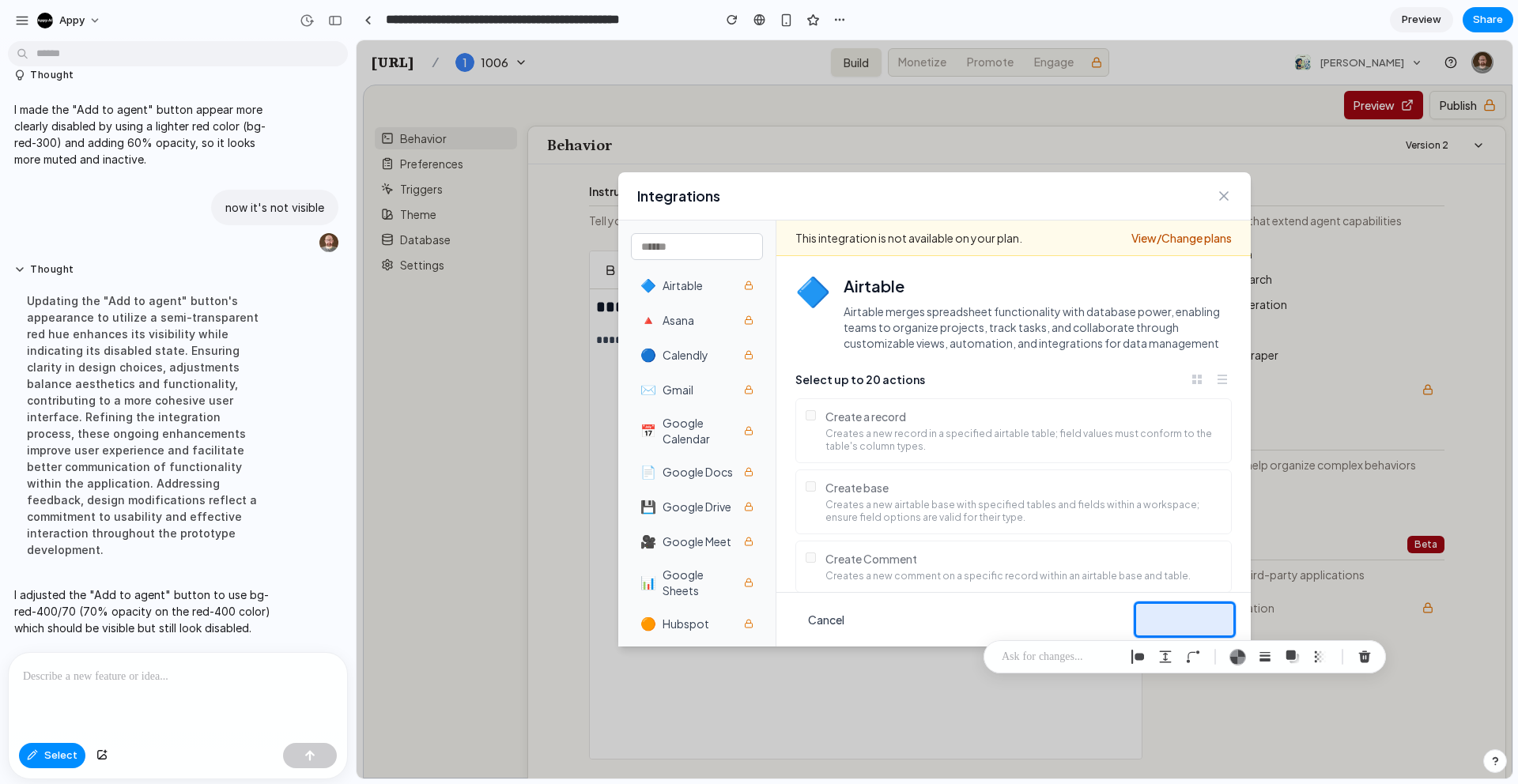
click at [1024, 656] on p at bounding box center [1060, 657] width 117 height 19
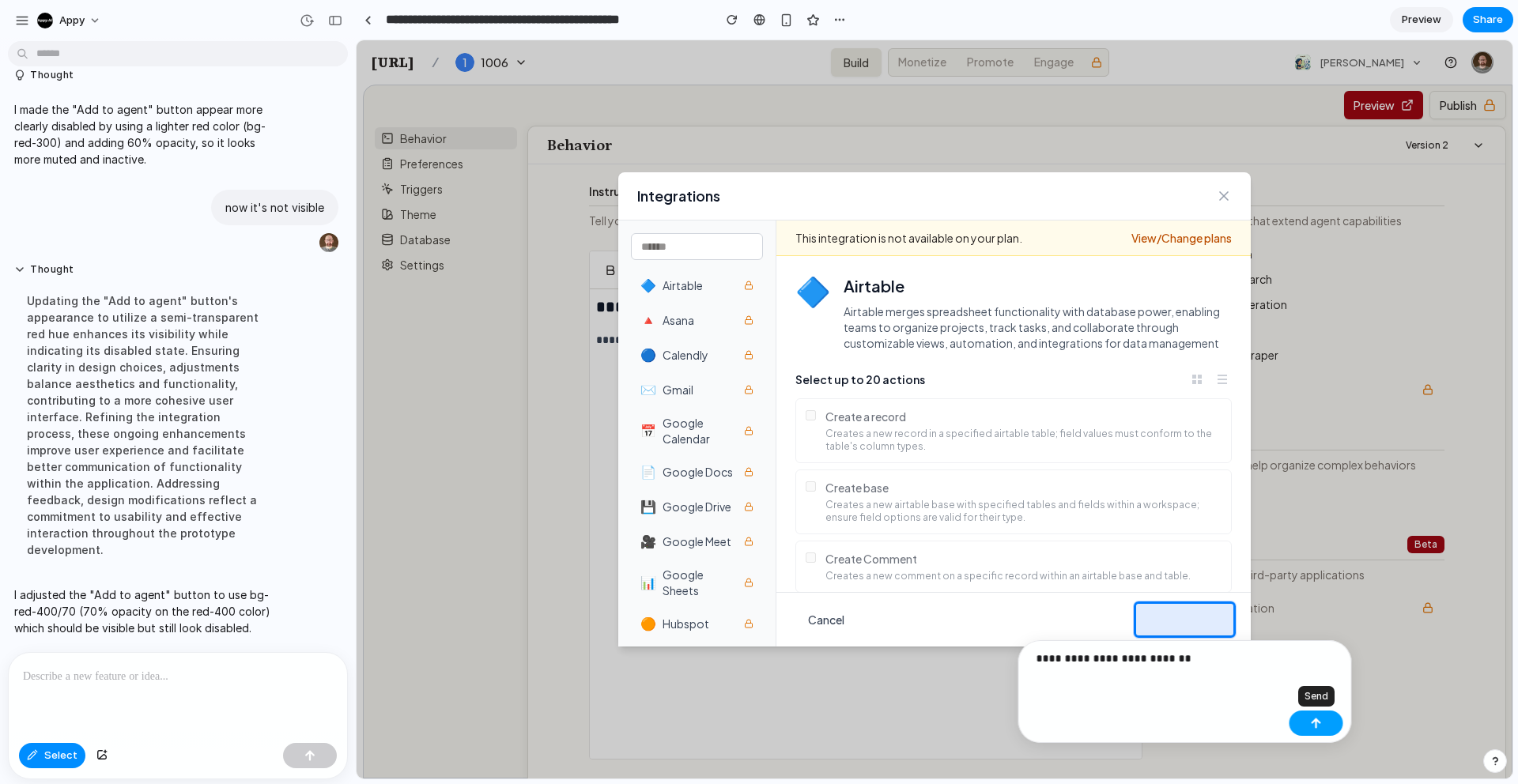
click at [1318, 716] on button "button" at bounding box center [1317, 723] width 54 height 25
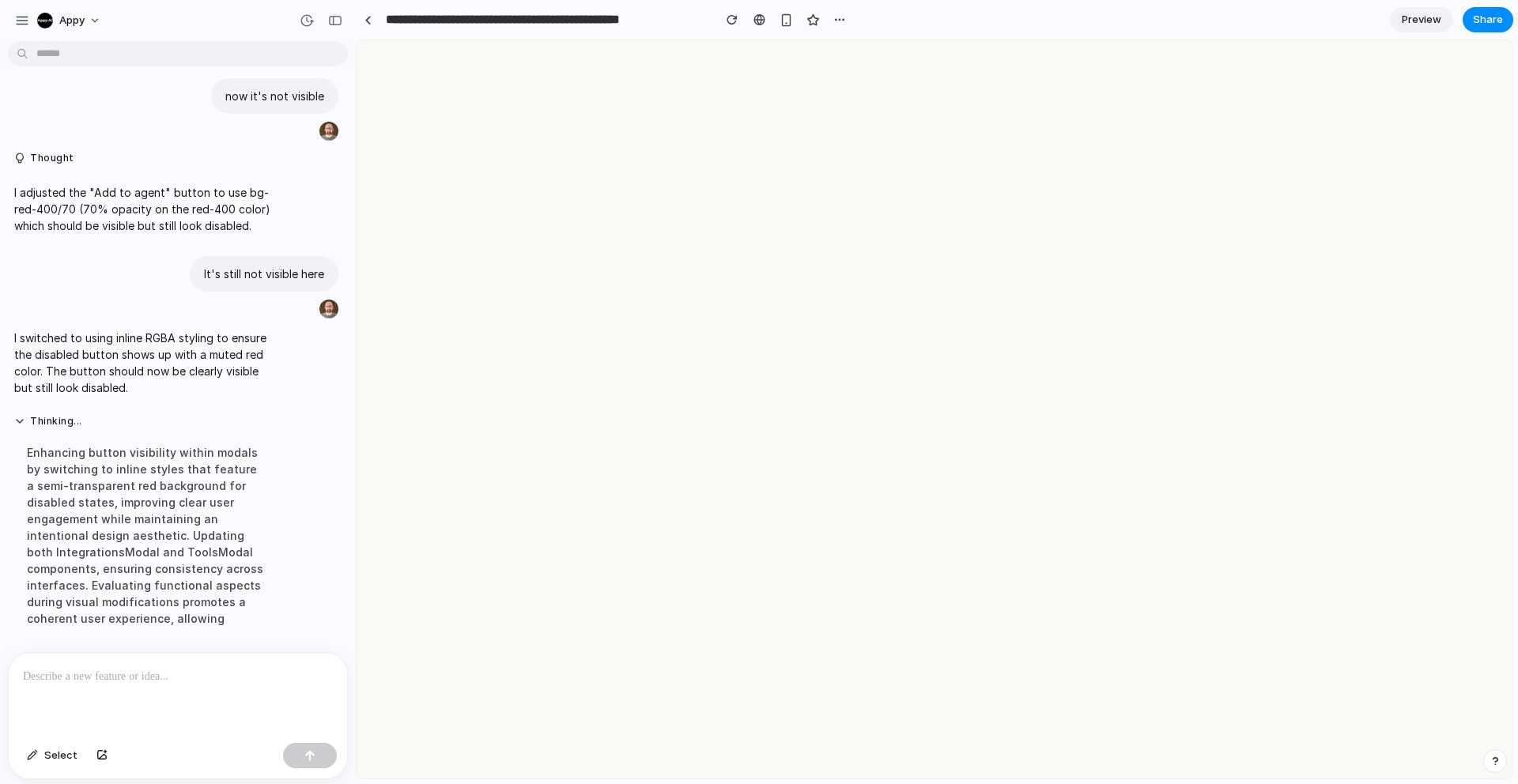
scroll to position [0, 0]
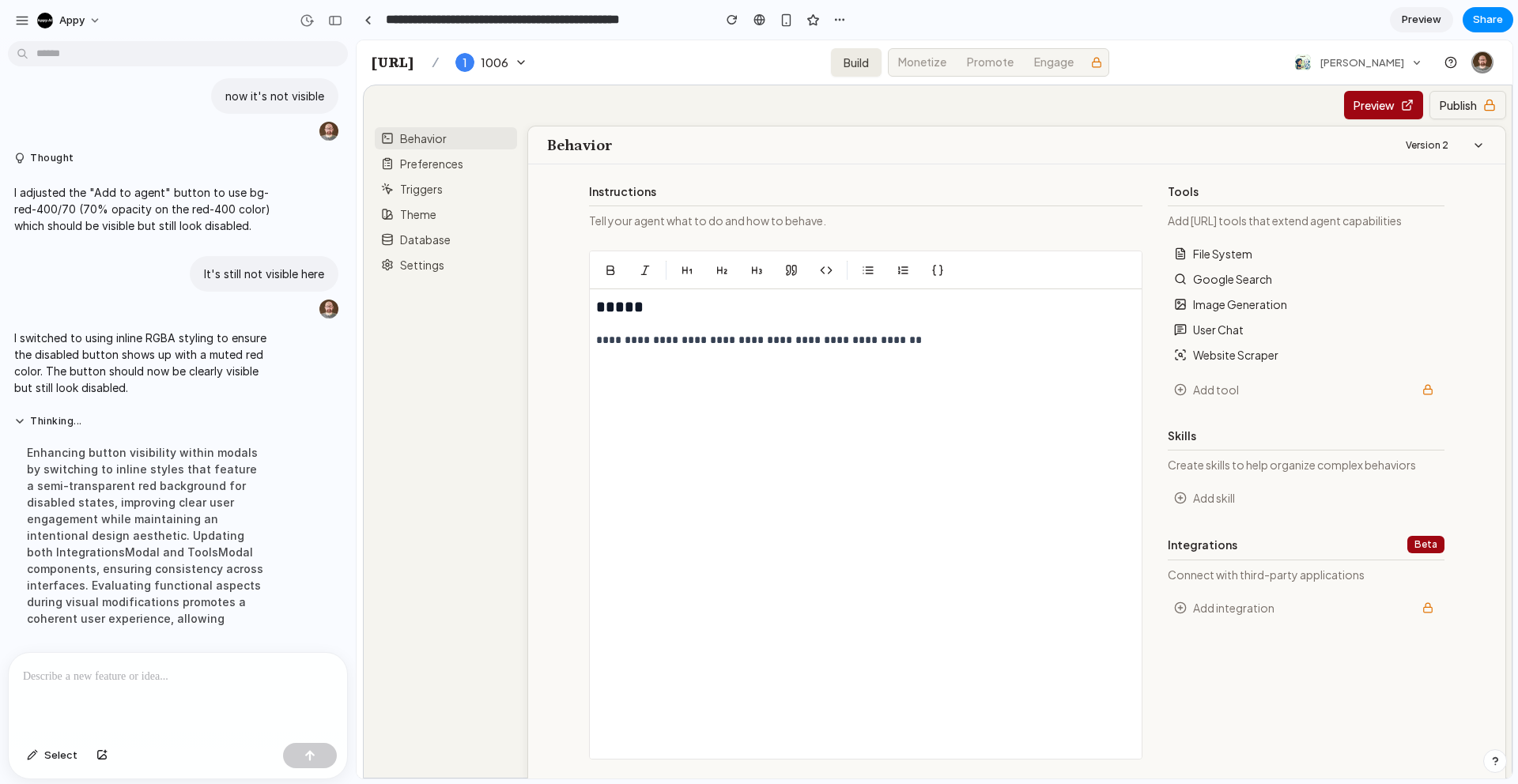
click at [1191, 616] on li "Add integration" at bounding box center [1306, 608] width 277 height 25
click at [1273, 386] on button "Add tool" at bounding box center [1296, 390] width 243 height 16
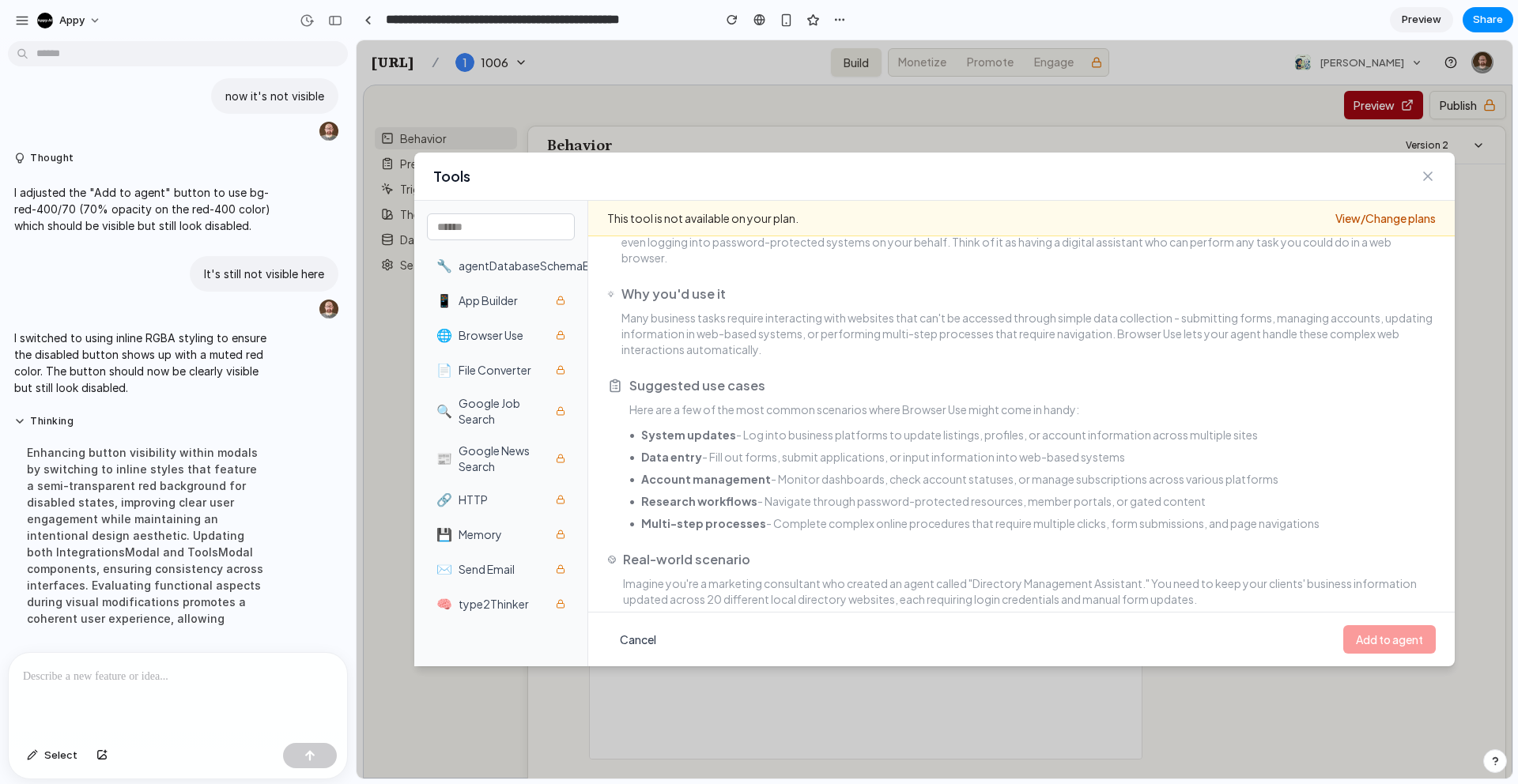
scroll to position [140, 0]
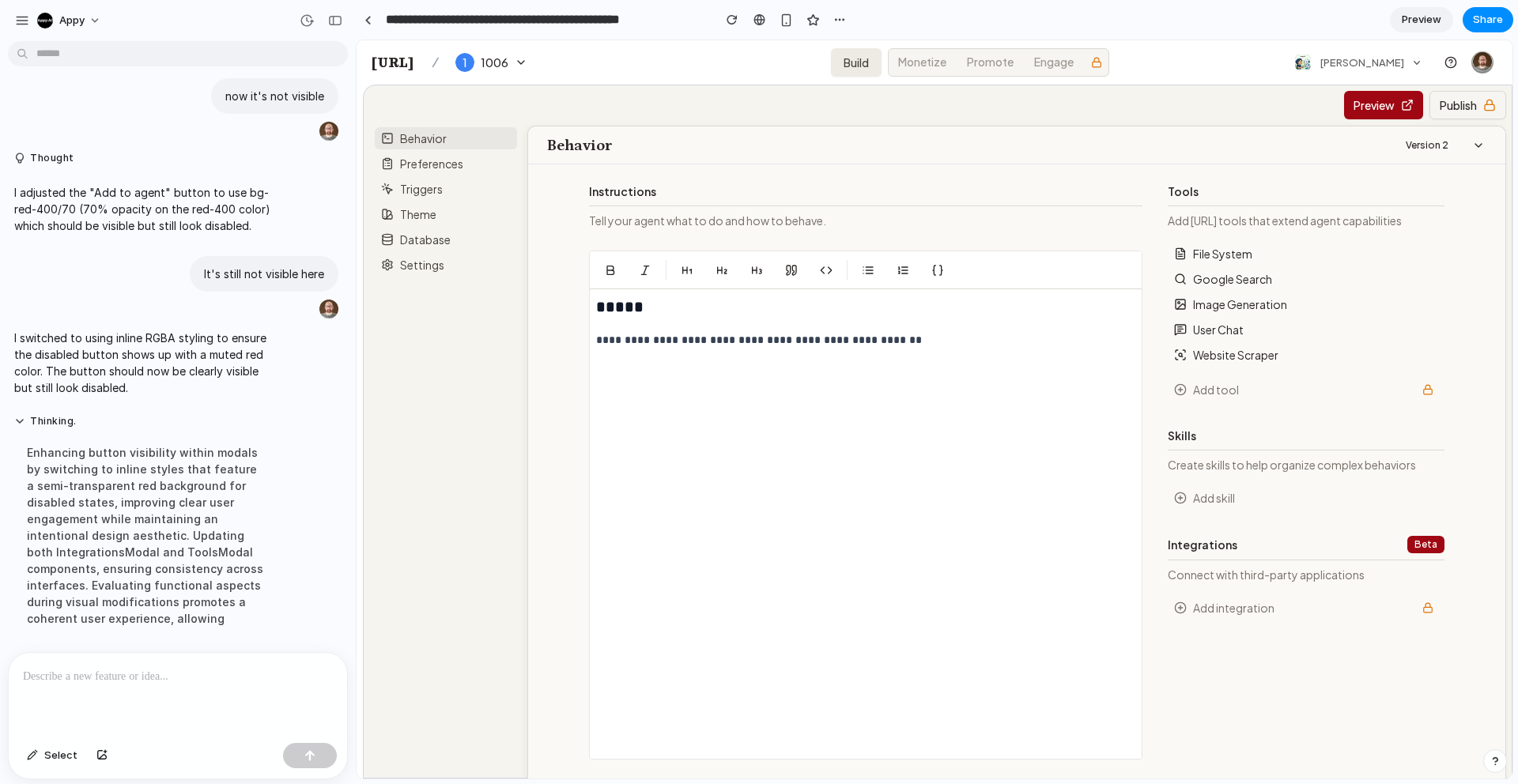
click at [1290, 611] on button "Add integration" at bounding box center [1296, 608] width 243 height 16
click at [335, 19] on div "button" at bounding box center [335, 20] width 14 height 11
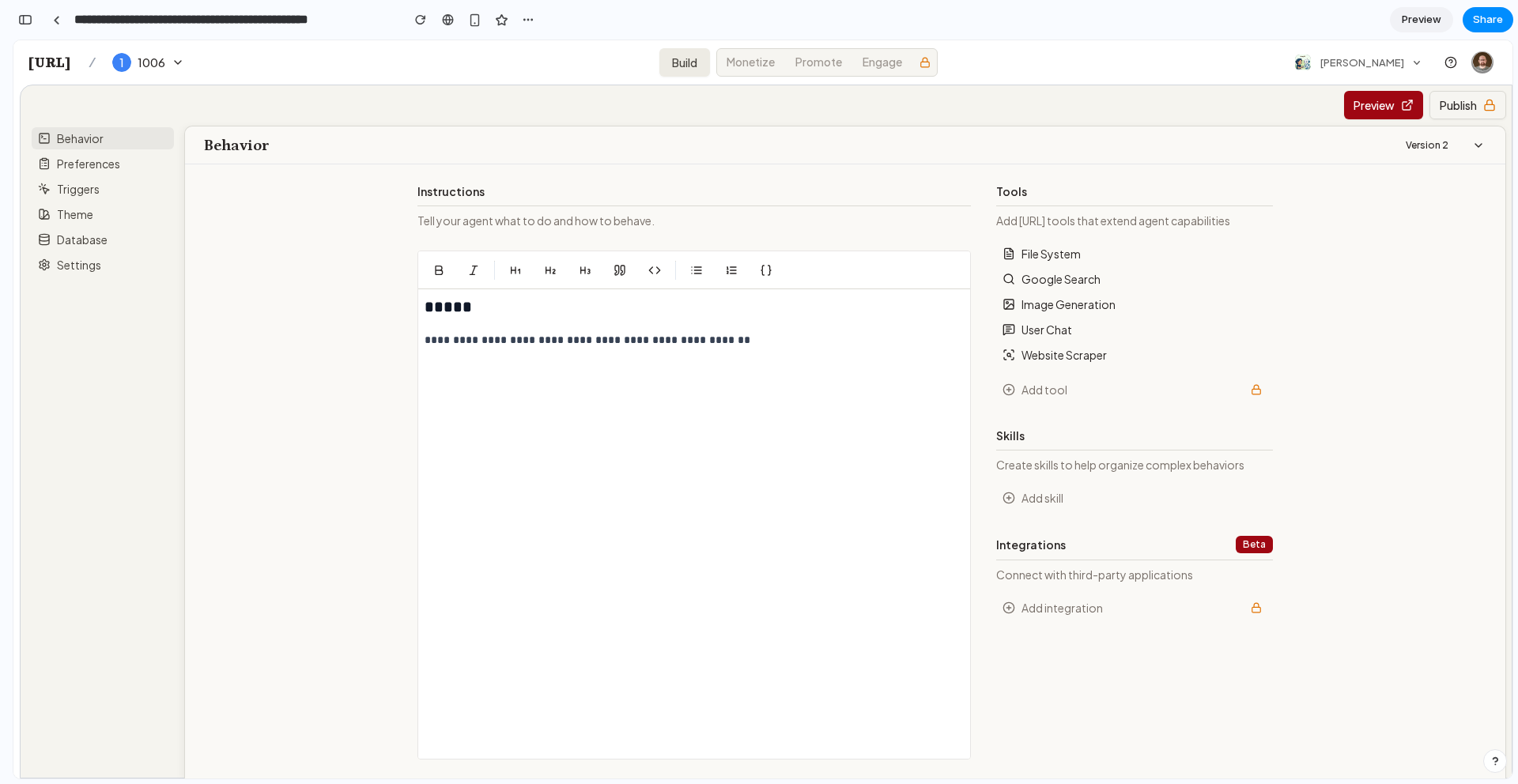
scroll to position [5638, 0]
click at [882, 65] on link "Engage" at bounding box center [882, 61] width 58 height 25
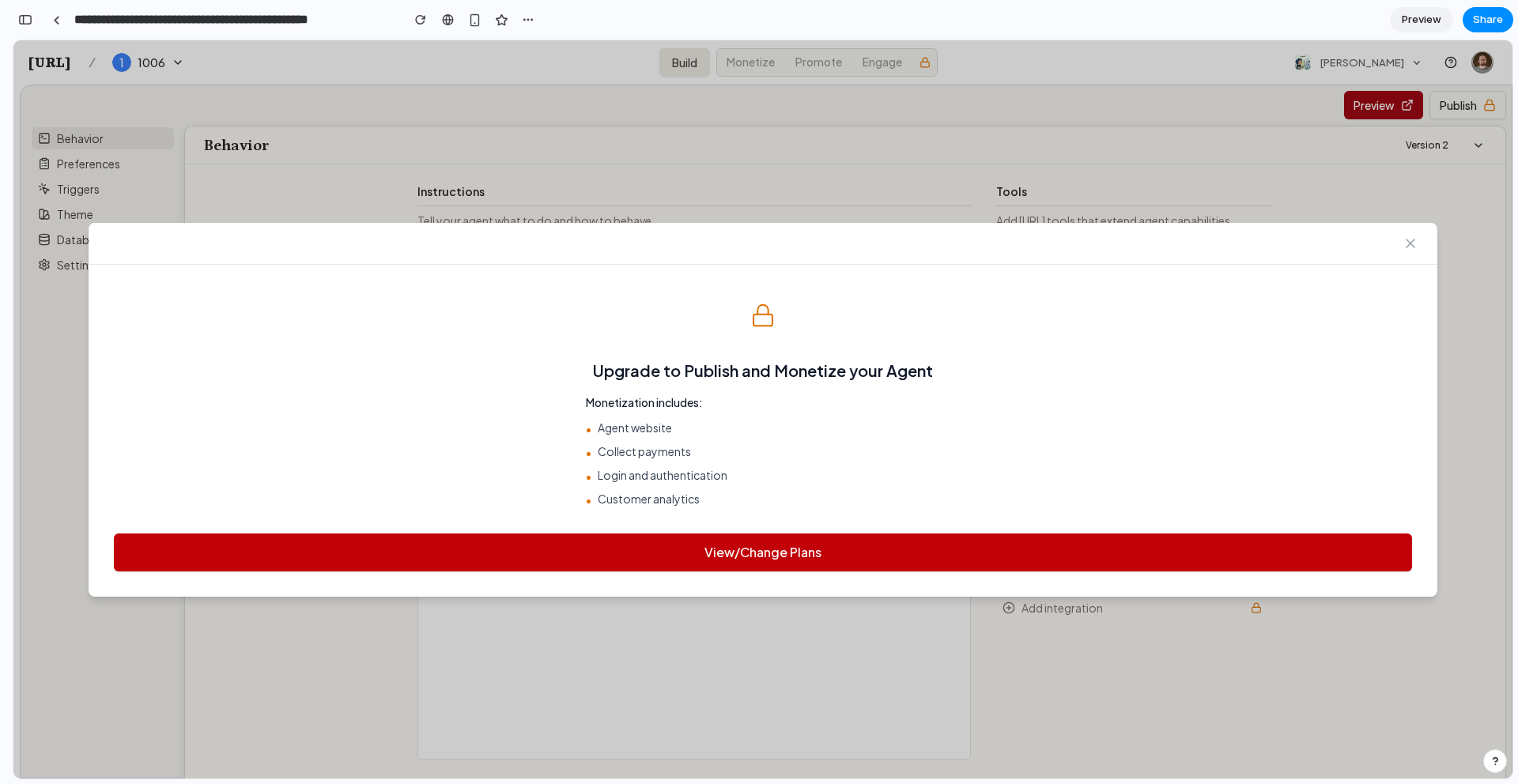
click at [1405, 241] on icon "Close" at bounding box center [1411, 243] width 16 height 16
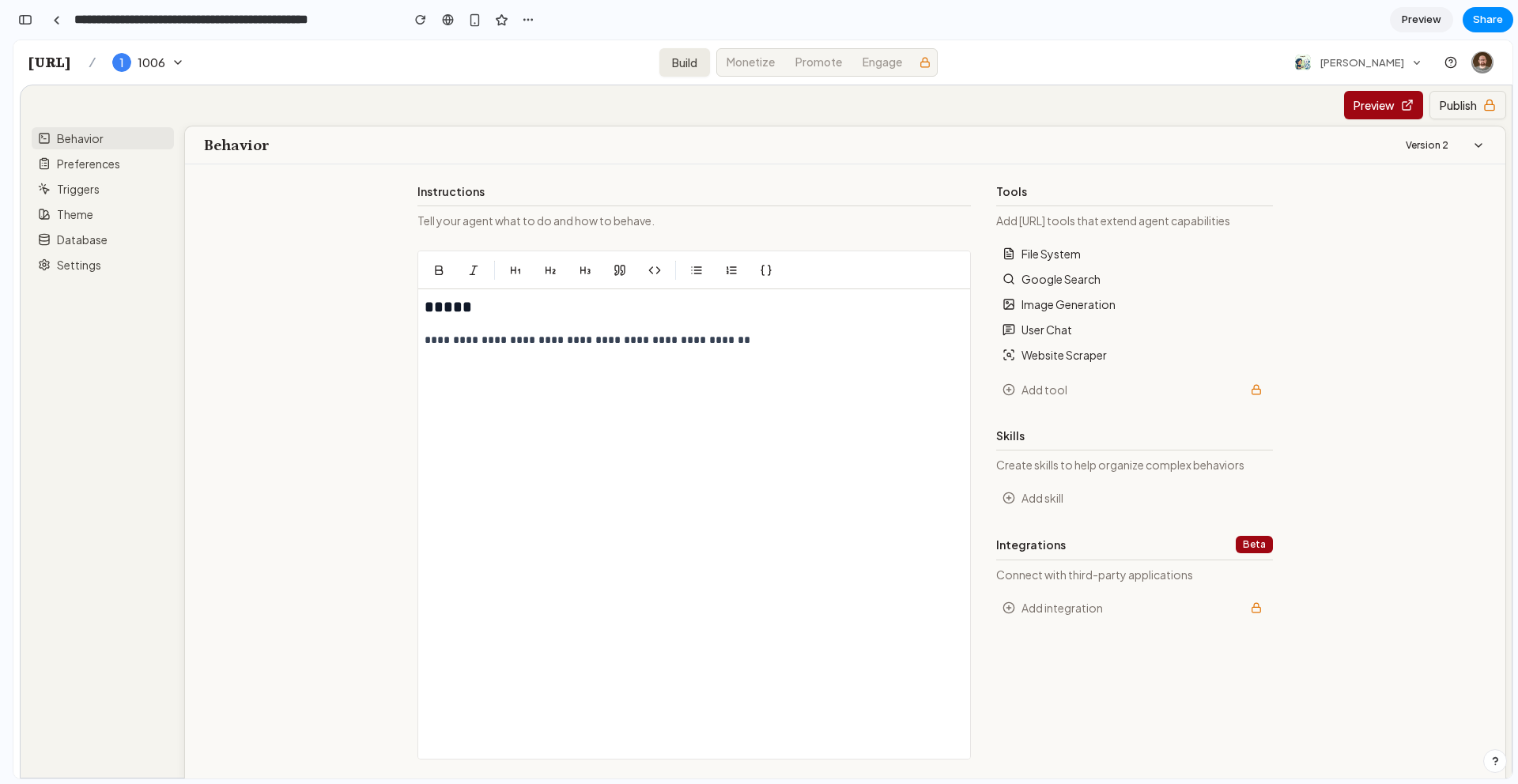
click at [277, 496] on div "**********" at bounding box center [845, 471] width 1265 height 576
click at [23, 15] on div "button" at bounding box center [25, 19] width 14 height 11
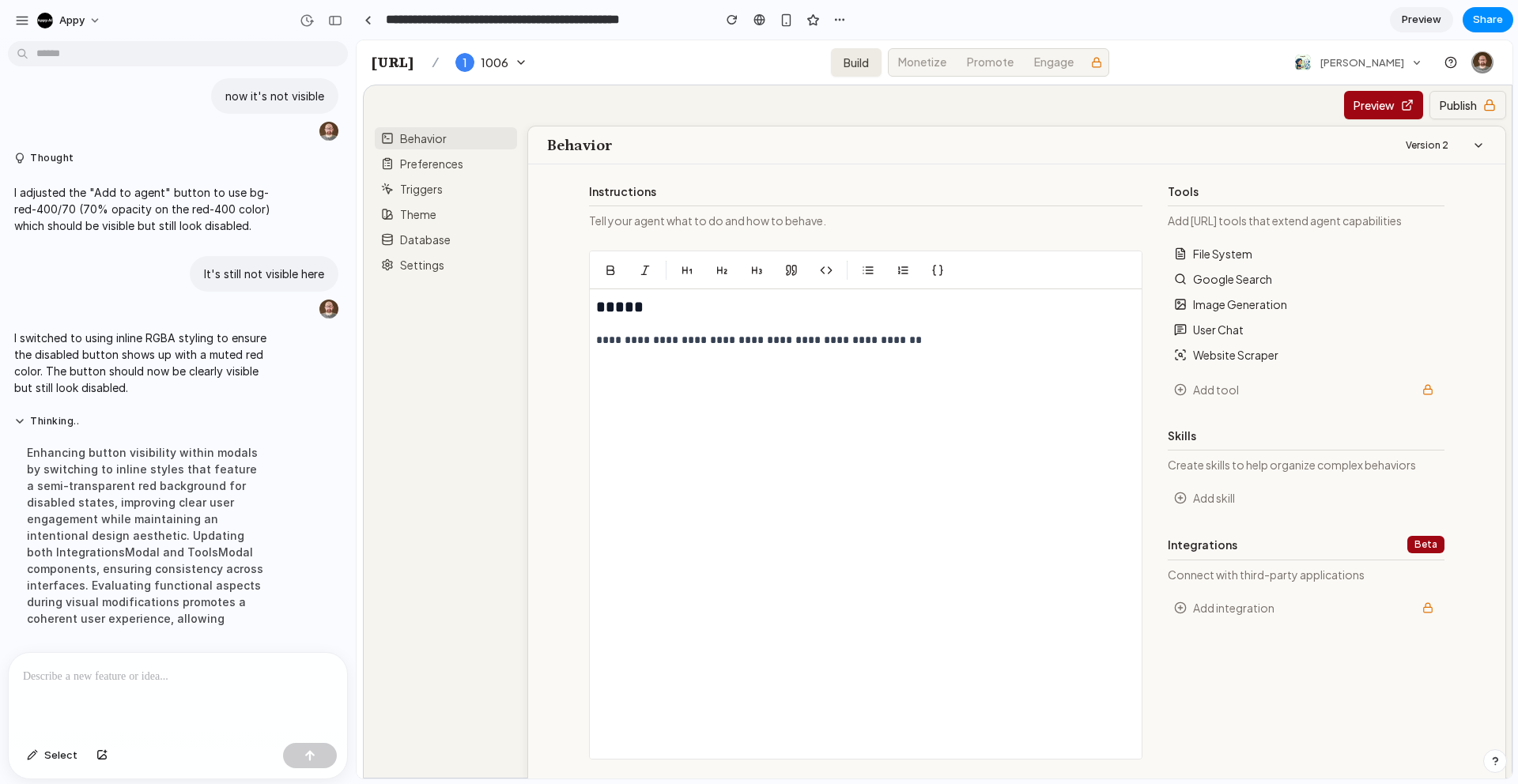
click at [105, 688] on div at bounding box center [178, 695] width 339 height 84
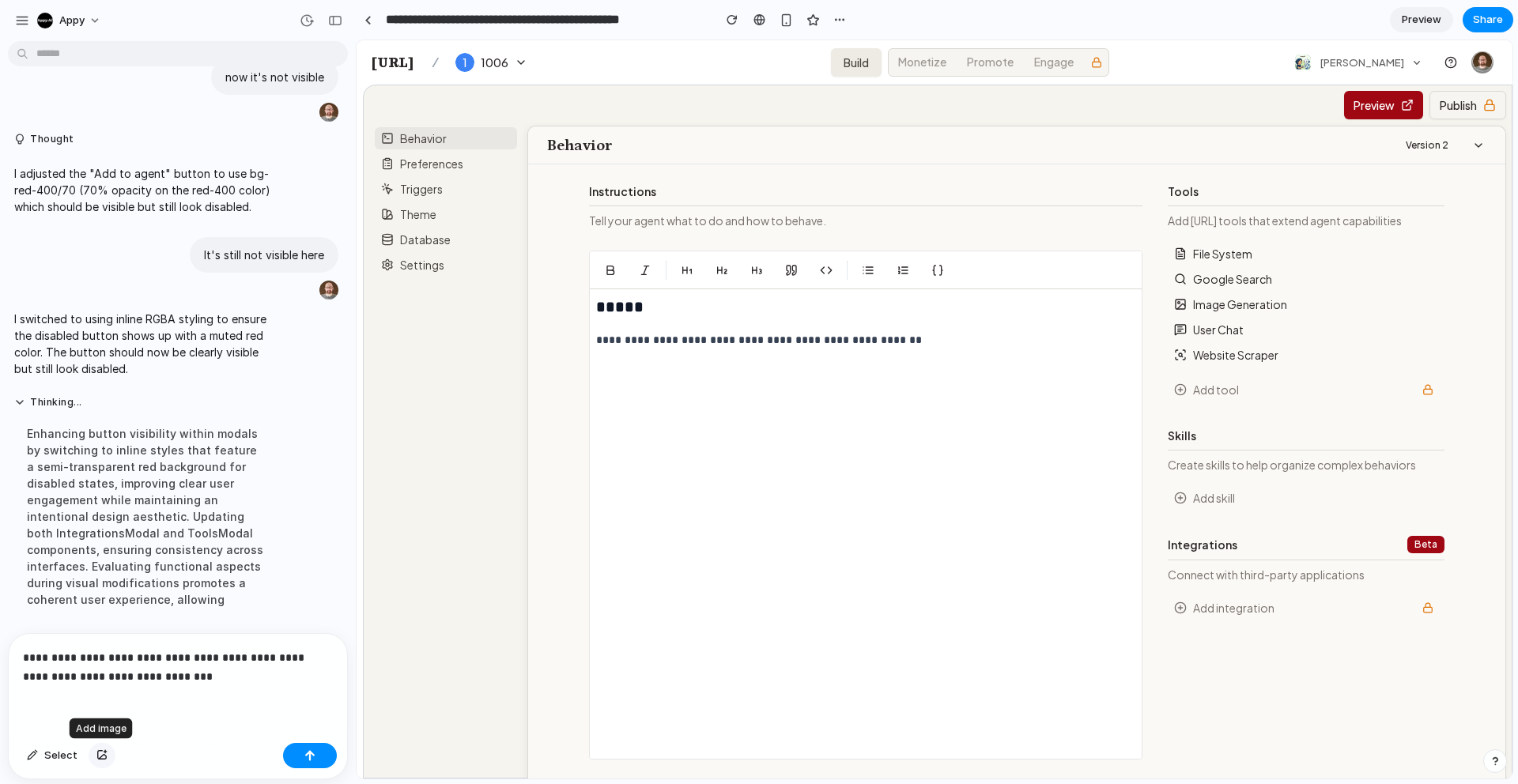
click at [99, 758] on div "button" at bounding box center [102, 755] width 11 height 10
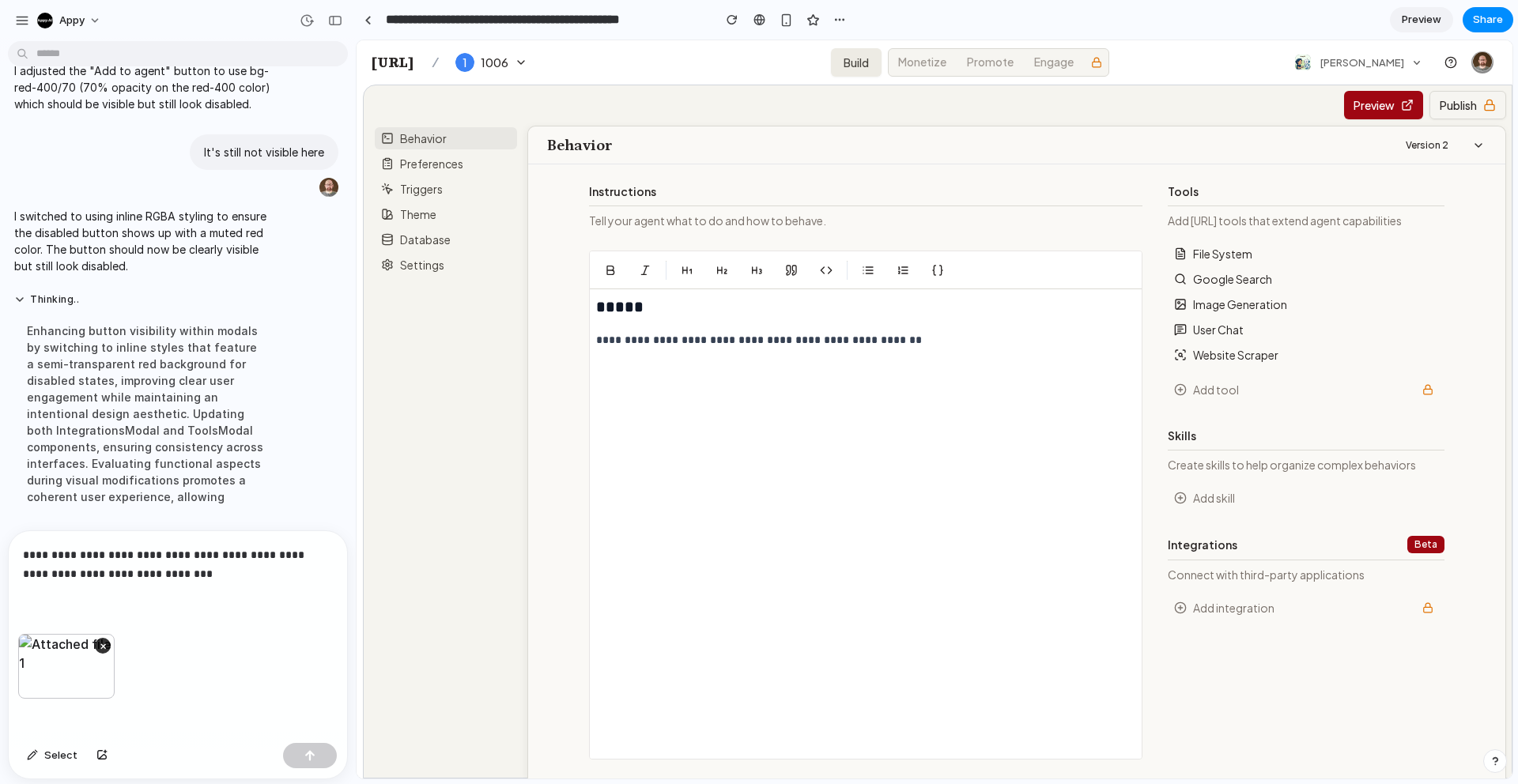
scroll to position [3852, 0]
click at [206, 566] on p "**********" at bounding box center [177, 564] width 310 height 38
click at [319, 753] on button "button" at bounding box center [310, 755] width 54 height 25
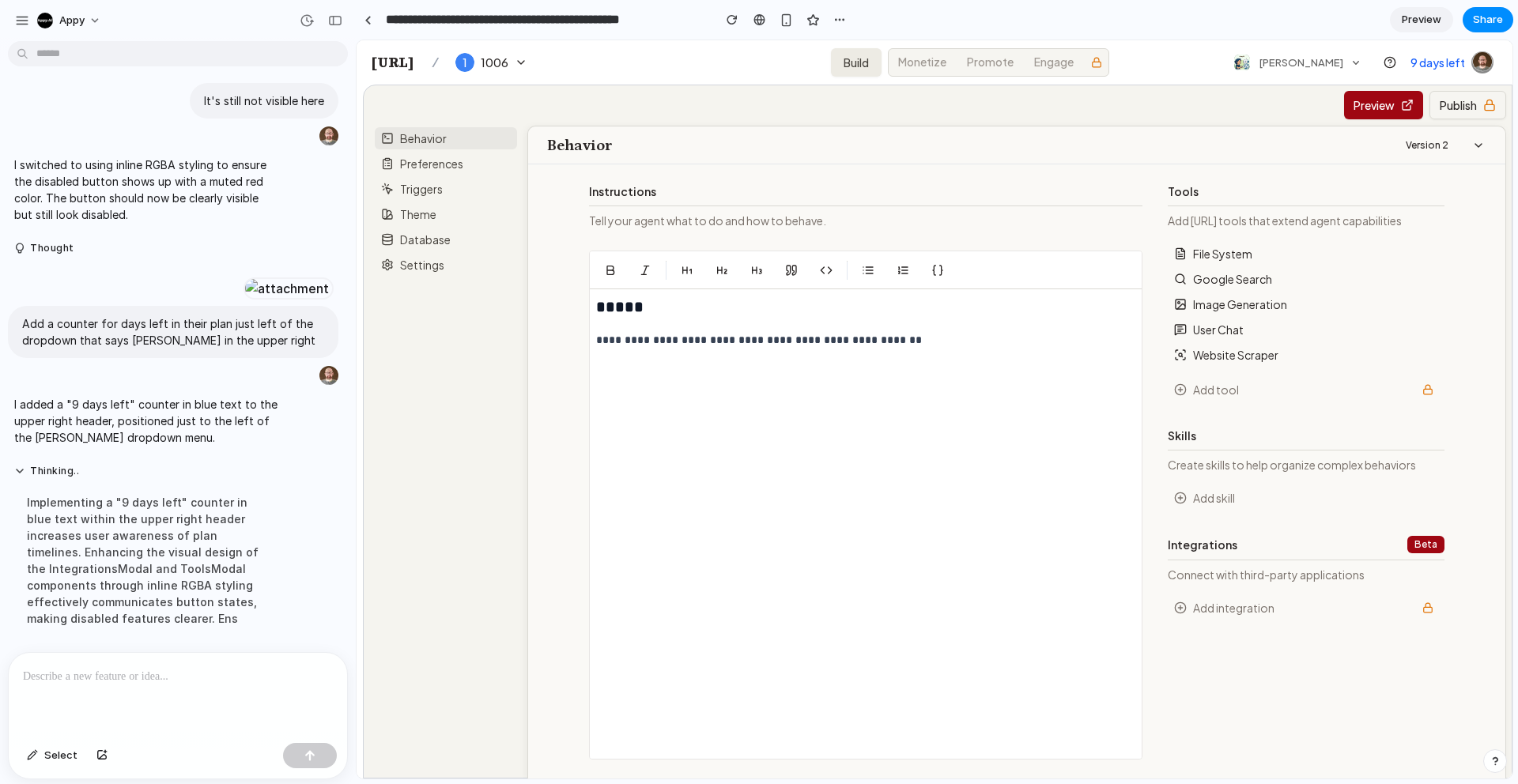
scroll to position [3825, 0]
click at [250, 695] on div at bounding box center [178, 695] width 339 height 84
click at [1279, 57] on div "Brian 9 days left" at bounding box center [1305, 63] width 379 height 31
click at [60, 754] on span "Select" at bounding box center [61, 755] width 33 height 16
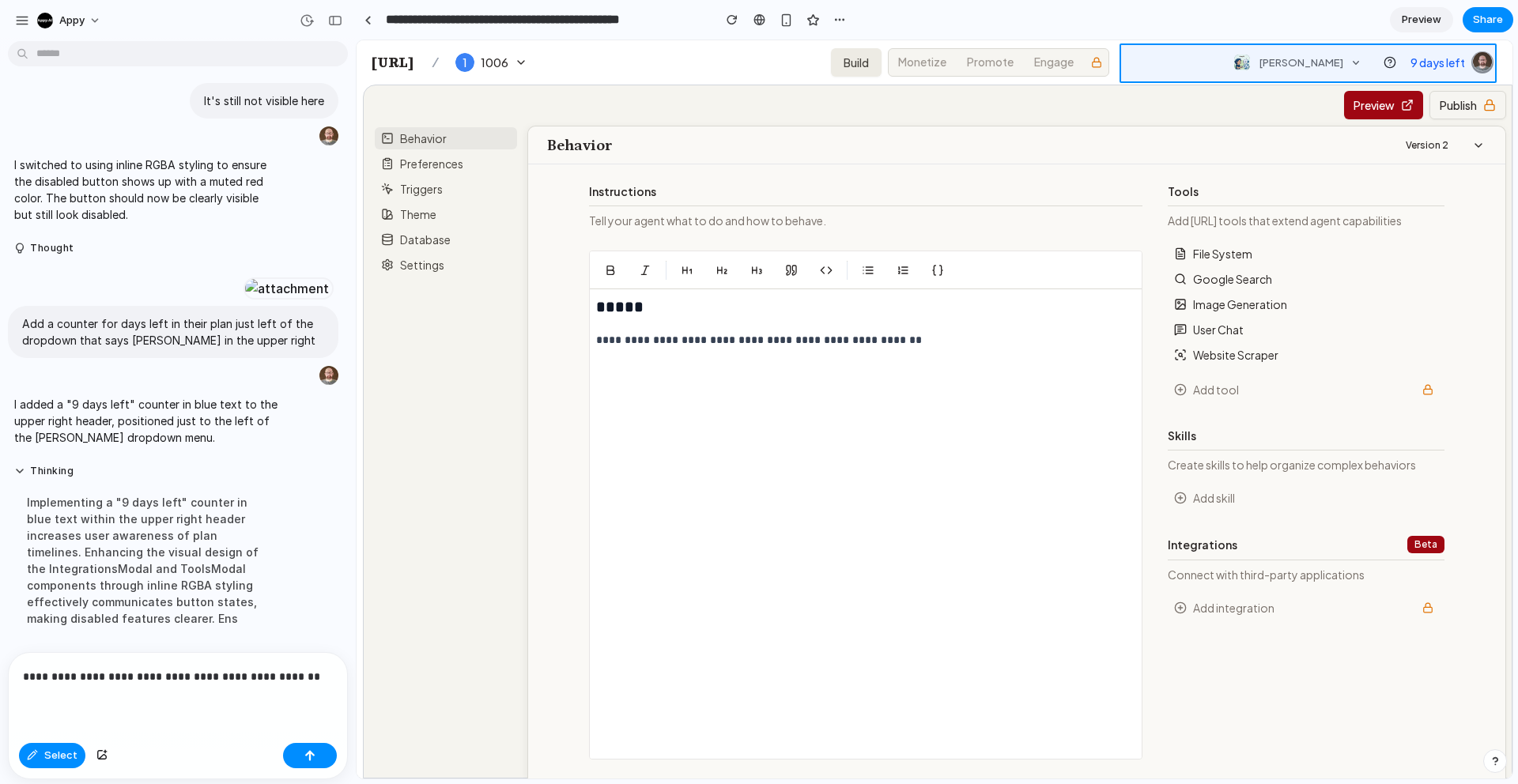
click at [1279, 62] on div at bounding box center [935, 410] width 1155 height 738
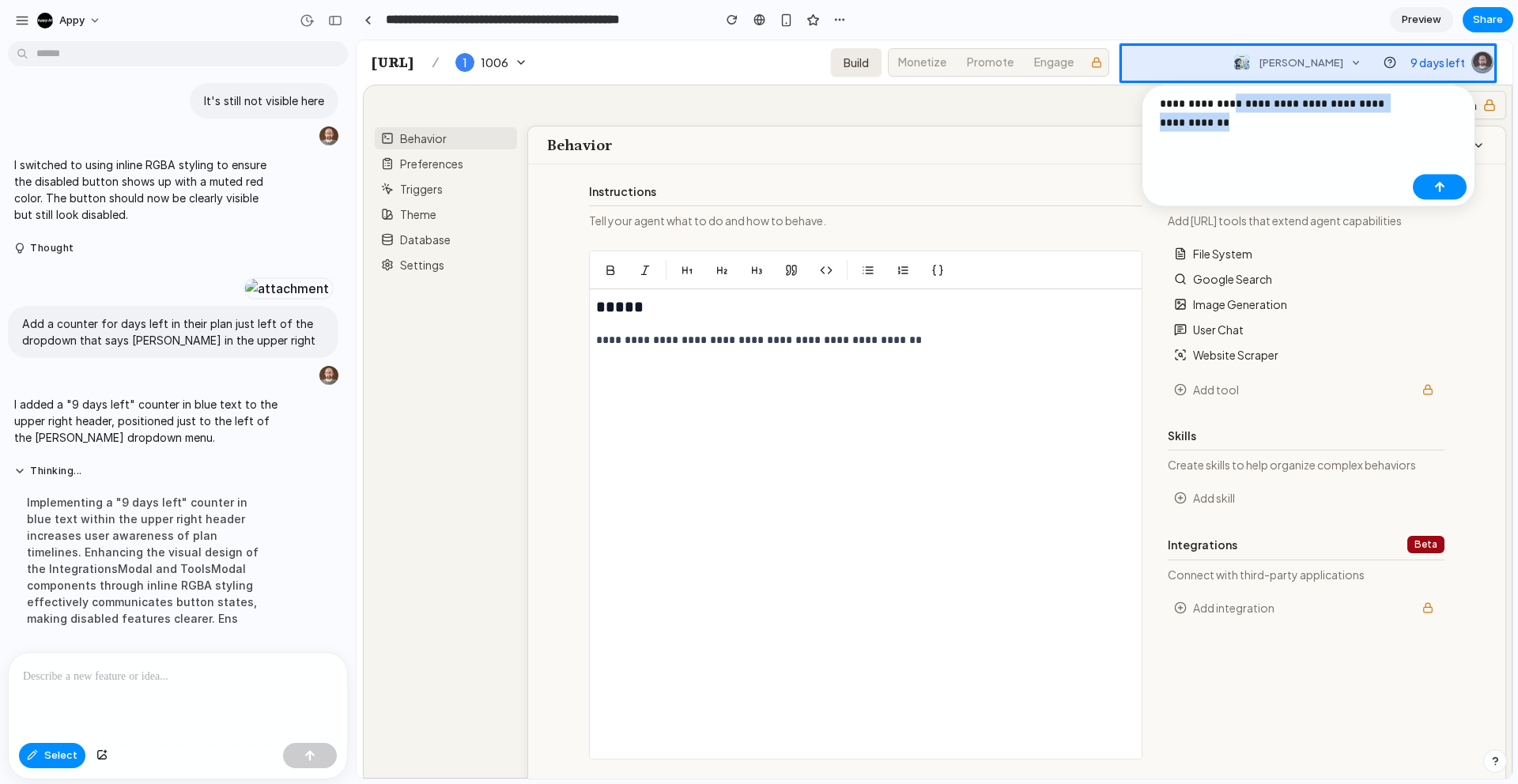
drag, startPoint x: 1239, startPoint y: 125, endPoint x: 1234, endPoint y: 103, distance: 22.6
click at [1234, 103] on div "**********" at bounding box center [1284, 118] width 247 height 49
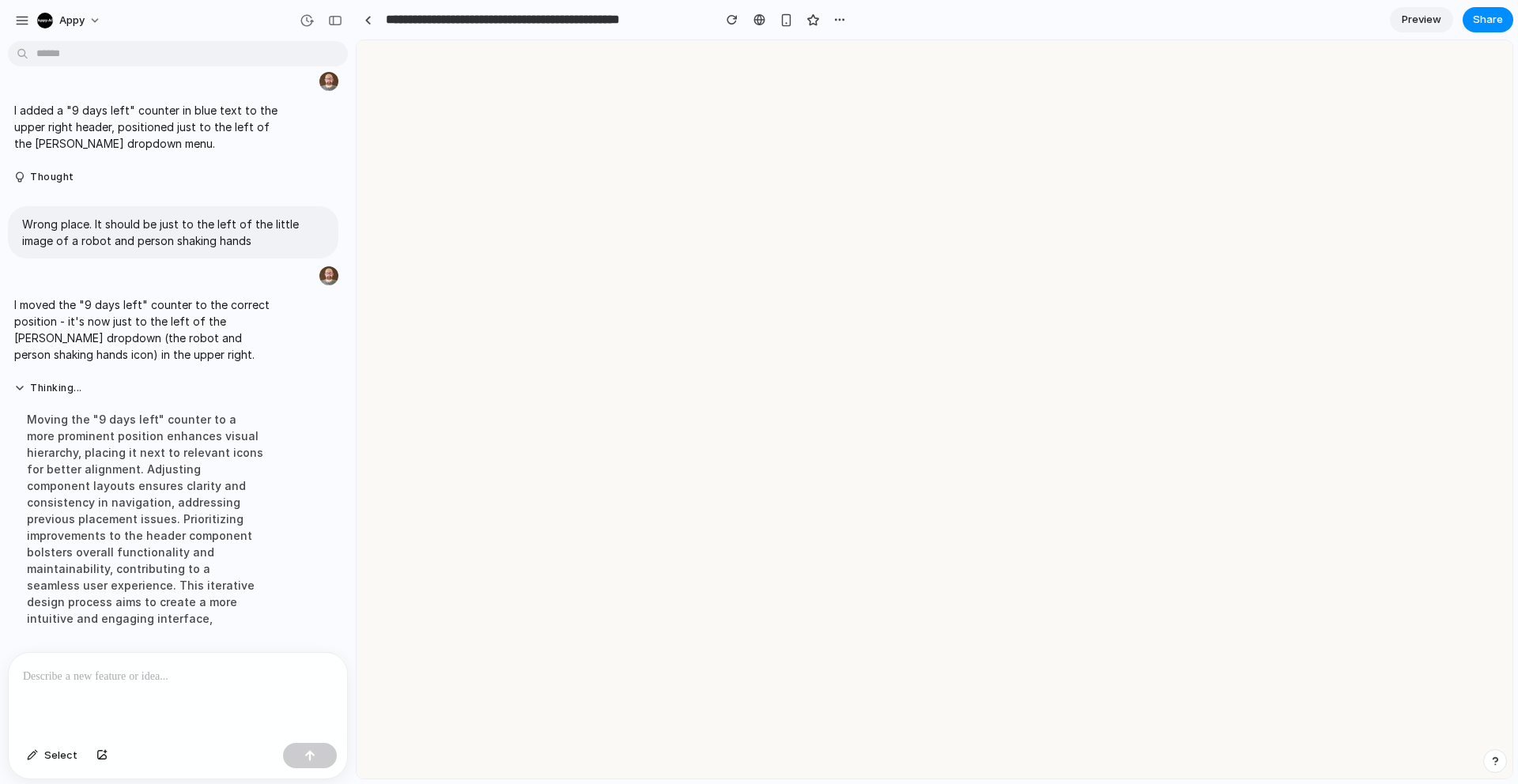
scroll to position [0, 0]
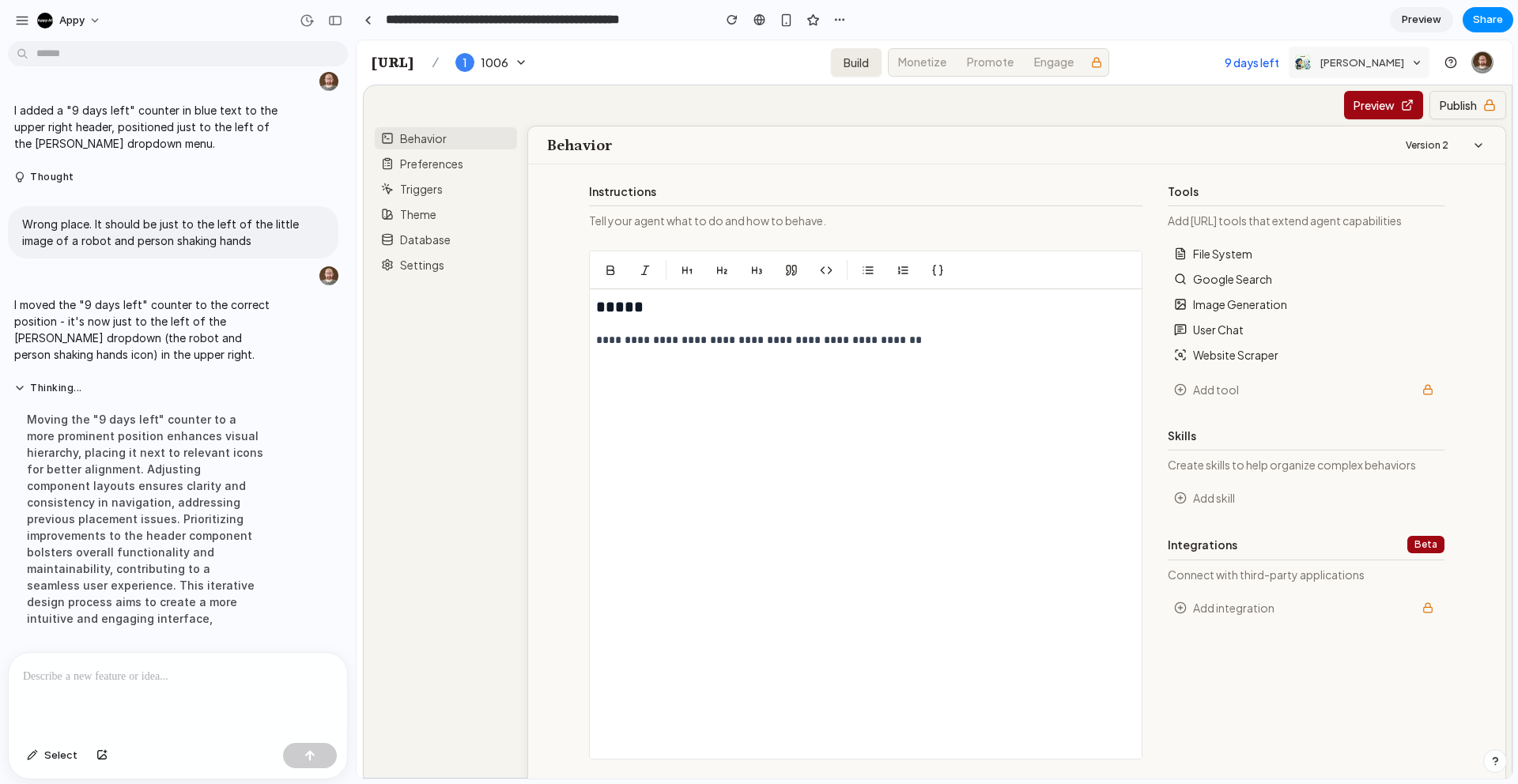
click at [1389, 65] on span "[PERSON_NAME]" at bounding box center [1363, 63] width 84 height 14
click at [1472, 59] on img at bounding box center [1482, 62] width 22 height 22
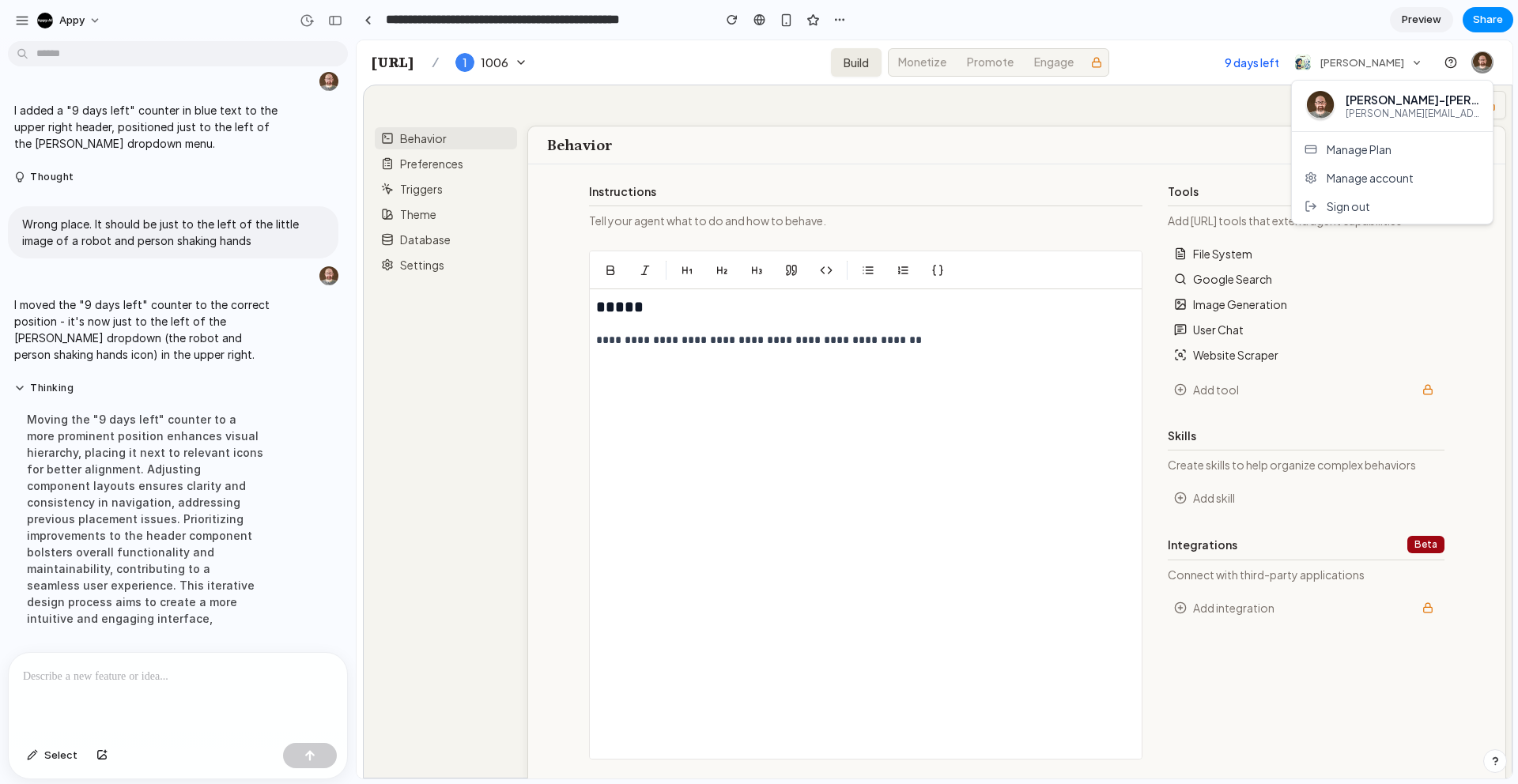
click at [129, 669] on p at bounding box center [177, 677] width 310 height 19
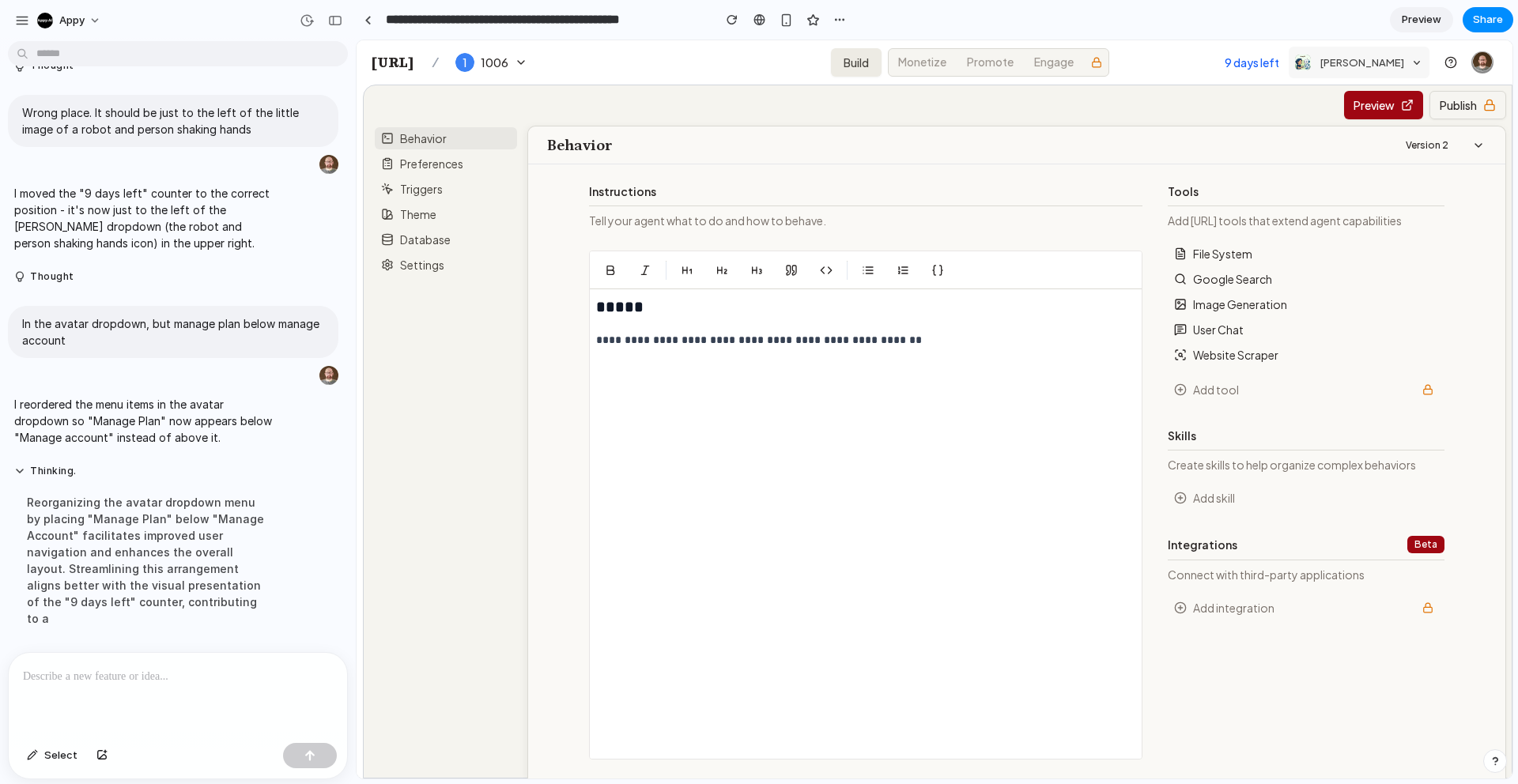
click at [1383, 66] on span "[PERSON_NAME]" at bounding box center [1363, 63] width 84 height 14
click at [1279, 66] on span "9 days left" at bounding box center [1252, 63] width 55 height 16
click at [1486, 61] on img at bounding box center [1482, 62] width 22 height 22
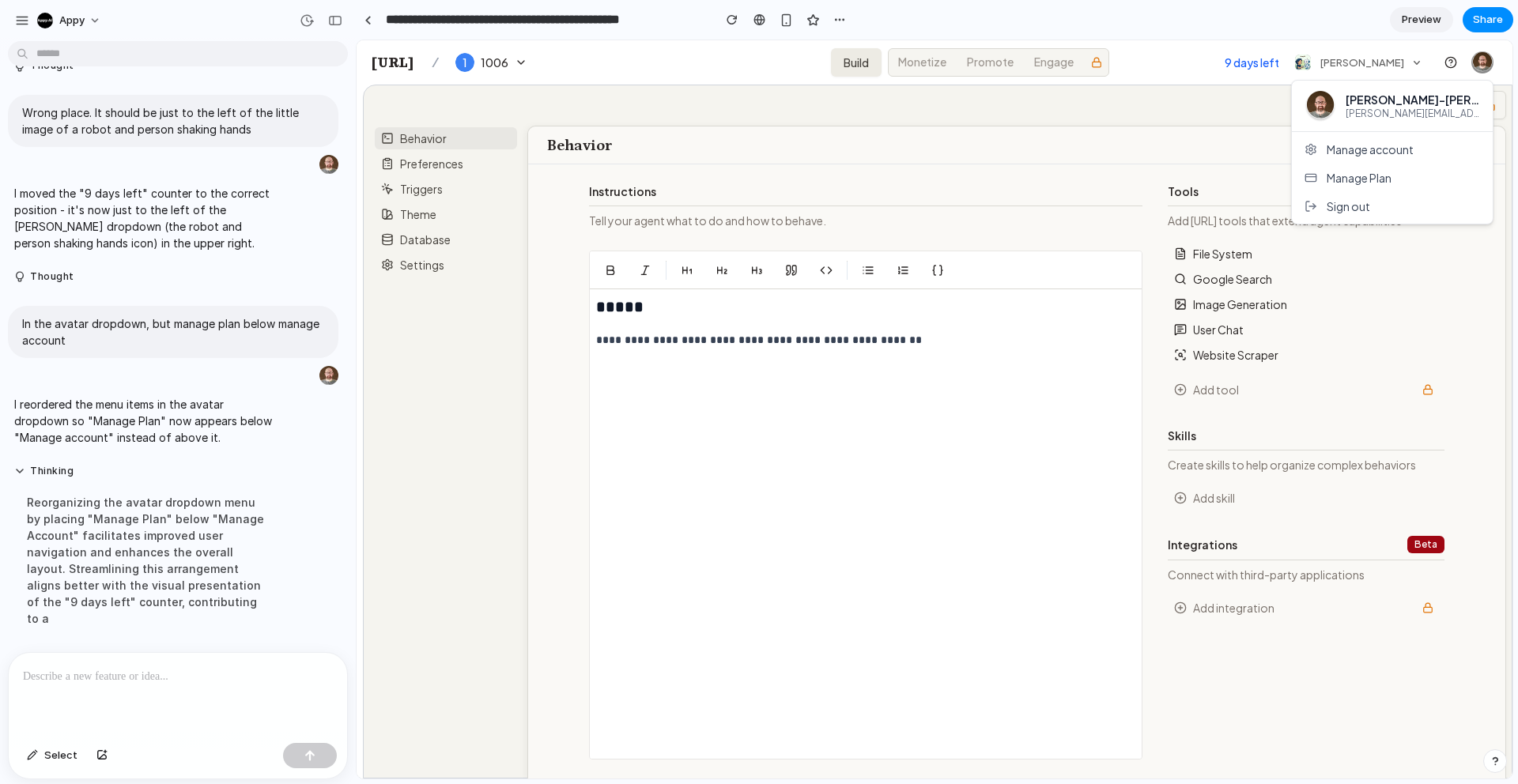
click at [1164, 128] on div at bounding box center [934, 409] width 1156 height 739
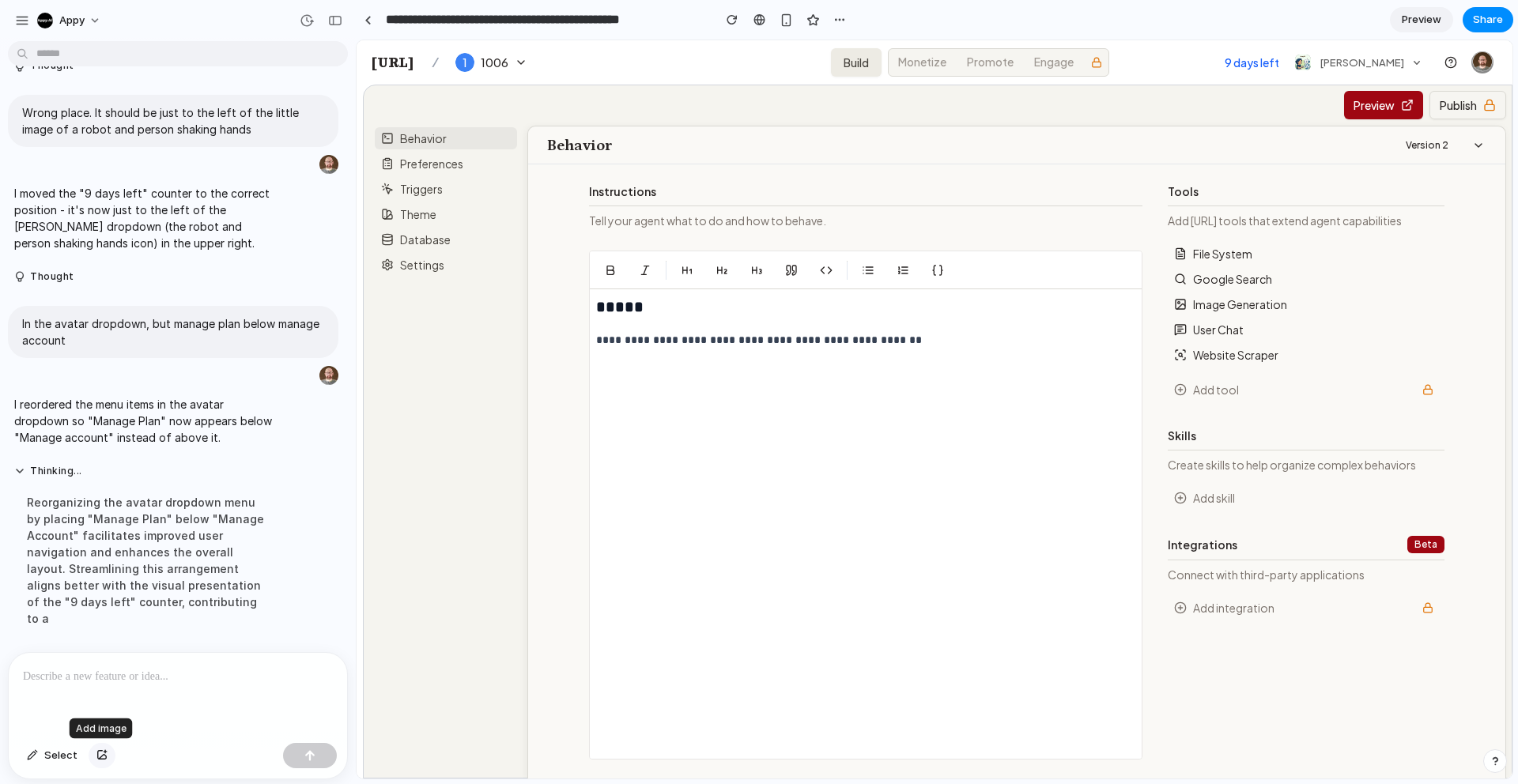
click at [96, 754] on div "button" at bounding box center [102, 755] width 11 height 10
click at [234, 660] on div at bounding box center [178, 695] width 339 height 84
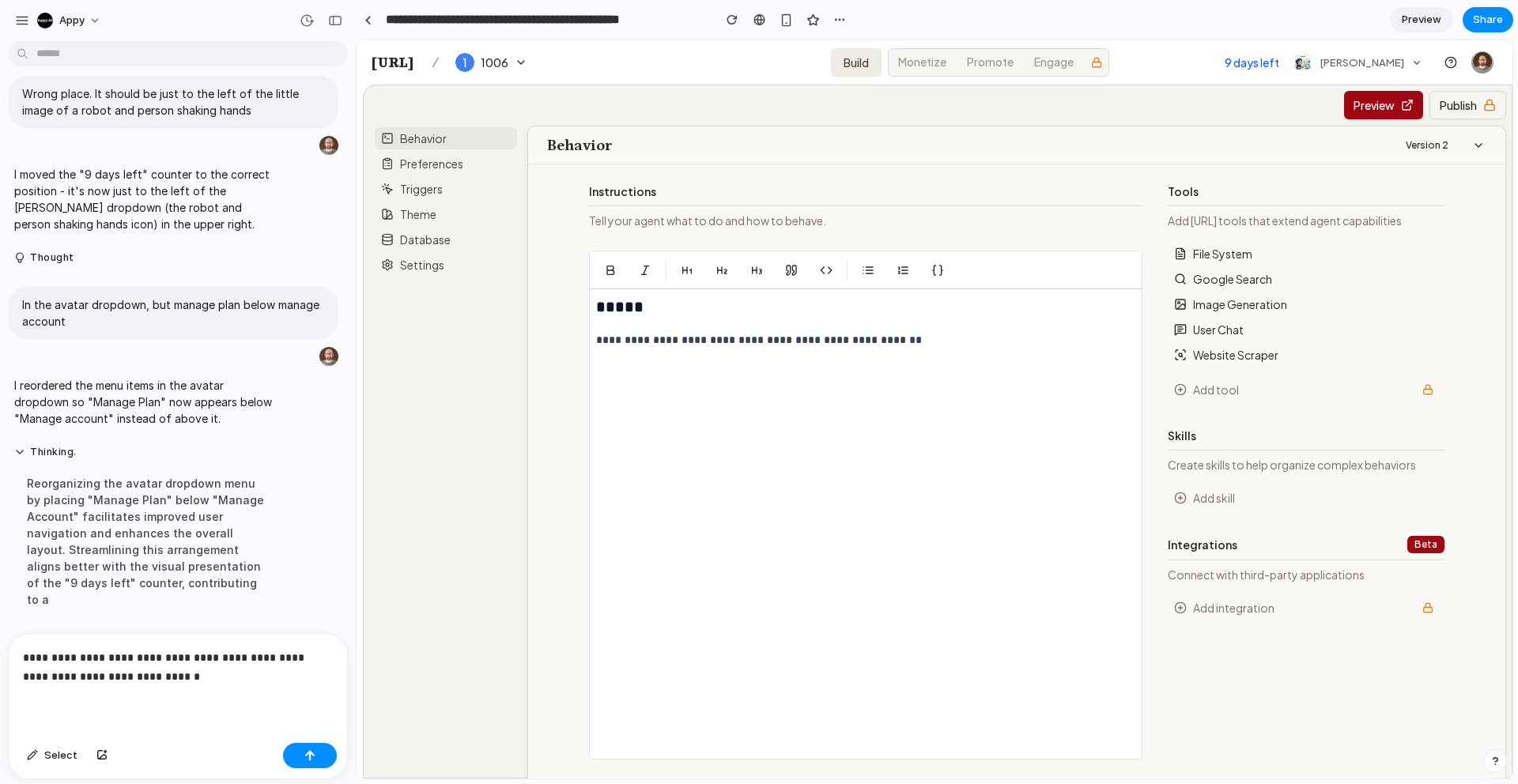
scroll to position [3863, 0]
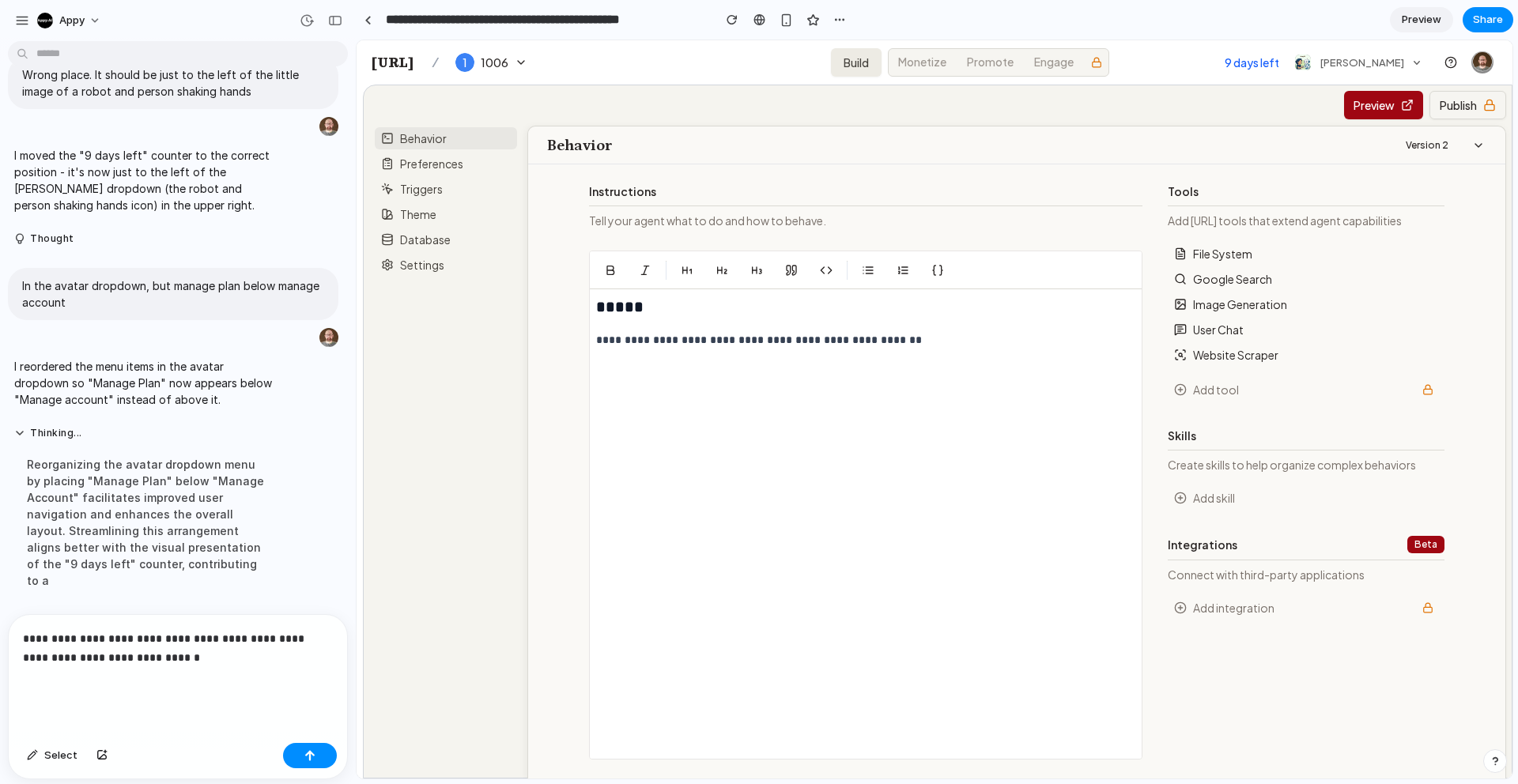
click at [22, 656] on div "**********" at bounding box center [178, 675] width 339 height 122
click at [50, 679] on p "**********" at bounding box center [177, 658] width 310 height 57
click at [22, 660] on div "**********" at bounding box center [178, 675] width 339 height 122
click at [162, 668] on p "**********" at bounding box center [177, 658] width 310 height 57
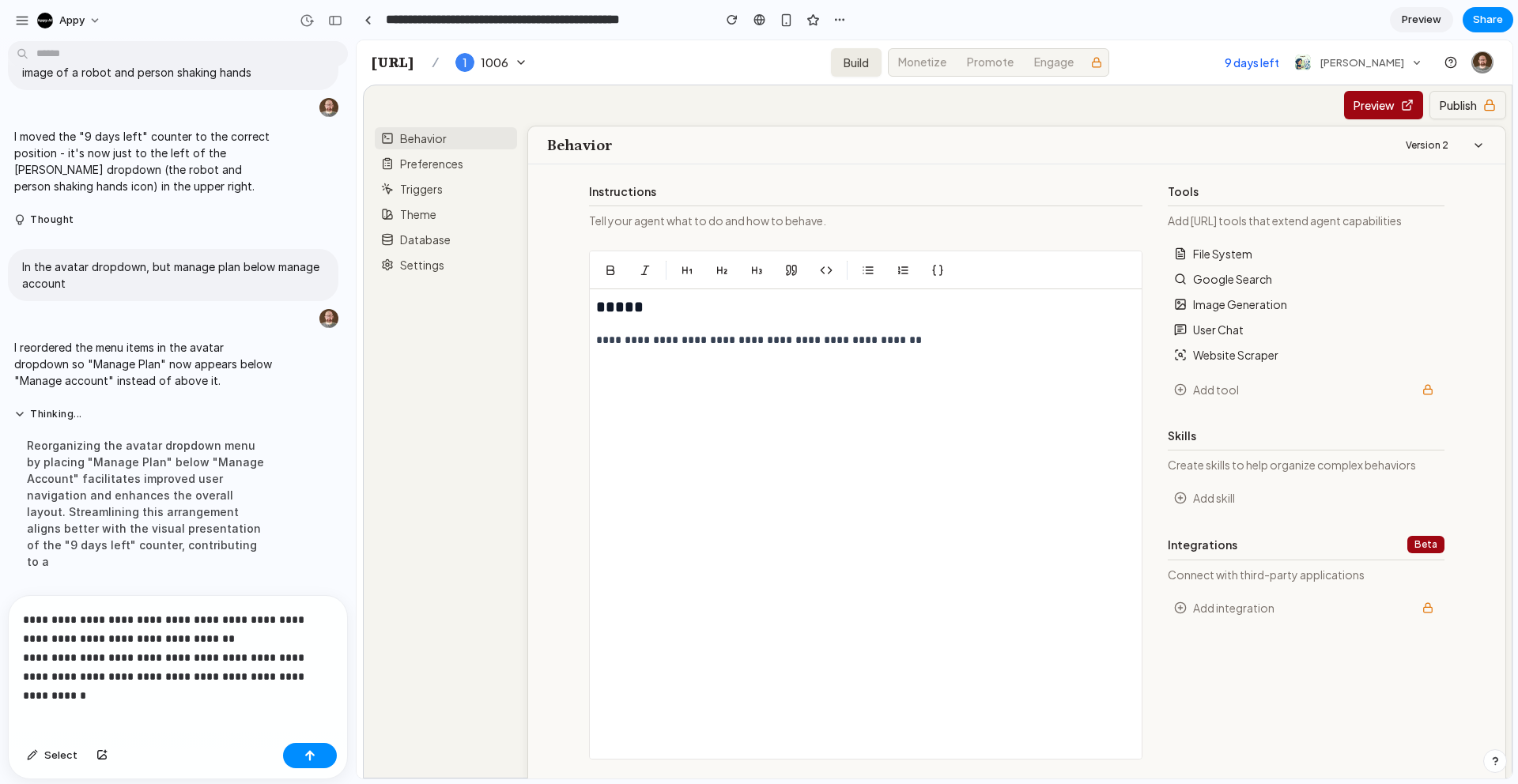
scroll to position [3891, 0]
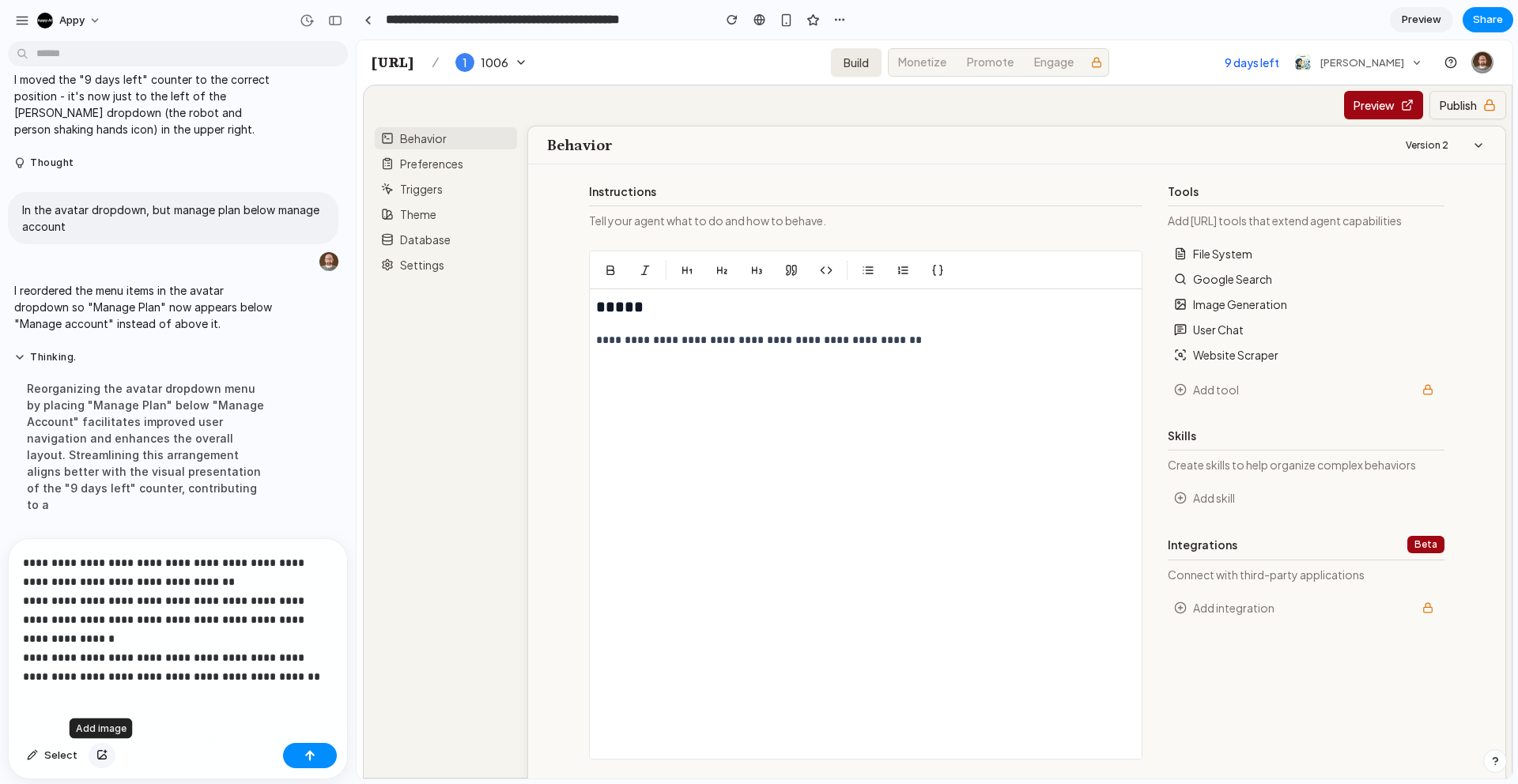
click at [96, 756] on div "button" at bounding box center [102, 755] width 11 height 10
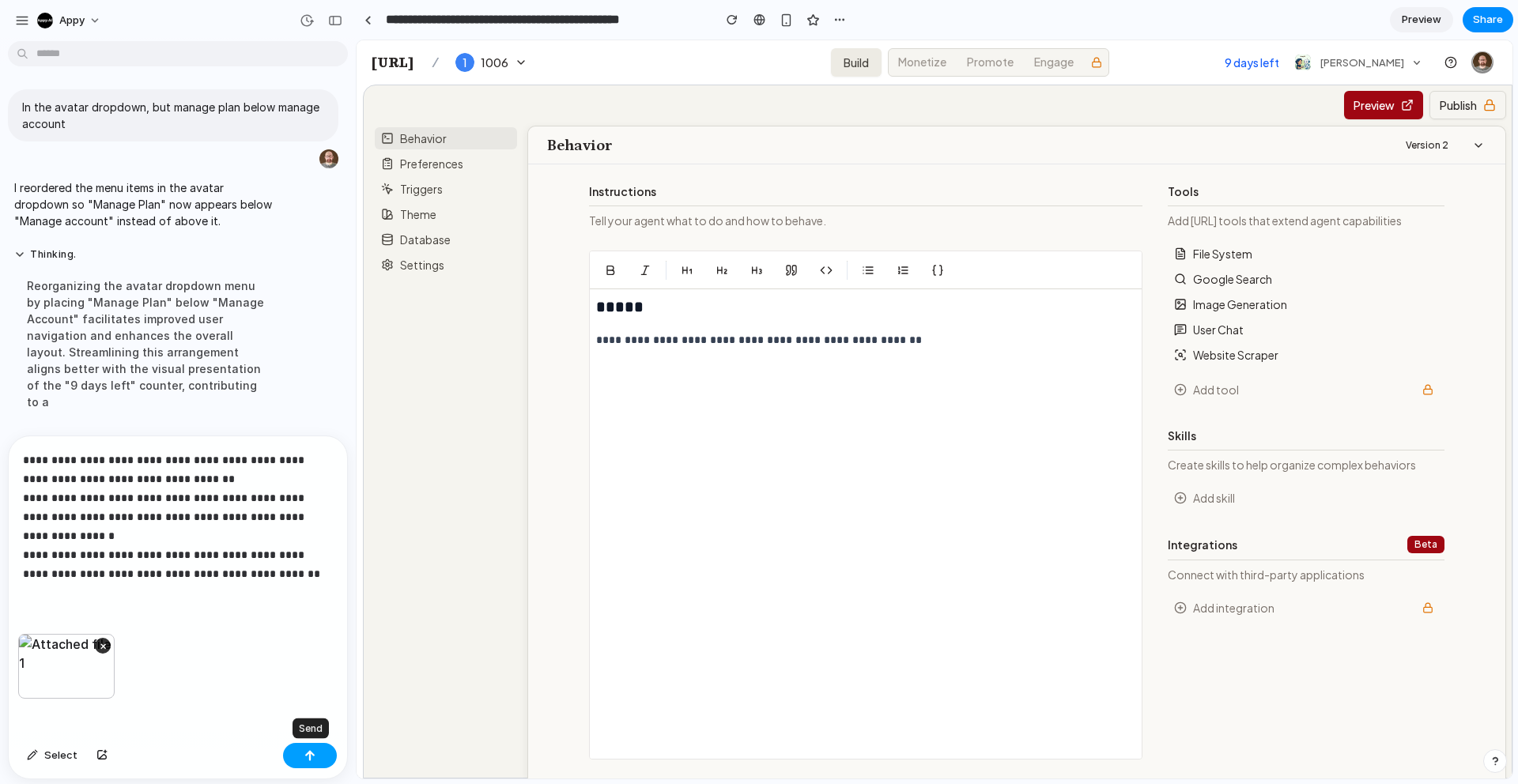
click at [302, 761] on button "button" at bounding box center [310, 755] width 54 height 25
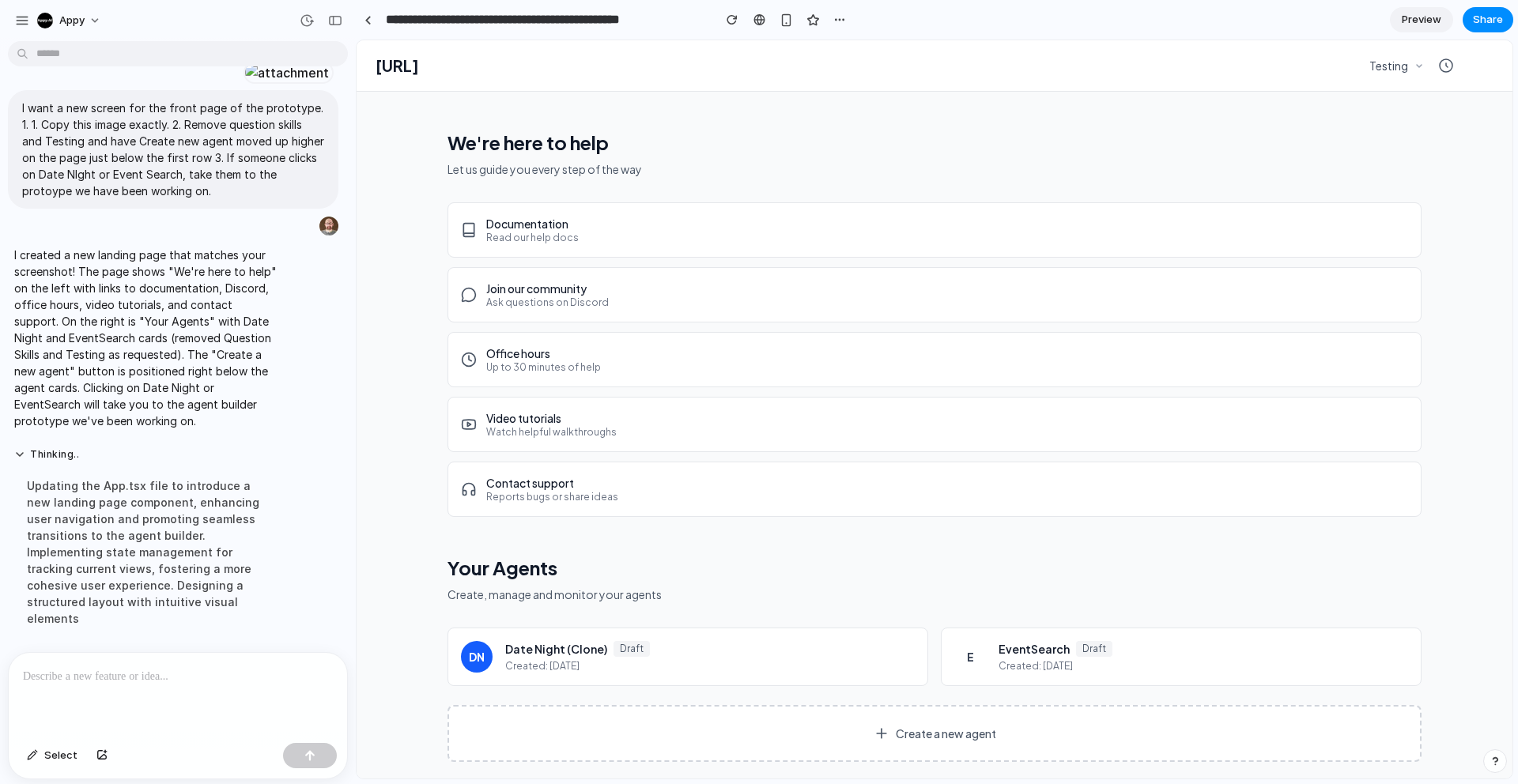
scroll to position [0, 0]
click at [148, 685] on p at bounding box center [177, 677] width 310 height 19
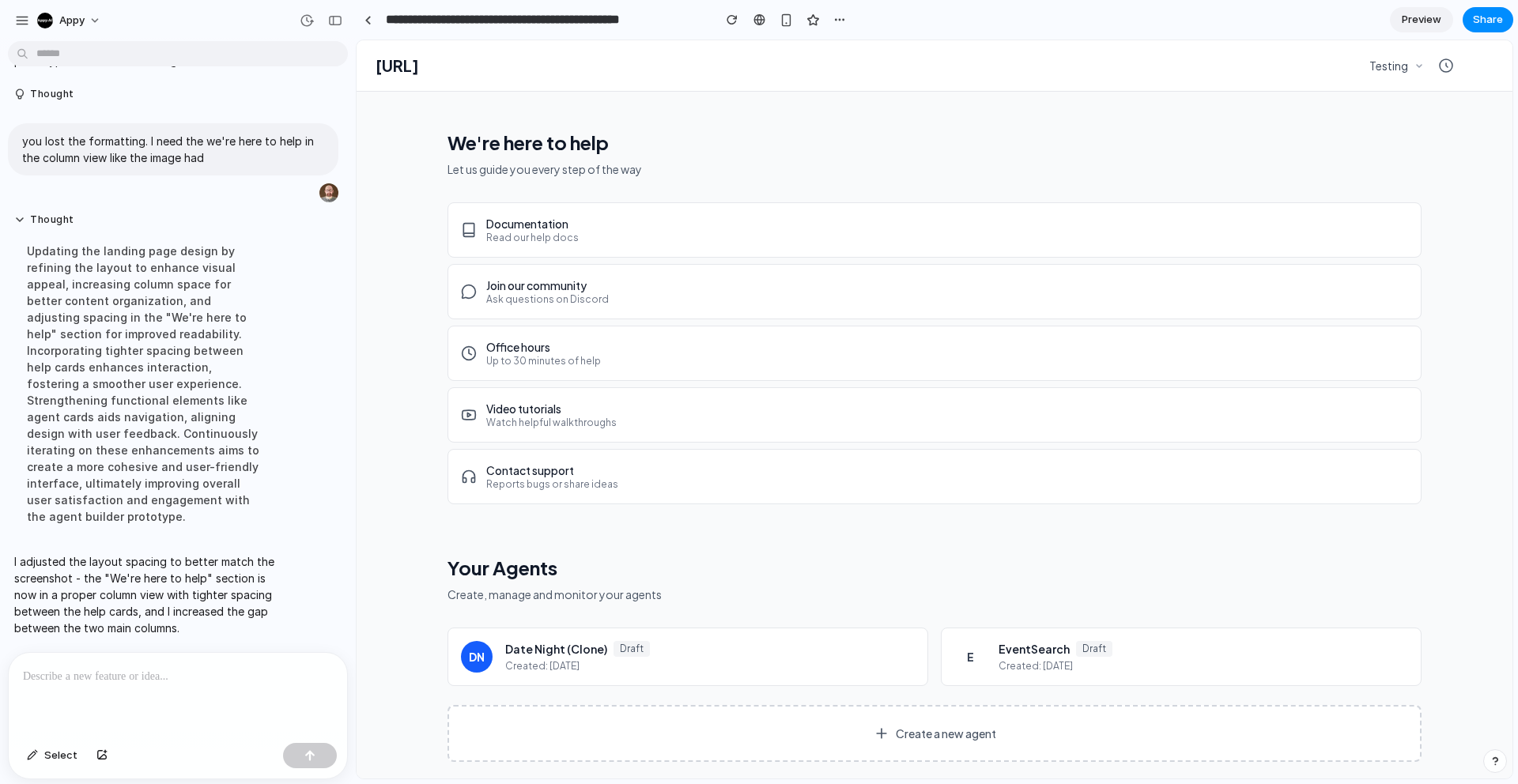
click at [250, 681] on p at bounding box center [177, 677] width 310 height 19
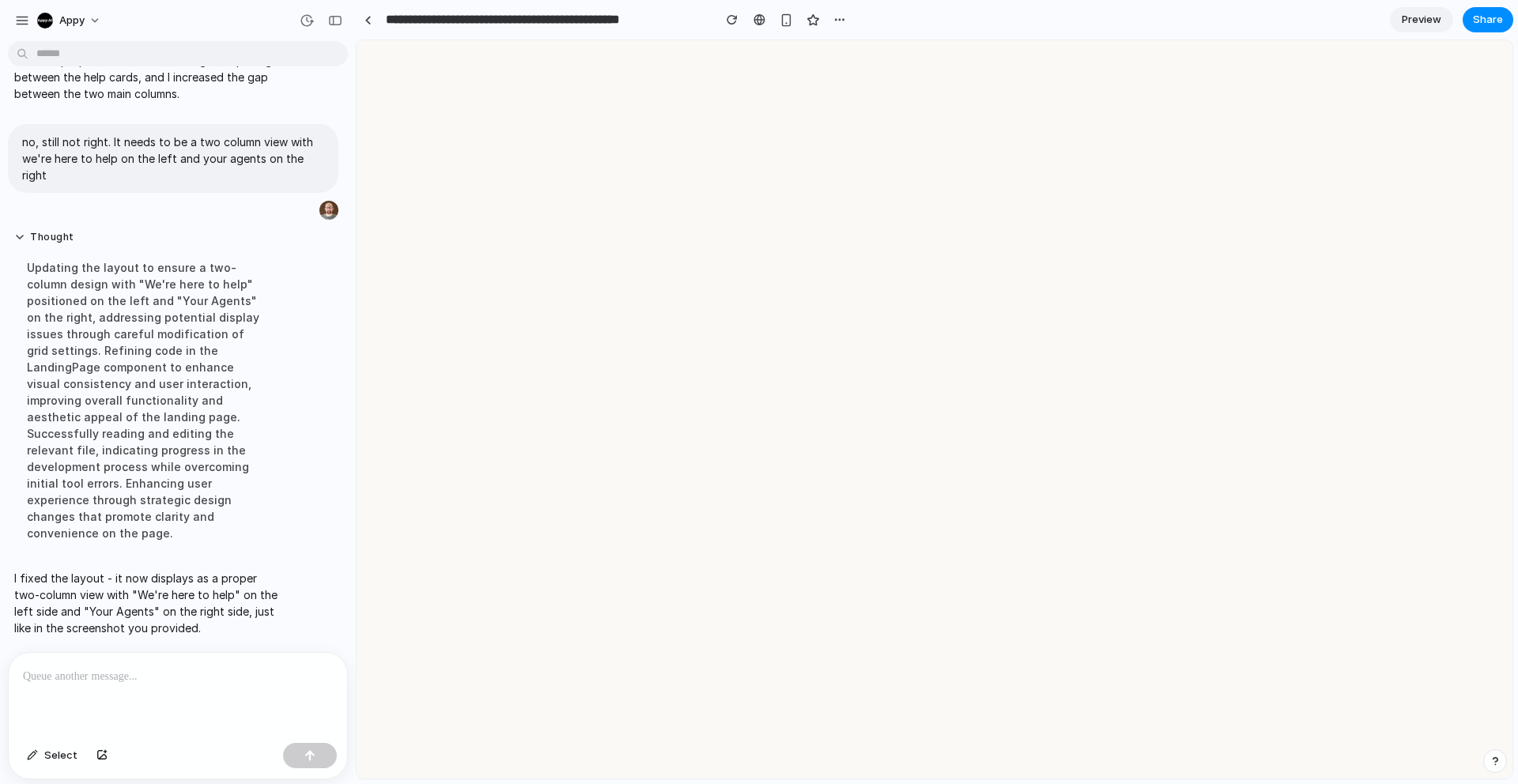
scroll to position [4100, 0]
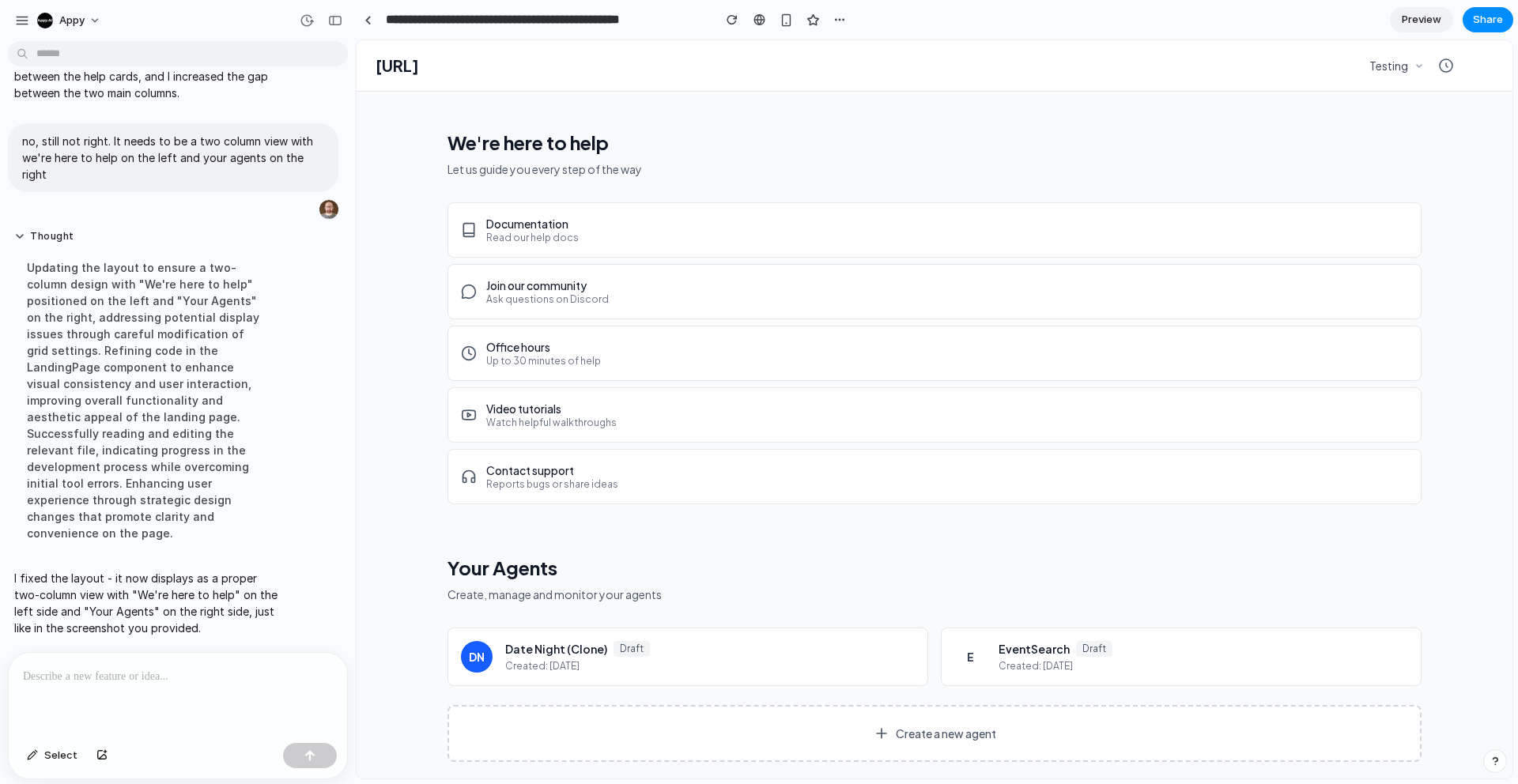
click at [876, 587] on p "Create, manage and monitor your agents" at bounding box center [934, 595] width 974 height 16
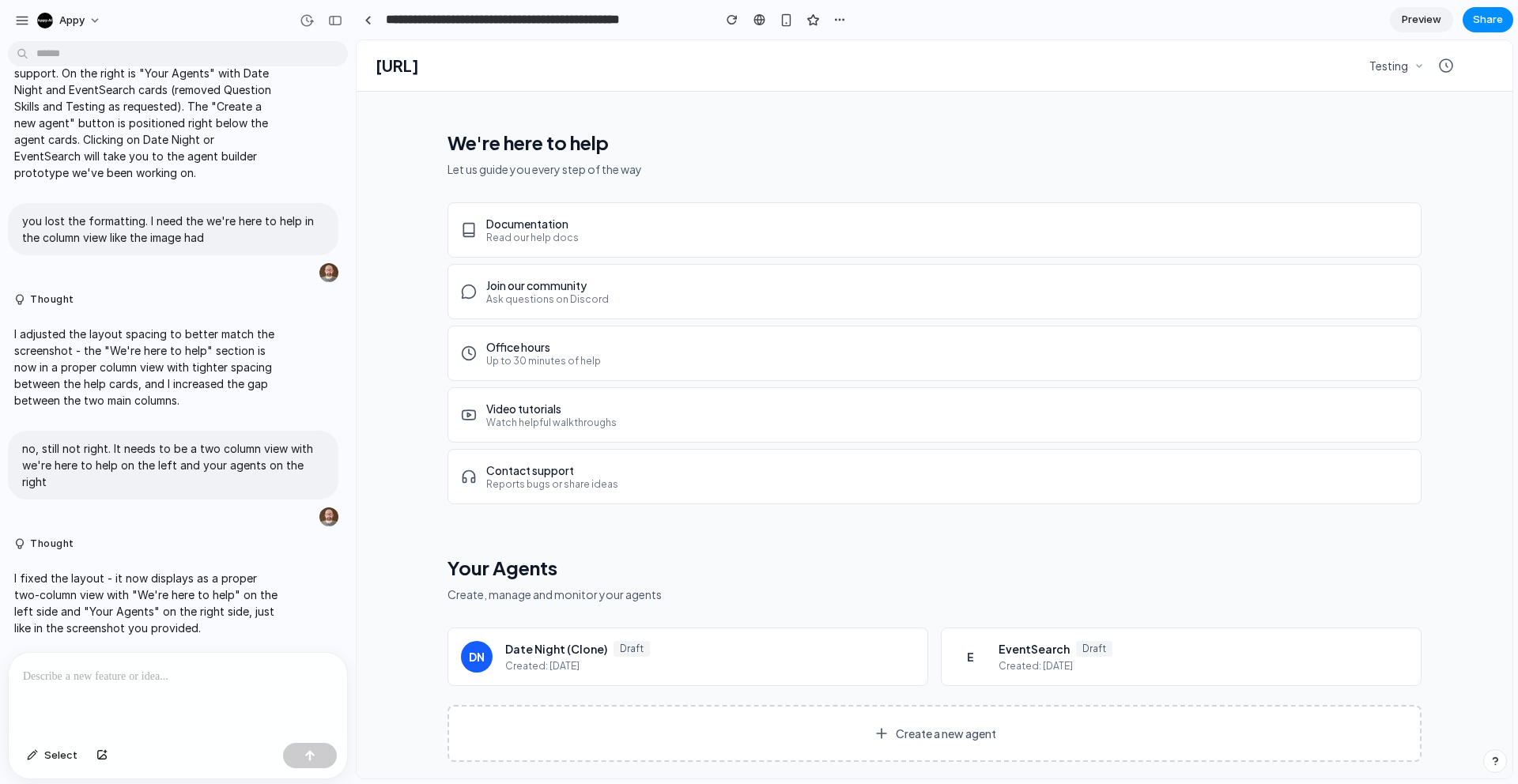
click at [203, 685] on p at bounding box center [177, 677] width 310 height 19
click at [96, 754] on div "button" at bounding box center [102, 755] width 11 height 10
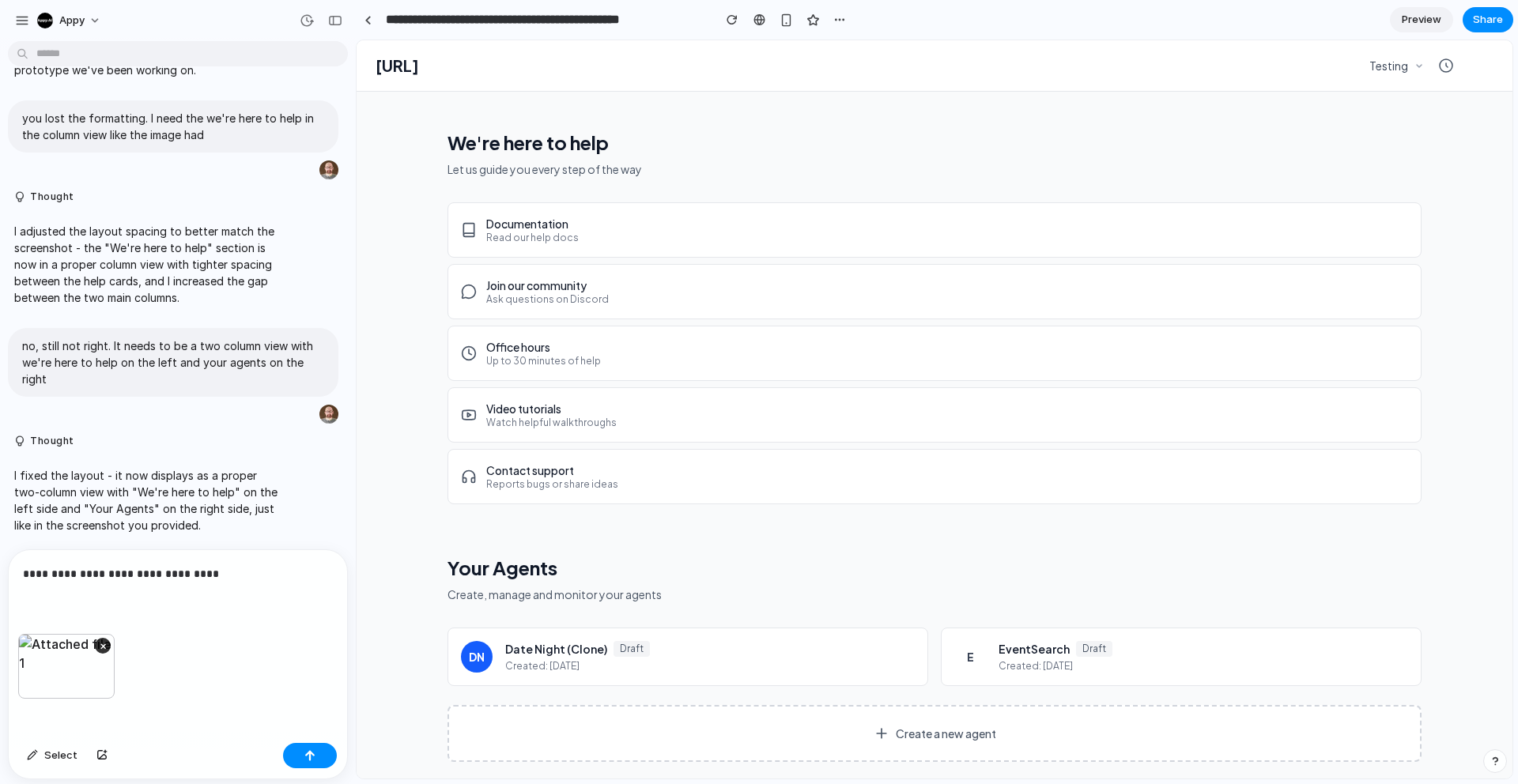
click at [247, 580] on p "**********" at bounding box center [177, 574] width 310 height 19
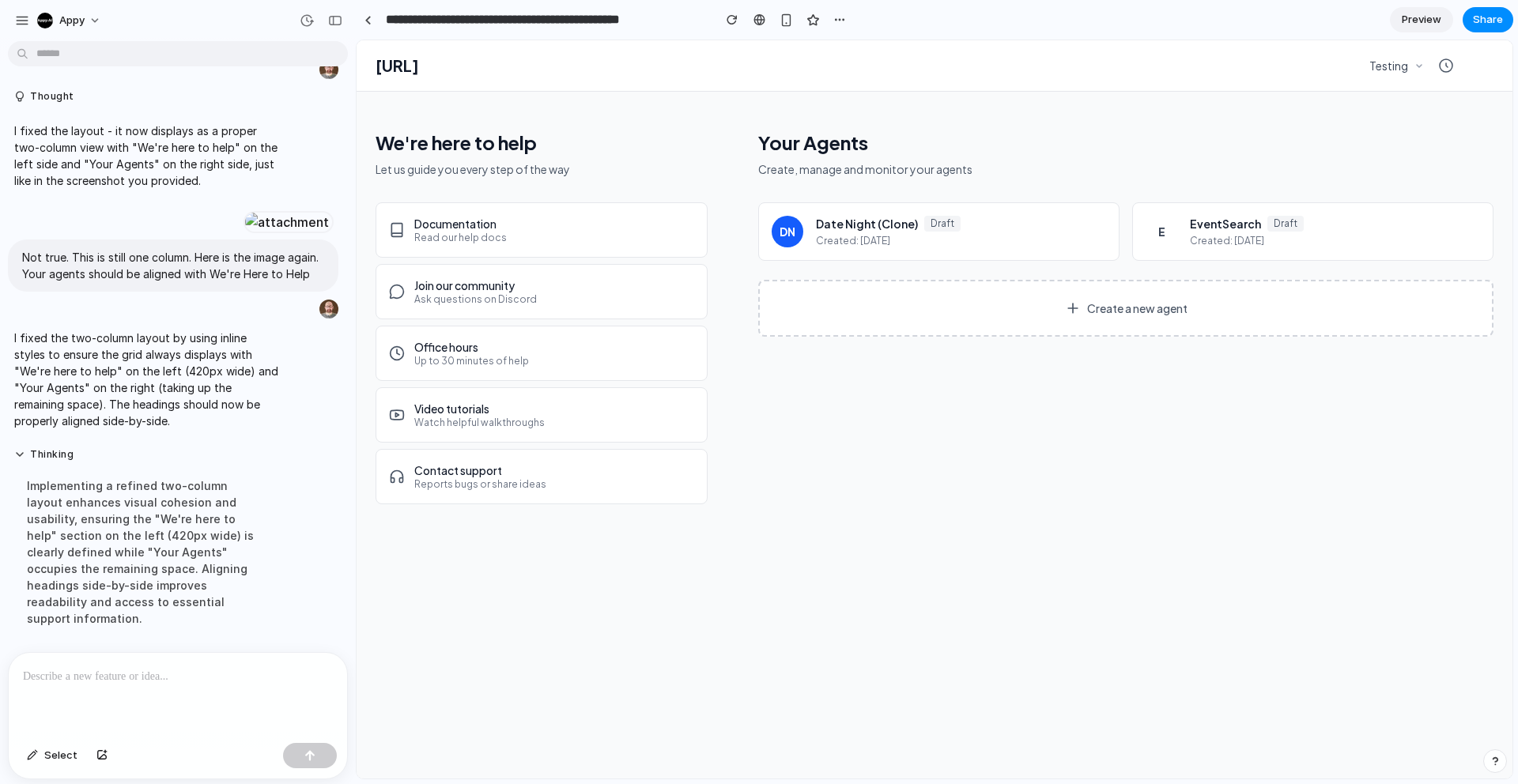
click at [842, 574] on div "[URL] T Testing We're here to help Let us guide you every step of the way Docum…" at bounding box center [934, 409] width 1156 height 739
click at [874, 238] on p "Created: [DATE]" at bounding box center [961, 240] width 290 height 13
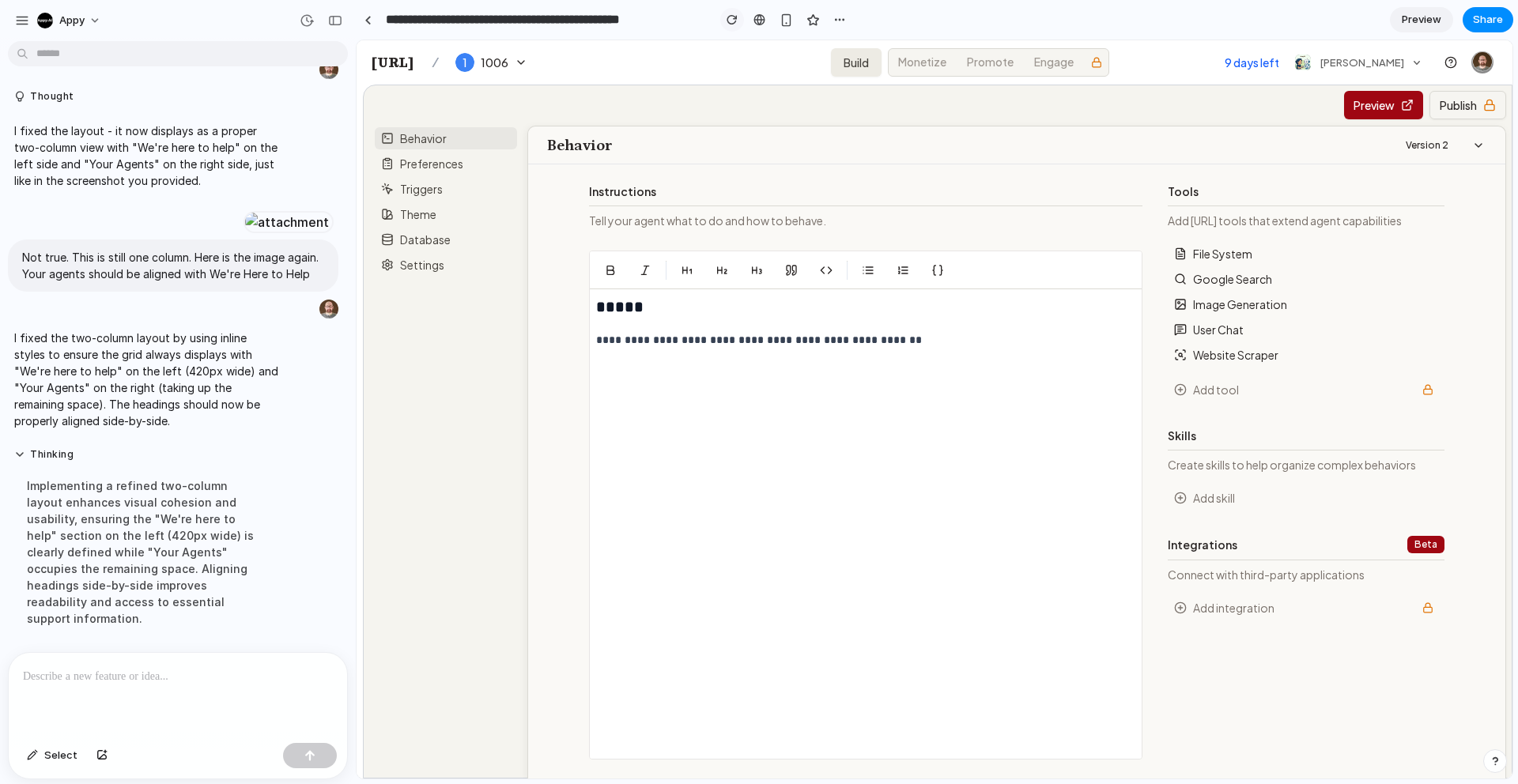
click at [723, 19] on button "button" at bounding box center [732, 19] width 23 height 23
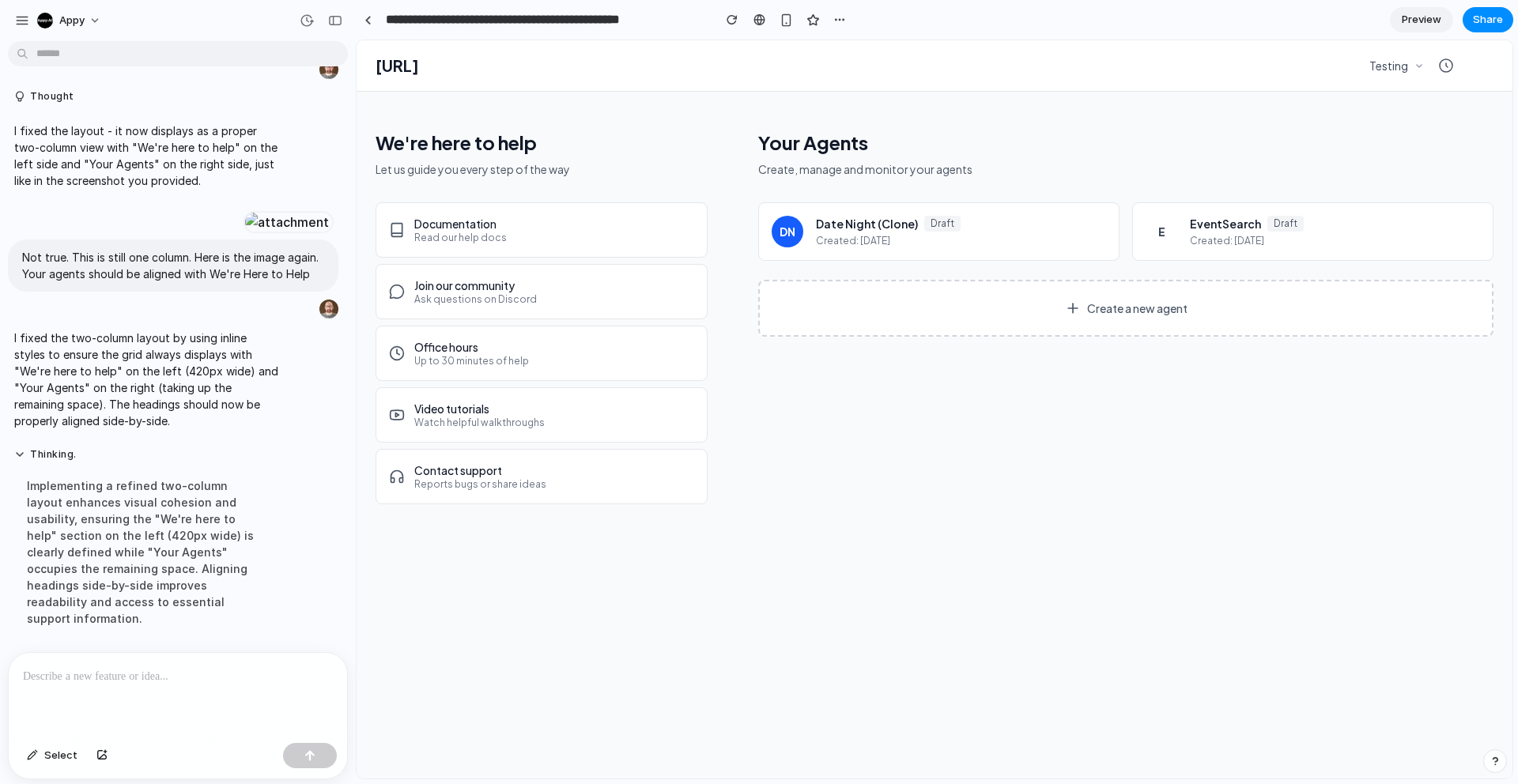
click at [84, 663] on div at bounding box center [178, 695] width 339 height 84
click at [82, 682] on p "**********" at bounding box center [177, 677] width 310 height 19
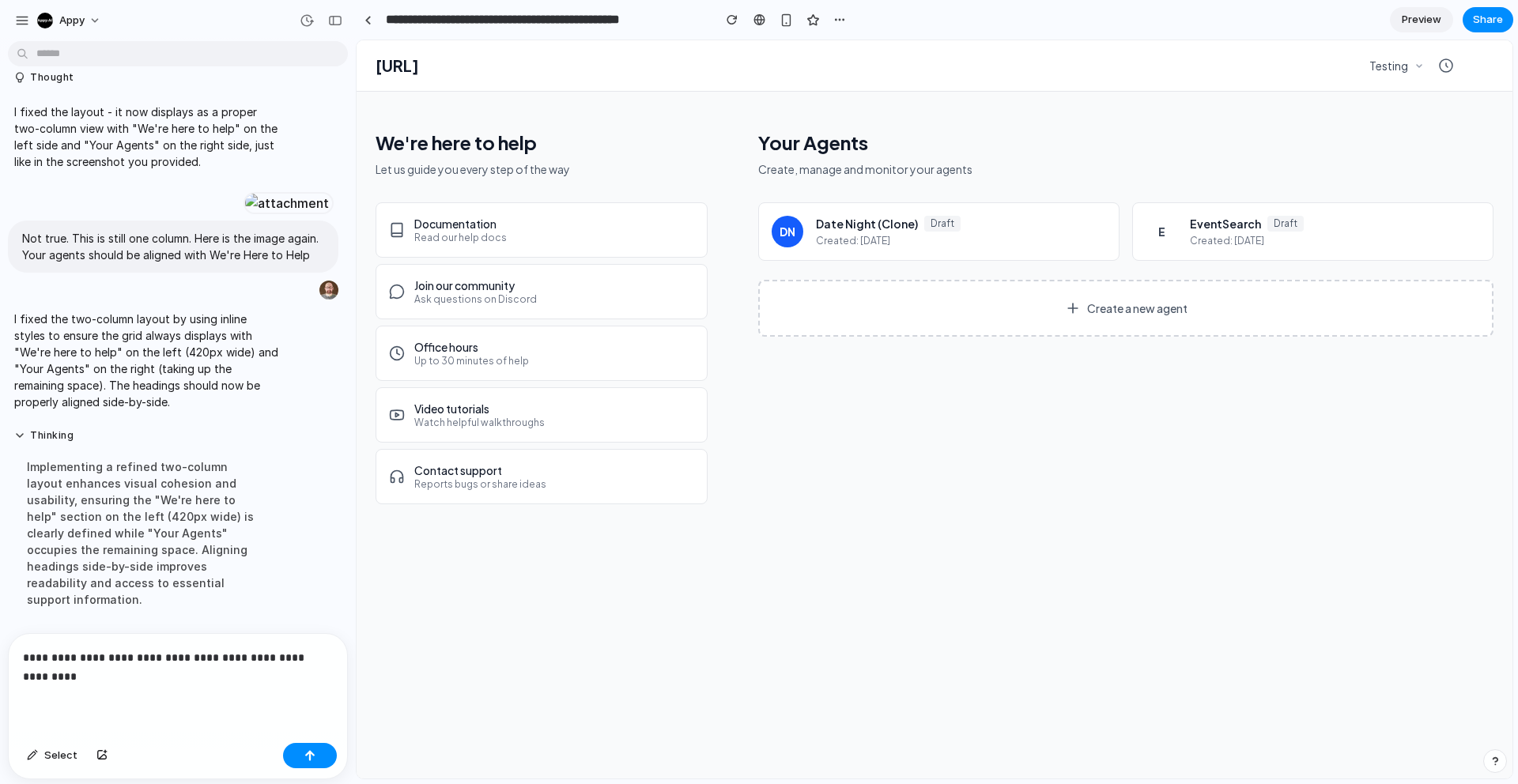
scroll to position [4164, 0]
click at [314, 755] on div "button" at bounding box center [310, 755] width 11 height 11
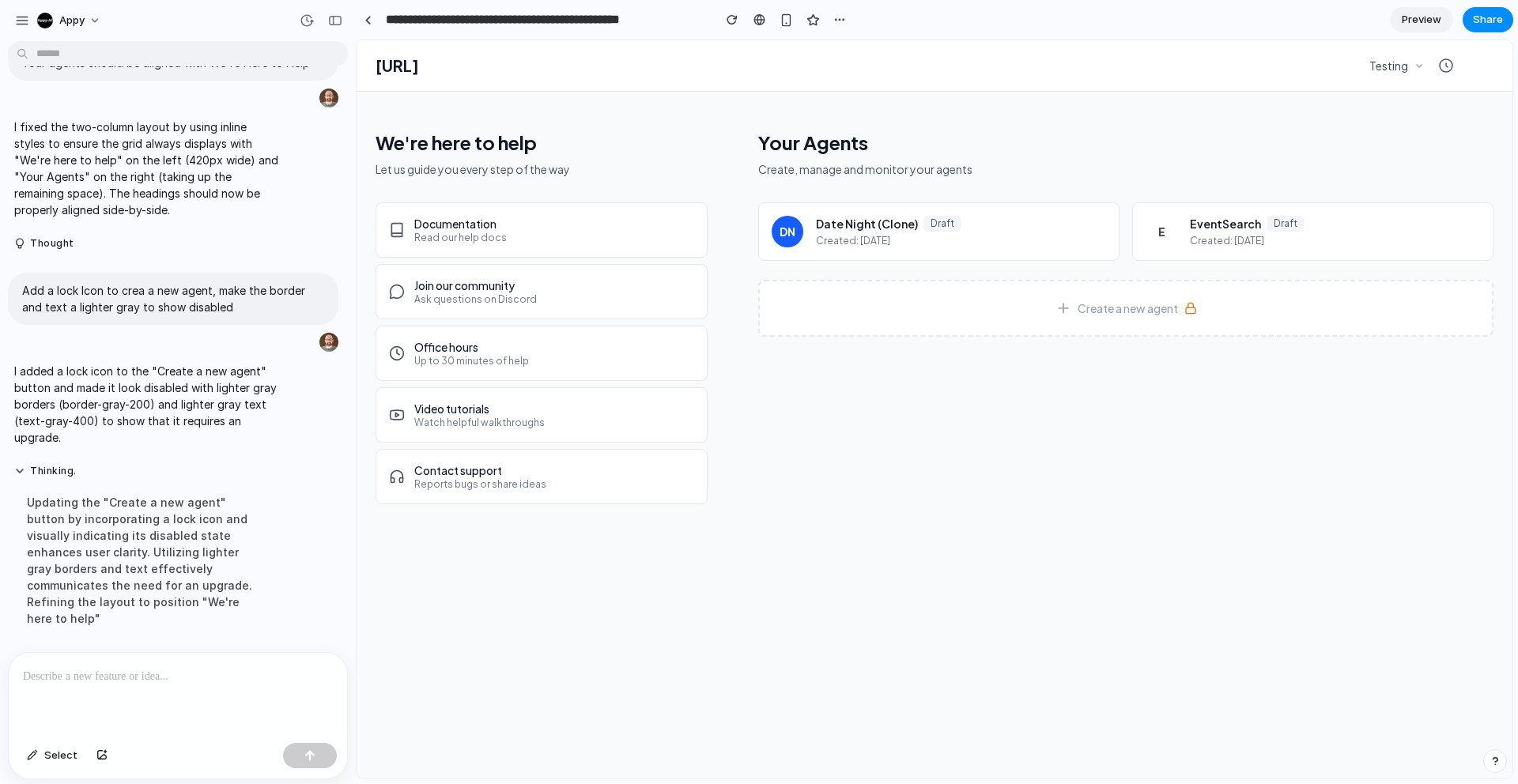
scroll to position [4114, 0]
click at [177, 698] on div at bounding box center [178, 695] width 339 height 84
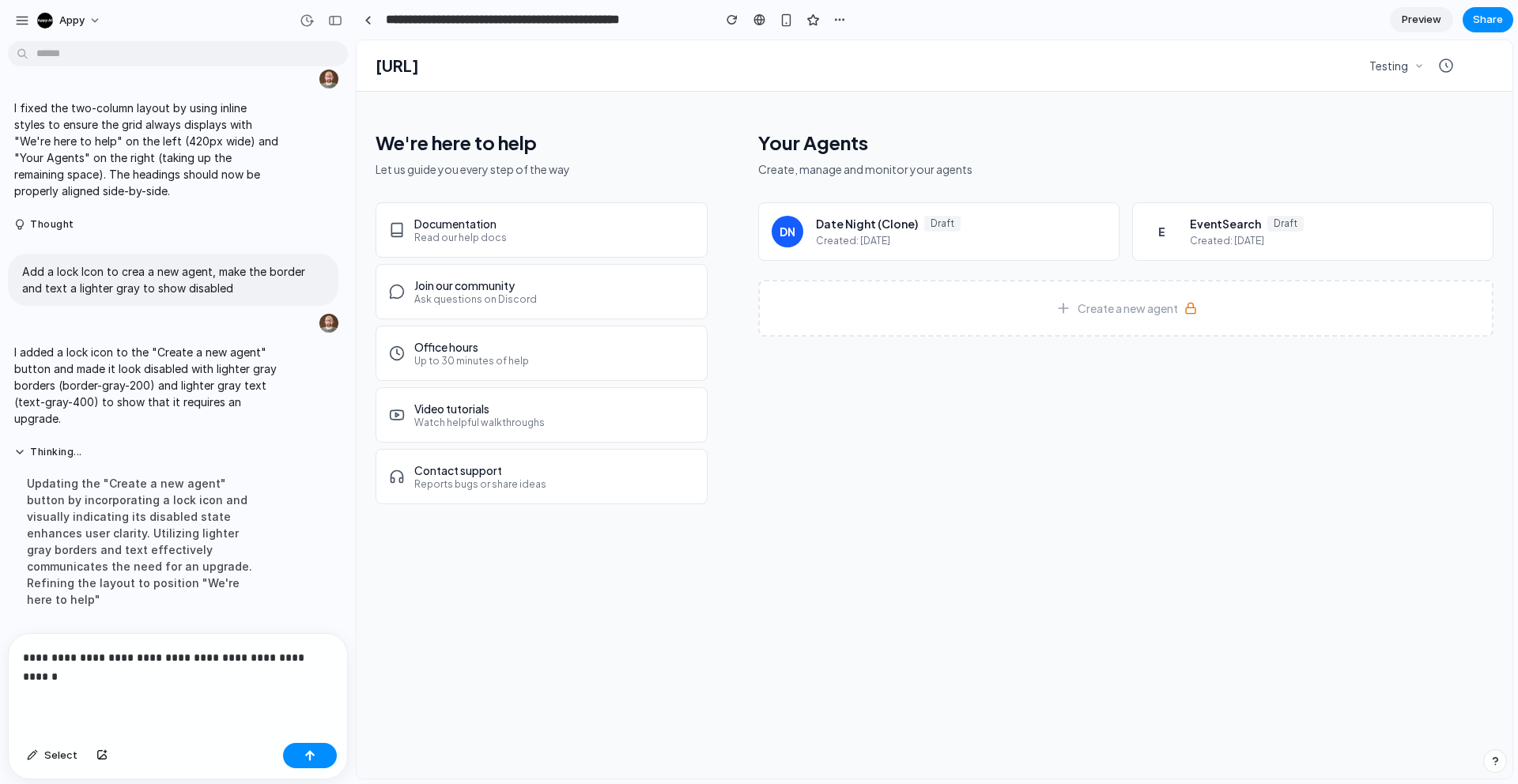
scroll to position [4134, 0]
click at [316, 755] on button "button" at bounding box center [310, 755] width 54 height 25
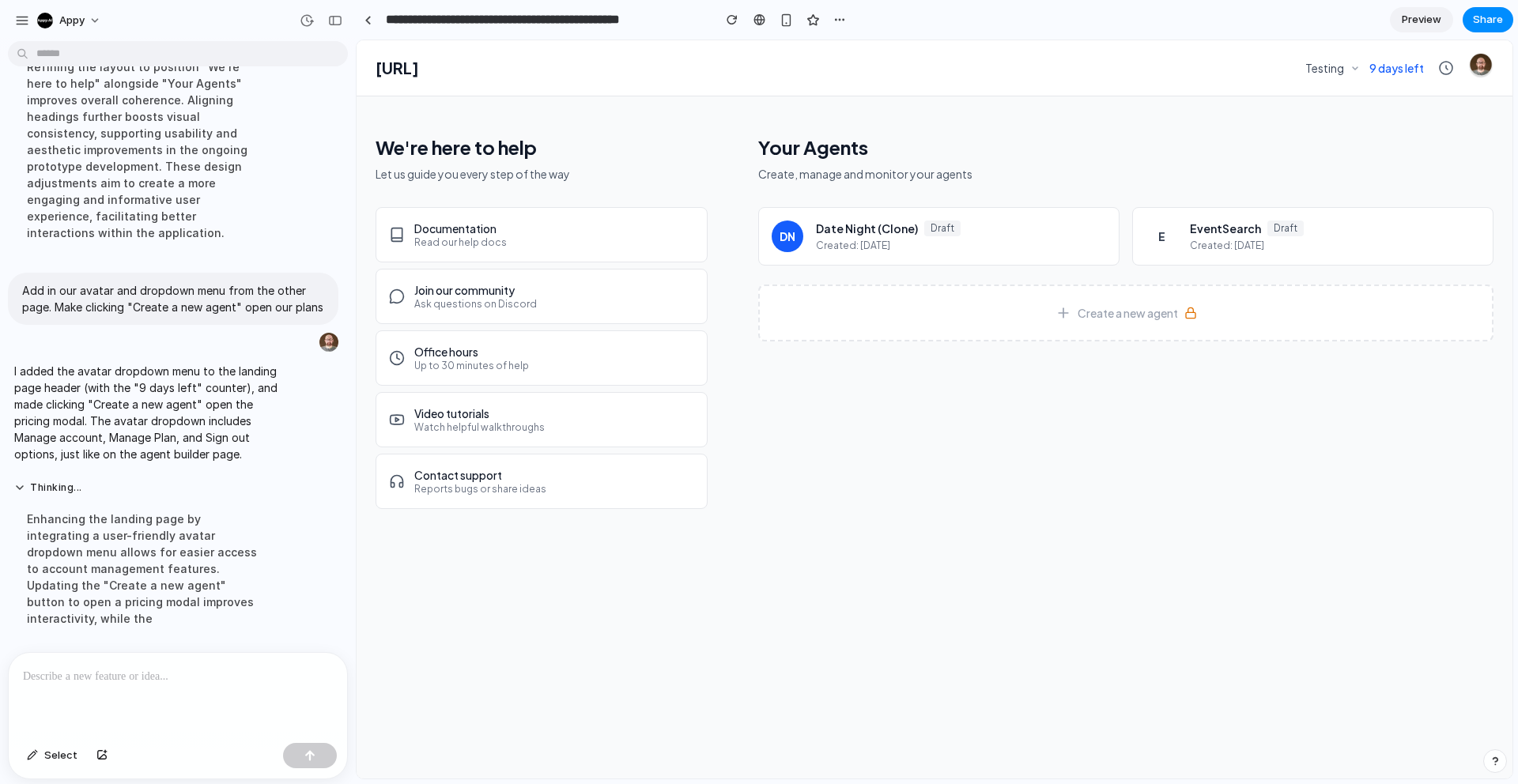
scroll to position [0, 0]
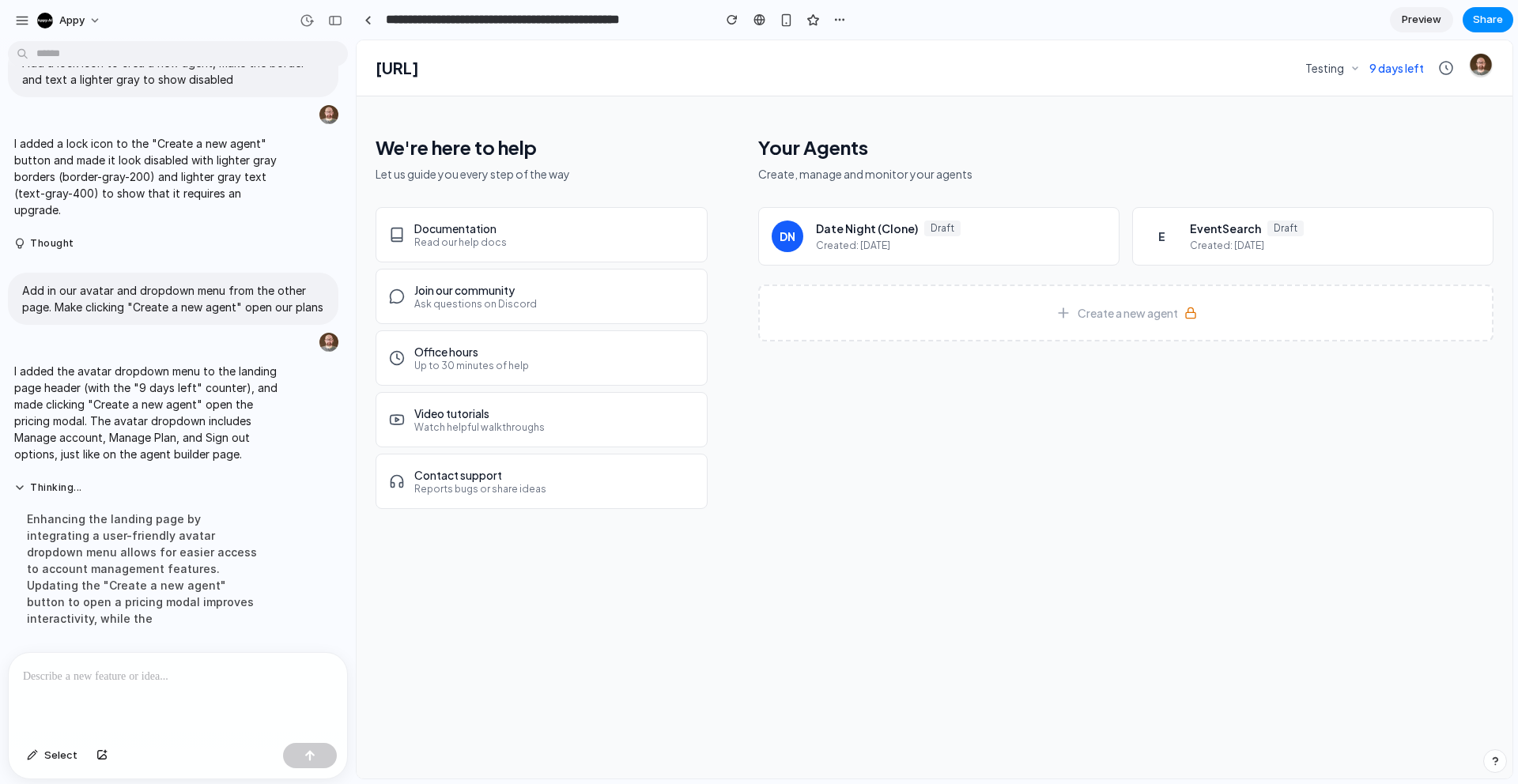
click at [1069, 313] on icon at bounding box center [1064, 313] width 16 height 16
click at [1478, 73] on img at bounding box center [1481, 65] width 25 height 25
click at [1401, 182] on button "Manage Plan" at bounding box center [1392, 187] width 201 height 29
click at [1078, 314] on span "Create a new agent" at bounding box center [1128, 313] width 101 height 16
click at [1189, 315] on icon at bounding box center [1191, 313] width 13 height 13
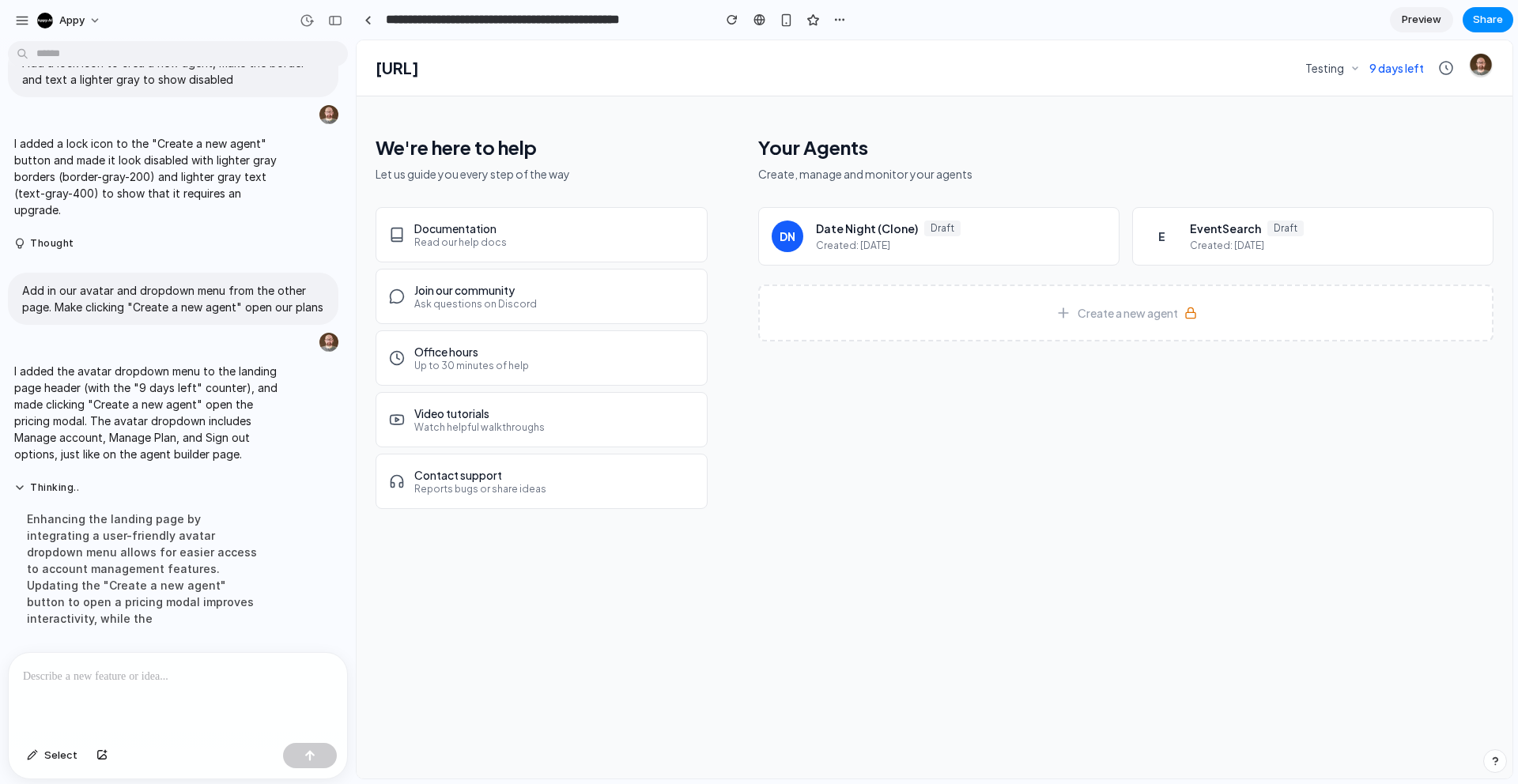
click at [934, 306] on button "Create a new agent" at bounding box center [1125, 313] width 736 height 57
click at [1006, 242] on p "Created: [DATE]" at bounding box center [961, 246] width 290 height 13
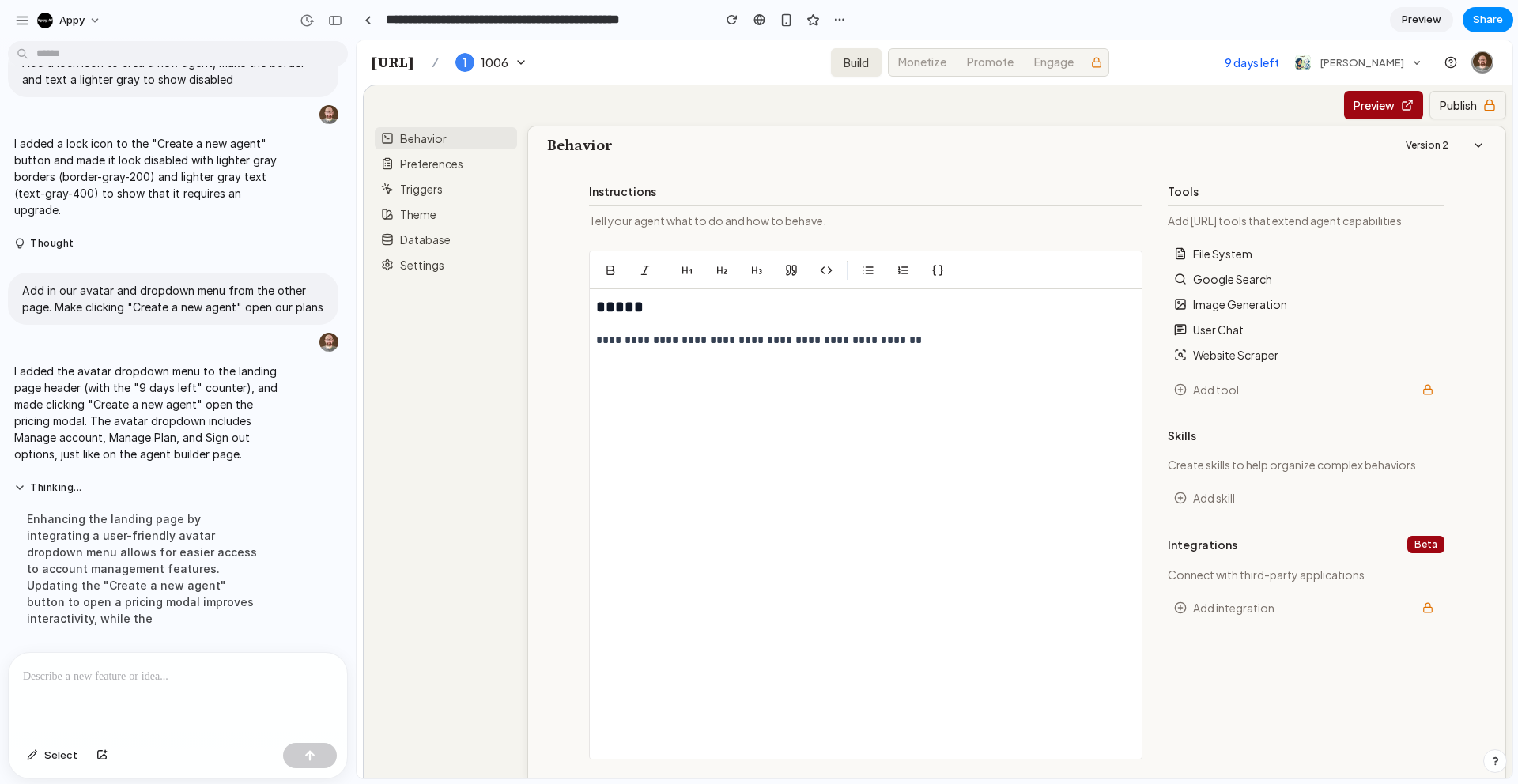
click at [1006, 221] on p "Tell your agent what to do and how to behave." at bounding box center [865, 221] width 553 height 16
click at [737, 22] on div "button" at bounding box center [732, 19] width 11 height 11
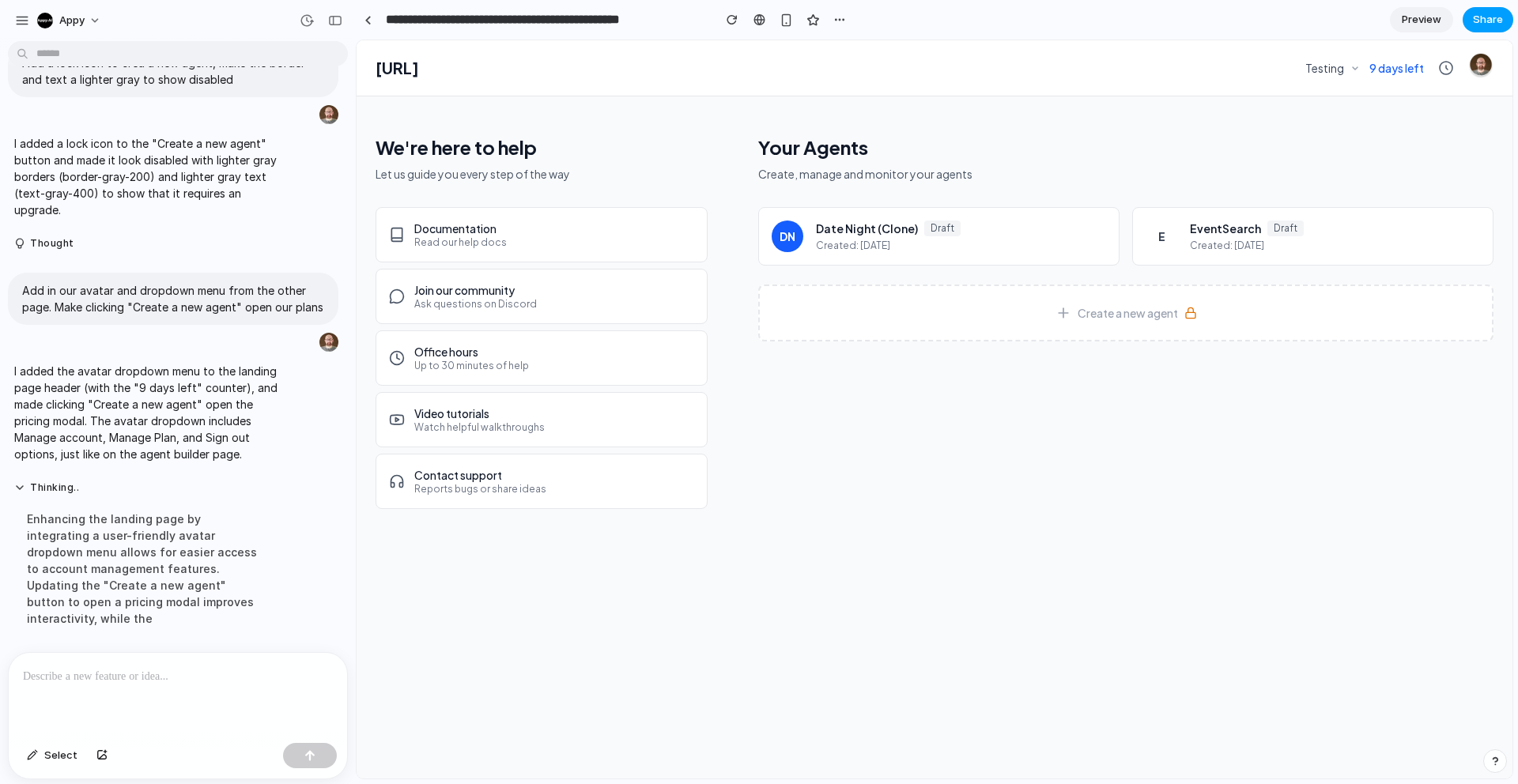
click at [1492, 18] on span "Share" at bounding box center [1488, 20] width 30 height 16
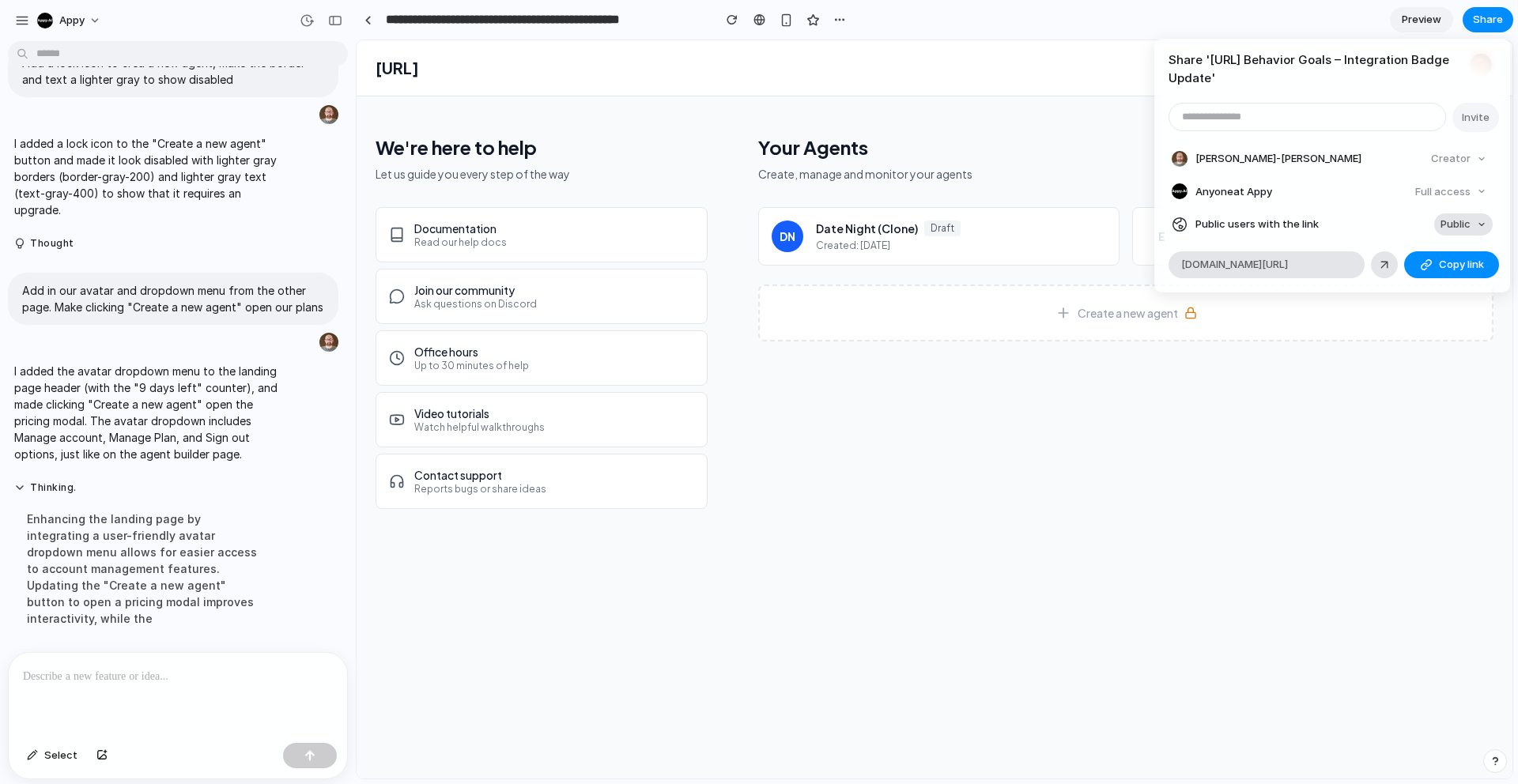
click at [1458, 218] on span "Public" at bounding box center [1455, 225] width 30 height 16
click at [1445, 261] on span "Copy link" at bounding box center [1462, 265] width 45 height 16
click at [1252, 431] on div "Share ' Appy.AI Behavior Goals – Integration Badge Update ' Invite Brian Salts-…" at bounding box center [759, 392] width 1518 height 784
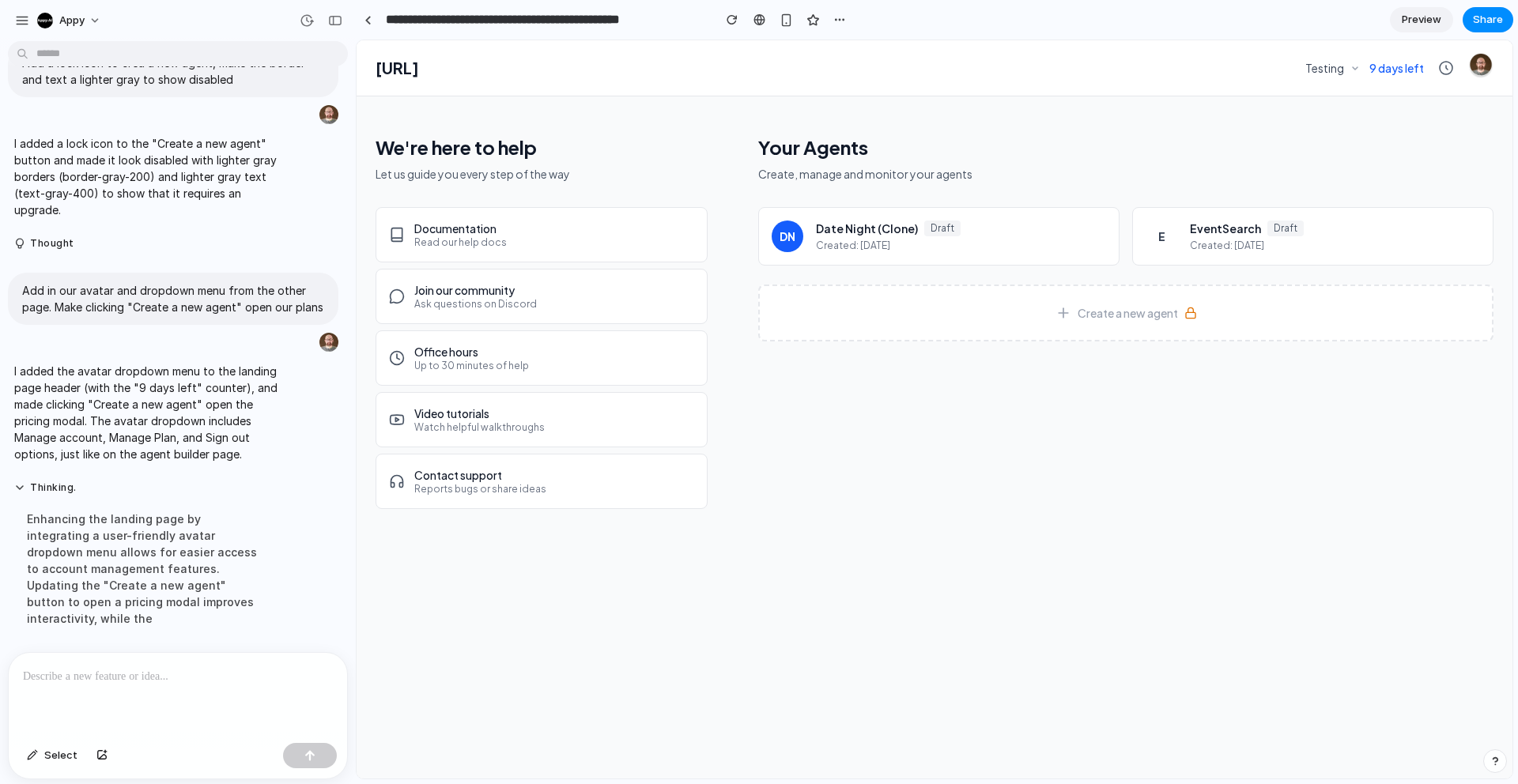
click at [214, 678] on p at bounding box center [177, 677] width 310 height 19
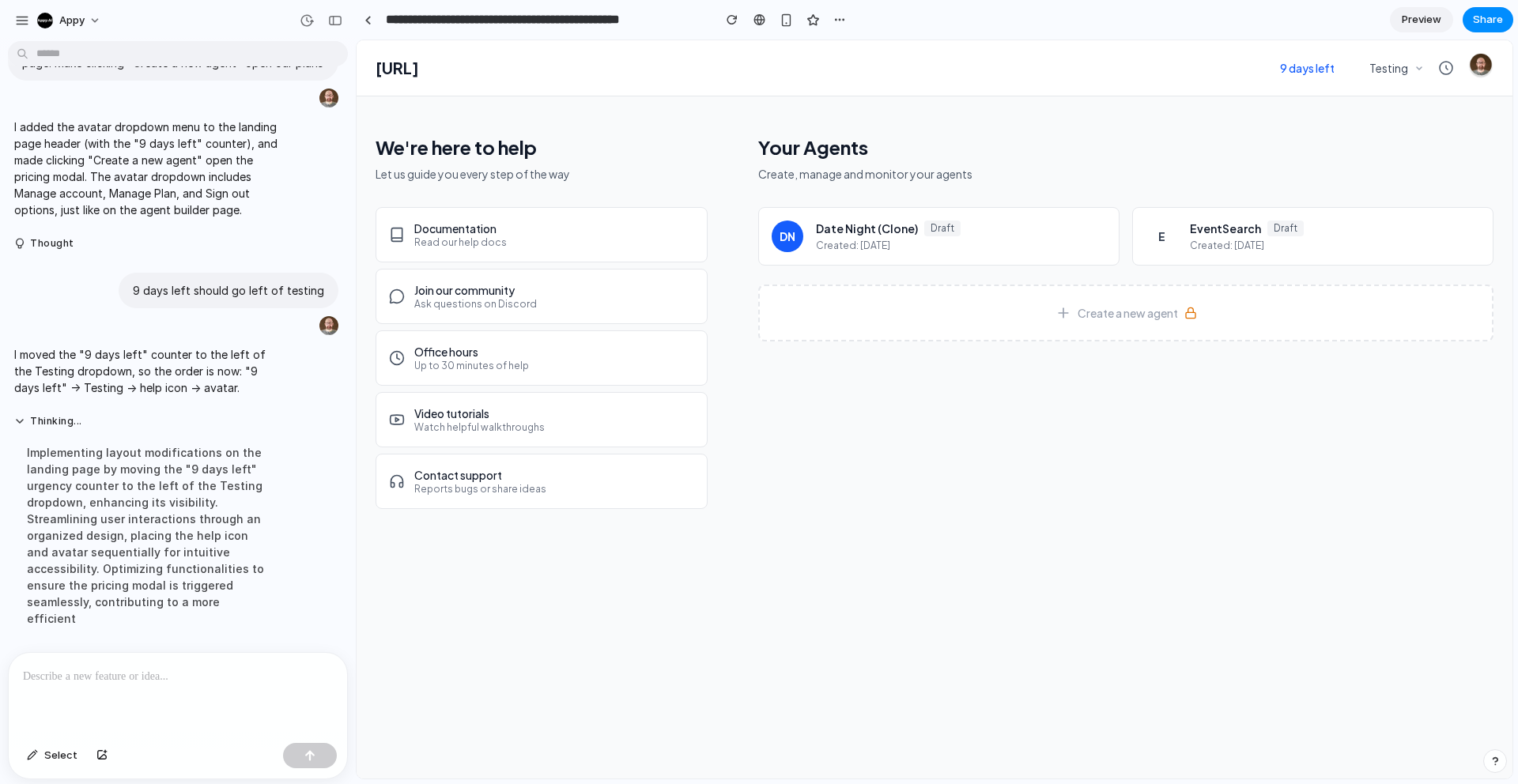
click at [1336, 335] on button "Create a new agent" at bounding box center [1125, 313] width 736 height 57
click at [1278, 304] on button "Create a new agent" at bounding box center [1125, 313] width 736 height 57
click at [1085, 249] on p "Created: [DATE]" at bounding box center [961, 246] width 290 height 13
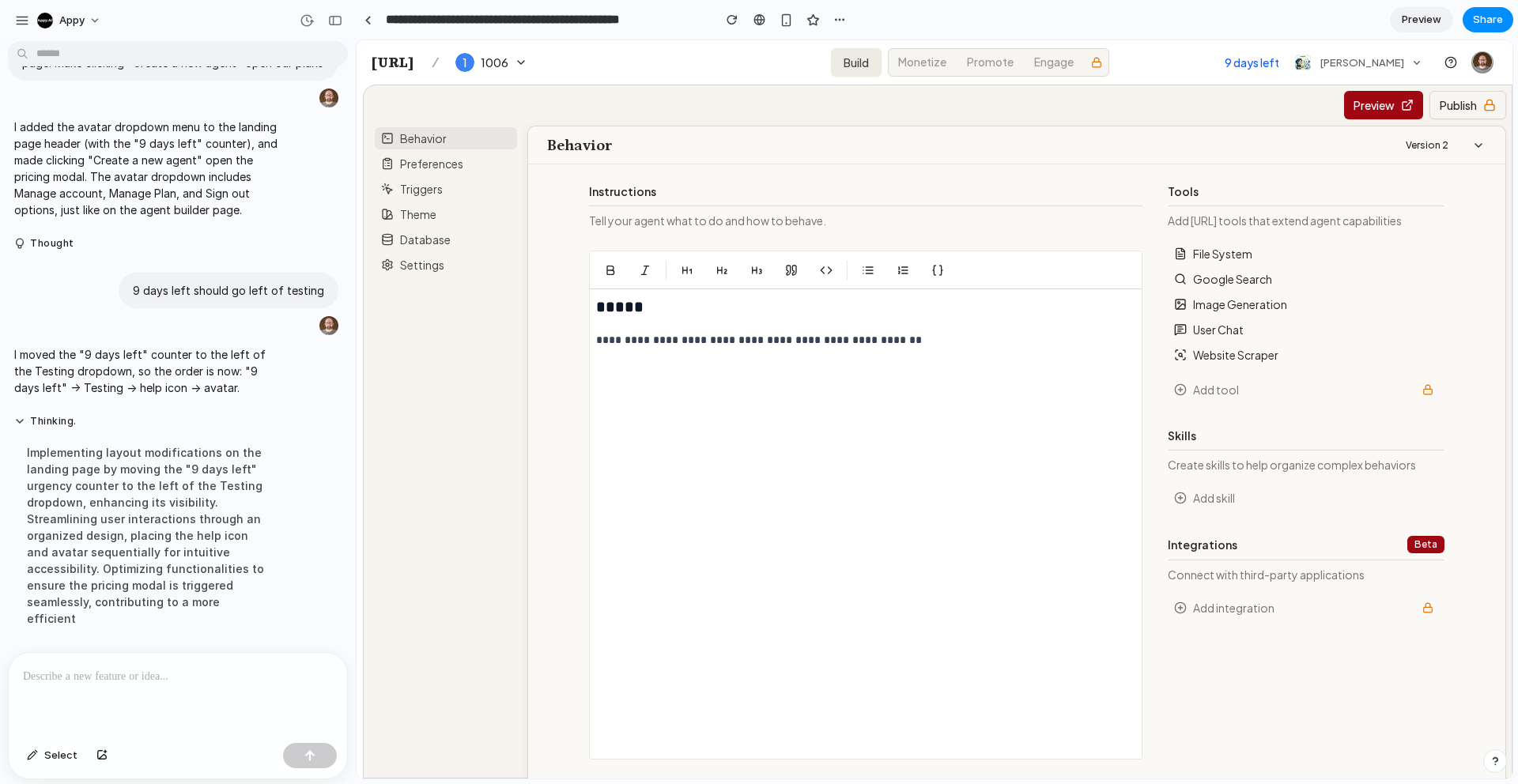
click at [1279, 66] on span "9 days left" at bounding box center [1252, 63] width 55 height 16
click at [1393, 385] on button "Add tool" at bounding box center [1296, 390] width 243 height 16
click at [729, 22] on div "button" at bounding box center [732, 19] width 11 height 11
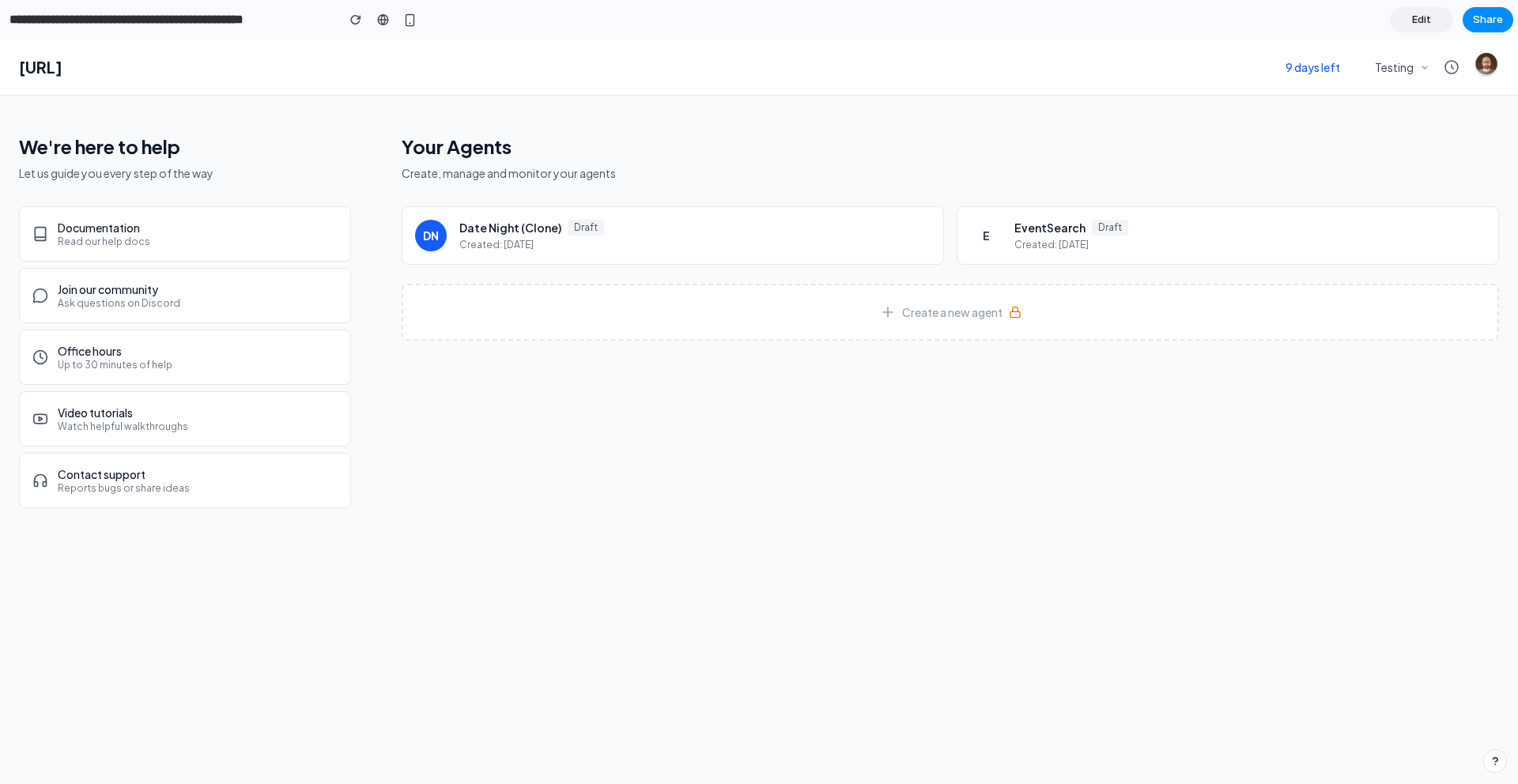
click at [1015, 237] on div "EventSearch Draft Created: [DATE]" at bounding box center [1250, 235] width 472 height 31
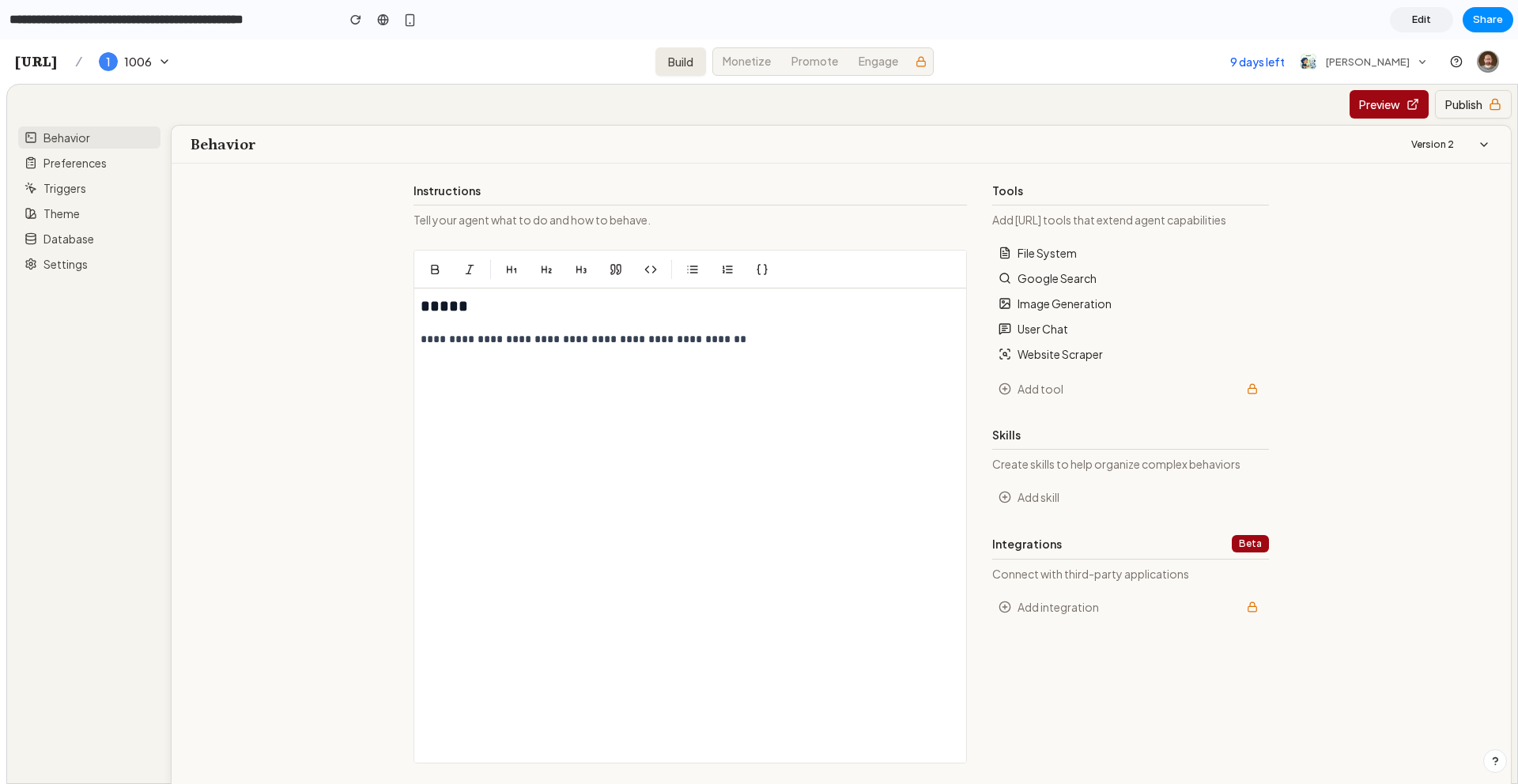
click at [1285, 56] on span "9 days left" at bounding box center [1257, 62] width 55 height 16
click at [906, 66] on link "Engage" at bounding box center [878, 61] width 58 height 25
click at [1471, 106] on button "Publish" at bounding box center [1474, 104] width 76 height 29
click at [1152, 397] on li "Add tool" at bounding box center [1131, 388] width 277 height 25
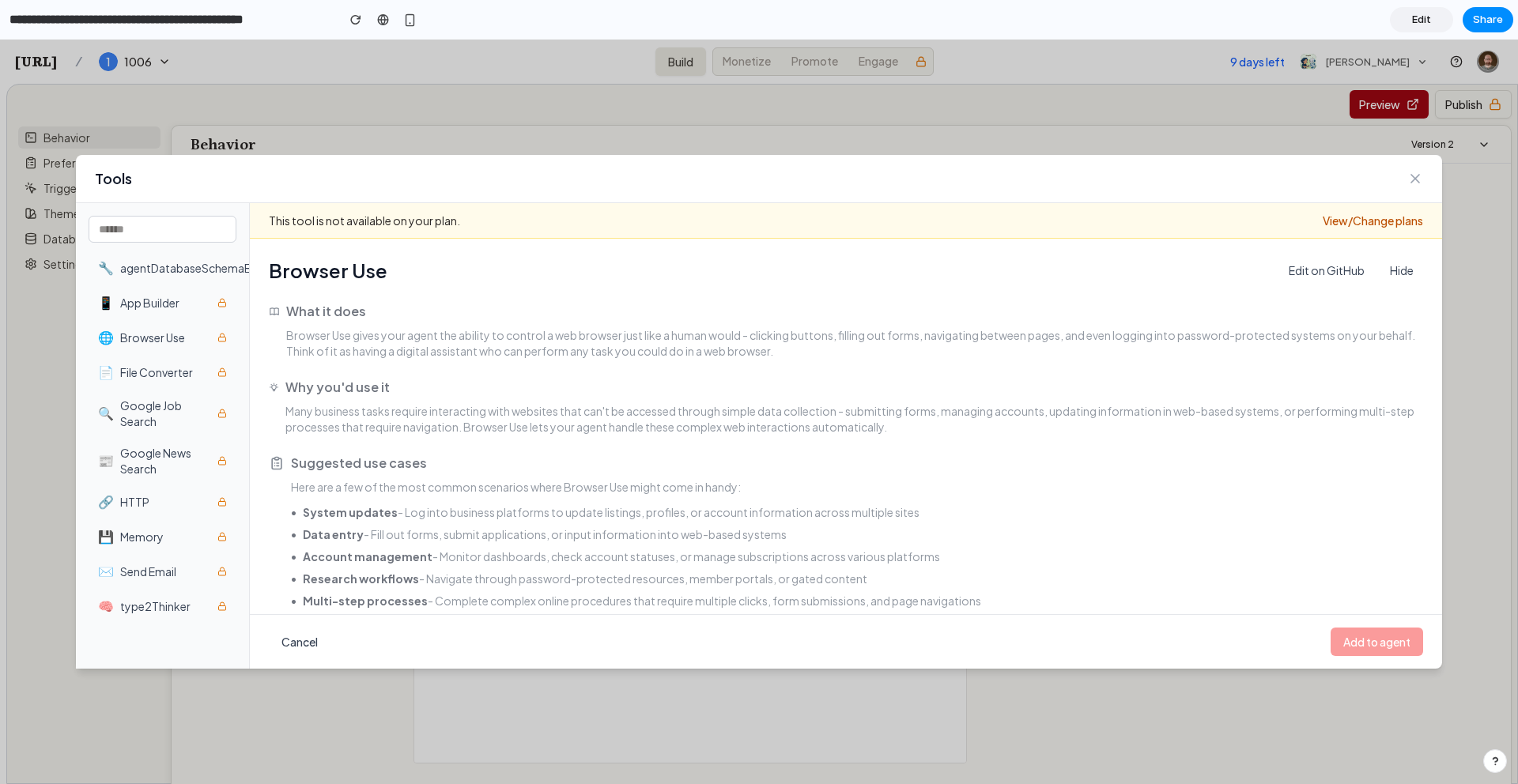
scroll to position [109, 0]
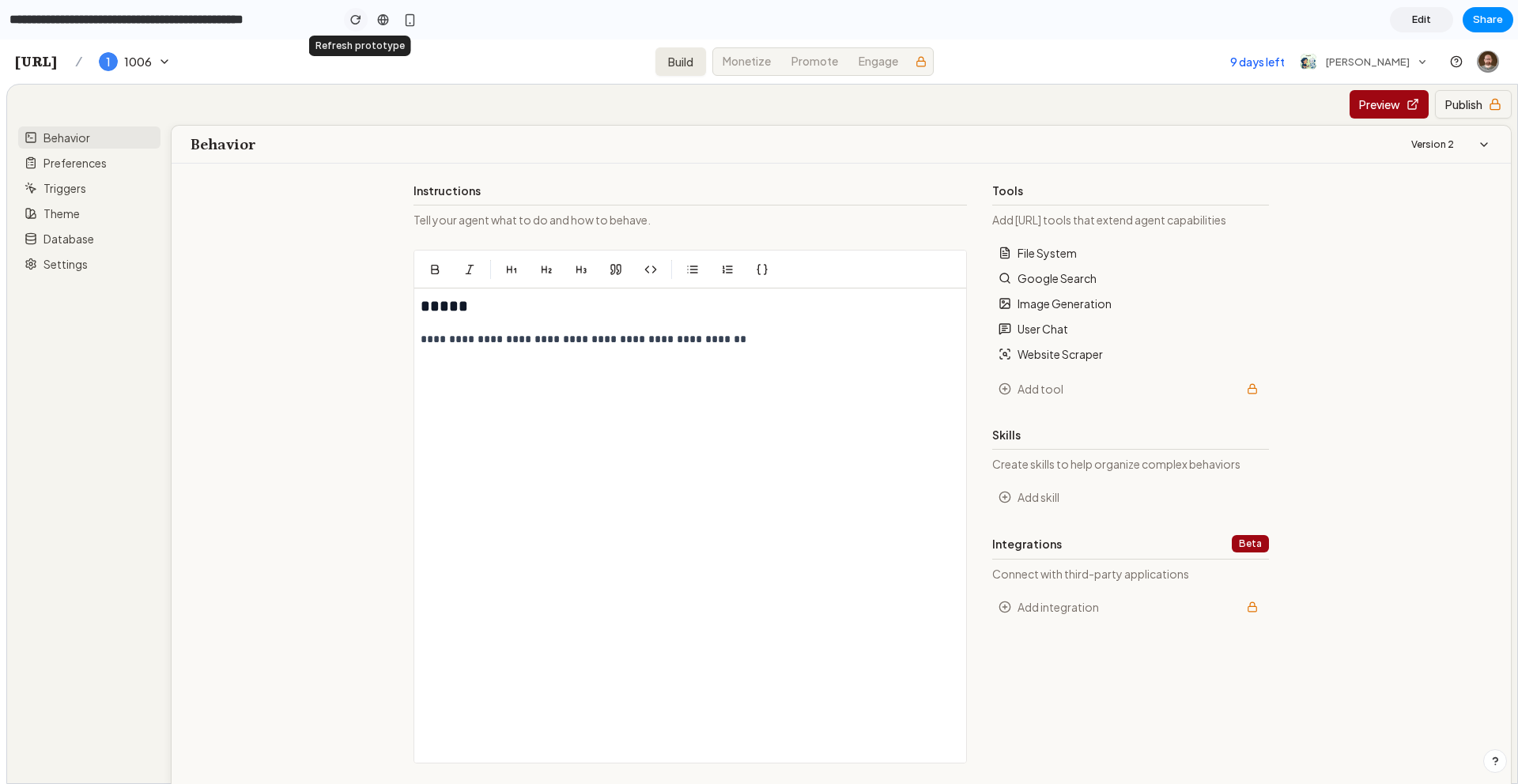
click at [358, 16] on div "button" at bounding box center [355, 19] width 11 height 11
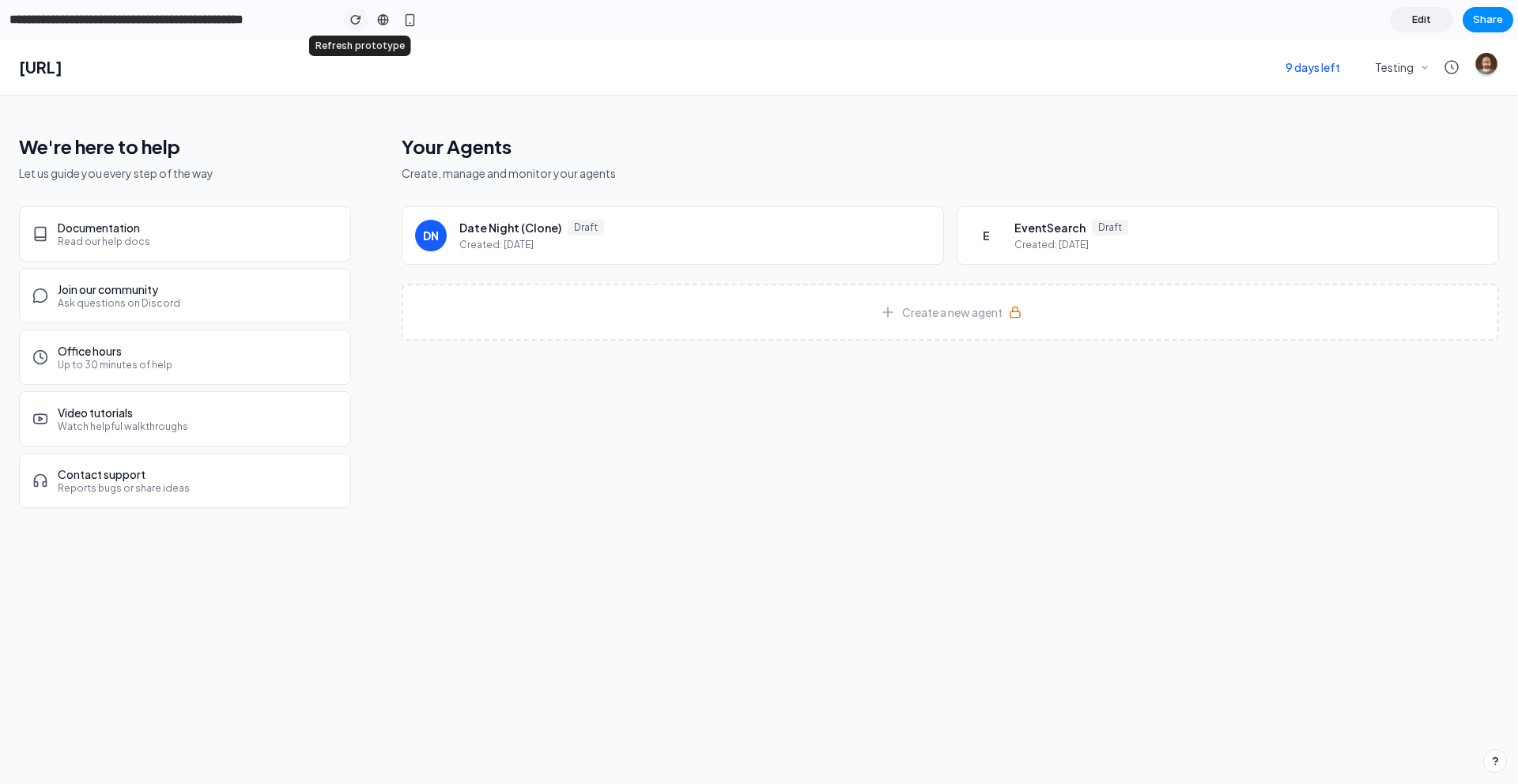
scroll to position [0, 0]
click at [1122, 301] on button "Create a new agent" at bounding box center [951, 313] width 1098 height 57
click at [1332, 69] on span "9 days left" at bounding box center [1313, 67] width 55 height 16
click at [1494, 69] on img at bounding box center [1486, 64] width 25 height 25
click at [1098, 123] on div at bounding box center [759, 412] width 1518 height 745
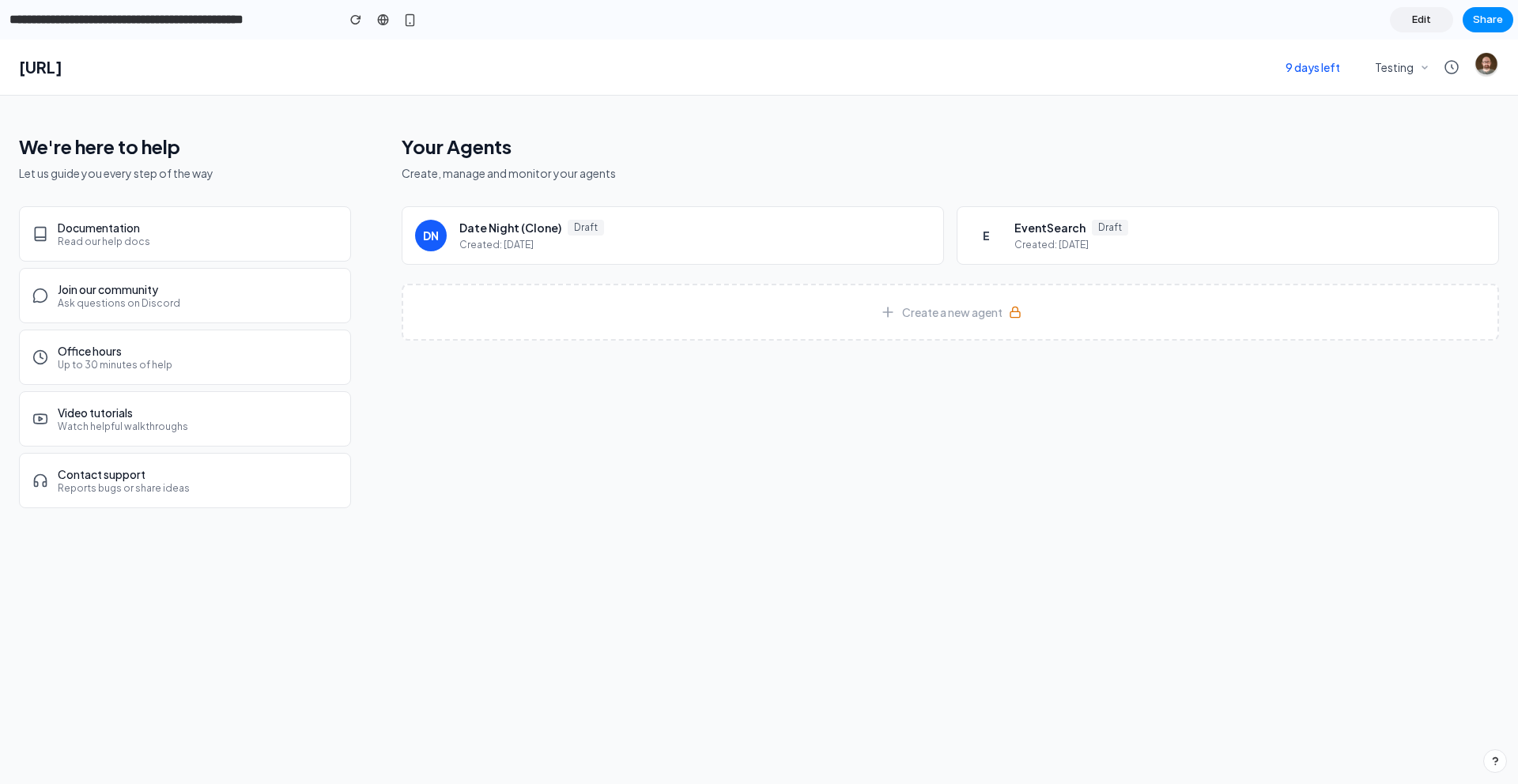
click at [845, 230] on div "Date Night (Clone) Draft" at bounding box center [695, 227] width 472 height 16
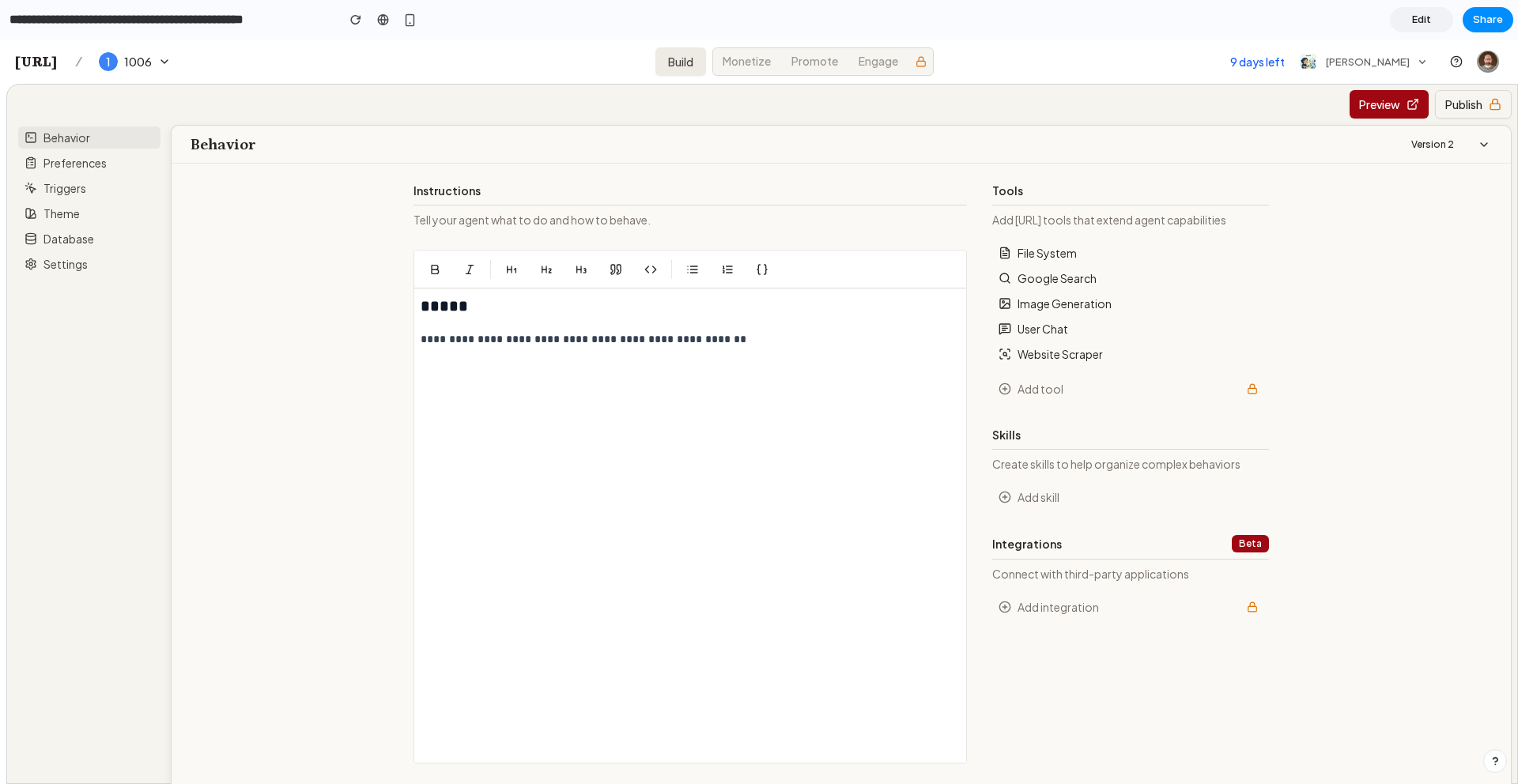
click at [881, 65] on link "Engage" at bounding box center [878, 61] width 58 height 25
click at [1129, 388] on button "Add tool" at bounding box center [1120, 389] width 243 height 16
click at [1163, 614] on button "Add integration" at bounding box center [1120, 607] width 243 height 16
click at [1395, 91] on button "Preview" at bounding box center [1389, 104] width 79 height 29
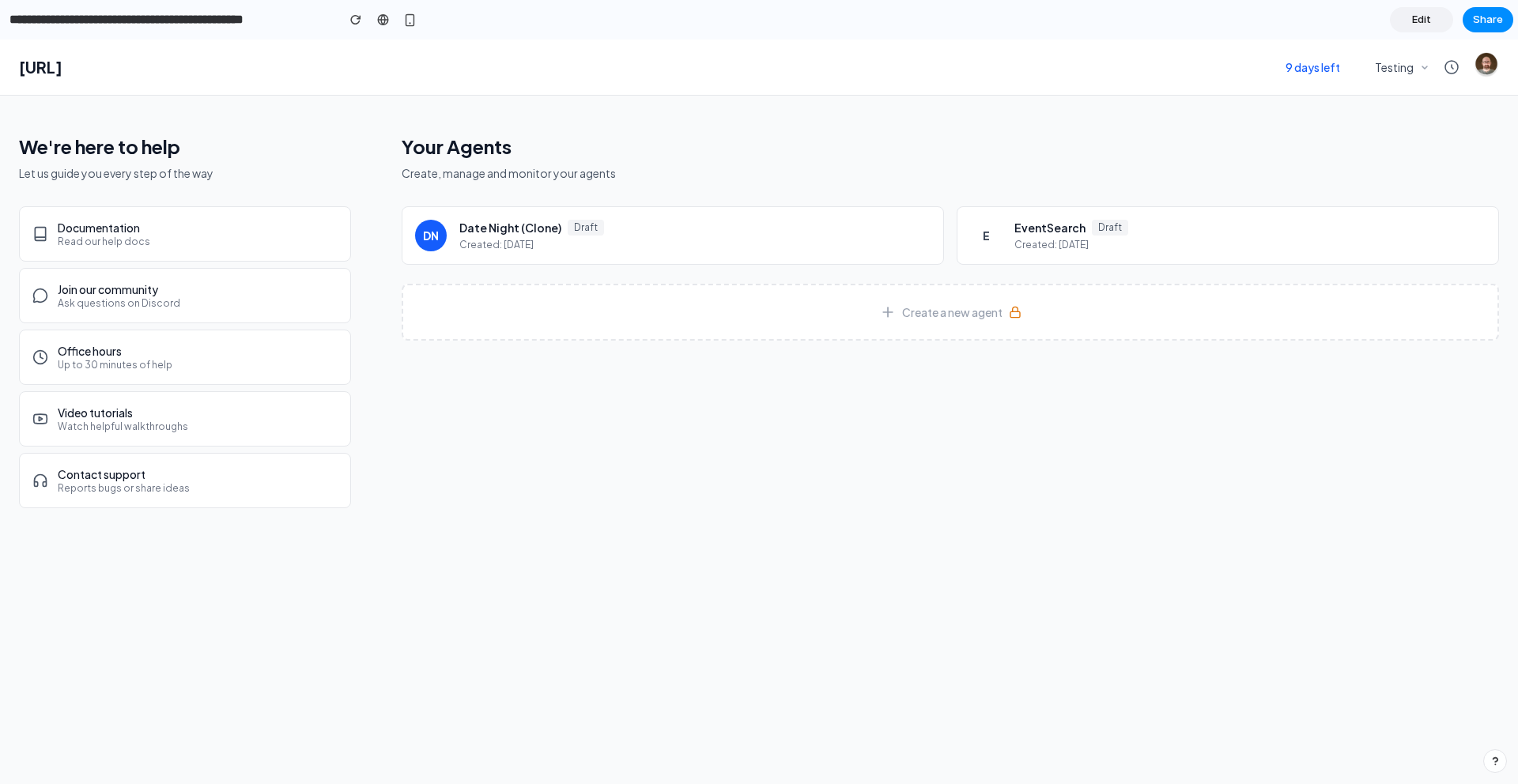
click at [908, 455] on div "Your Agents Create, manage and monitor your agents DN Date Night (Clone) Draft …" at bounding box center [951, 321] width 1098 height 375
click at [690, 296] on button "Create a new agent" at bounding box center [951, 313] width 1098 height 57
click at [1244, 243] on p "Created: [DATE]" at bounding box center [1250, 245] width 472 height 13
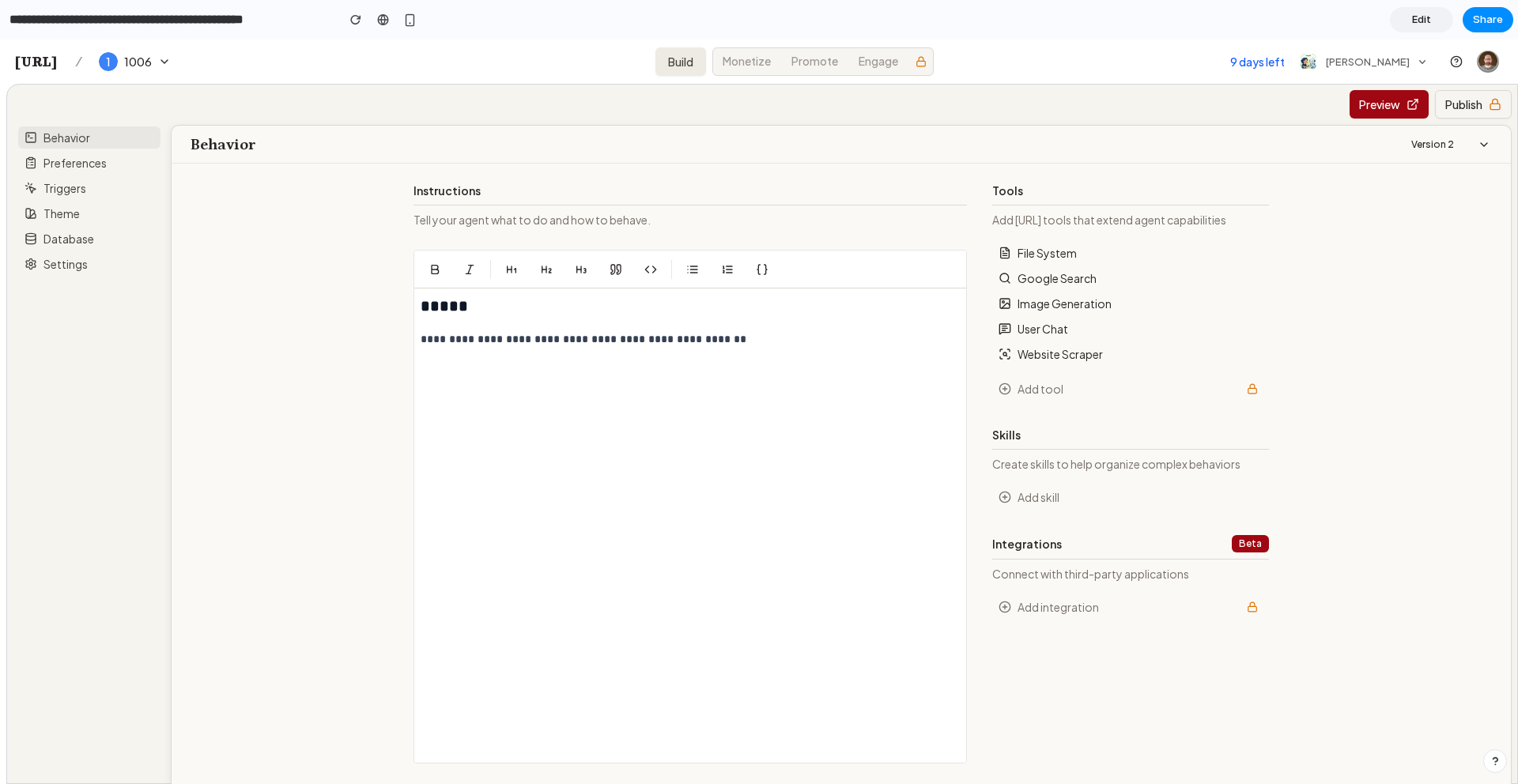
click at [1168, 97] on div "Preview Publish" at bounding box center [842, 104] width 1341 height 41
click at [1285, 61] on span "9 days left" at bounding box center [1257, 62] width 55 height 16
click at [772, 52] on link "Monetize" at bounding box center [746, 61] width 67 height 25
click at [1469, 109] on button "Publish" at bounding box center [1474, 104] width 76 height 29
click at [1144, 385] on button "Add tool" at bounding box center [1120, 389] width 243 height 16
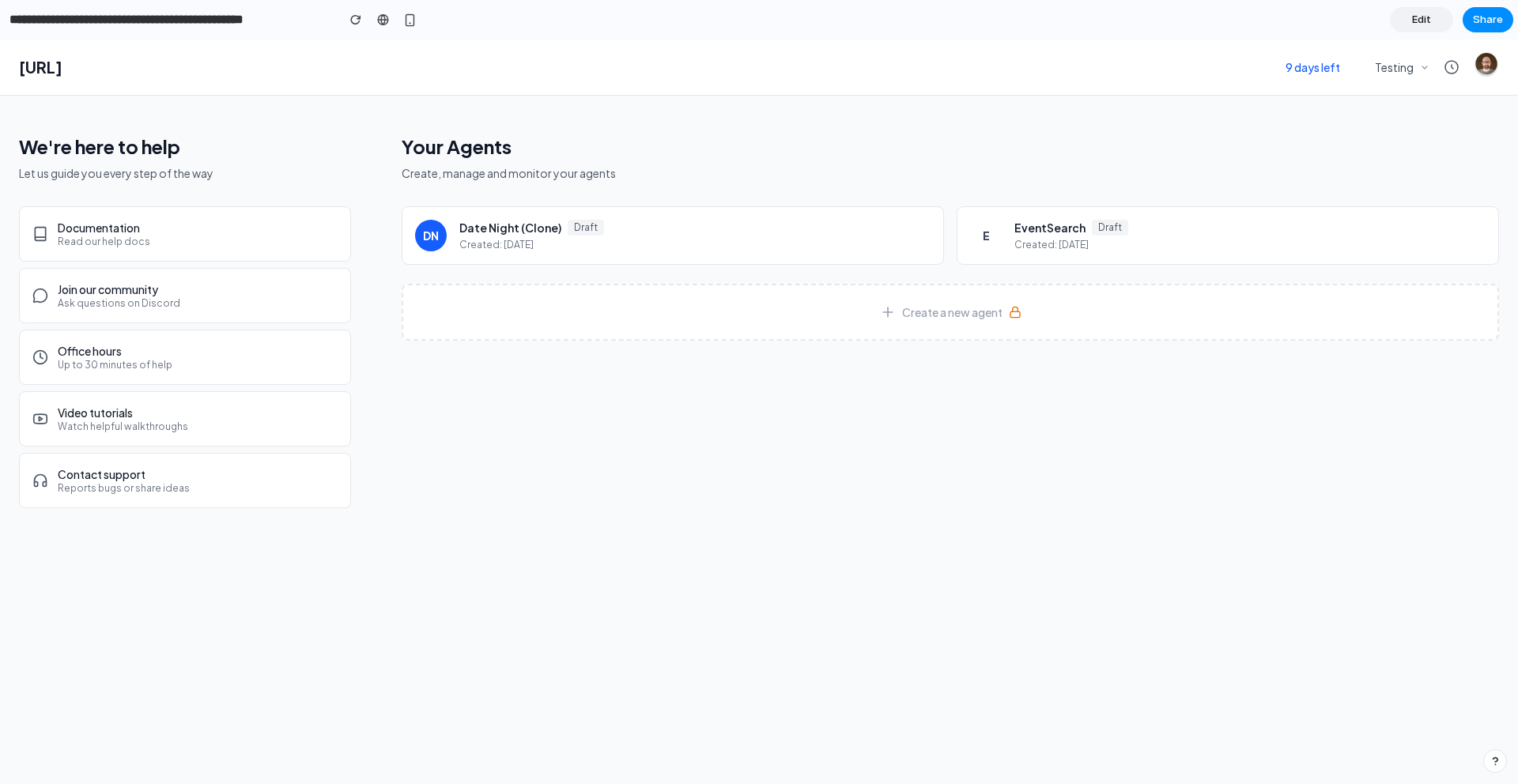
click at [915, 218] on button "DN Date Night (Clone) Draft Created: [DATE]" at bounding box center [673, 235] width 543 height 58
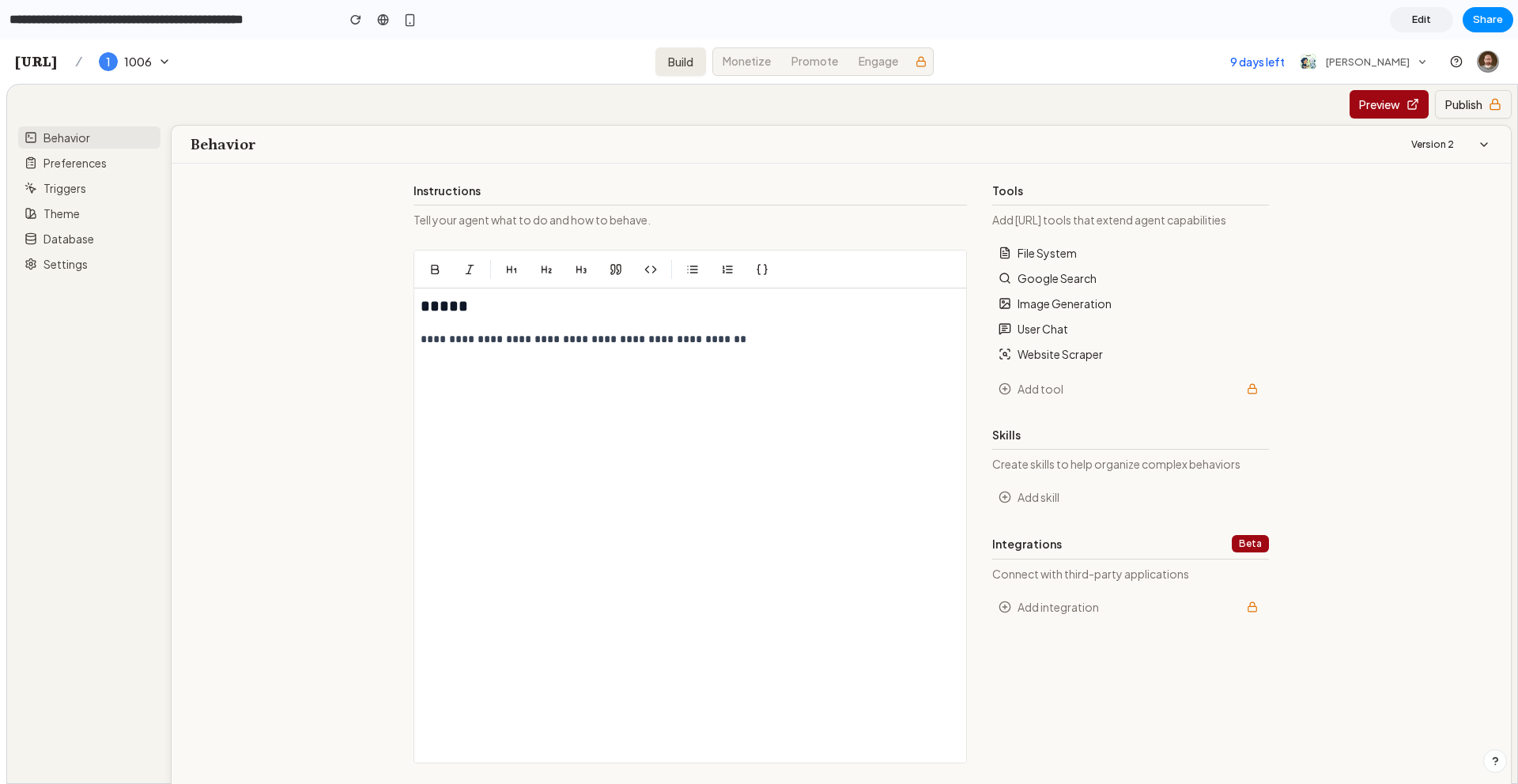
click at [1480, 148] on button at bounding box center [1484, 144] width 29 height 25
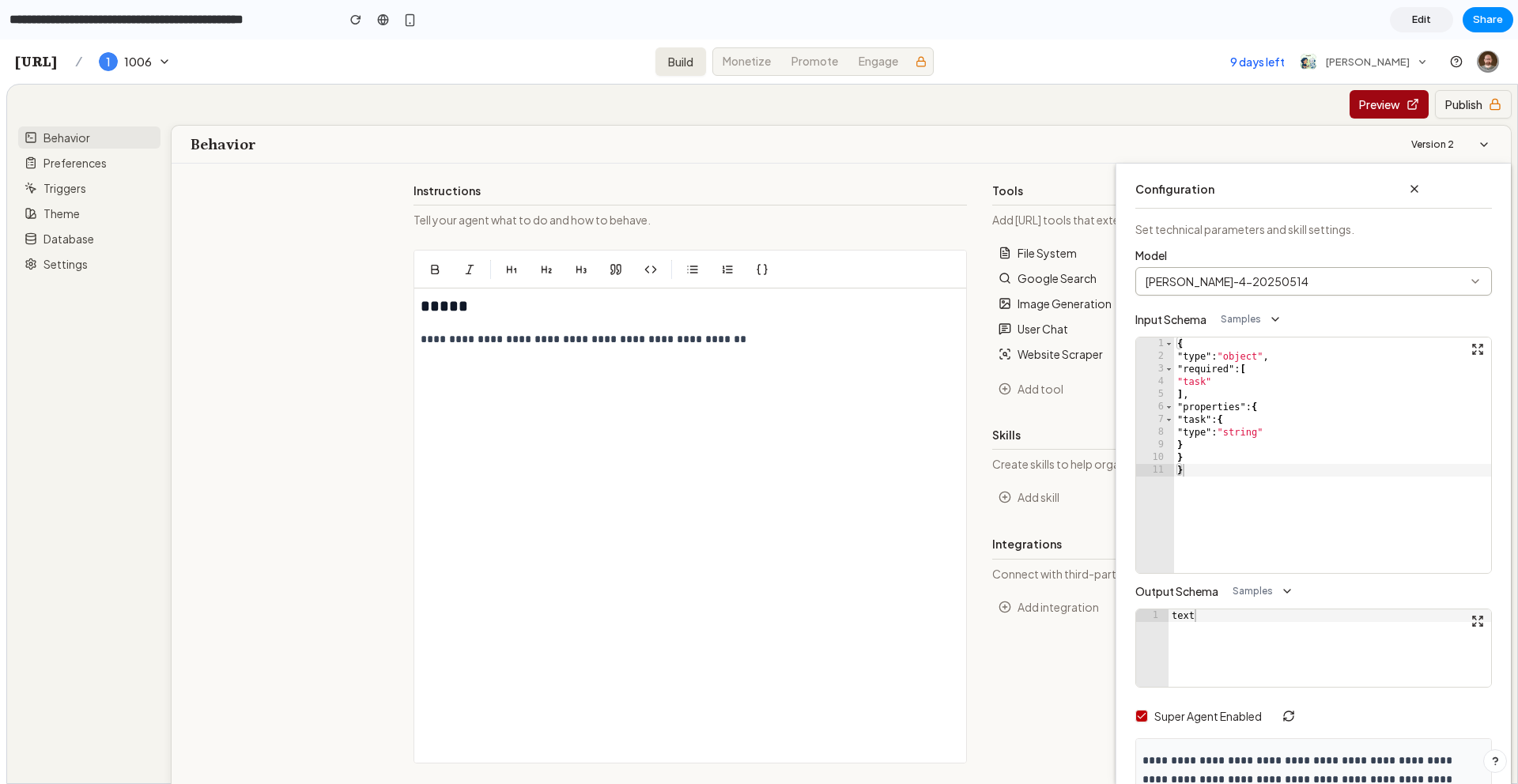
click at [1385, 282] on button "[PERSON_NAME]-4-20250514" at bounding box center [1314, 281] width 357 height 29
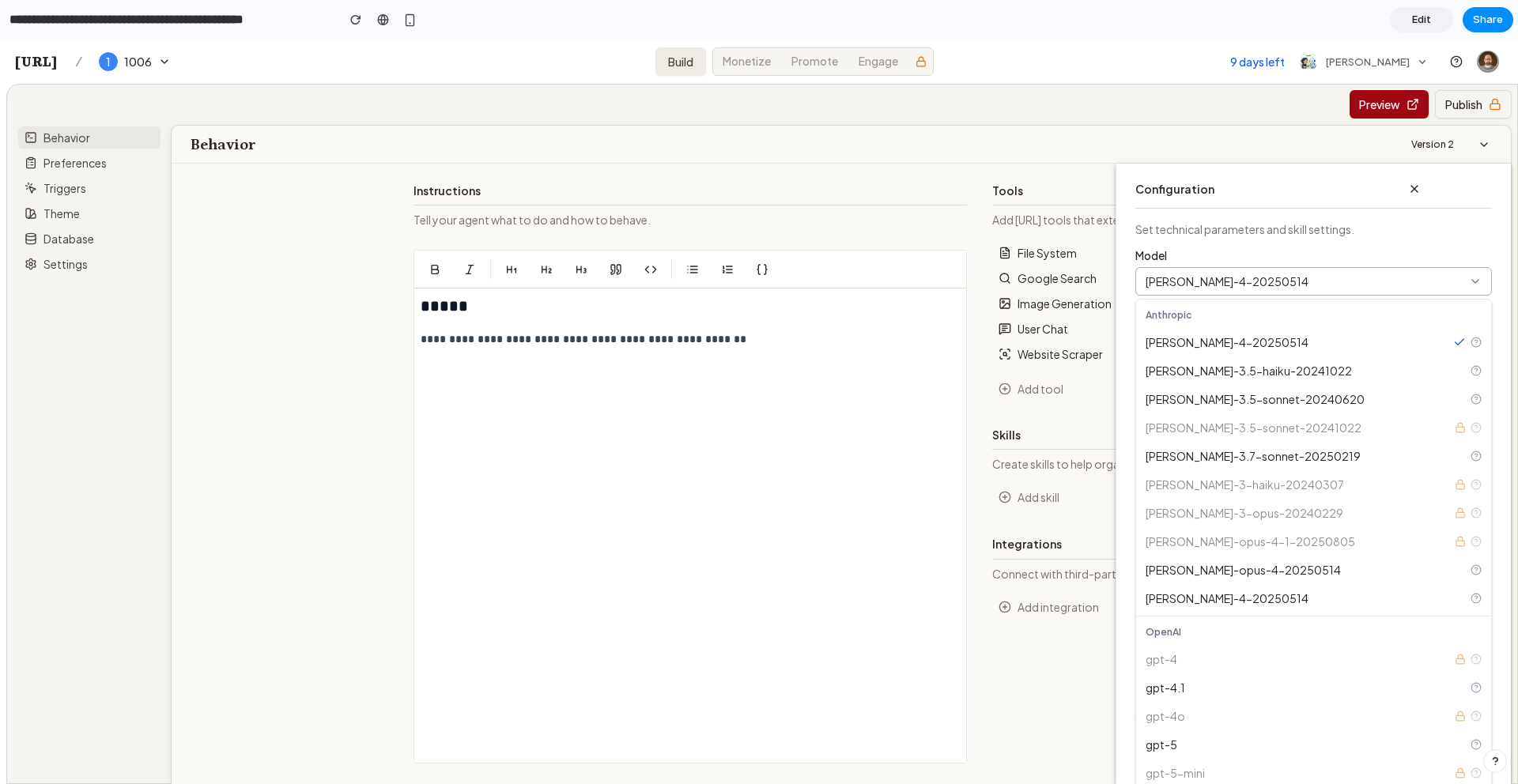
click at [1181, 106] on div "Preview Publish" at bounding box center [842, 104] width 1341 height 41
click at [1413, 190] on div at bounding box center [1313, 474] width 395 height 621
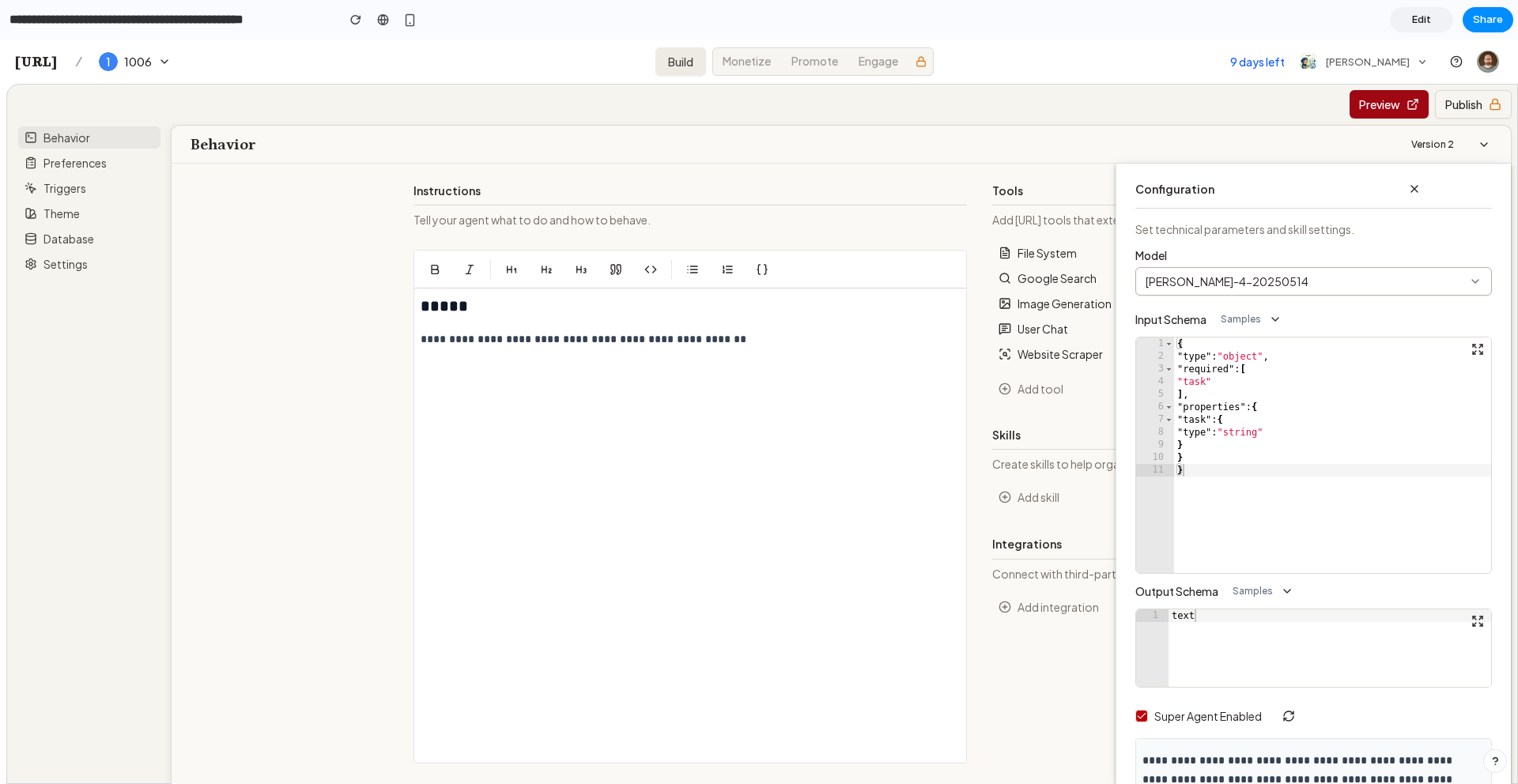
click at [1416, 187] on button at bounding box center [1415, 188] width 29 height 25
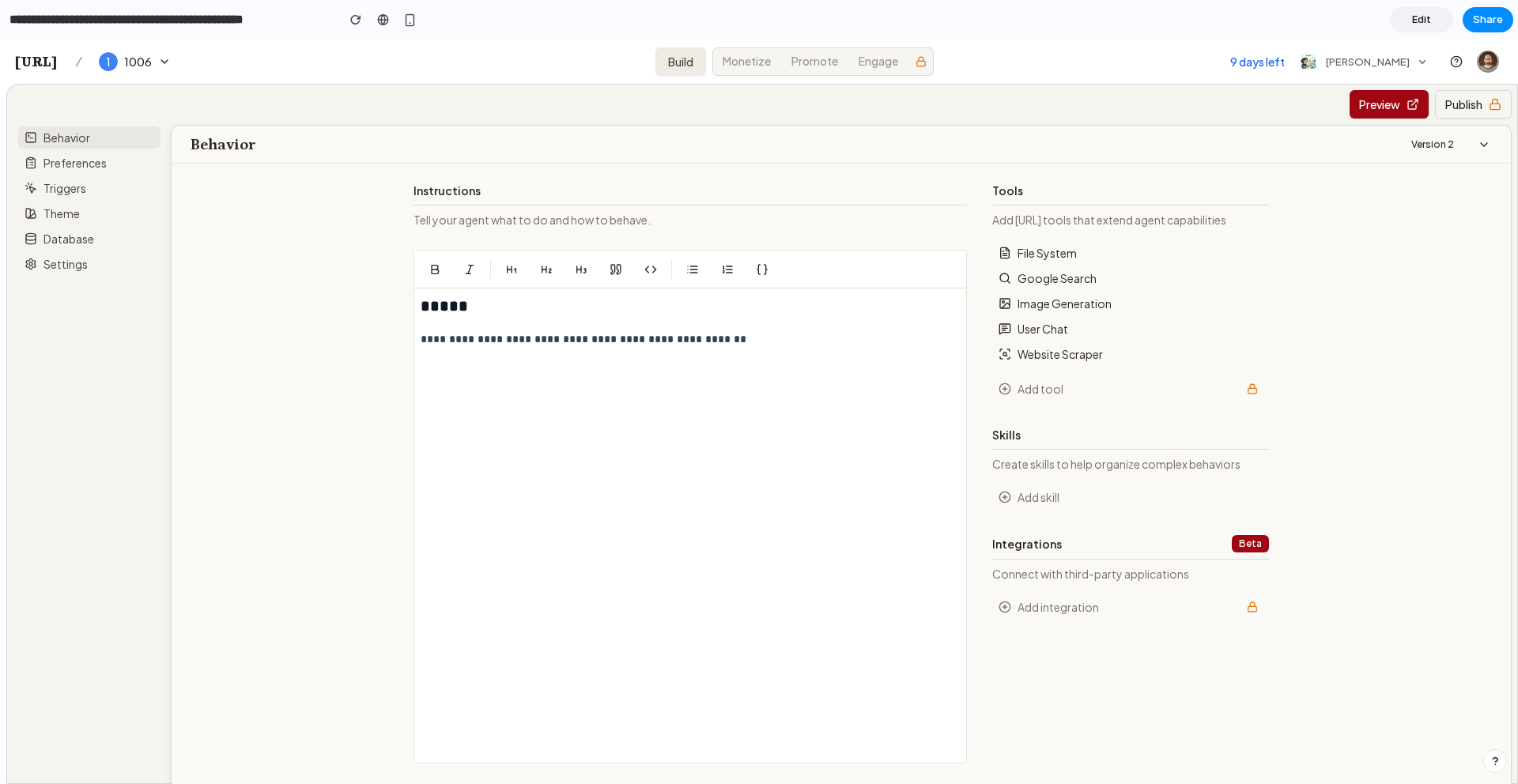
click at [1366, 98] on button "Preview" at bounding box center [1389, 104] width 79 height 29
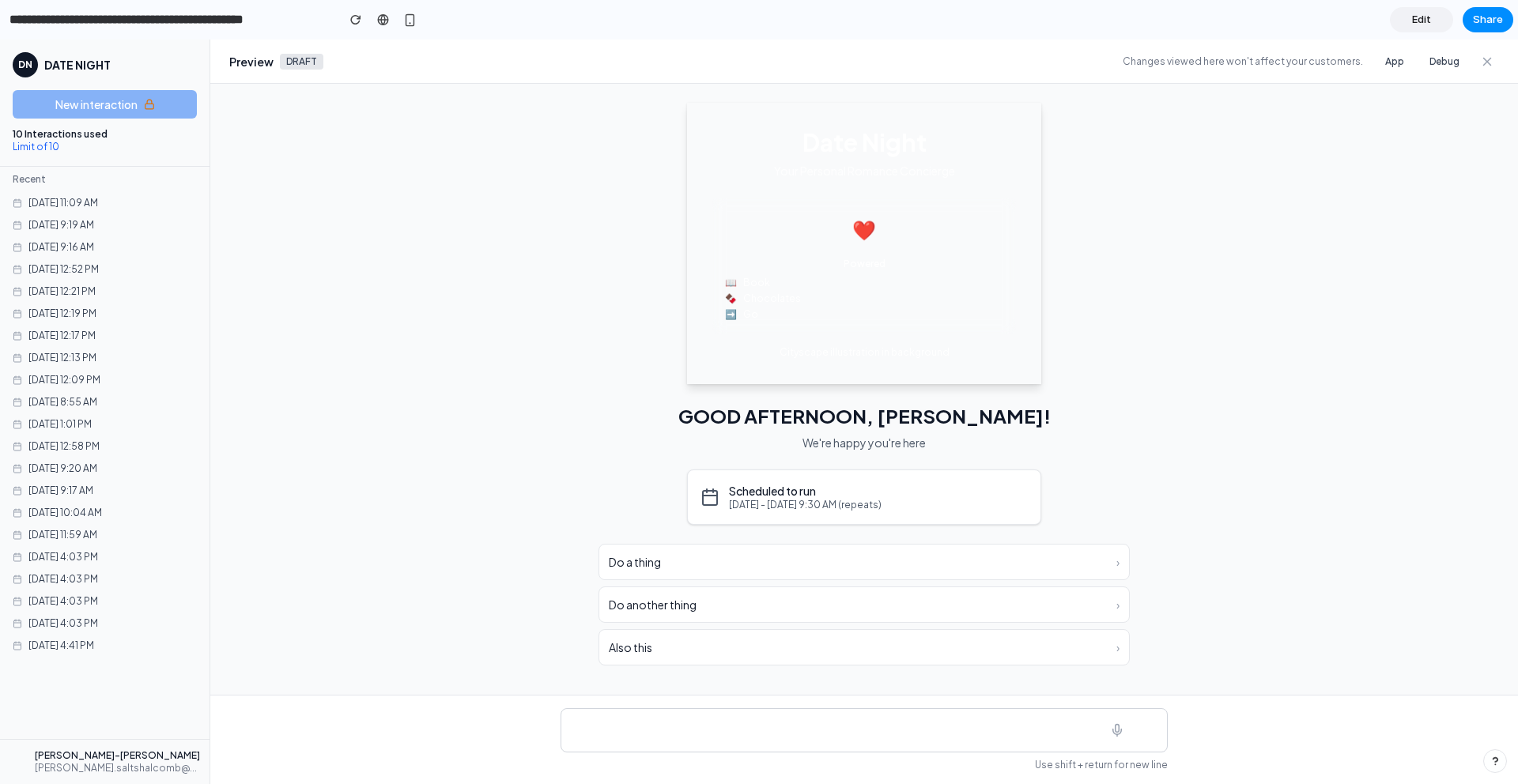
click at [1314, 242] on div "Date Night Your Personal Romance Concierge ❤️ Powered 📖 Book 🍫 Chocolates ➡️ Go…" at bounding box center [864, 390] width 1308 height 611
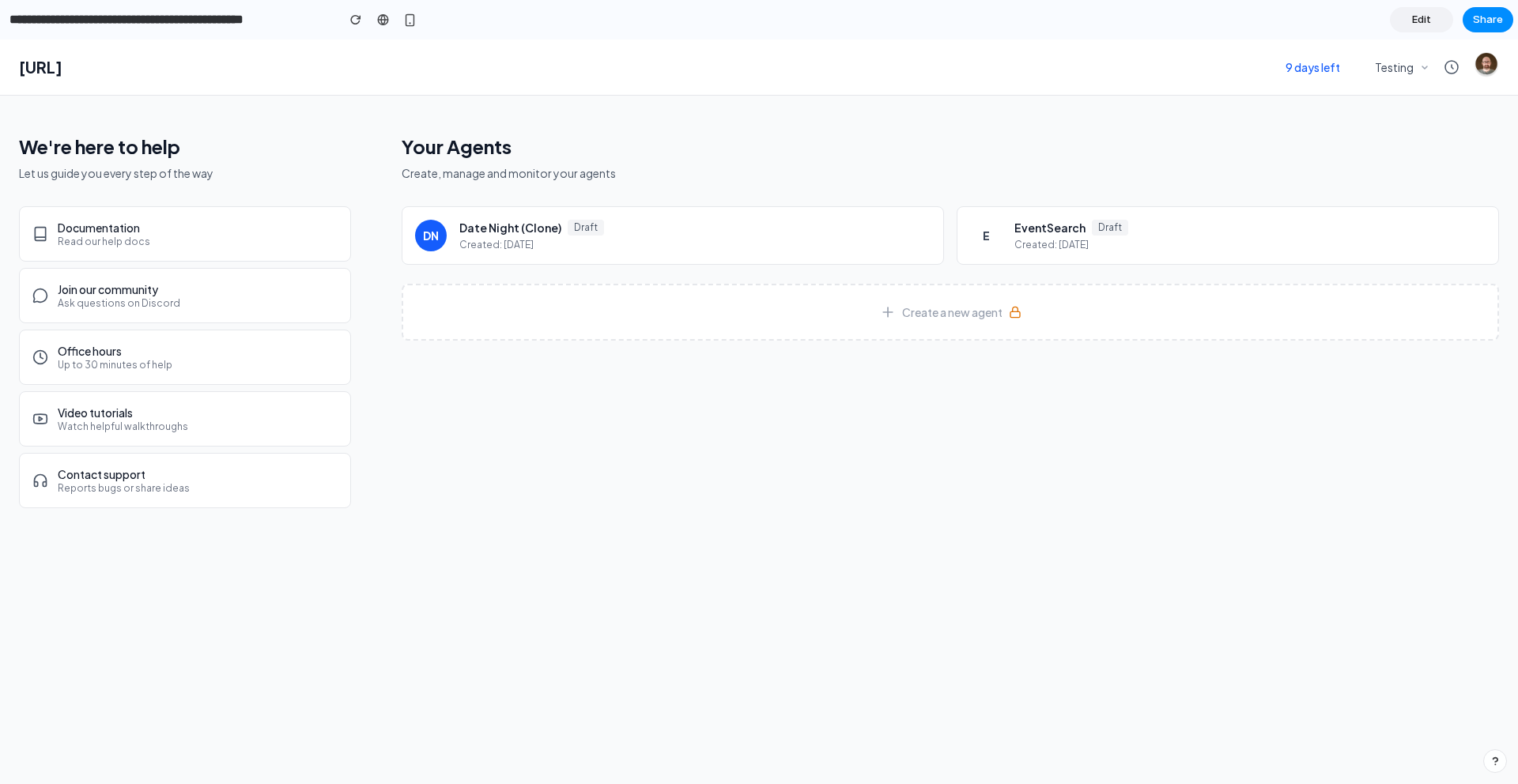
click at [686, 391] on div "Your Agents Create, manage and monitor your agents DN Date Night (Clone) Draft …" at bounding box center [951, 321] width 1098 height 375
click at [732, 234] on div "Date Night (Clone) Draft" at bounding box center [695, 227] width 472 height 16
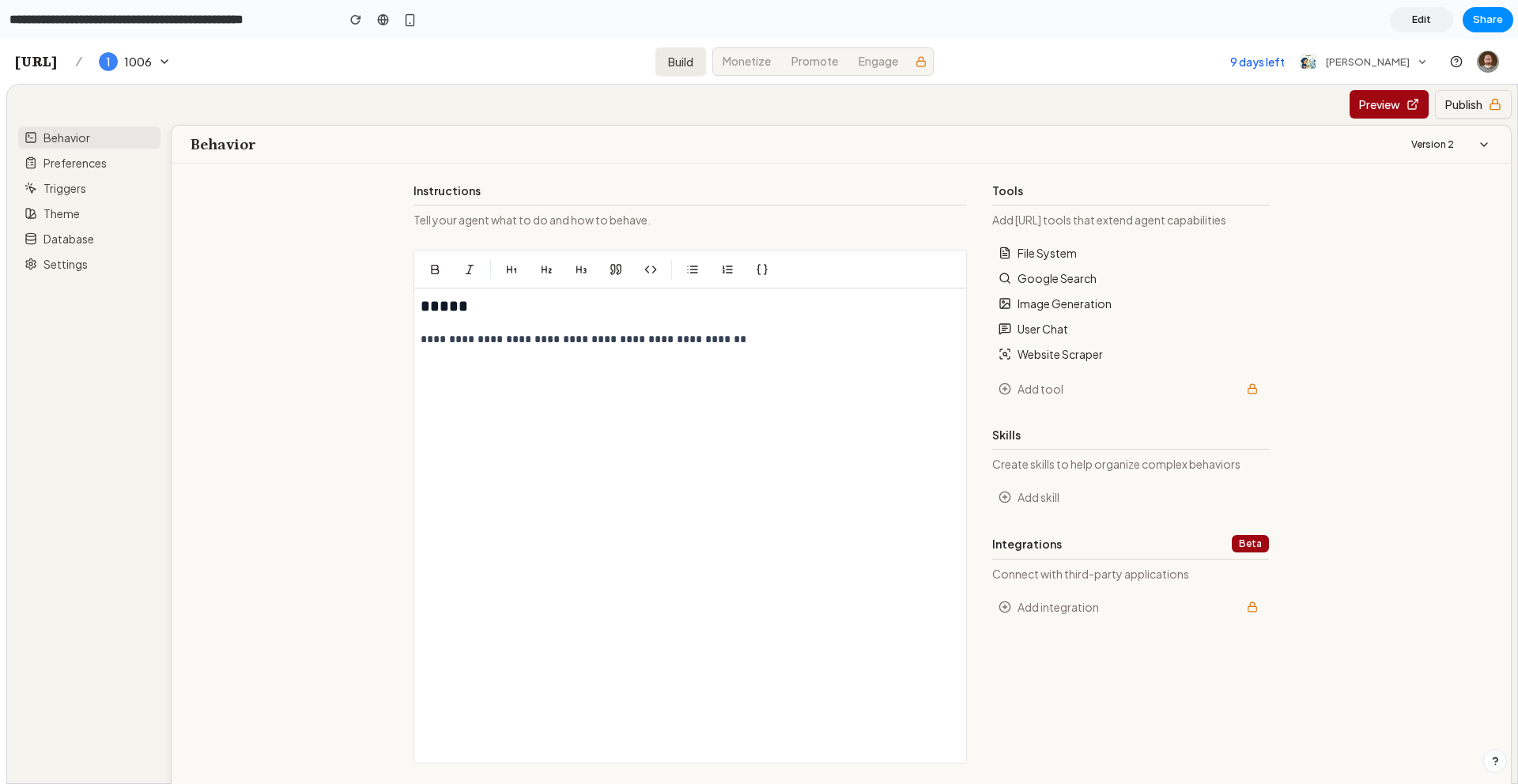
click at [1101, 387] on button "Add tool" at bounding box center [1120, 389] width 243 height 16
